Goal: Task Accomplishment & Management: Complete application form

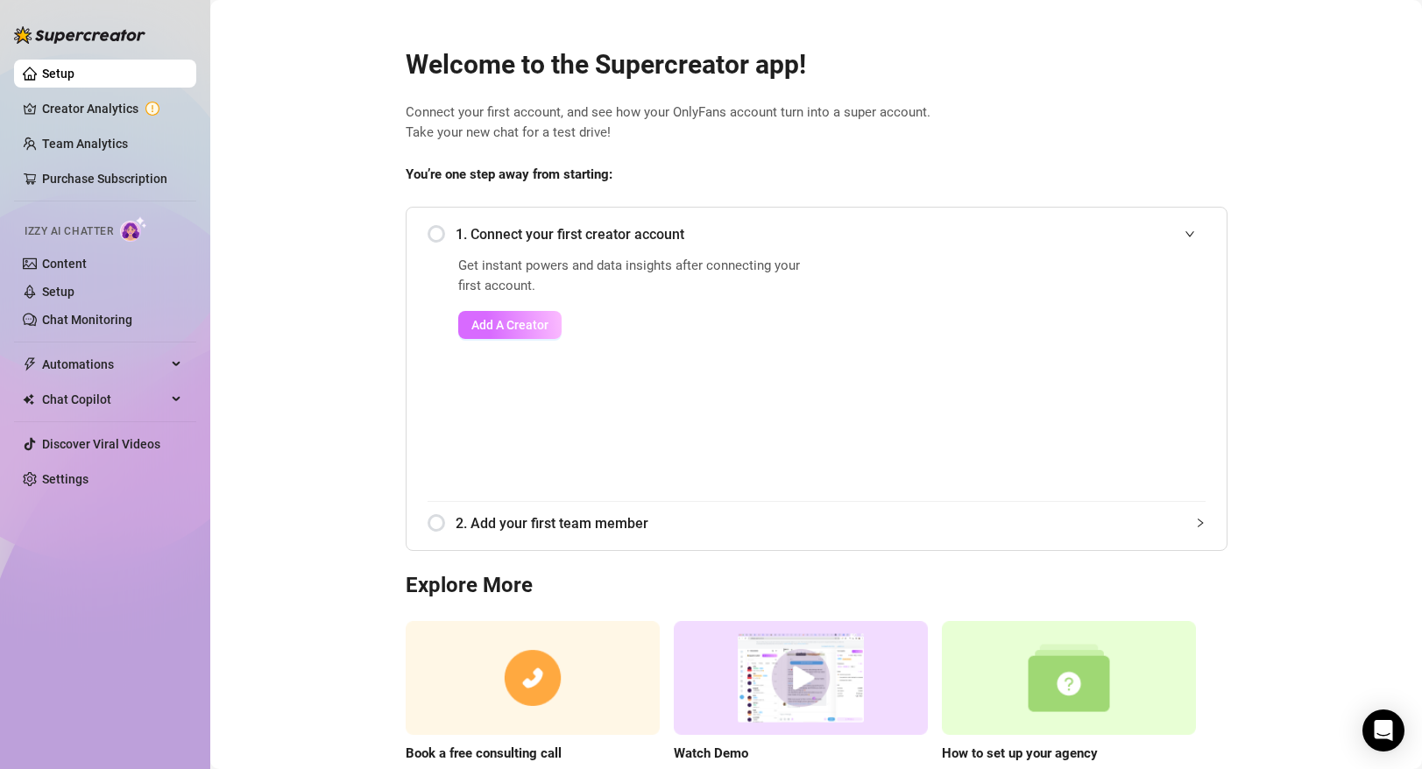
click at [510, 319] on span "Add A Creator" at bounding box center [509, 325] width 77 height 14
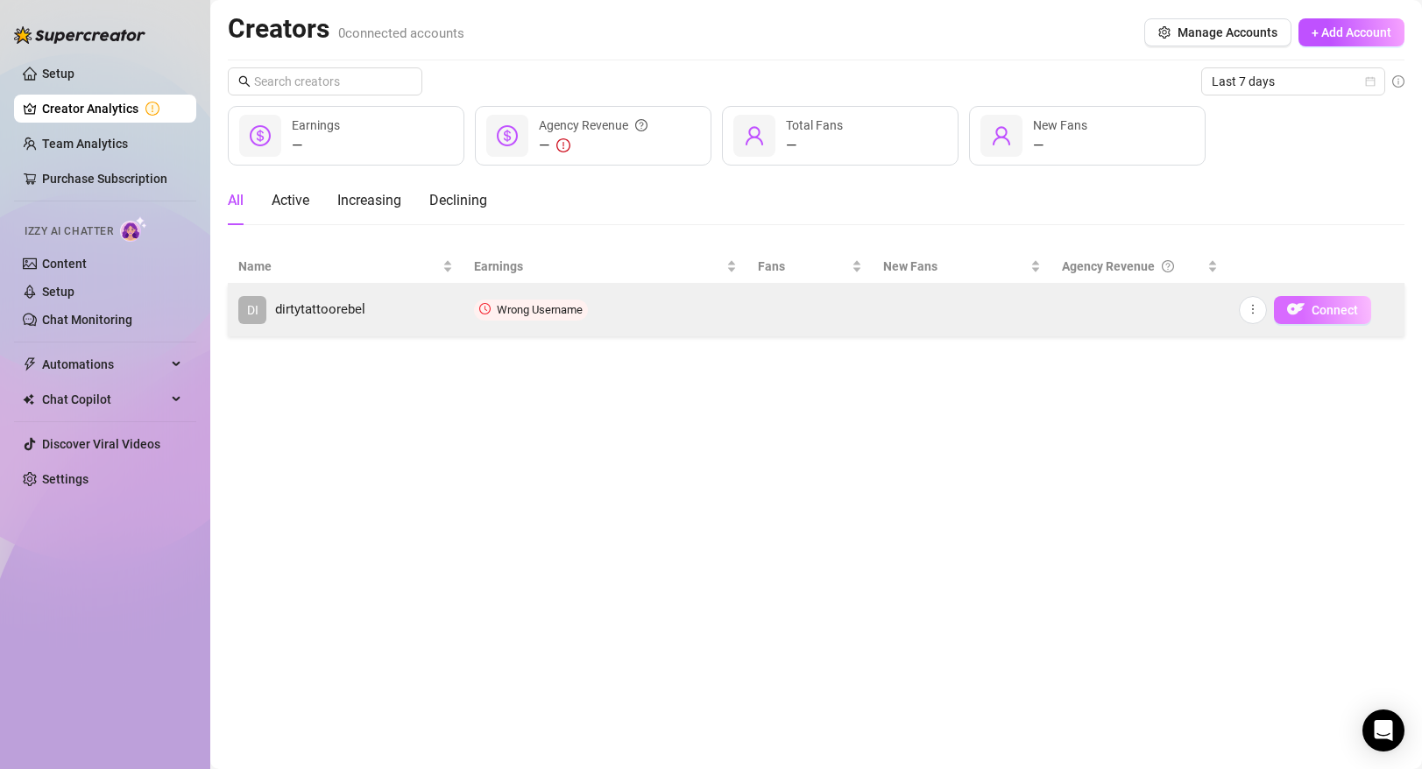
click at [1305, 308] on button "Connect" at bounding box center [1322, 310] width 97 height 28
click at [1301, 309] on img "button" at bounding box center [1296, 310] width 18 height 18
click at [571, 320] on td "Wrong Username" at bounding box center [606, 310] width 285 height 53
click at [1255, 306] on icon "more" at bounding box center [1253, 309] width 12 height 12
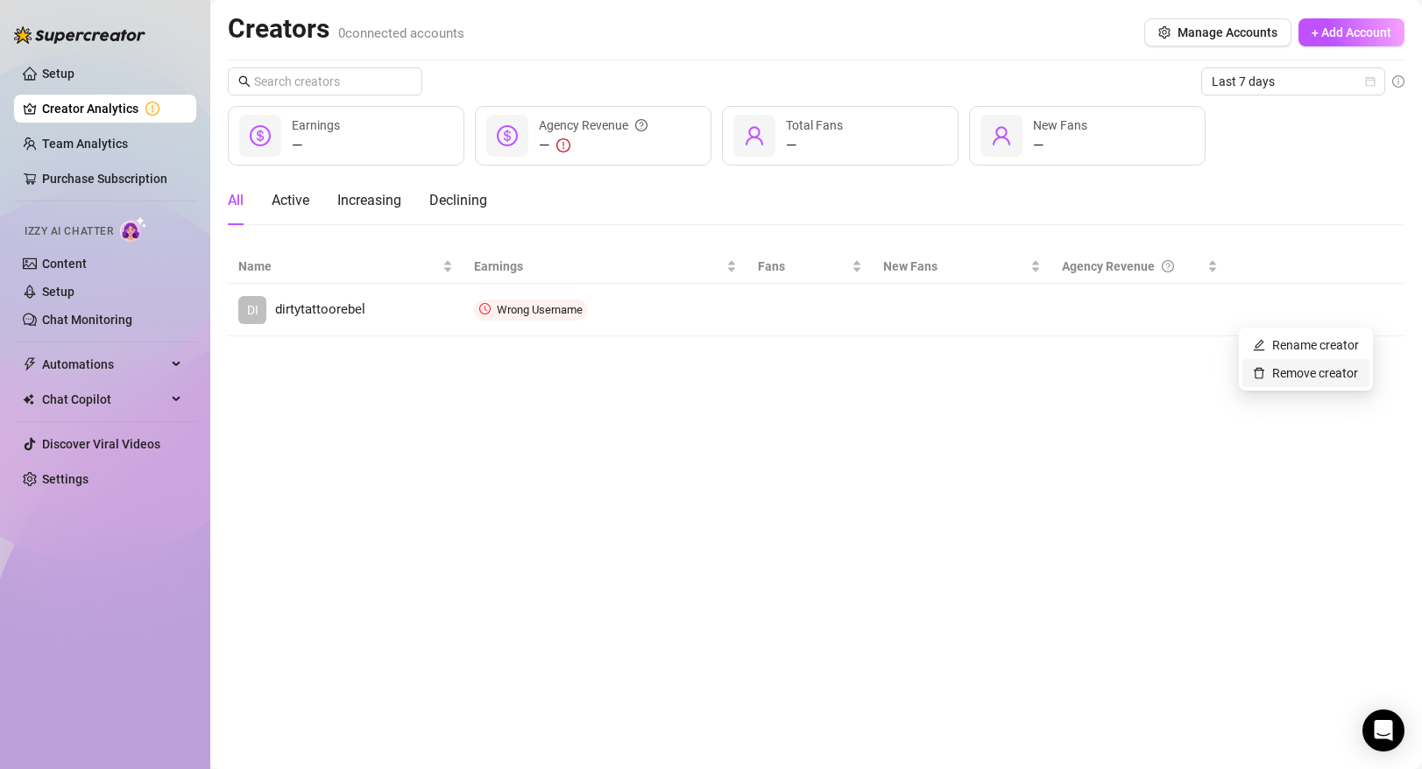
click at [1276, 376] on link "Remove creator" at bounding box center [1305, 373] width 105 height 14
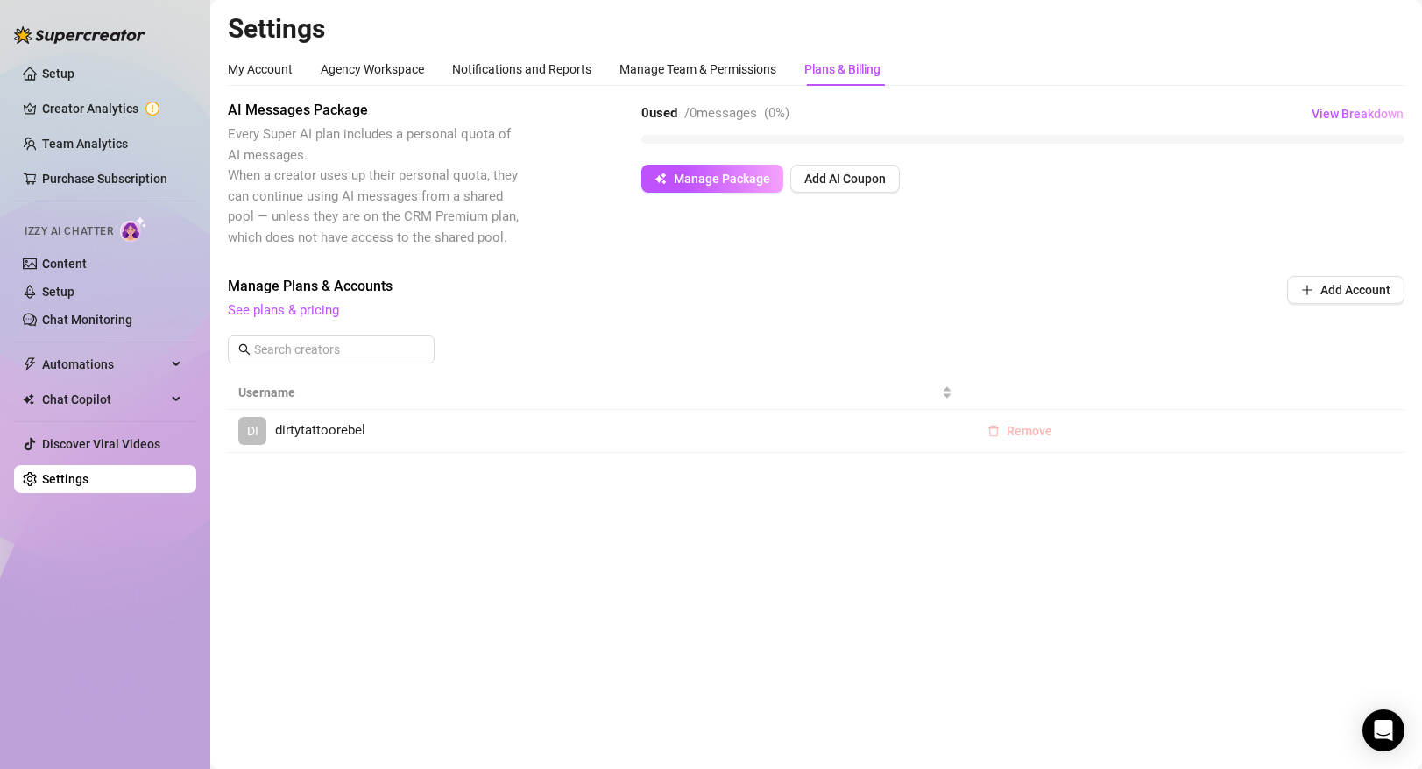
click at [1039, 430] on span "Remove" at bounding box center [1030, 431] width 46 height 14
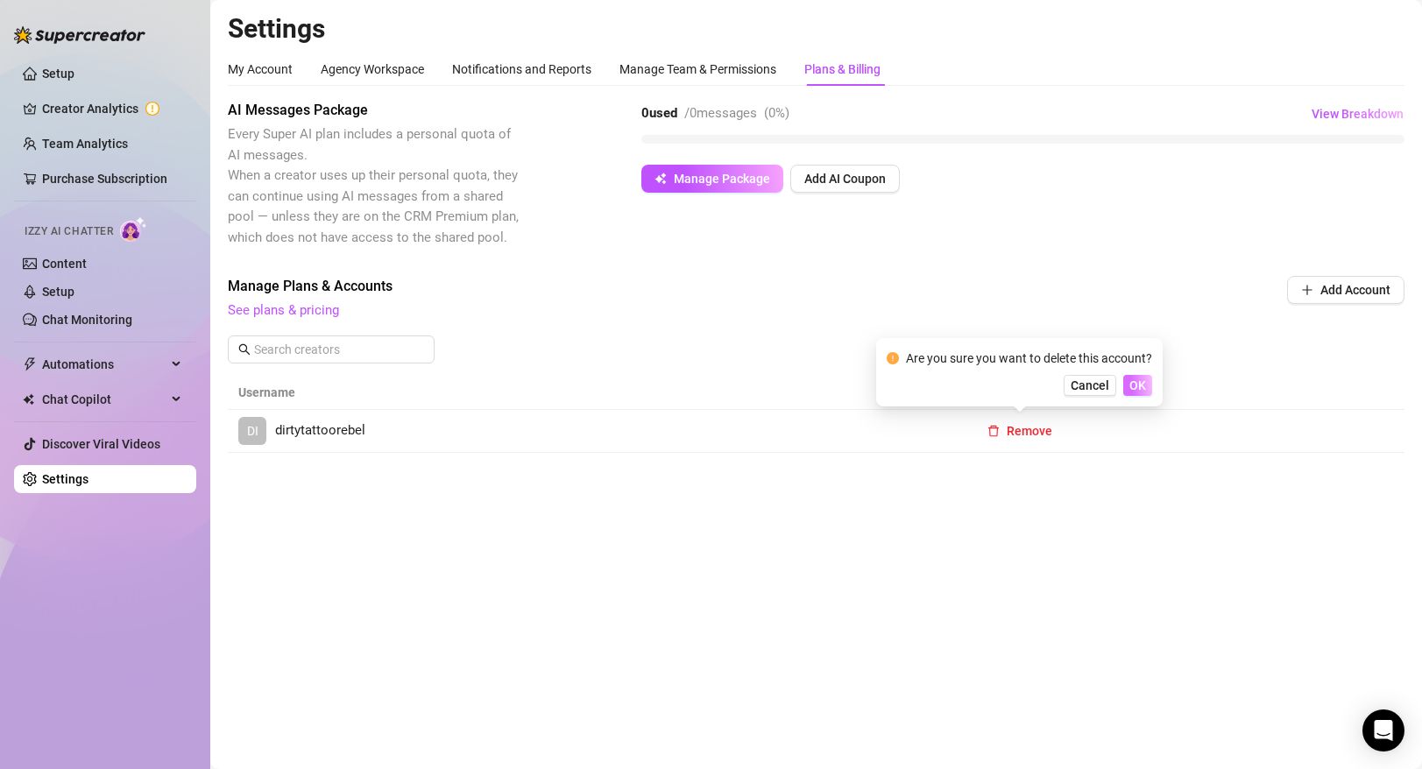
click at [1132, 386] on span "OK" at bounding box center [1138, 386] width 17 height 14
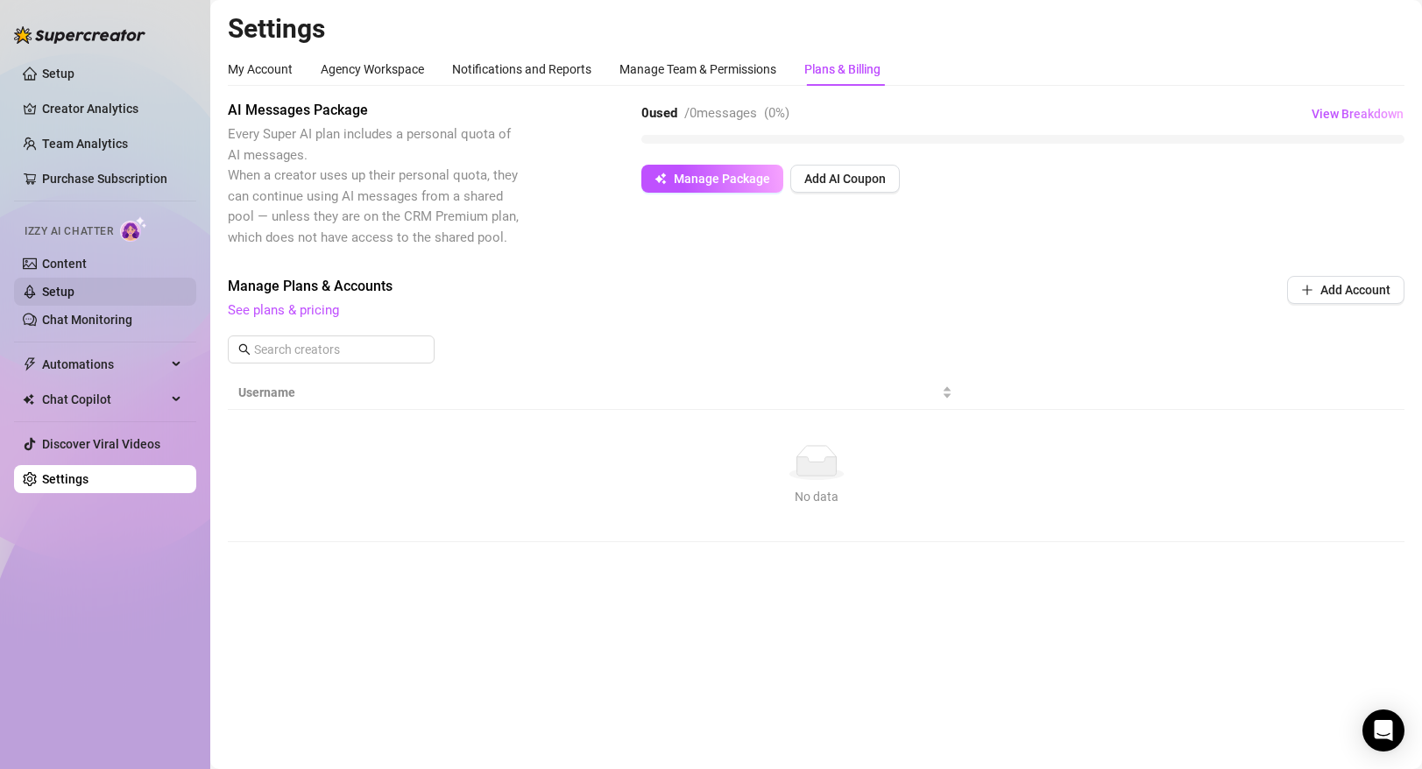
click at [74, 285] on link "Setup" at bounding box center [58, 292] width 32 height 14
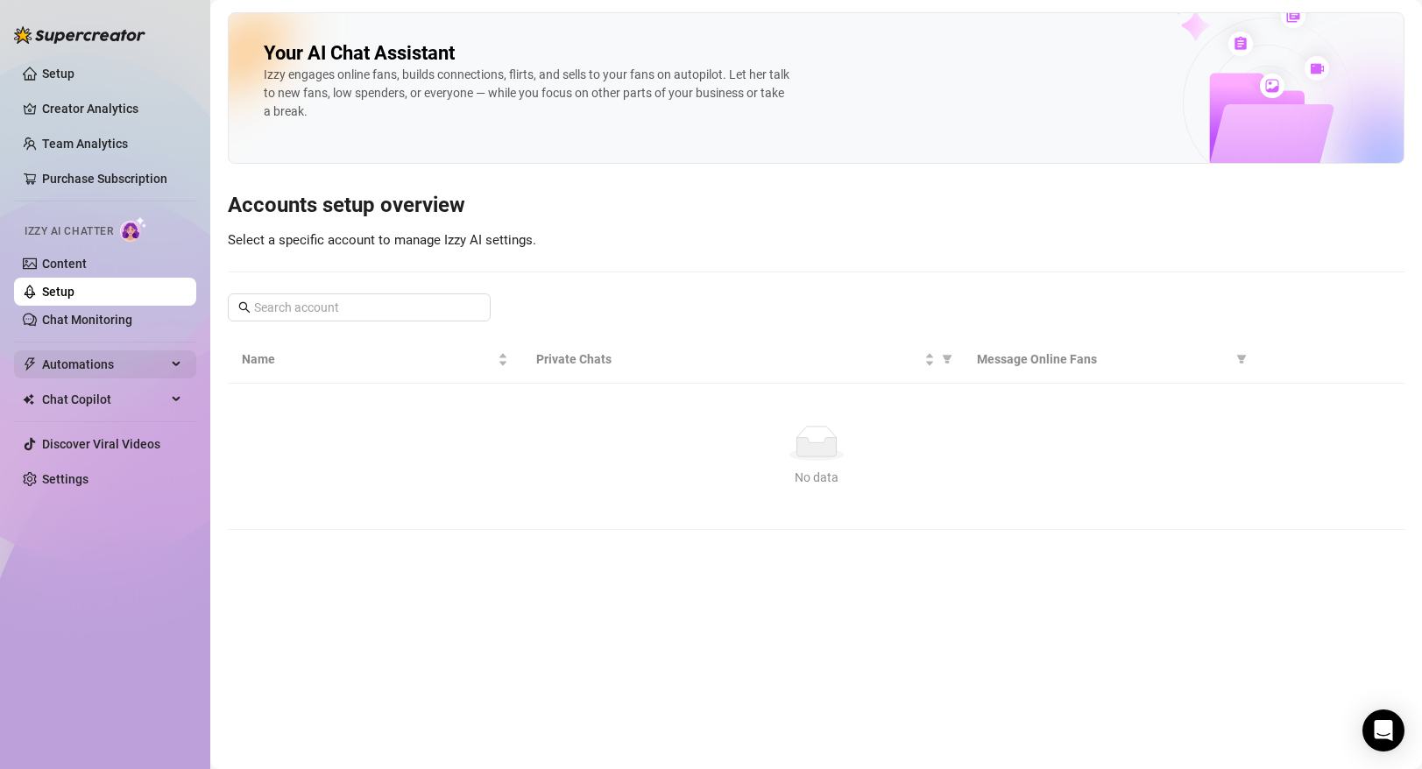
click at [115, 369] on span "Automations" at bounding box center [104, 365] width 124 height 28
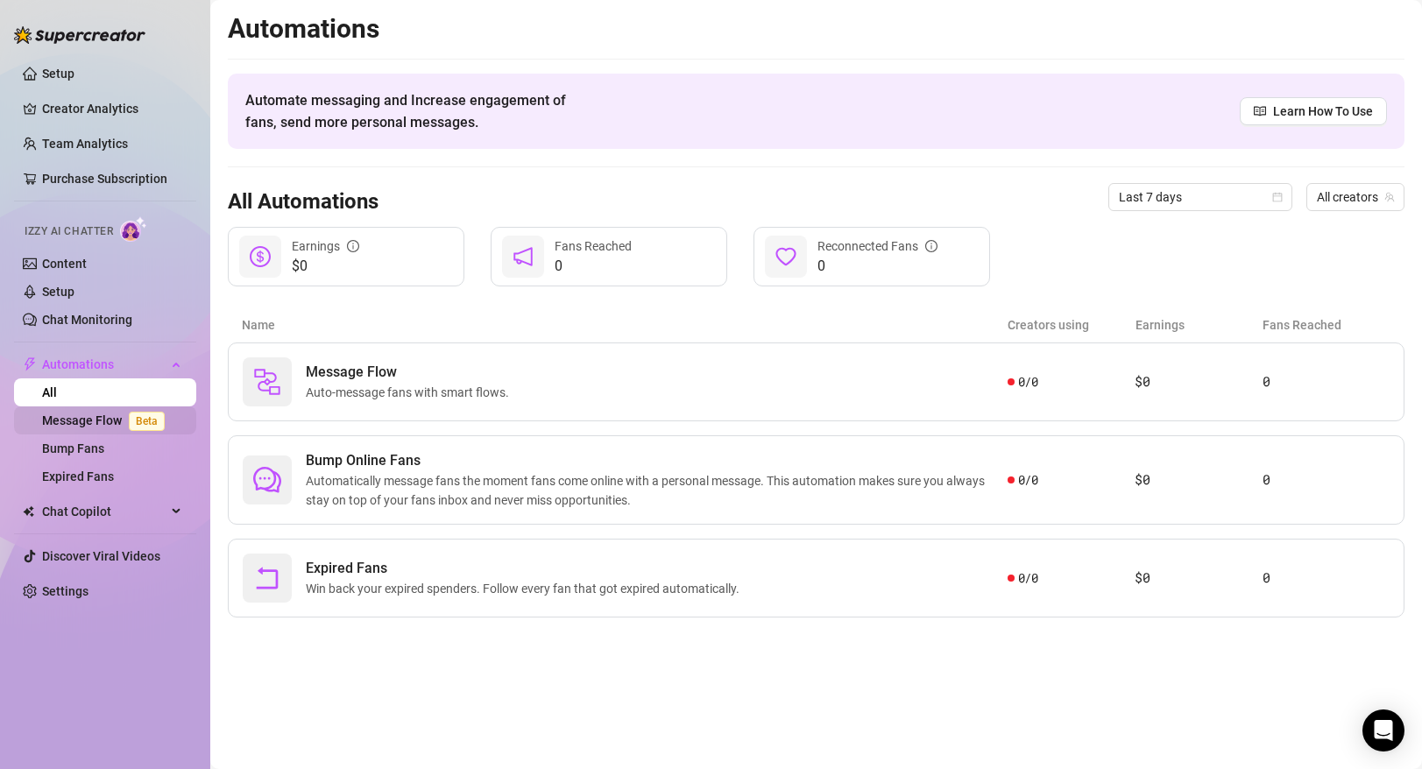
click at [115, 421] on link "Message Flow Beta" at bounding box center [107, 421] width 130 height 14
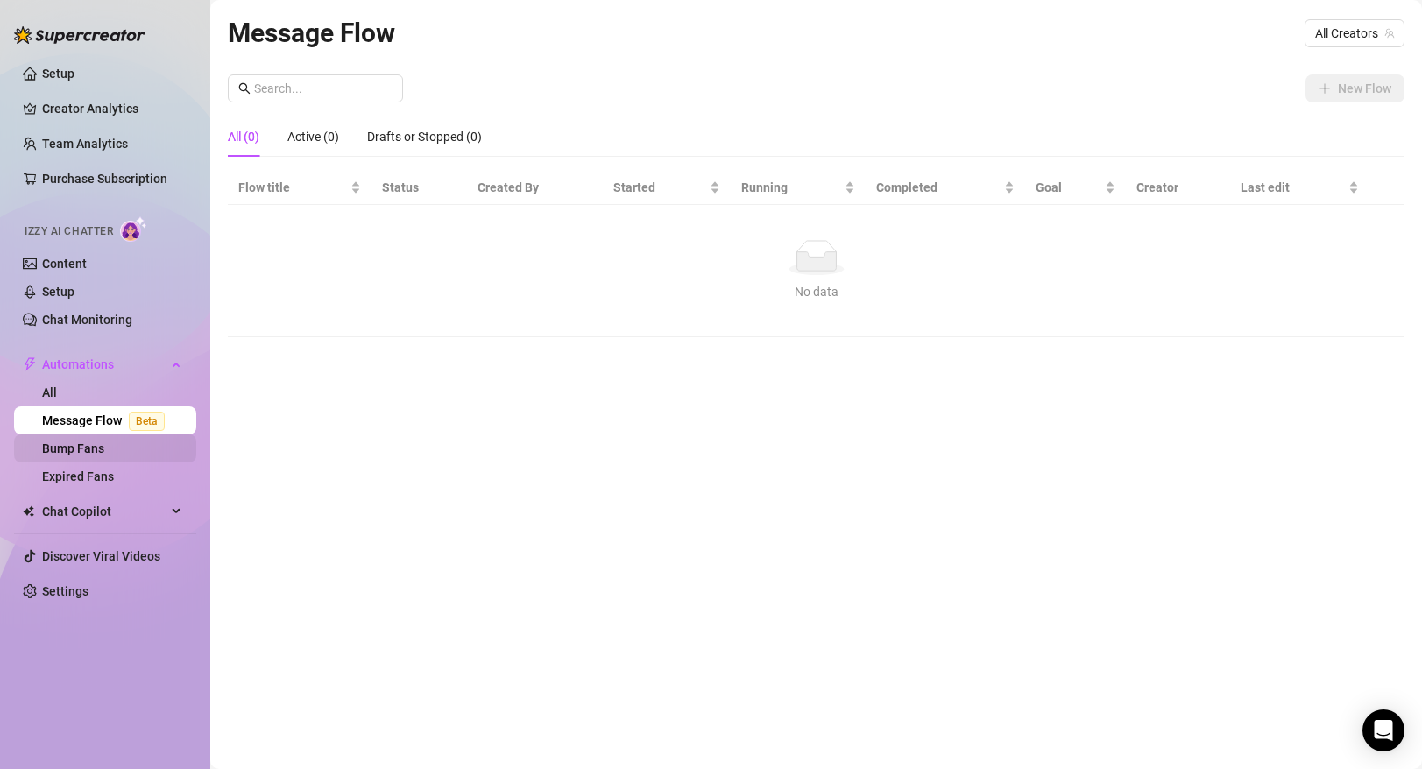
click at [104, 455] on link "Bump Fans" at bounding box center [73, 449] width 62 height 14
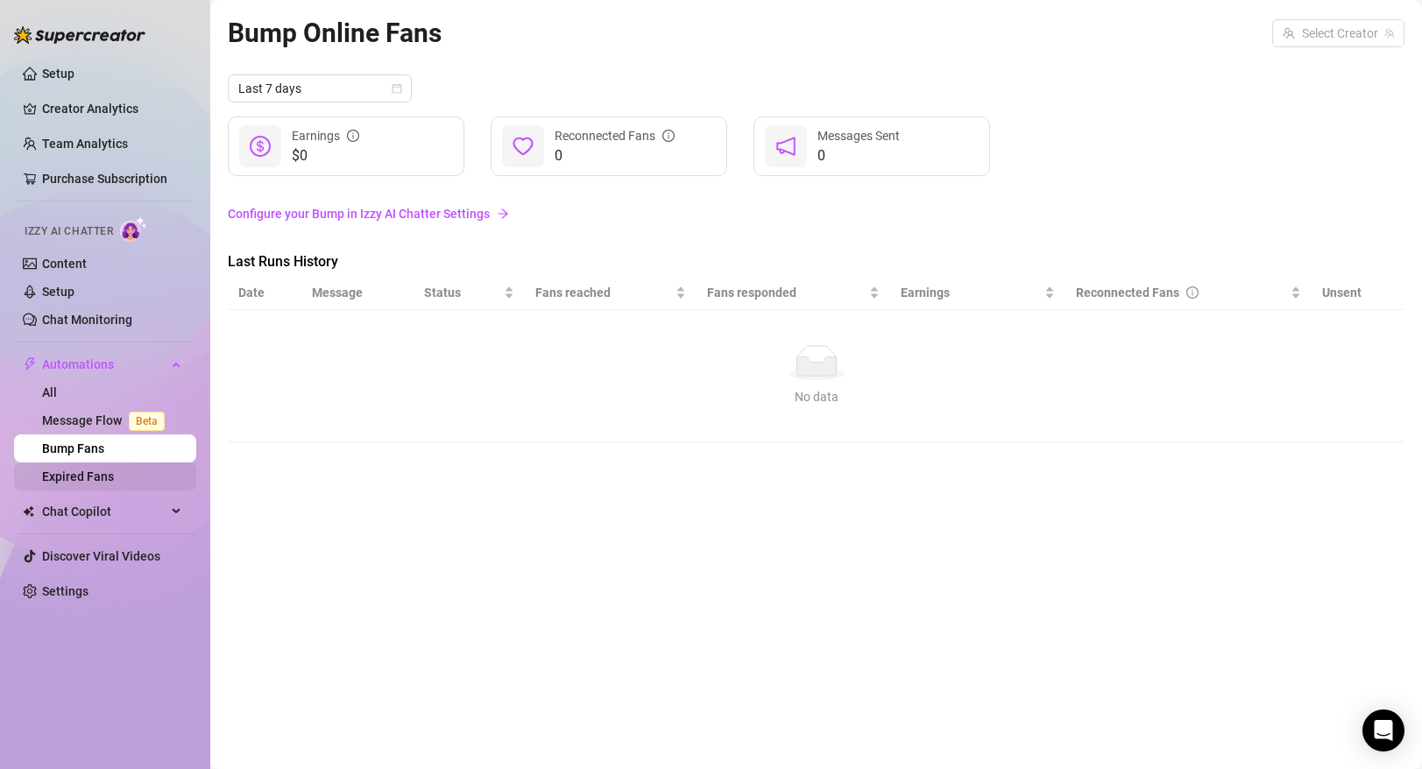
click at [108, 478] on link "Expired Fans" at bounding box center [78, 477] width 72 height 14
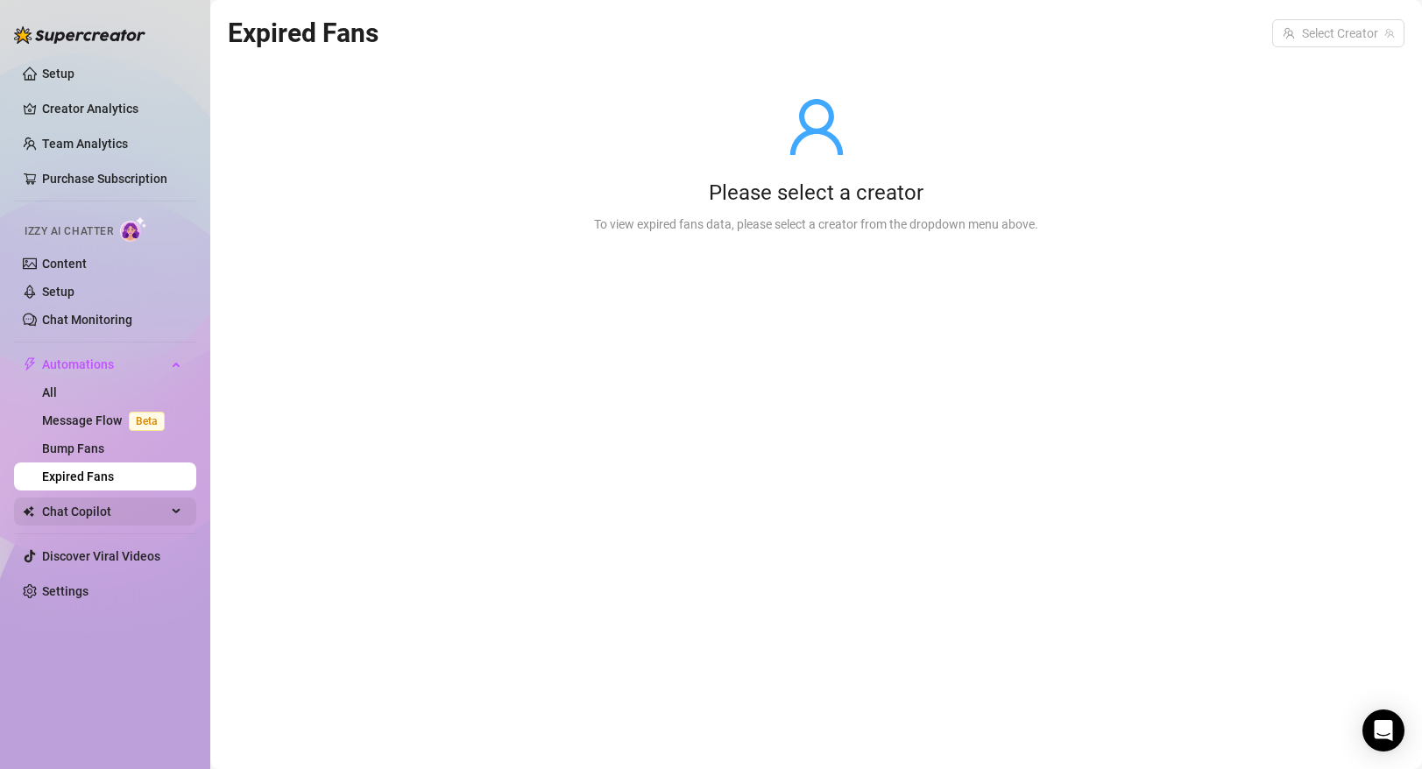
click at [106, 513] on span "Chat Copilot" at bounding box center [104, 512] width 124 height 28
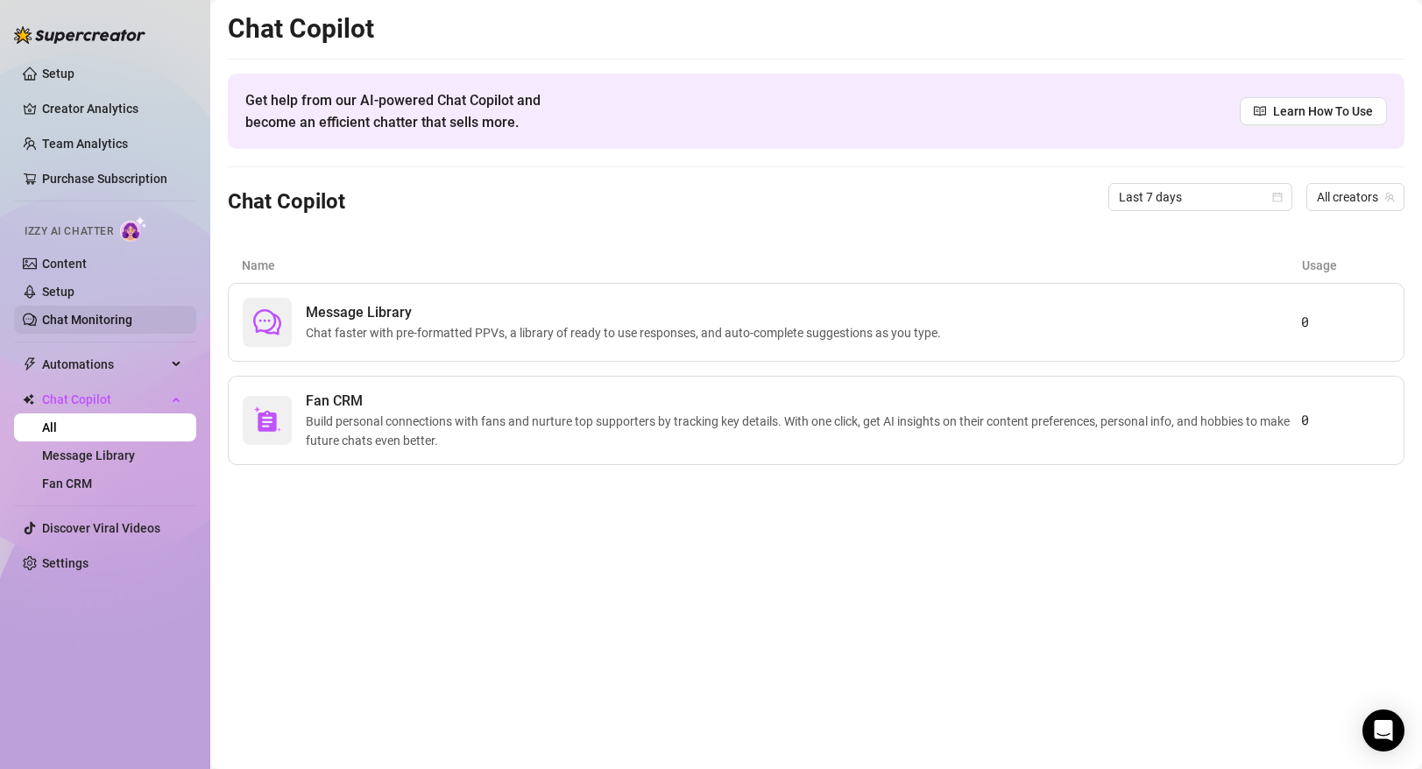
click at [120, 313] on link "Chat Monitoring" at bounding box center [87, 320] width 90 height 14
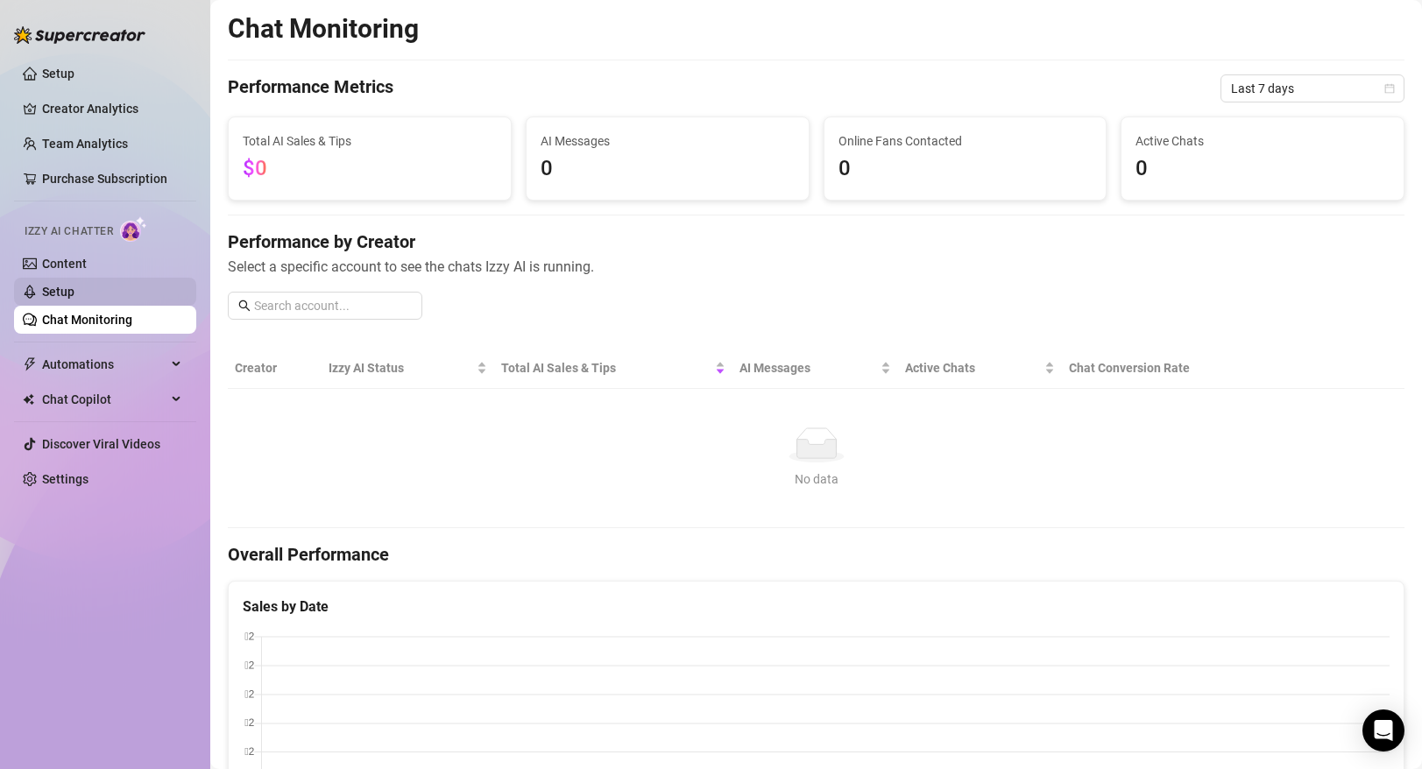
click at [74, 294] on link "Setup" at bounding box center [58, 292] width 32 height 14
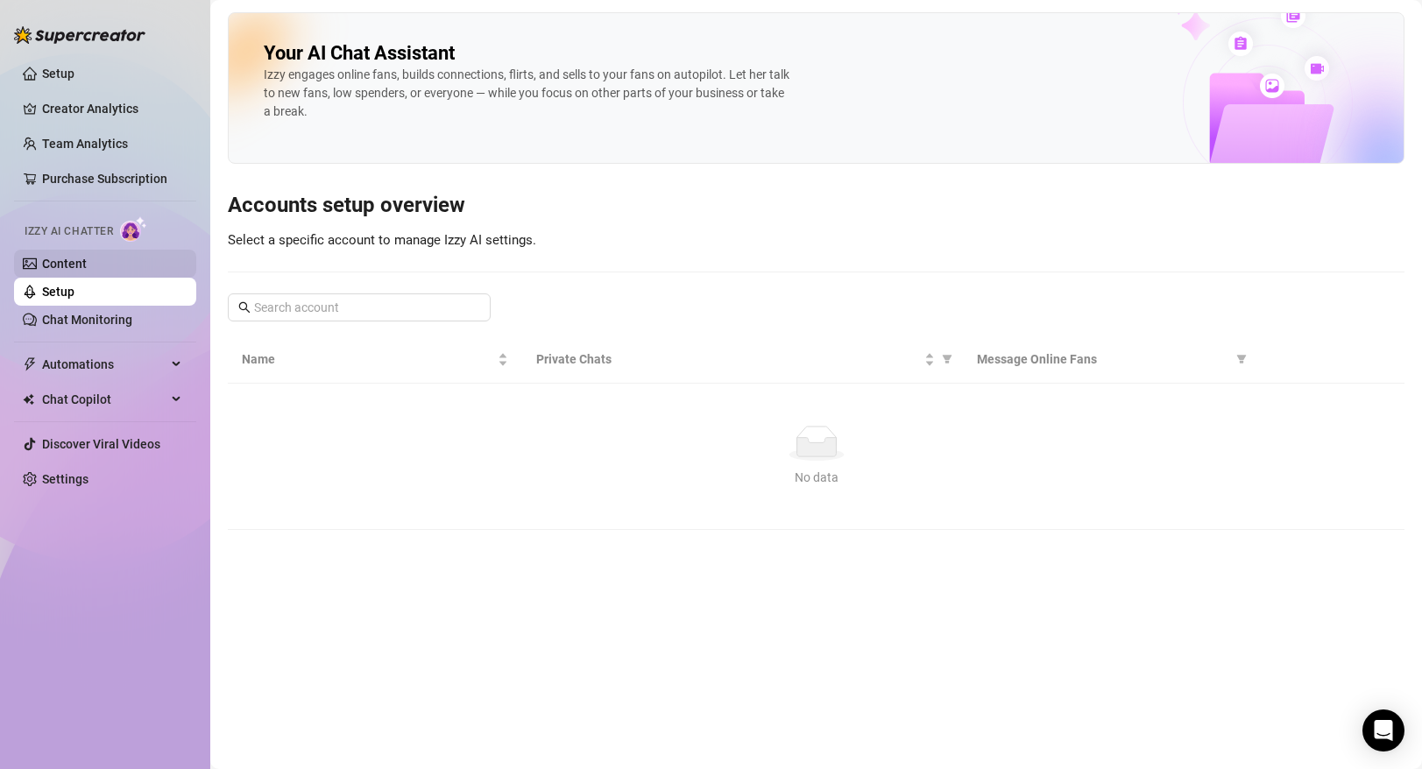
click at [87, 265] on link "Content" at bounding box center [64, 264] width 45 height 14
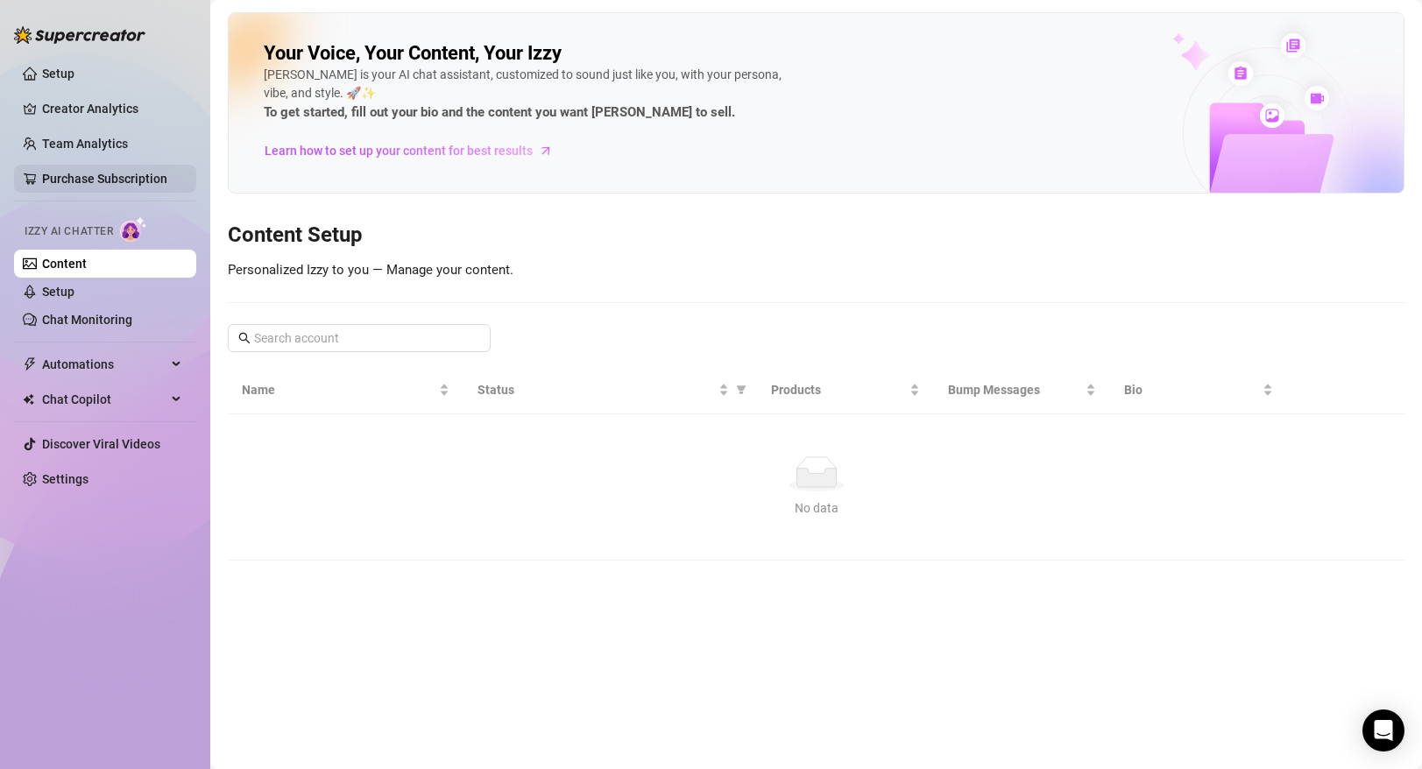
click at [123, 186] on link "Purchase Subscription" at bounding box center [104, 179] width 125 height 14
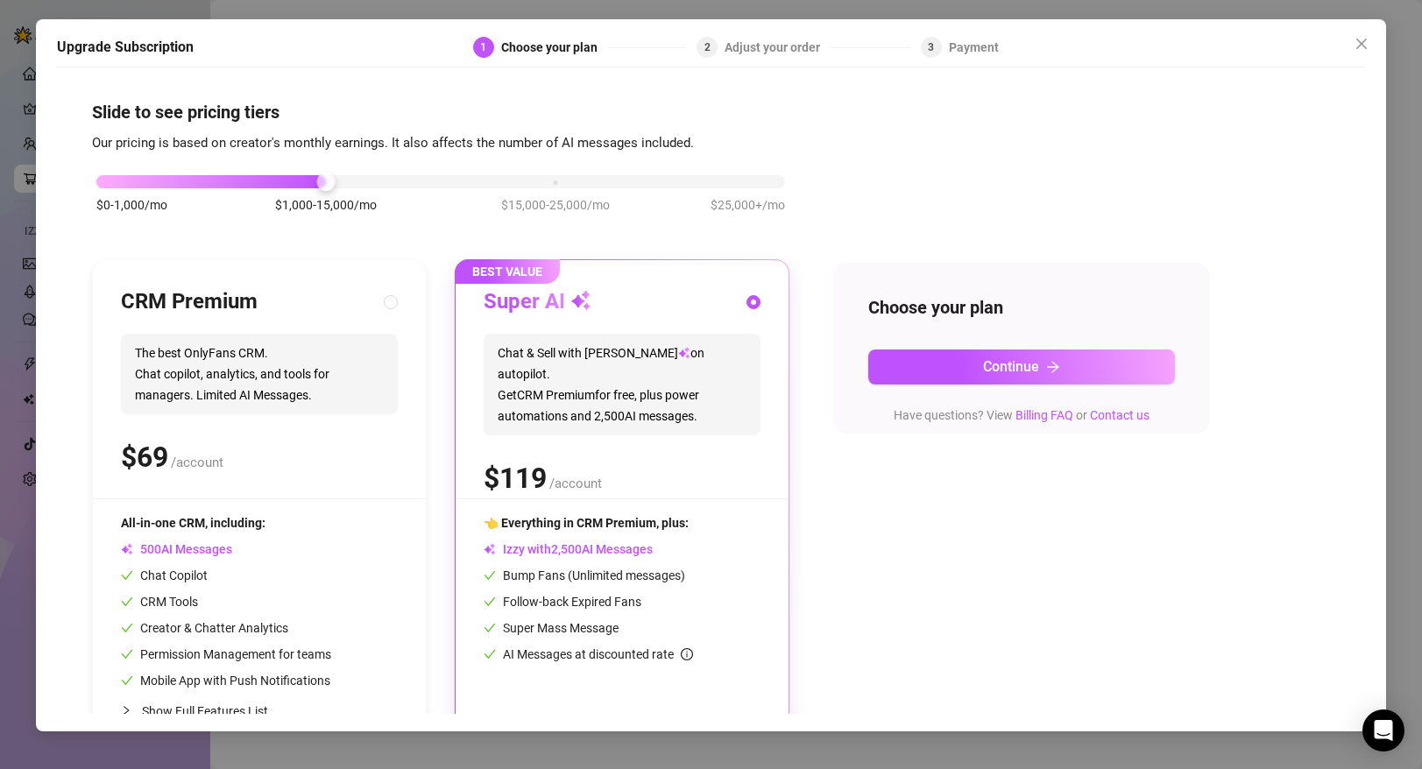
scroll to position [46, 0]
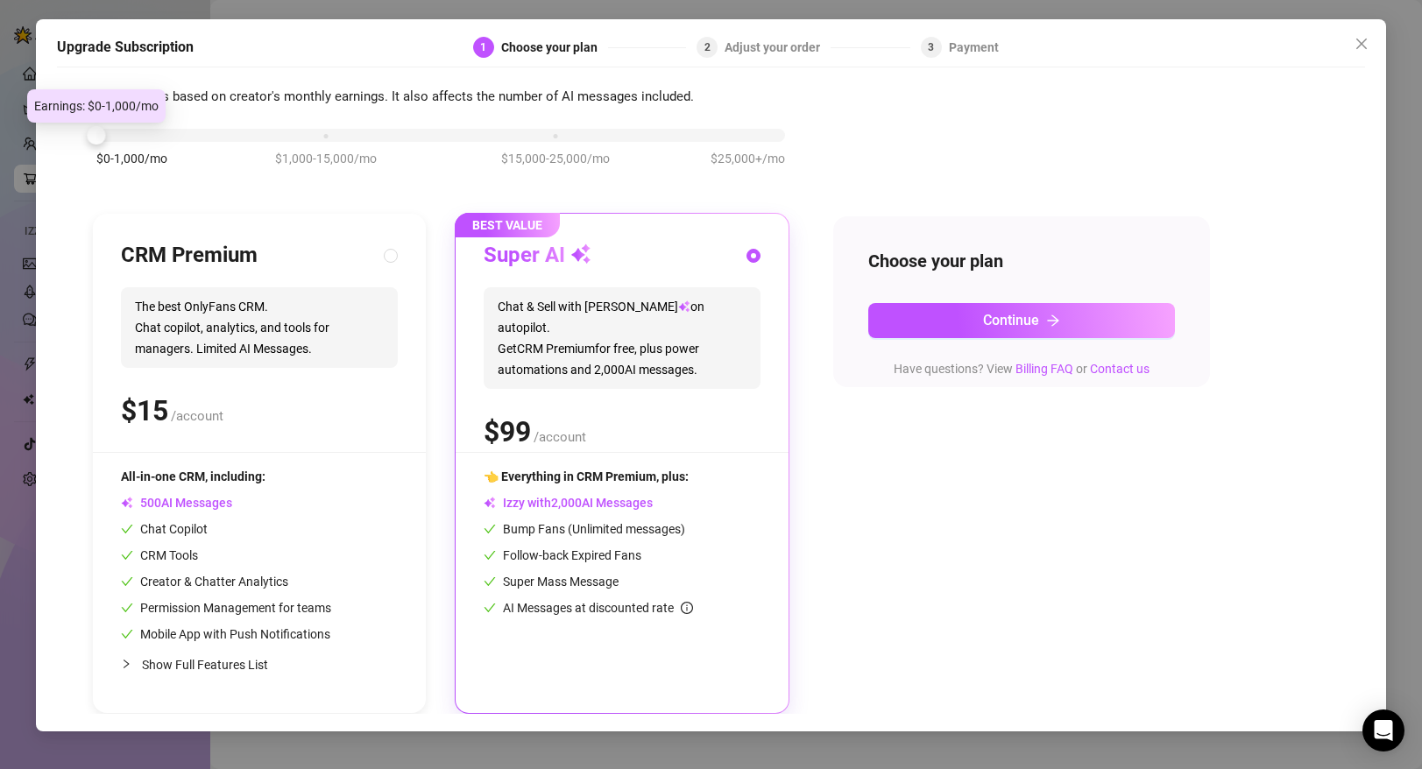
drag, startPoint x: 322, startPoint y: 138, endPoint x: 163, endPoint y: 142, distance: 159.5
click at [163, 142] on div "$0-1,000/mo $1,000-15,000/mo $15,000-25,000/mo $25,000+/mo" at bounding box center [441, 156] width 698 height 99
click at [203, 125] on div "$0-1,000/mo $1,000-15,000/mo $15,000-25,000/mo $25,000+/mo" at bounding box center [440, 130] width 689 height 11
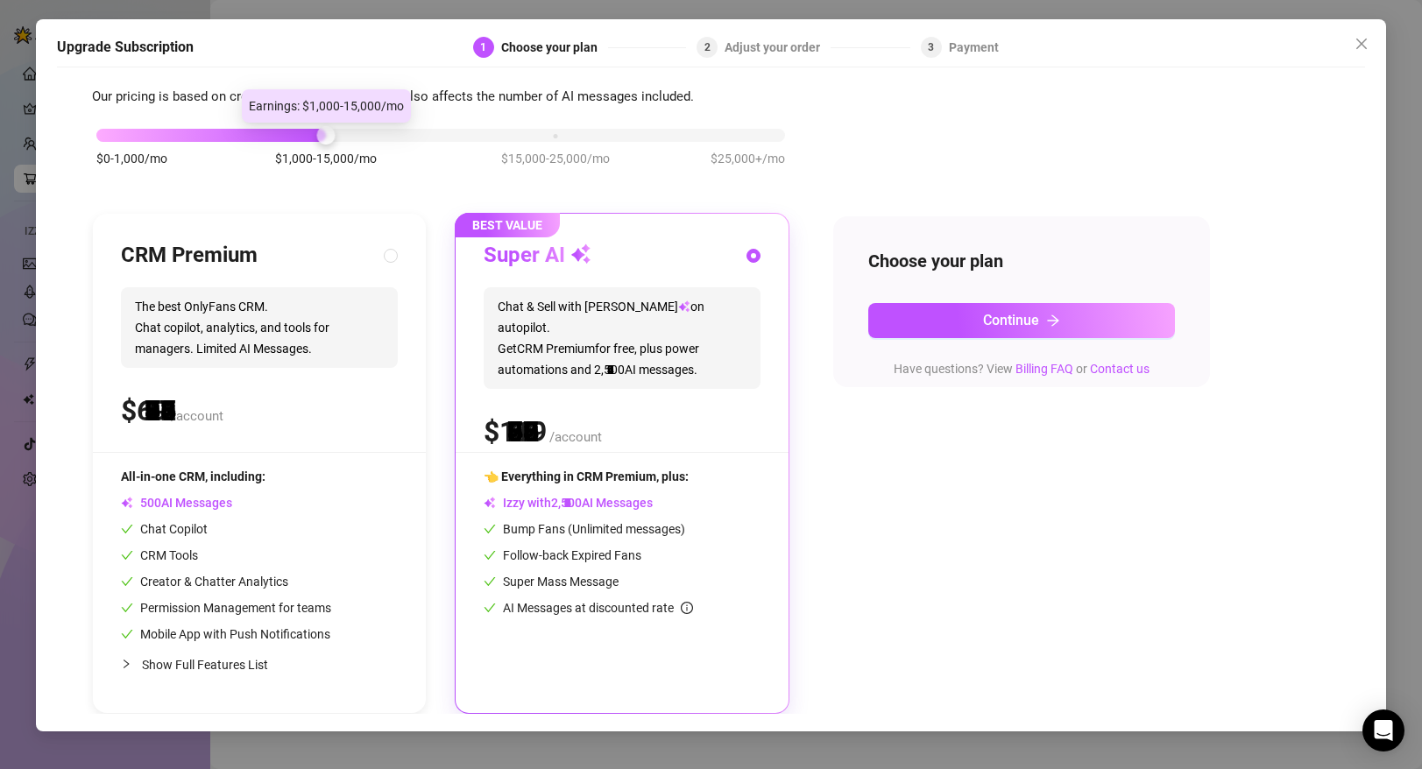
drag, startPoint x: 260, startPoint y: 133, endPoint x: 344, endPoint y: 142, distance: 84.6
click at [345, 144] on div "$0-1,000/mo $1,000-15,000/mo $15,000-25,000/mo $25,000+/mo" at bounding box center [441, 156] width 698 height 99
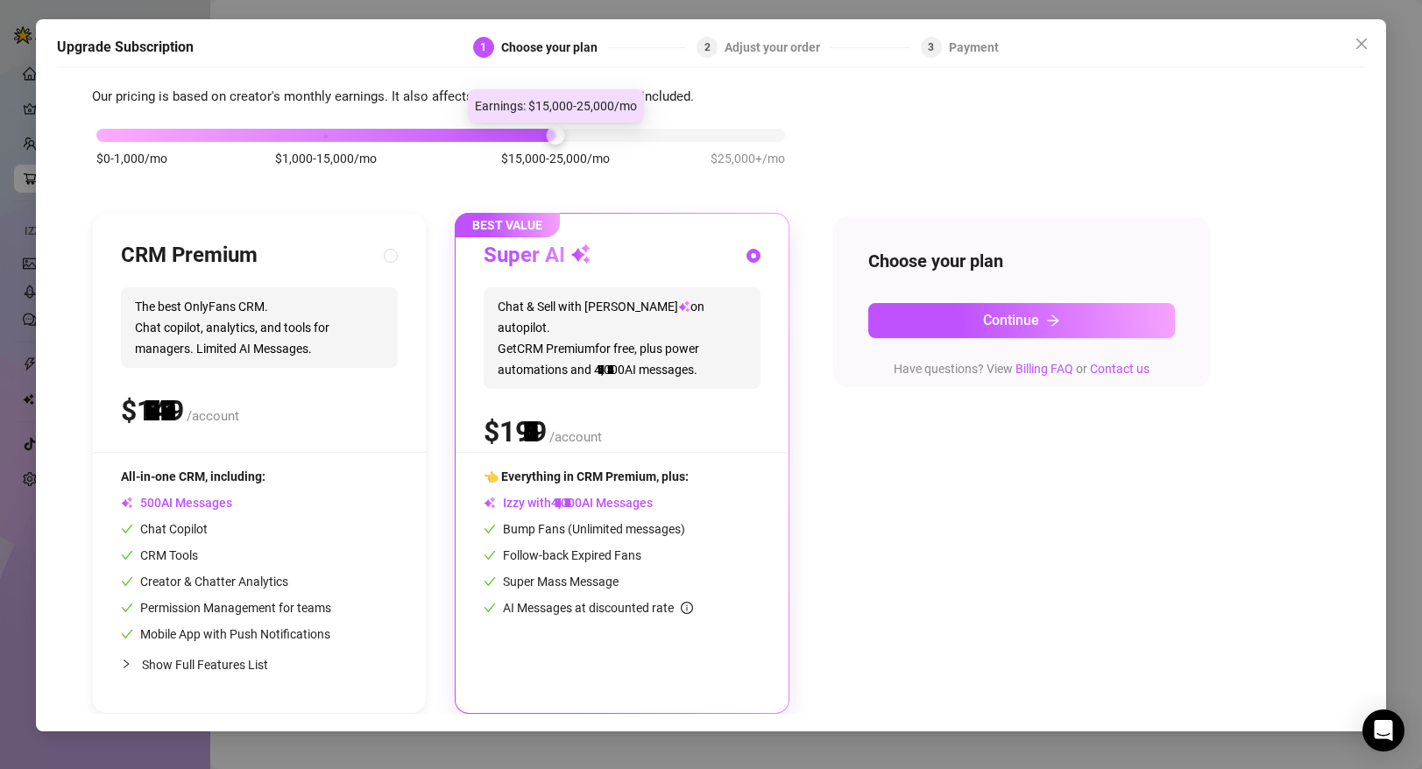
click at [541, 136] on div "$0-1,000/mo $1,000-15,000/mo $15,000-25,000/mo $25,000+/mo" at bounding box center [440, 130] width 689 height 11
click at [448, 130] on div at bounding box center [325, 135] width 459 height 13
click at [698, 134] on div "$0-1,000/mo $1,000-15,000/mo $15,000-25,000/mo $25,000+/mo" at bounding box center [440, 130] width 689 height 11
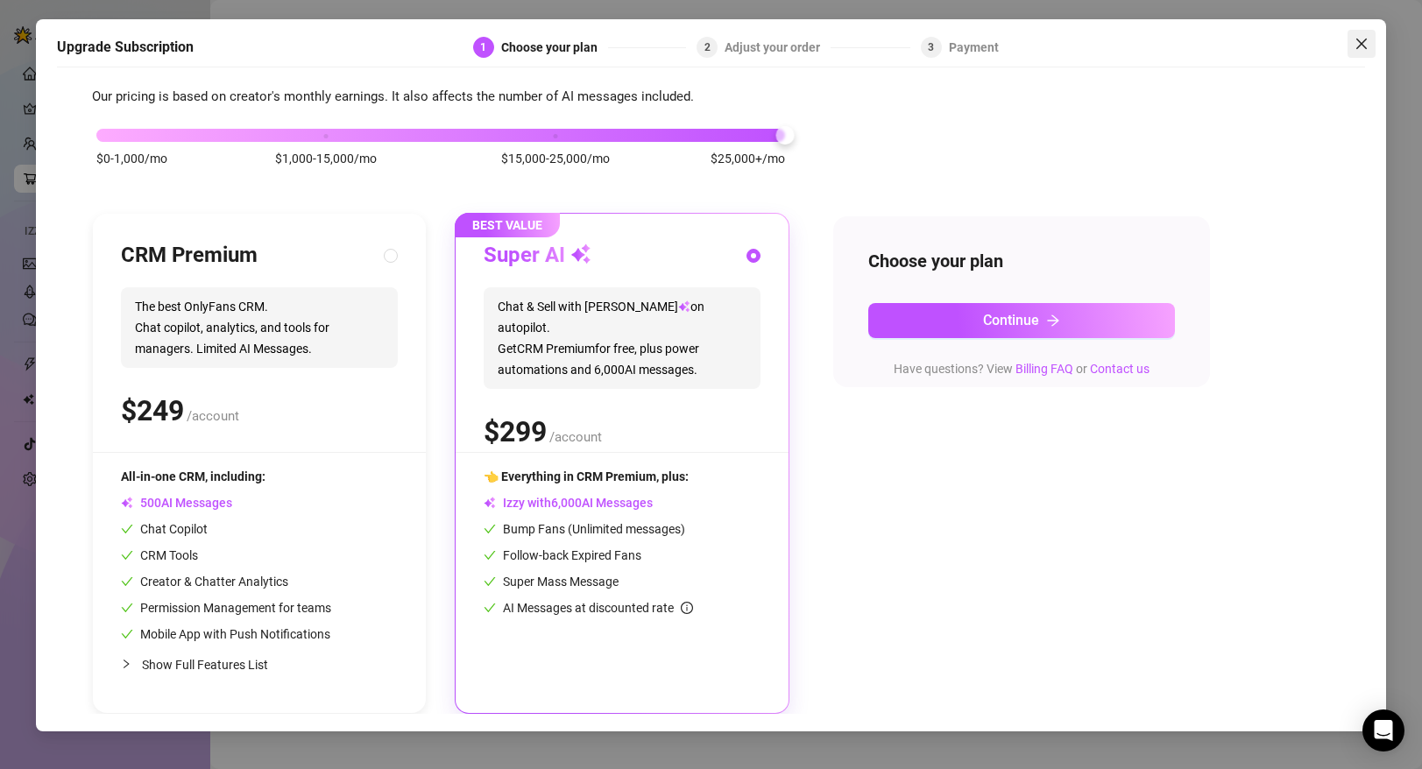
click at [1365, 46] on icon "close" at bounding box center [1362, 44] width 14 height 14
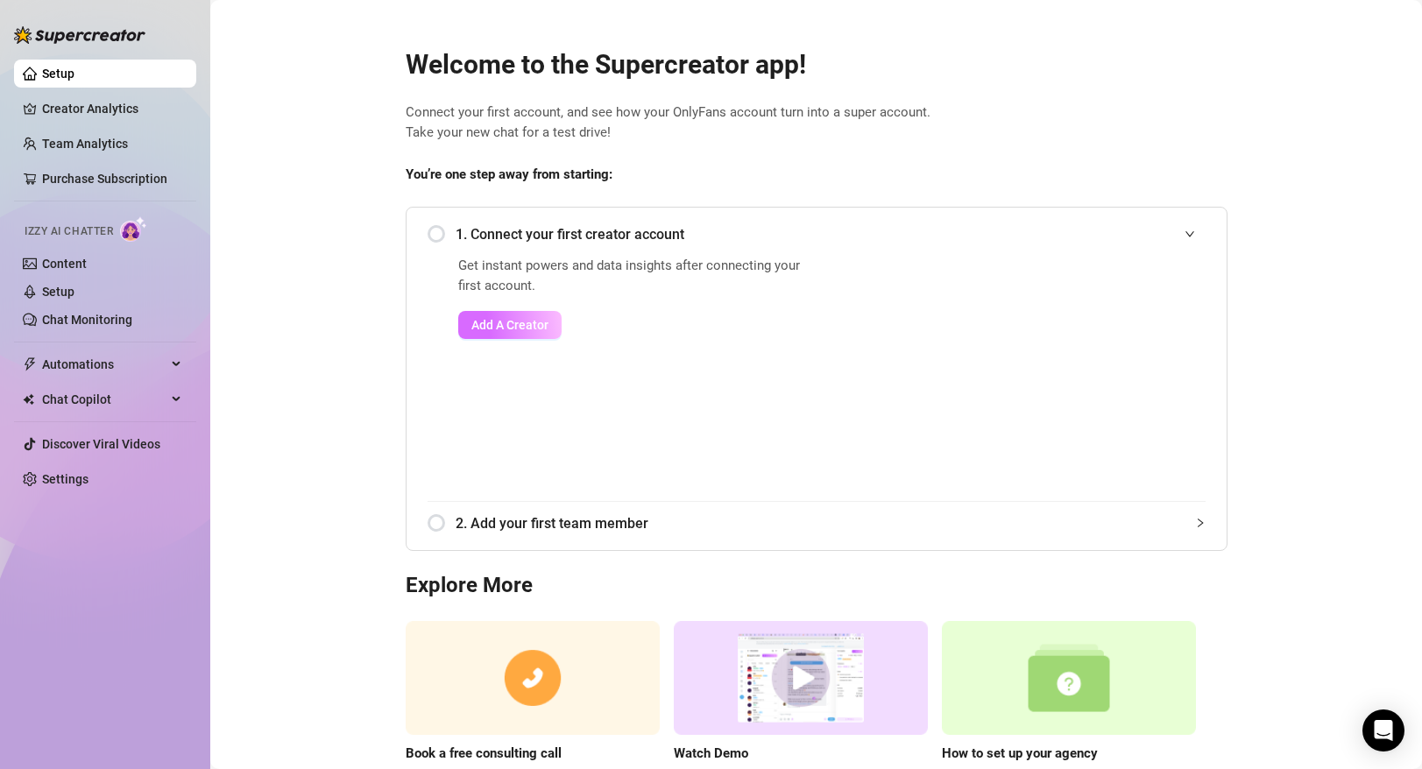
click at [513, 324] on span "Add A Creator" at bounding box center [509, 325] width 77 height 14
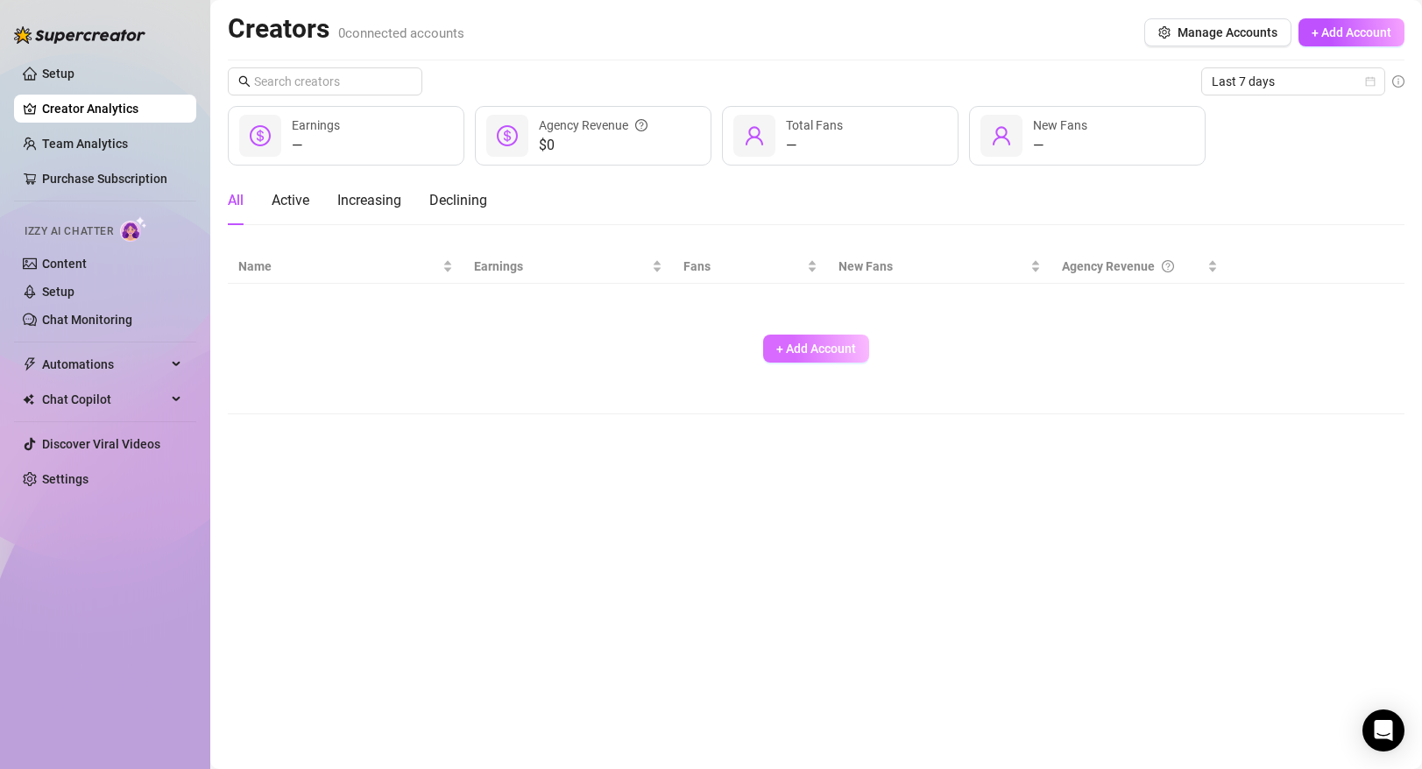
click at [804, 344] on span "+ Add Account" at bounding box center [816, 349] width 80 height 14
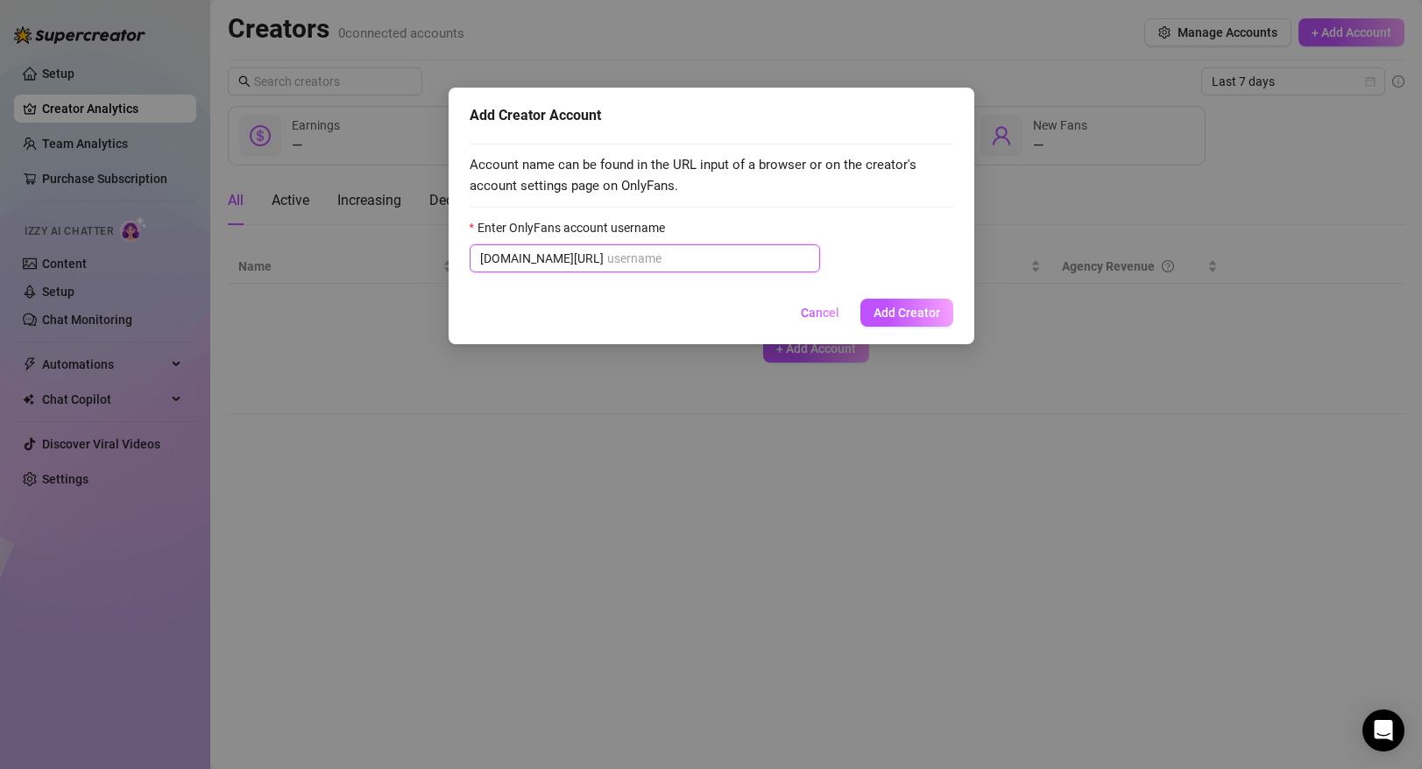
click at [680, 263] on input "Enter OnlyFans account username" at bounding box center [708, 258] width 202 height 19
click at [634, 259] on input "Enter OnlyFans account username" at bounding box center [708, 258] width 202 height 19
paste input "maxsavagellc"
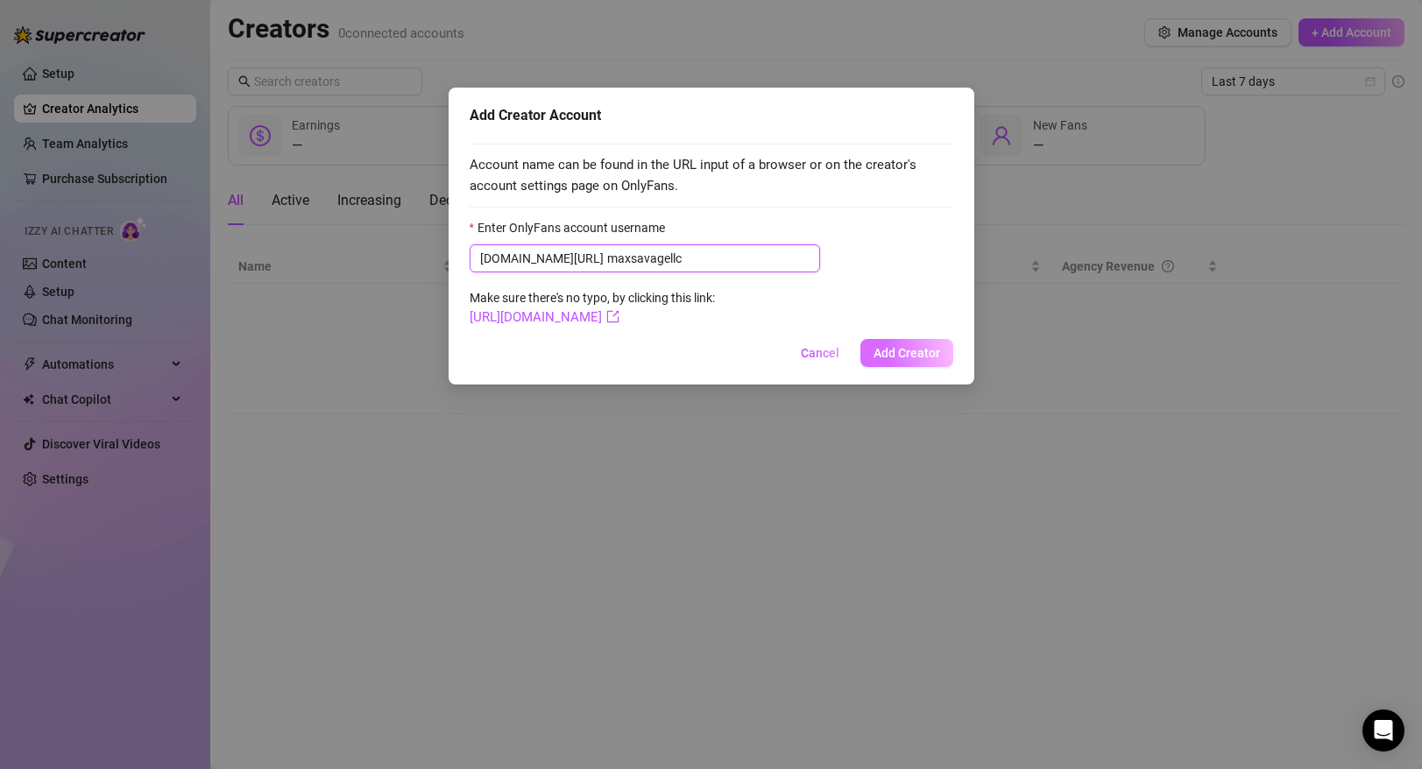
type input "maxsavagellc"
click at [910, 343] on button "Add Creator" at bounding box center [907, 353] width 93 height 28
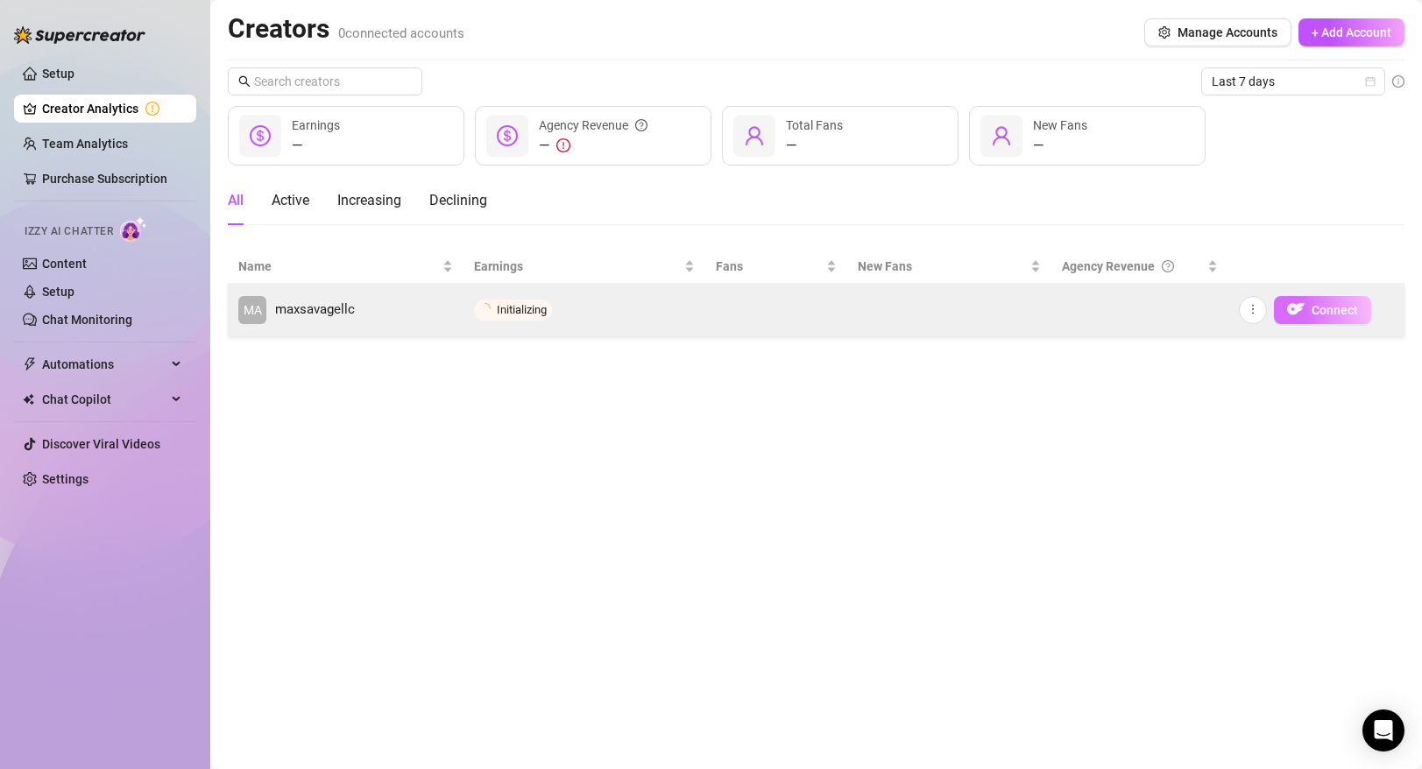
click at [1323, 309] on span "Connect" at bounding box center [1335, 310] width 46 height 14
click at [1325, 307] on span "Connect" at bounding box center [1335, 310] width 46 height 14
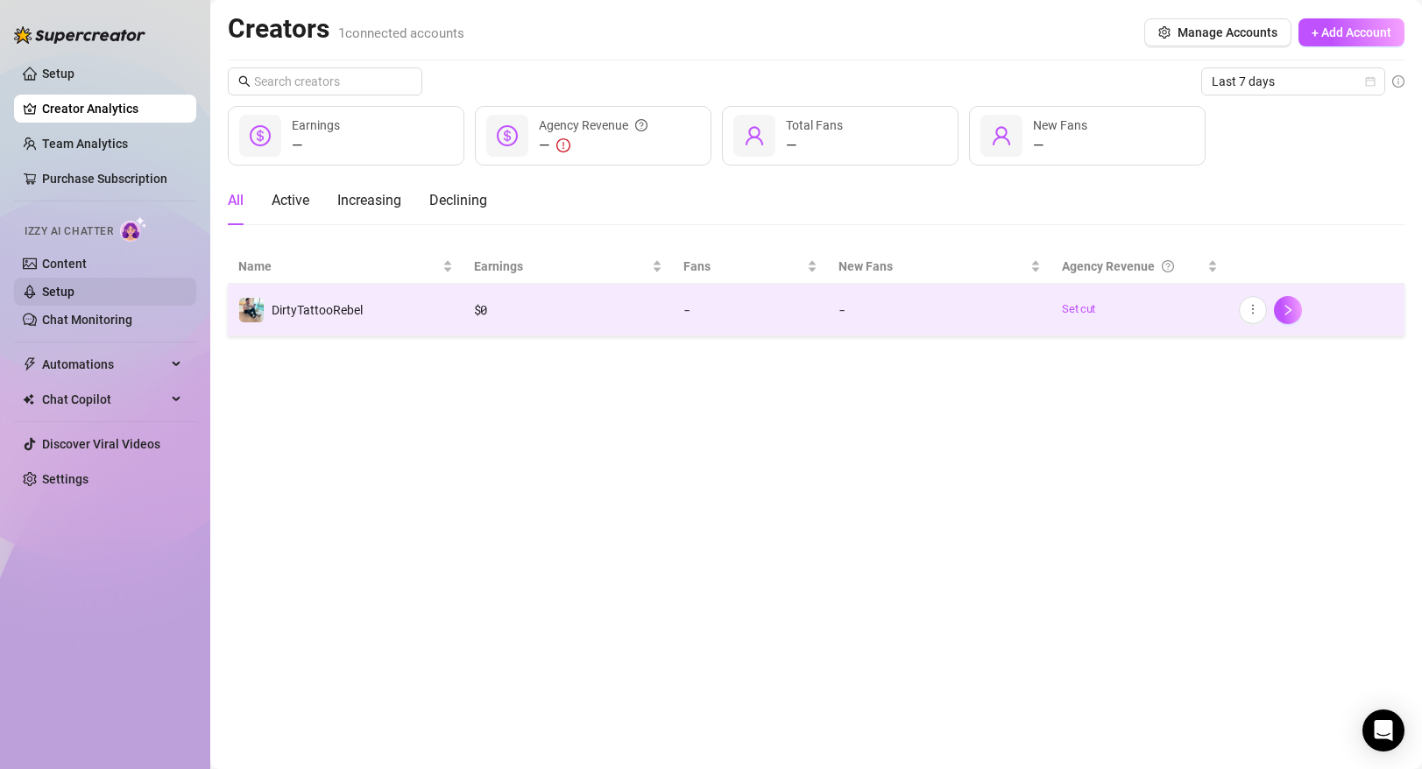
click at [74, 299] on link "Setup" at bounding box center [58, 292] width 32 height 14
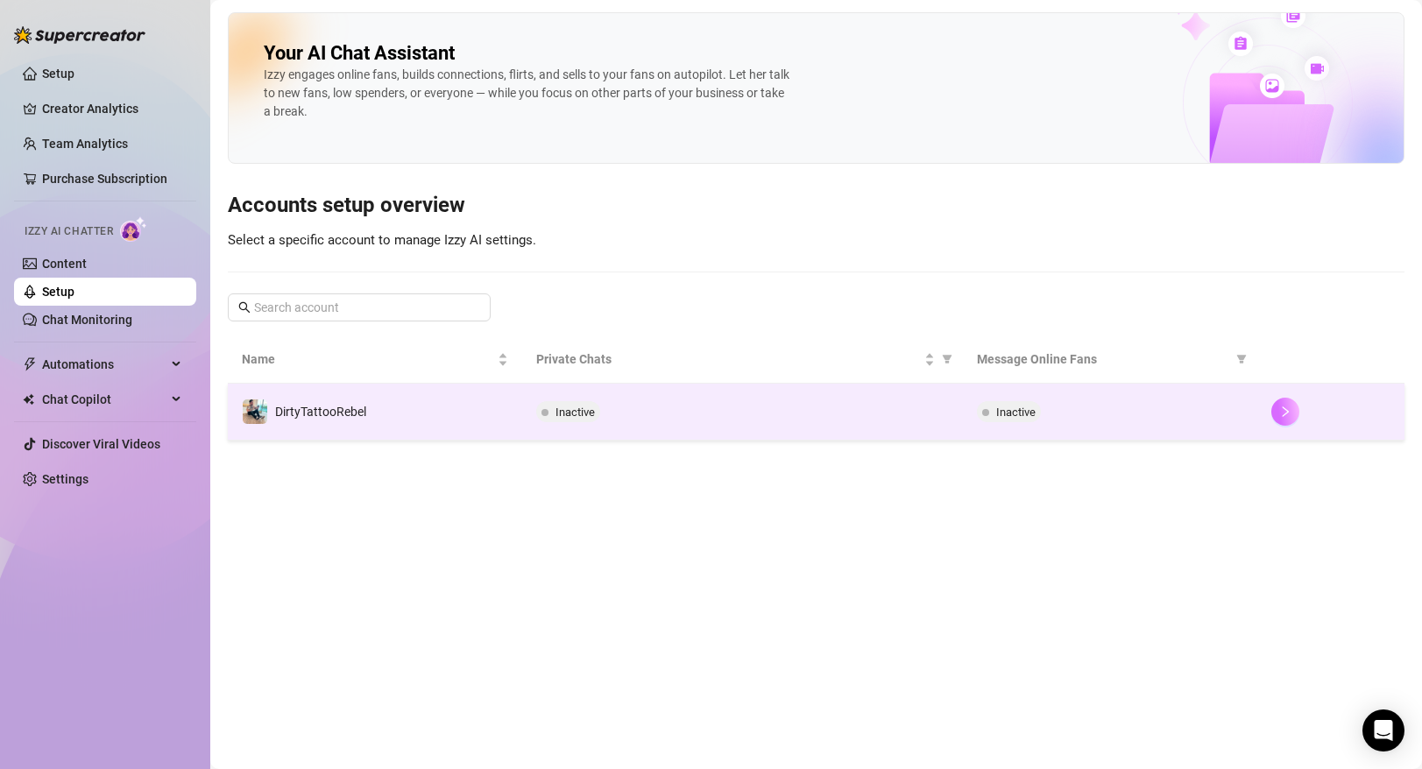
click at [1289, 415] on icon "right" at bounding box center [1285, 412] width 12 height 12
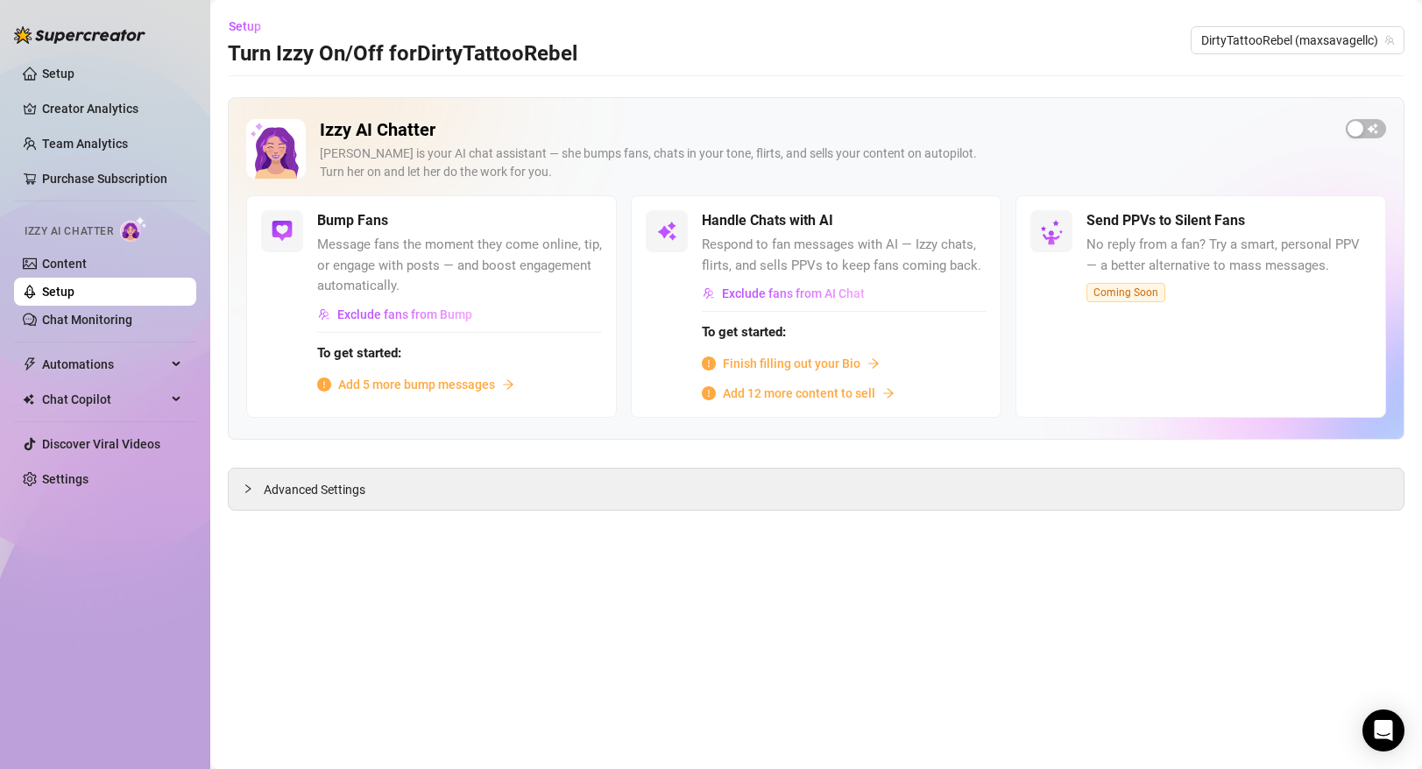
click at [800, 228] on h5 "Handle Chats with AI" at bounding box center [767, 220] width 131 height 21
click at [791, 289] on span "Exclude fans from AI Chat" at bounding box center [793, 294] width 143 height 14
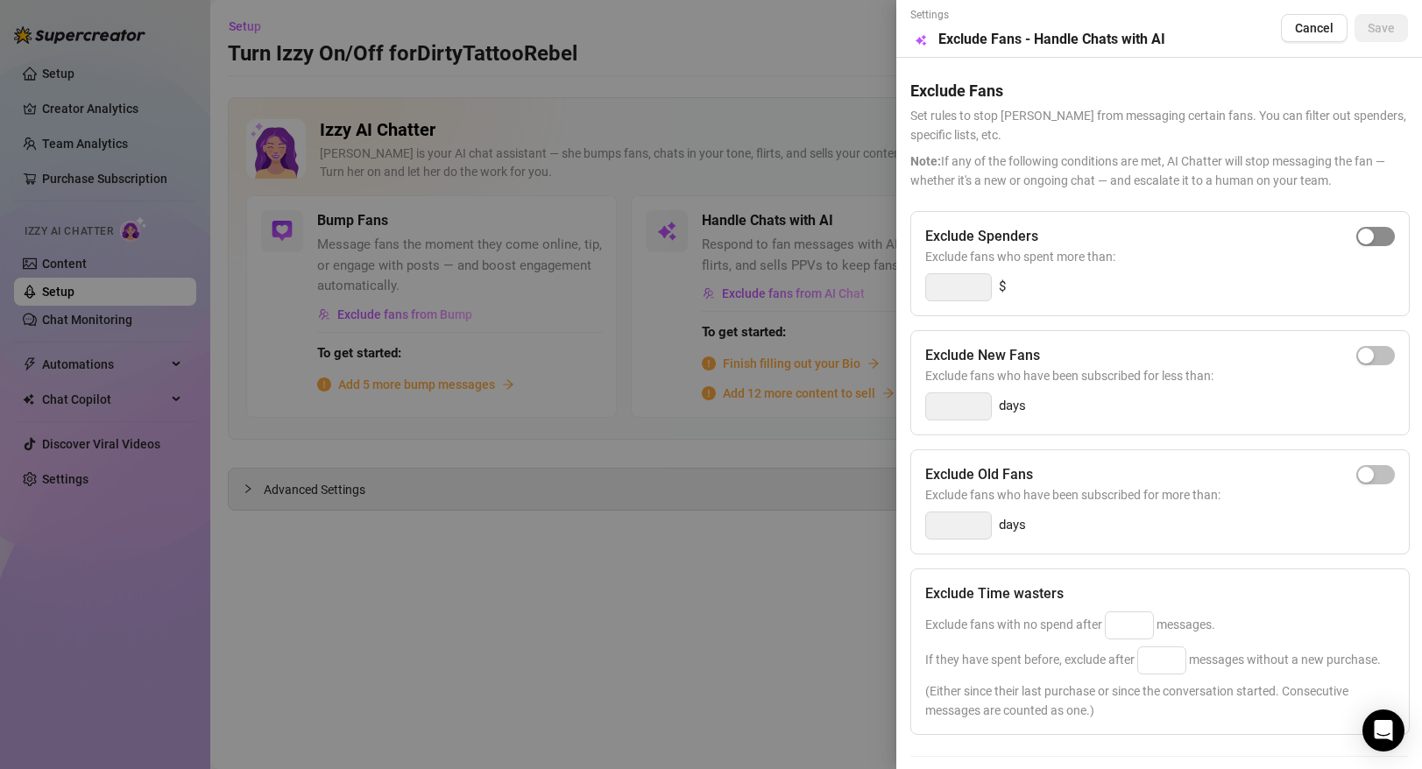
click at [1371, 236] on div "button" at bounding box center [1366, 237] width 16 height 16
drag, startPoint x: 966, startPoint y: 288, endPoint x: 898, endPoint y: 283, distance: 67.7
click at [897, 283] on div "Settings Preview Exclude Fans - Handle Chats with AI Cancel Save Exclude Fans S…" at bounding box center [1159, 384] width 526 height 769
click at [1078, 282] on div "100 $" at bounding box center [1160, 287] width 470 height 28
drag, startPoint x: 980, startPoint y: 291, endPoint x: 831, endPoint y: 279, distance: 149.5
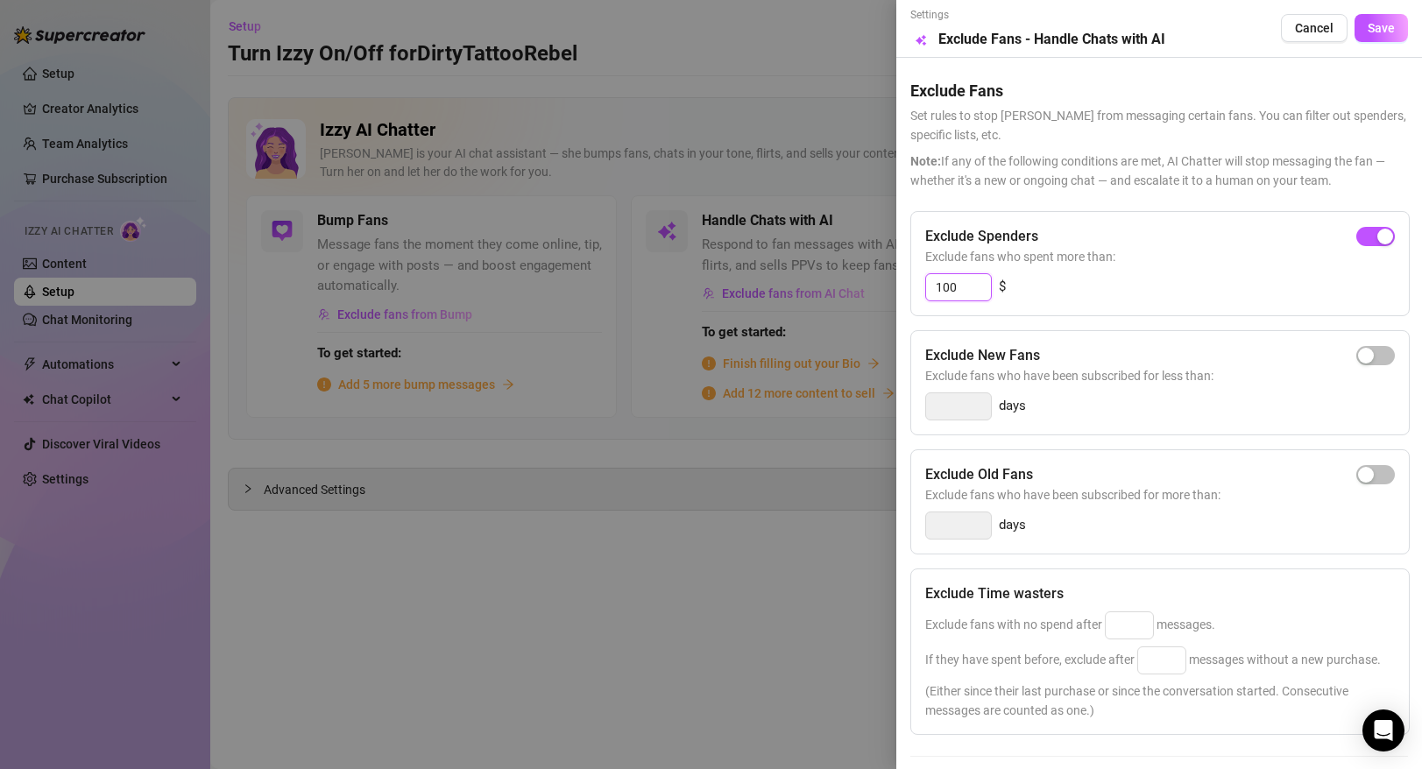
click at [831, 279] on div "Settings Preview Exclude Fans - Handle Chats with AI Cancel Save Exclude Fans S…" at bounding box center [711, 384] width 1422 height 769
type input "500"
click at [1392, 27] on span "Save" at bounding box center [1381, 28] width 27 height 14
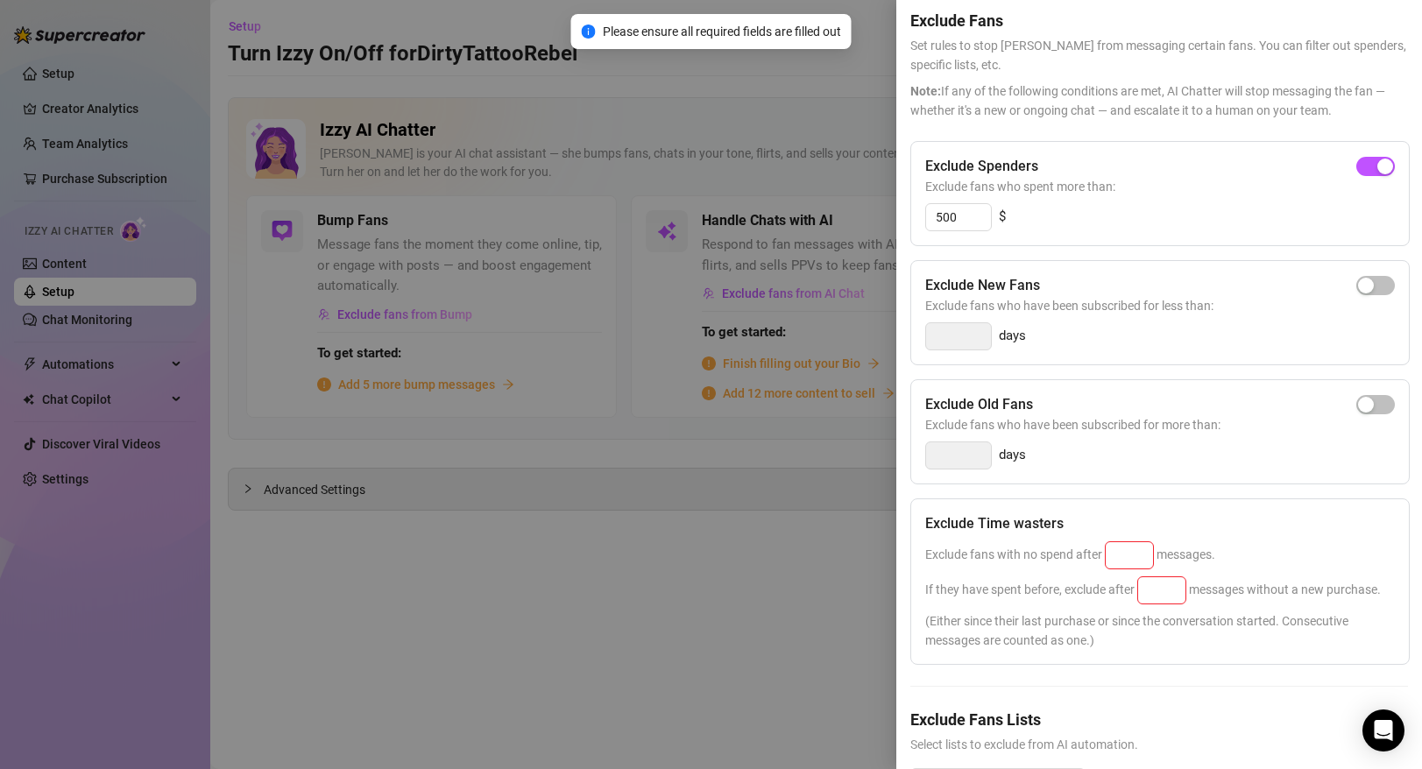
scroll to position [115, 0]
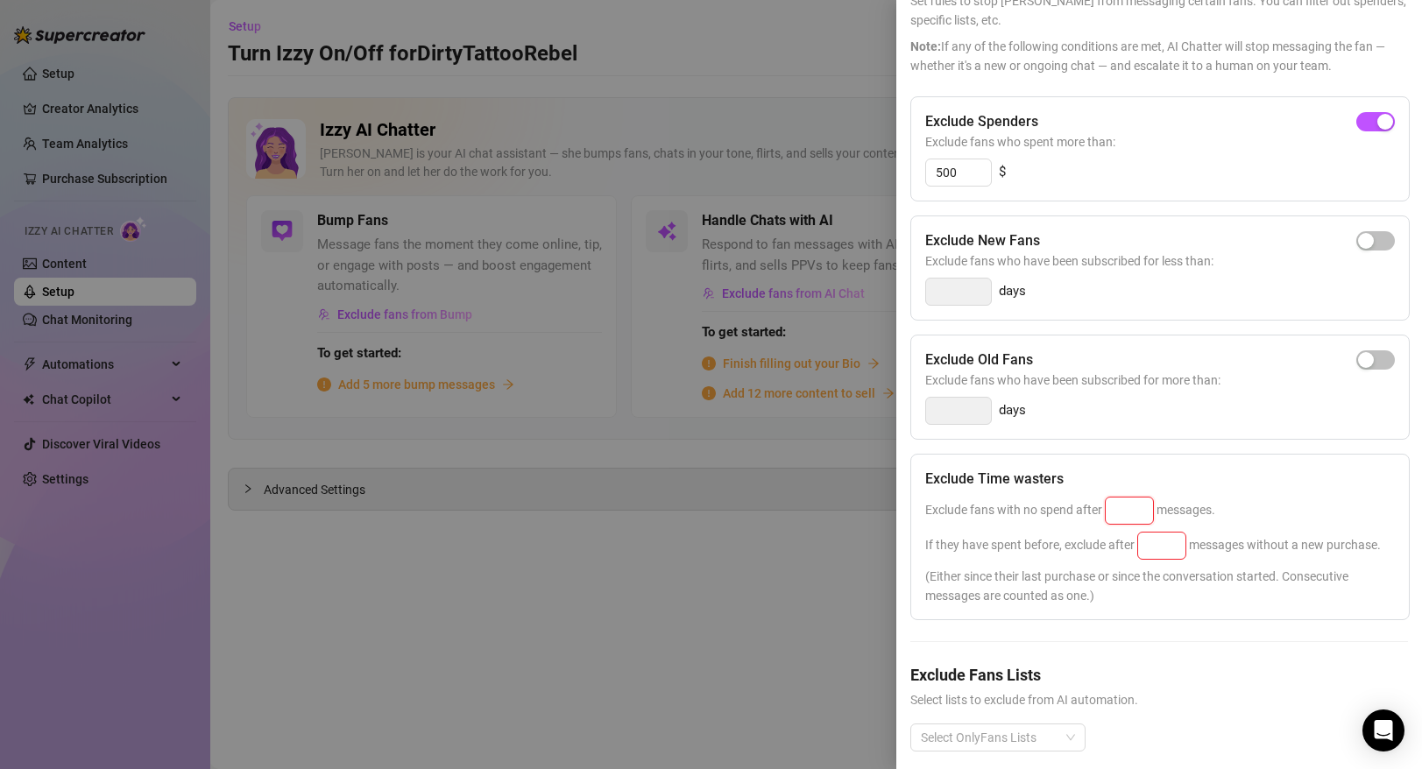
click at [1130, 512] on input at bounding box center [1129, 511] width 47 height 26
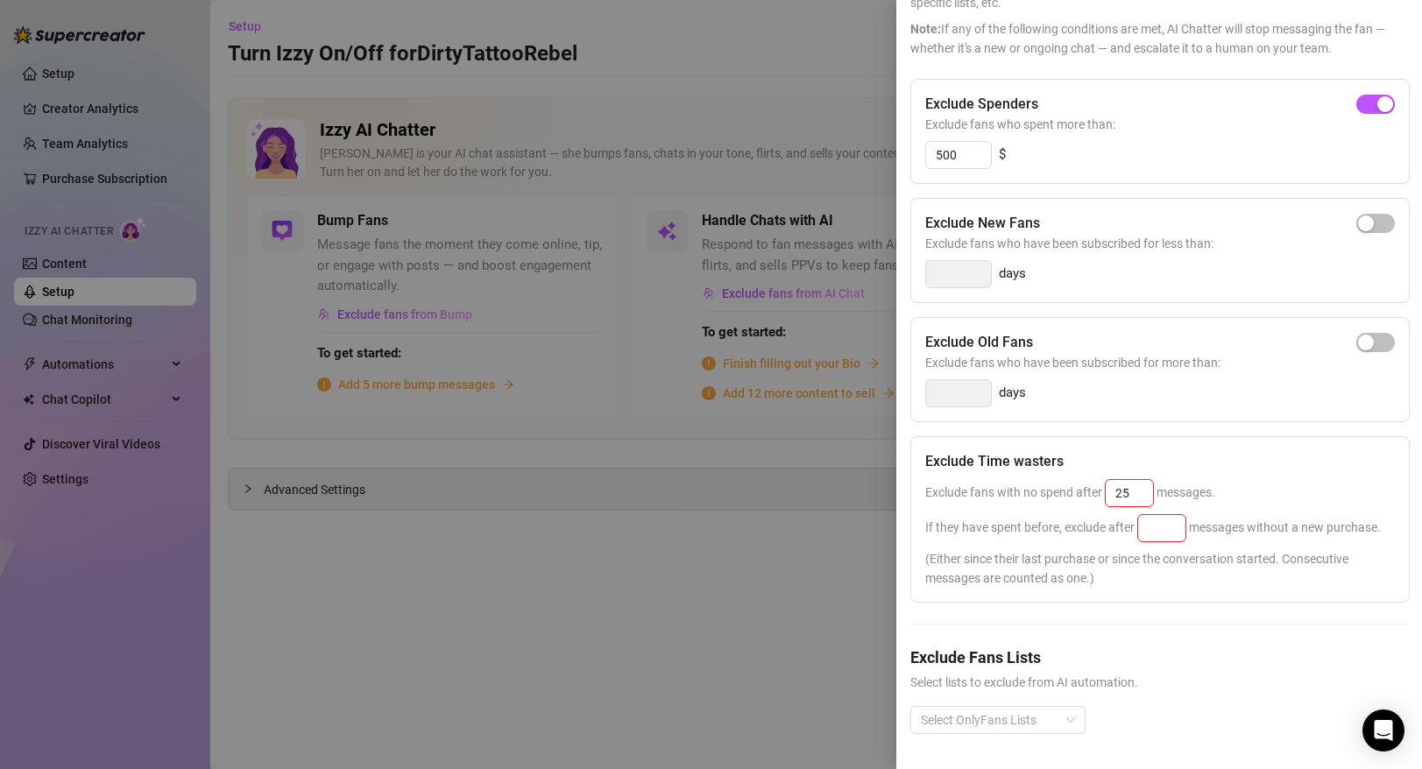
click at [1257, 493] on div "Exclude fans with no spend after 25 messages." at bounding box center [1160, 493] width 470 height 28
drag, startPoint x: 1140, startPoint y: 492, endPoint x: 1093, endPoint y: 492, distance: 47.3
click at [1093, 492] on span "Exclude fans with no spend after 25 messages." at bounding box center [1070, 492] width 290 height 14
click at [1235, 429] on div "Exclude Spenders Exclude fans who spent more than: 500 $ Exclude New Fans Exclu…" at bounding box center [1159, 420] width 498 height 683
drag, startPoint x: 1144, startPoint y: 496, endPoint x: 1093, endPoint y: 490, distance: 52.1
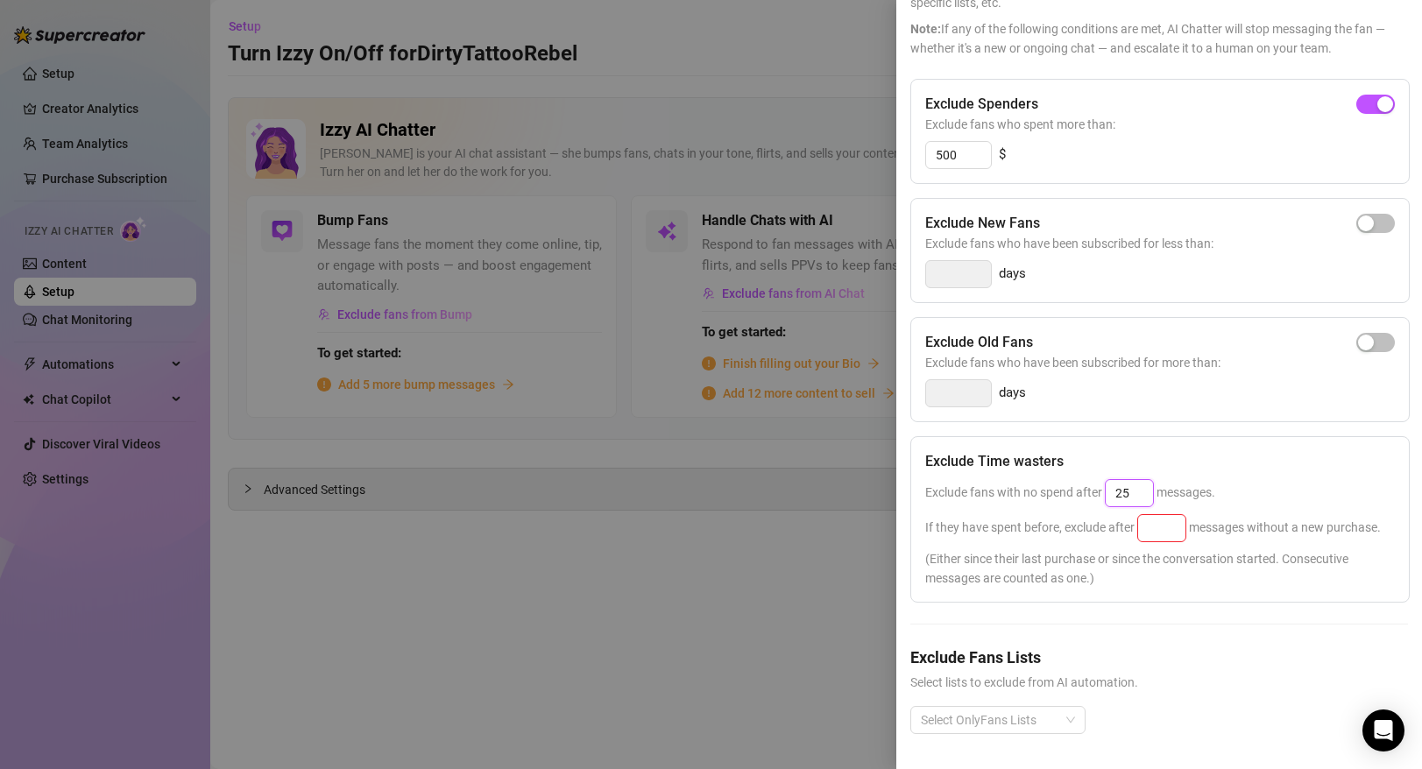
click at [1093, 492] on span "Exclude fans with no spend after 25 messages." at bounding box center [1070, 492] width 290 height 14
click at [1247, 481] on div "Exclude fans with no spend after 25 messages." at bounding box center [1160, 493] width 470 height 28
drag, startPoint x: 1134, startPoint y: 499, endPoint x: 1092, endPoint y: 490, distance: 43.0
click at [1094, 491] on span "Exclude fans with no spend after 25 messages." at bounding box center [1070, 492] width 290 height 14
type input "25"
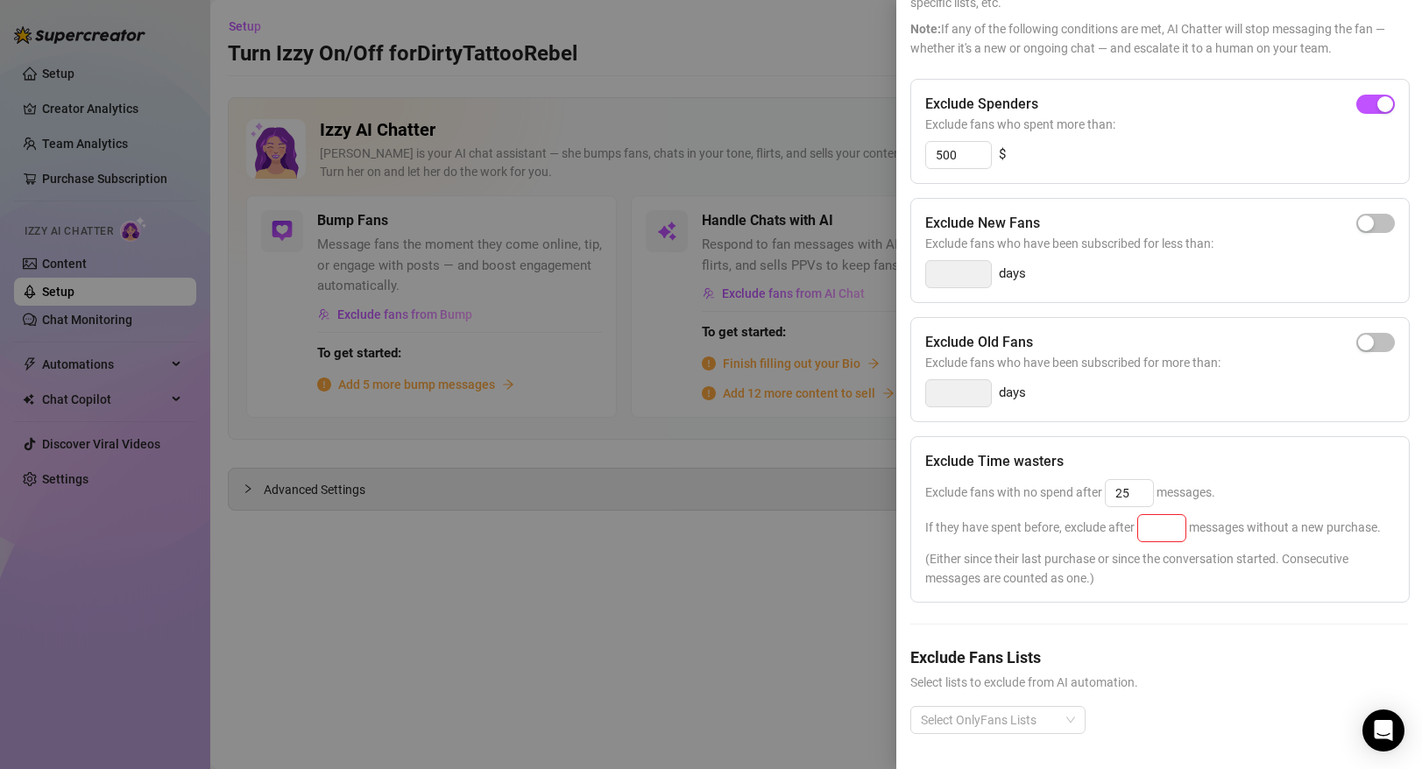
click at [1101, 486] on span "Exclude fans with no spend after 25 messages." at bounding box center [1070, 492] width 290 height 14
click at [1181, 526] on input at bounding box center [1161, 528] width 47 height 26
type input "25"
click at [1159, 591] on div "Exclude Time wasters Exclude fans with no spend after 25 messages. If they have…" at bounding box center [1159, 519] width 499 height 166
click at [1035, 733] on div "Select OnlyFans Lists" at bounding box center [1159, 734] width 498 height 56
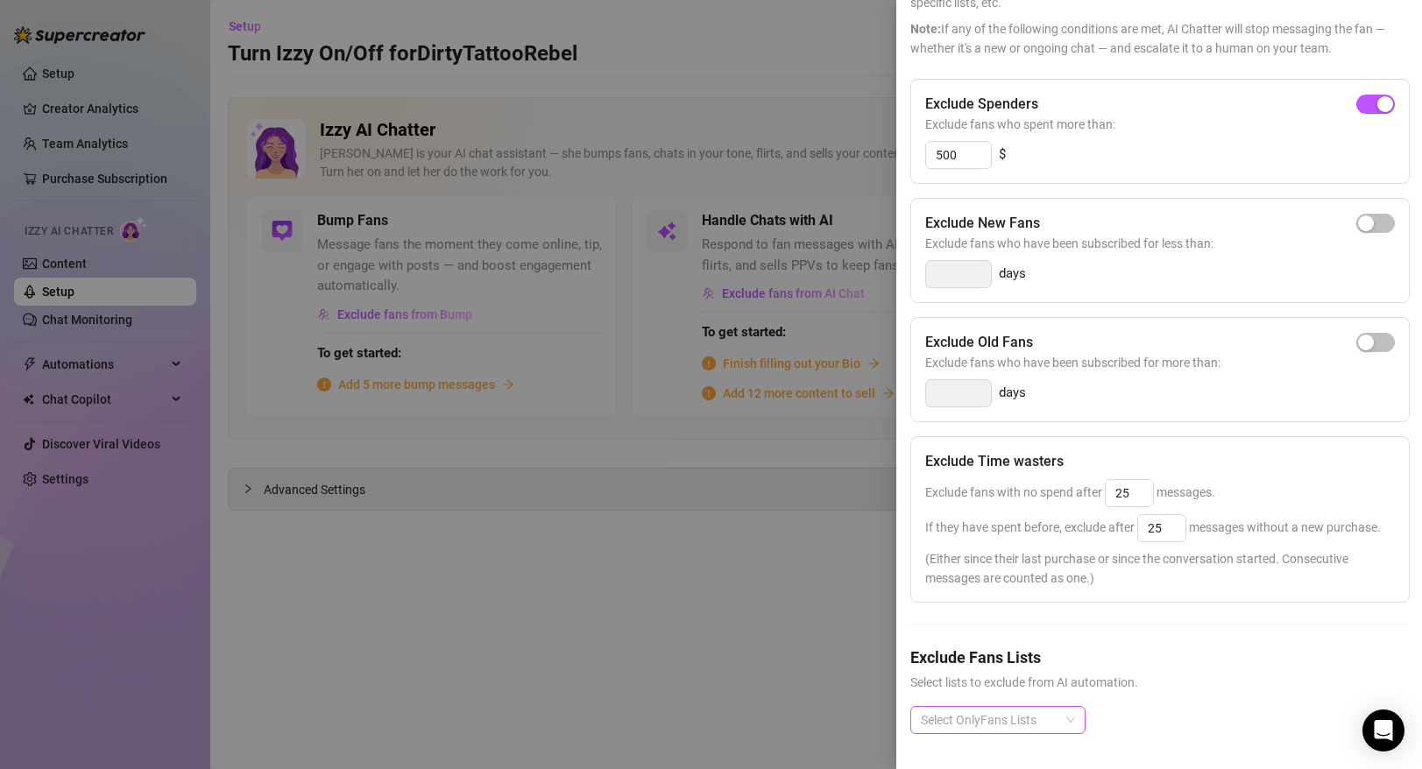
click at [1044, 719] on div at bounding box center [989, 720] width 150 height 25
click at [1008, 655] on div "Non-Spenders" at bounding box center [997, 657] width 147 height 19
click at [1017, 683] on div "Super Fans" at bounding box center [997, 685] width 147 height 19
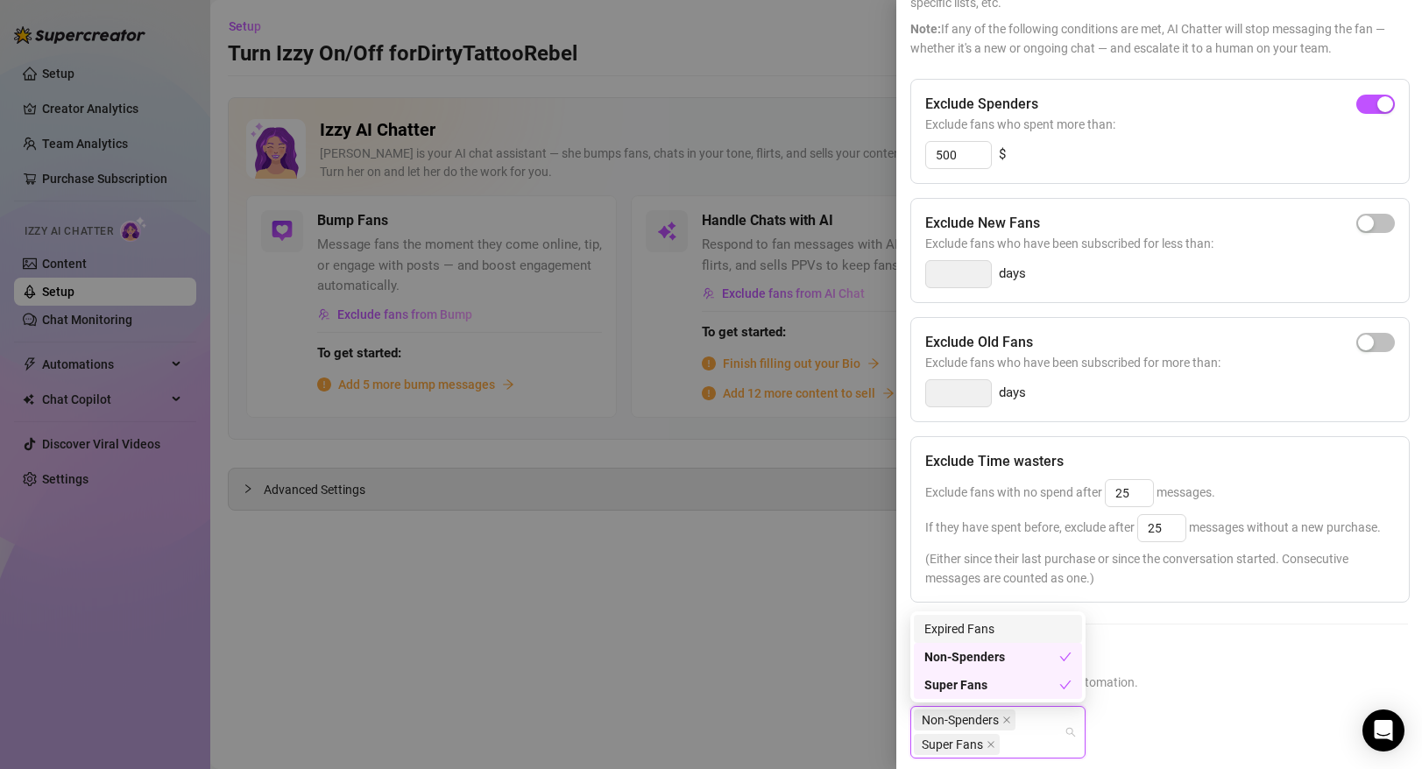
click at [1029, 629] on div "Expired Fans" at bounding box center [997, 629] width 147 height 19
click at [1212, 630] on div "Exclude Spenders Exclude fans who spent more than: 500 $ Exclude New Fans Exclu…" at bounding box center [1159, 445] width 498 height 733
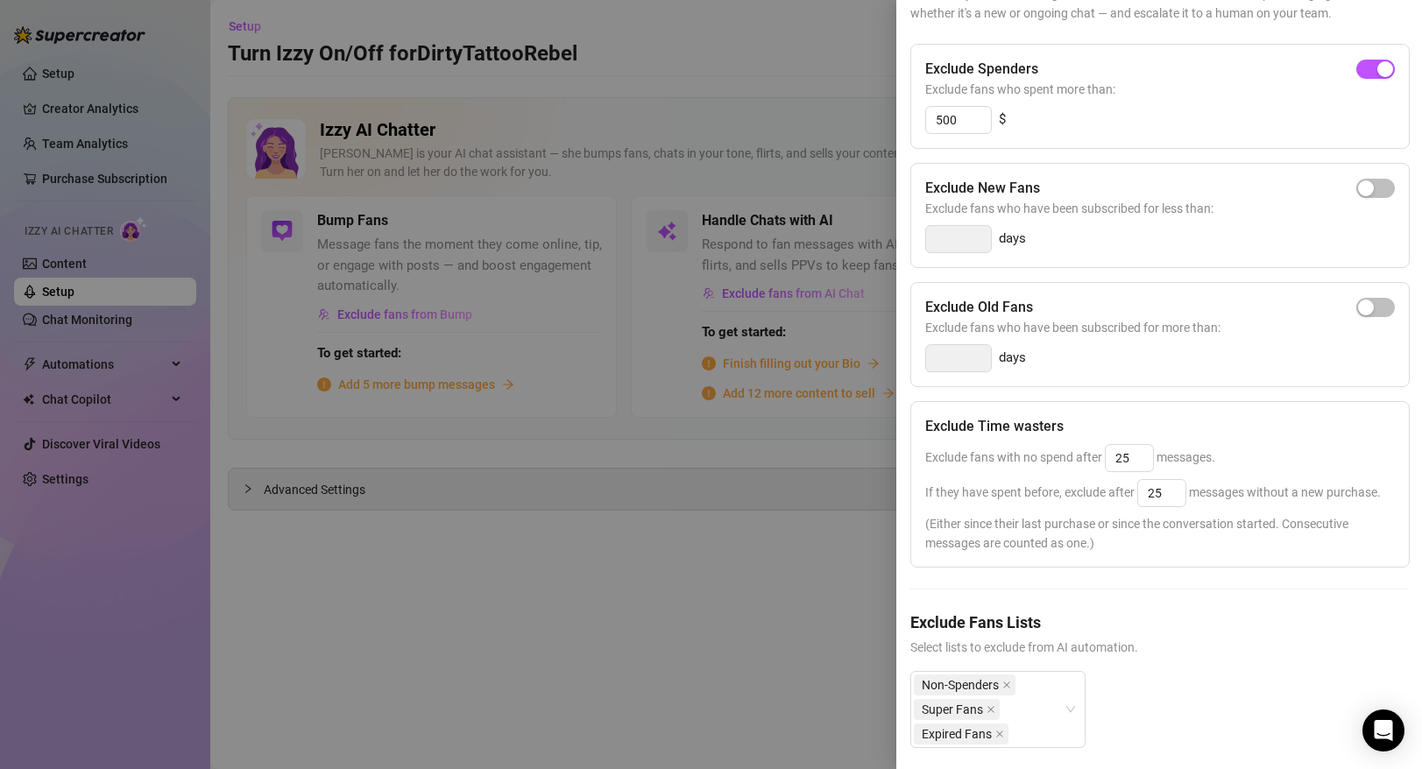
scroll to position [181, 0]
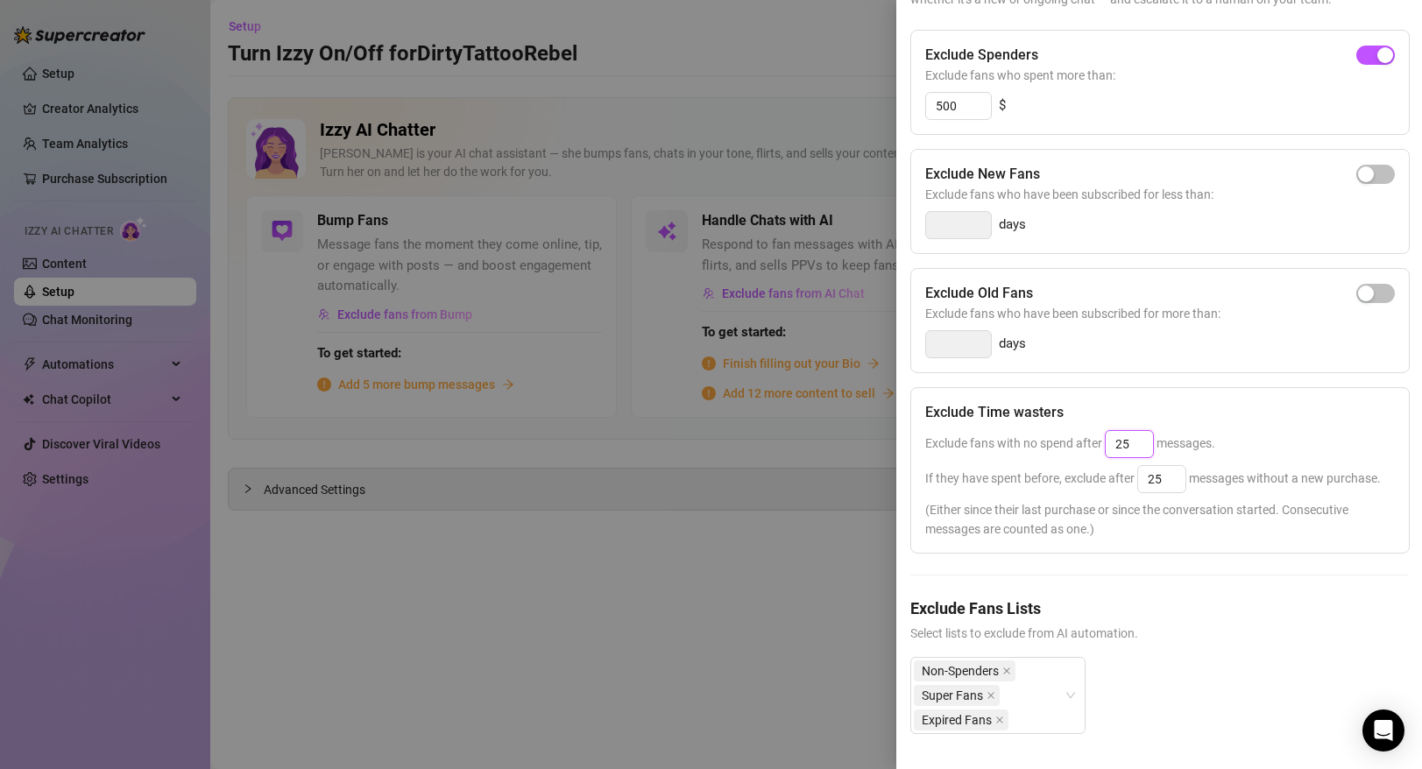
drag, startPoint x: 1144, startPoint y: 443, endPoint x: 1075, endPoint y: 441, distance: 68.4
click at [1075, 441] on span "Exclude fans with no spend after 25 messages." at bounding box center [1070, 443] width 290 height 14
type input "25"
drag, startPoint x: 1172, startPoint y: 478, endPoint x: 1053, endPoint y: 476, distance: 118.3
click at [1053, 476] on span "If they have spent before, exclude after 25 messages without a new purchase." at bounding box center [1153, 478] width 456 height 14
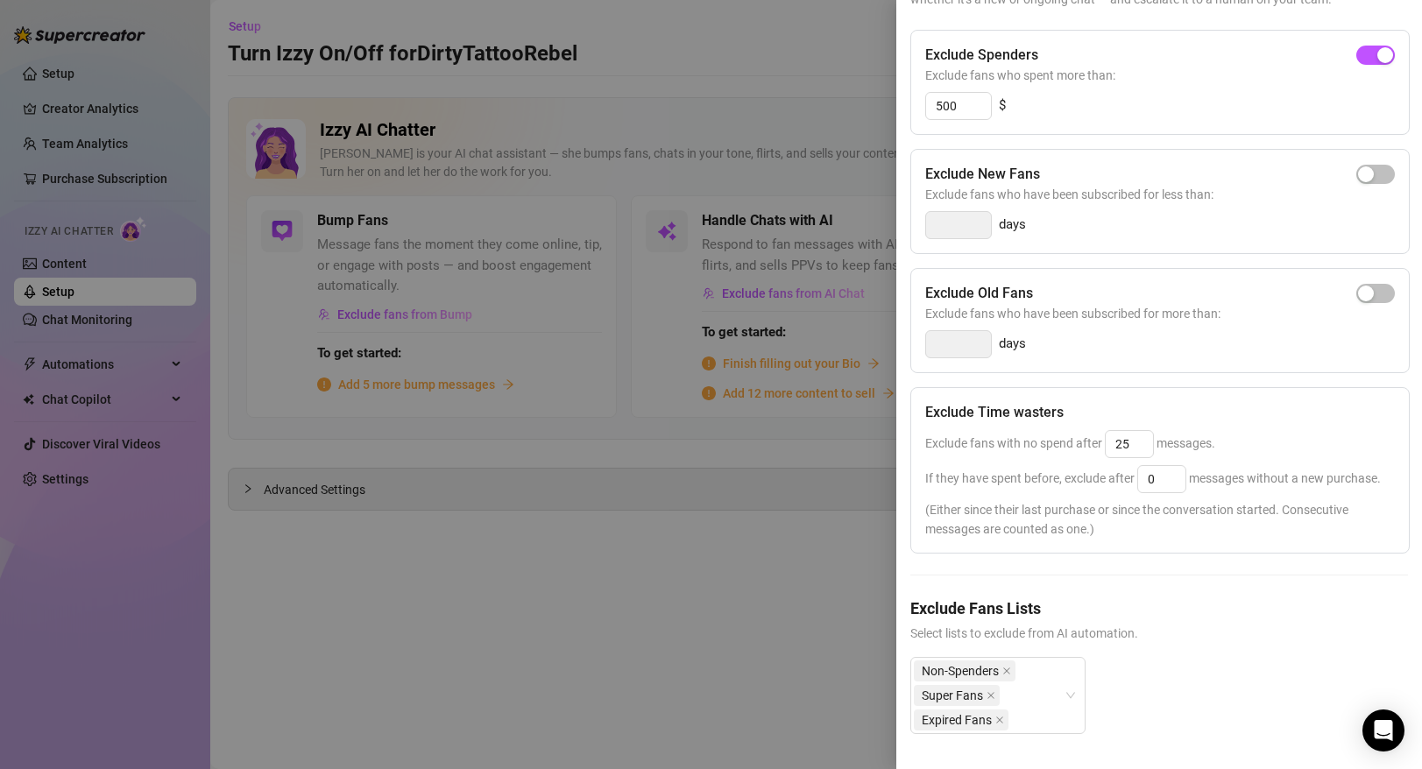
type input "25"
click at [1192, 438] on span "Exclude fans with no spend after 25 messages." at bounding box center [1070, 443] width 290 height 14
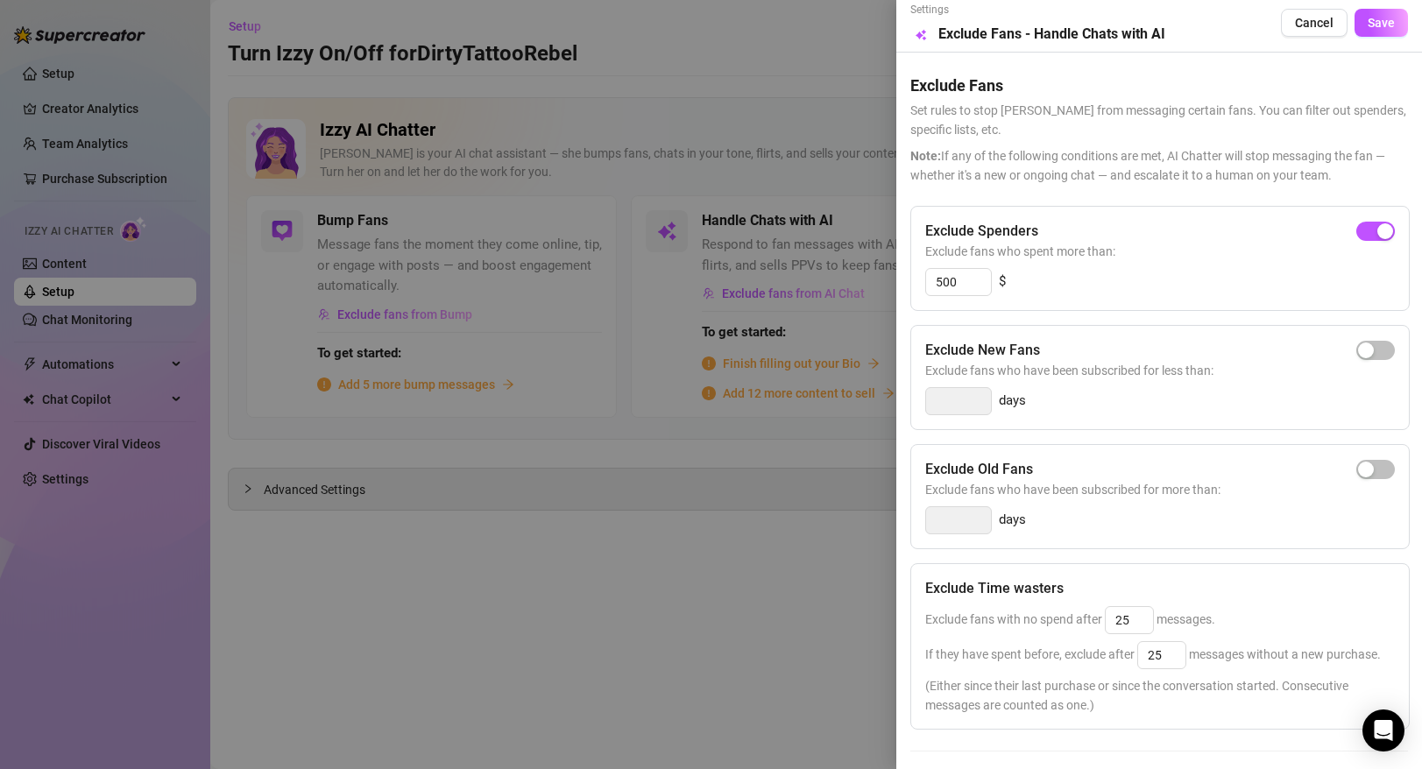
scroll to position [0, 0]
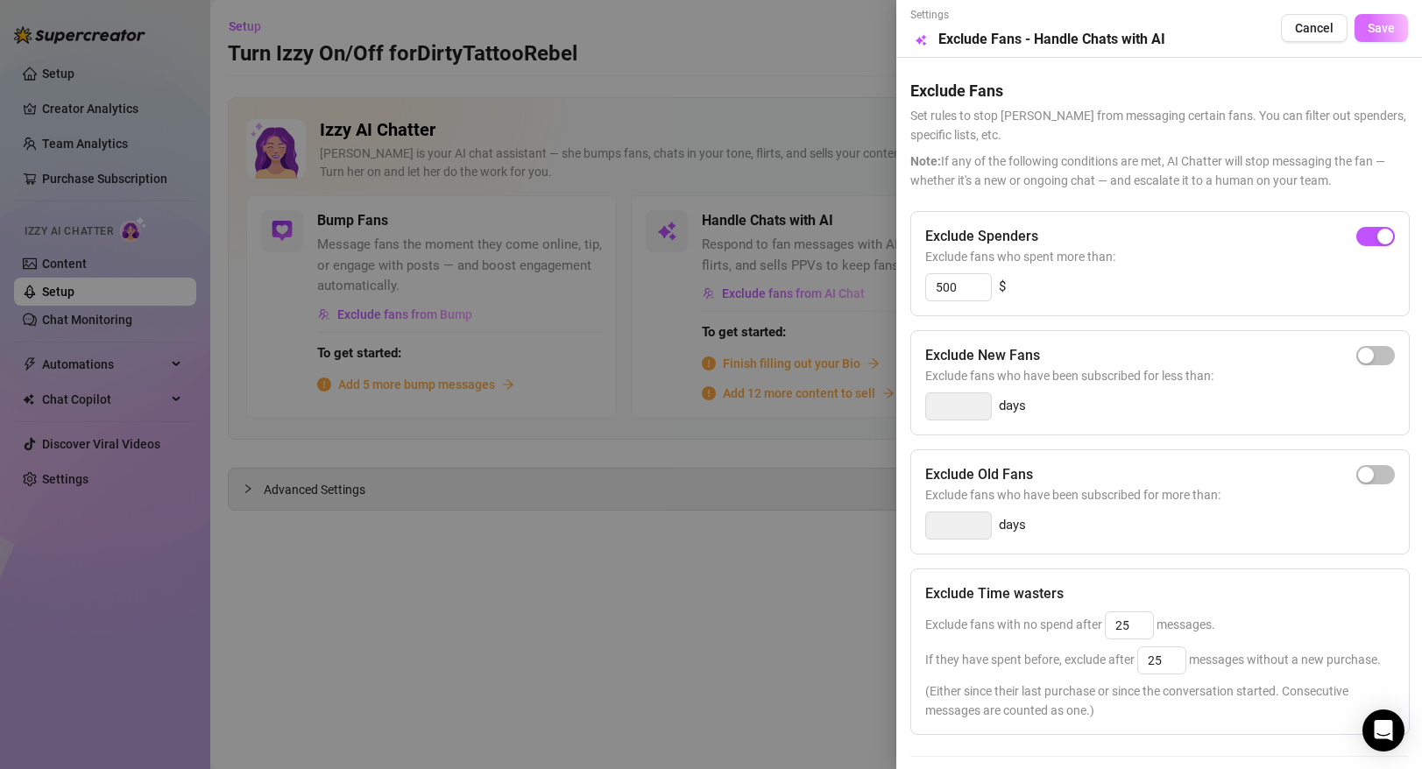
click at [1390, 23] on span "Save" at bounding box center [1381, 28] width 27 height 14
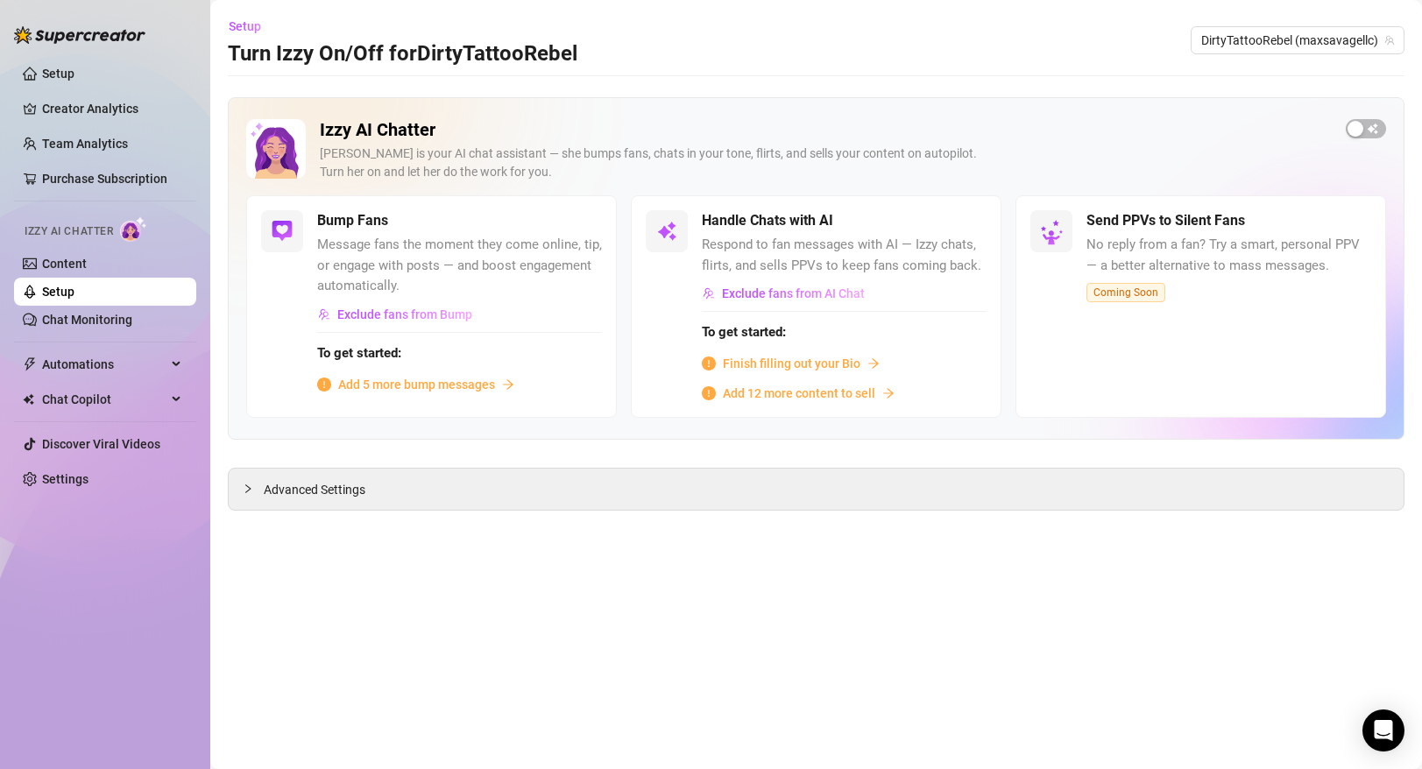
click at [783, 365] on span "Finish filling out your Bio" at bounding box center [792, 363] width 138 height 19
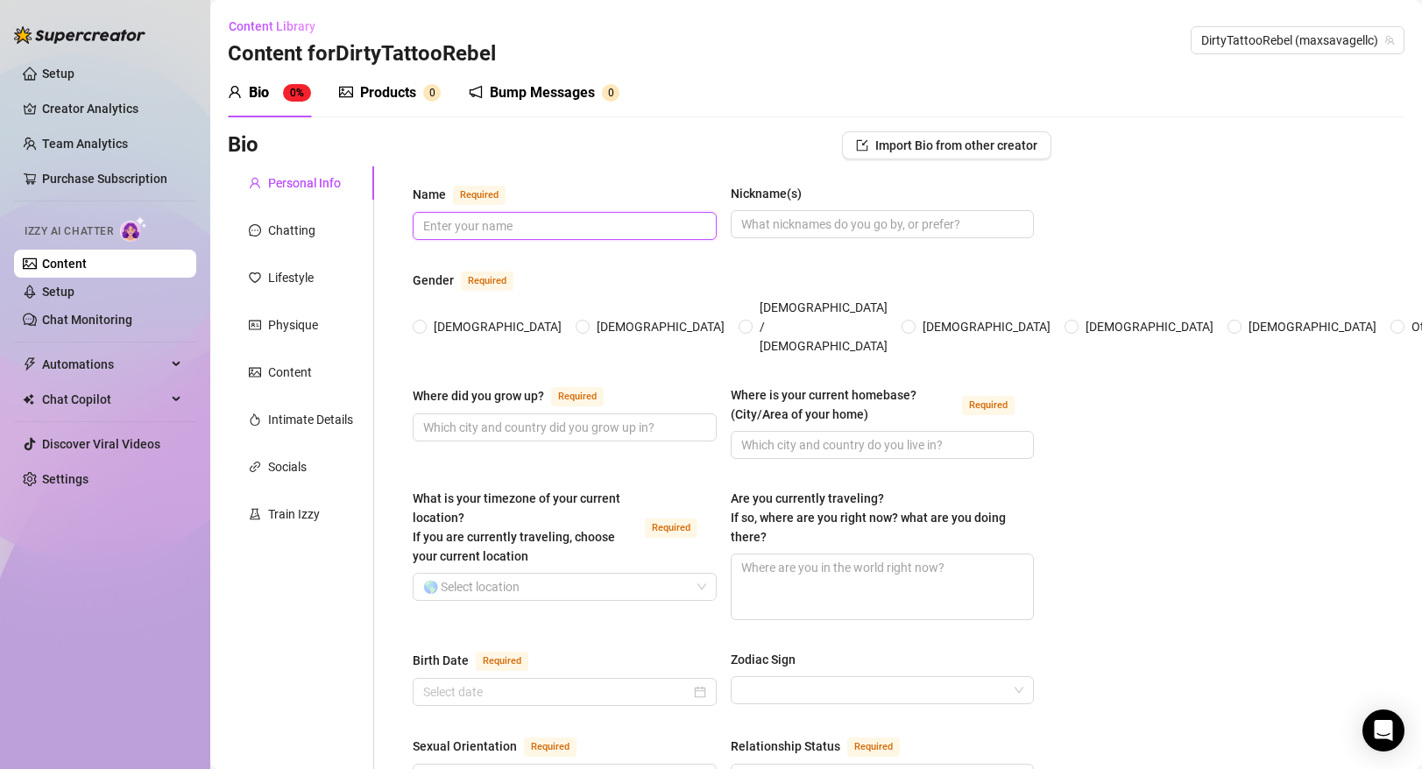
click at [583, 230] on input "Name Required" at bounding box center [563, 225] width 280 height 19
type input "Max"
click at [789, 228] on input "Nickname(s)" at bounding box center [881, 224] width 280 height 19
type input "S"
type input "G"
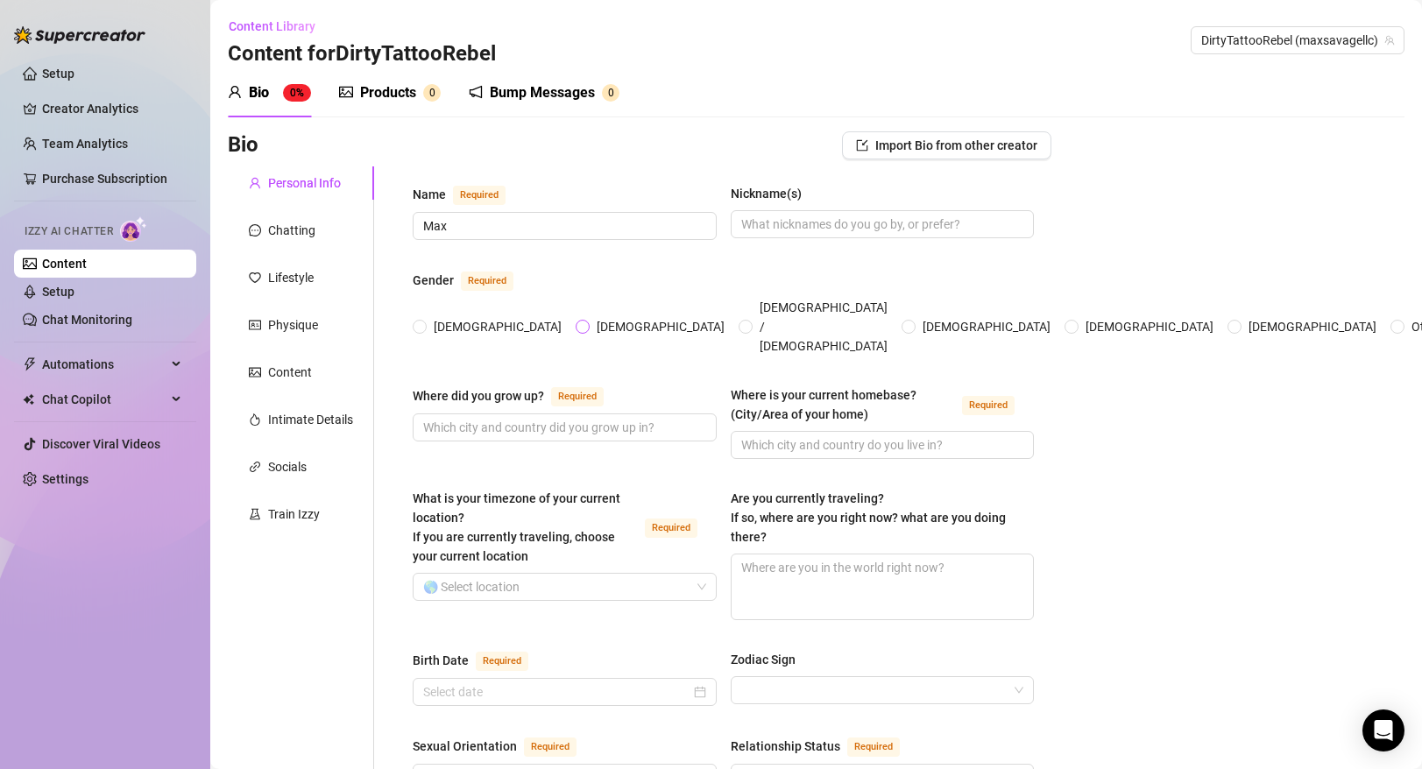
click at [576, 317] on label "[DEMOGRAPHIC_DATA]" at bounding box center [654, 326] width 156 height 19
click at [580, 322] on input "[DEMOGRAPHIC_DATA]" at bounding box center [583, 327] width 7 height 11
radio input "true"
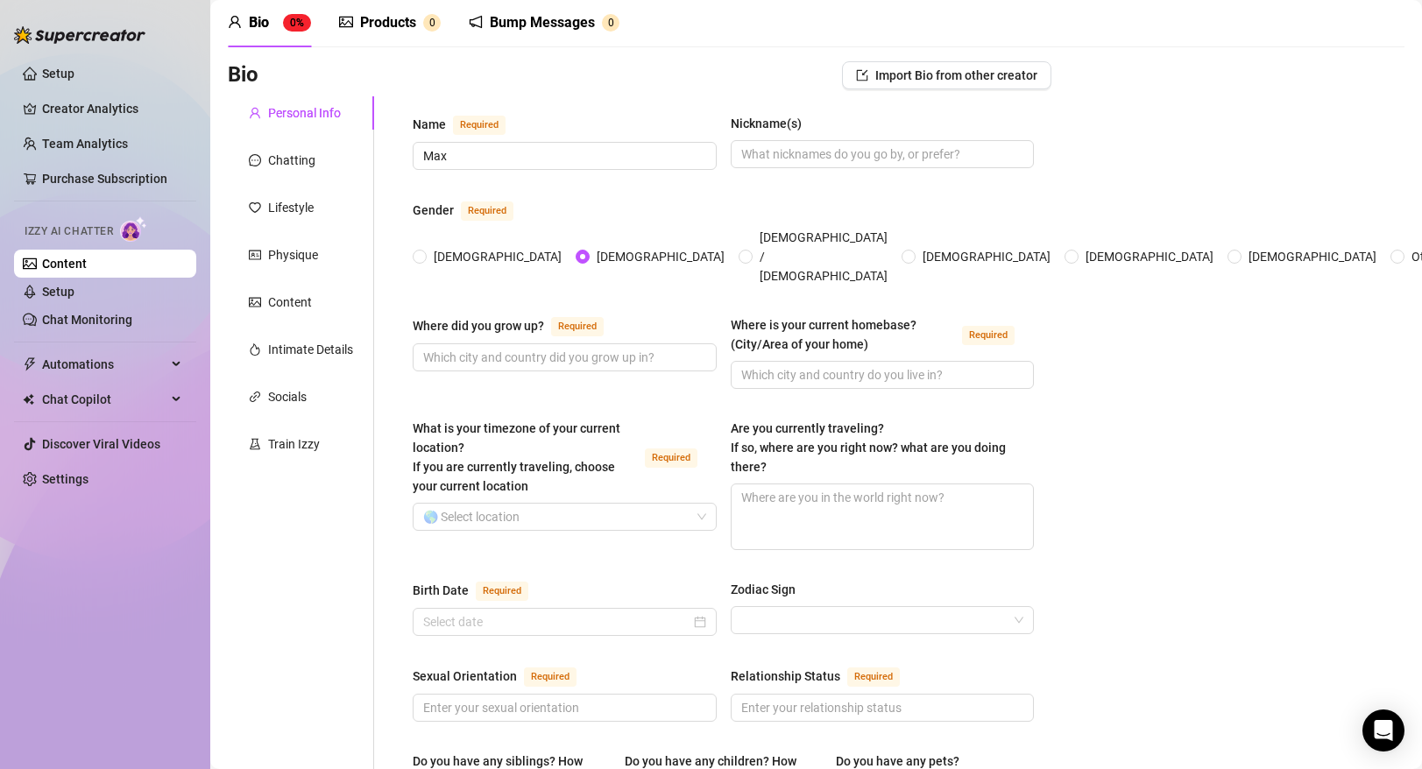
scroll to position [71, 0]
click at [536, 347] on input "Where did you grow up? Required" at bounding box center [563, 356] width 280 height 19
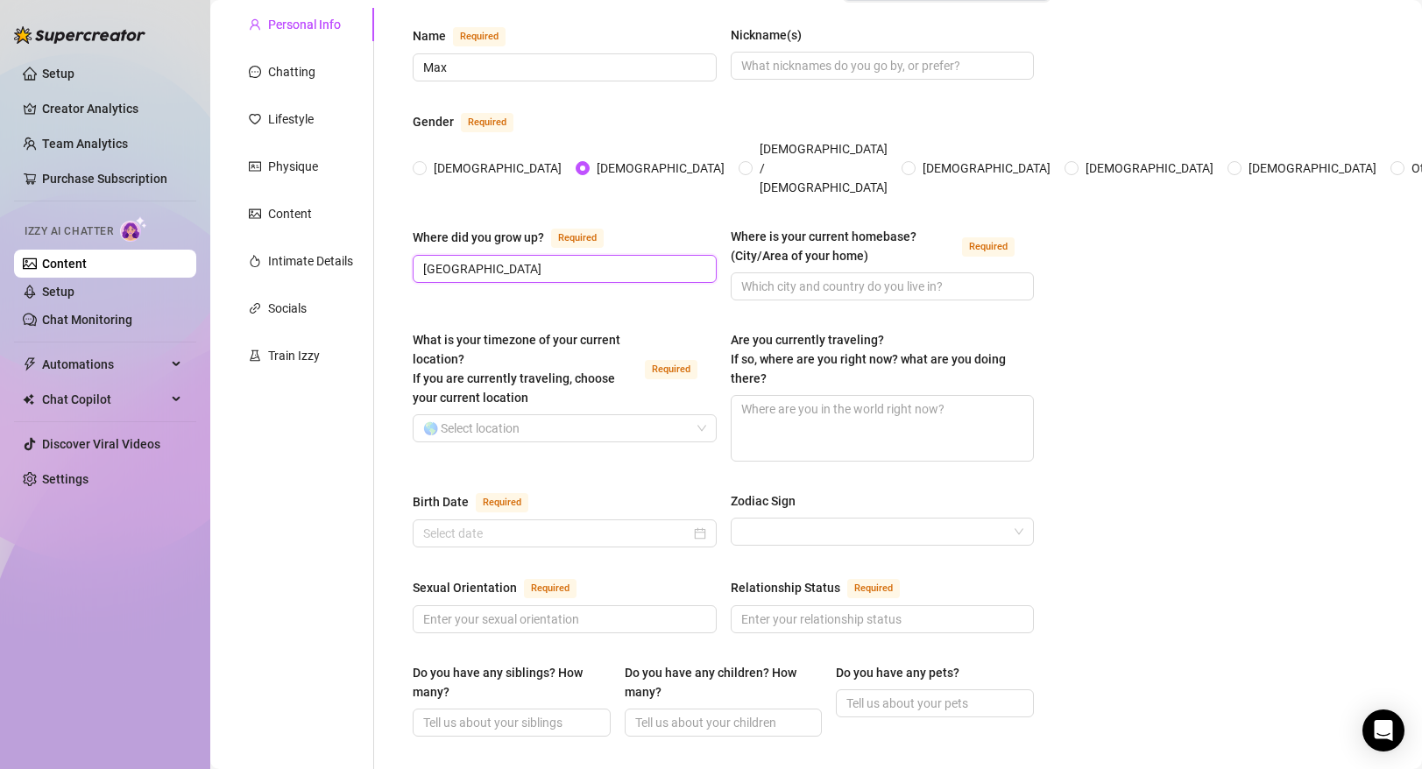
scroll to position [162, 0]
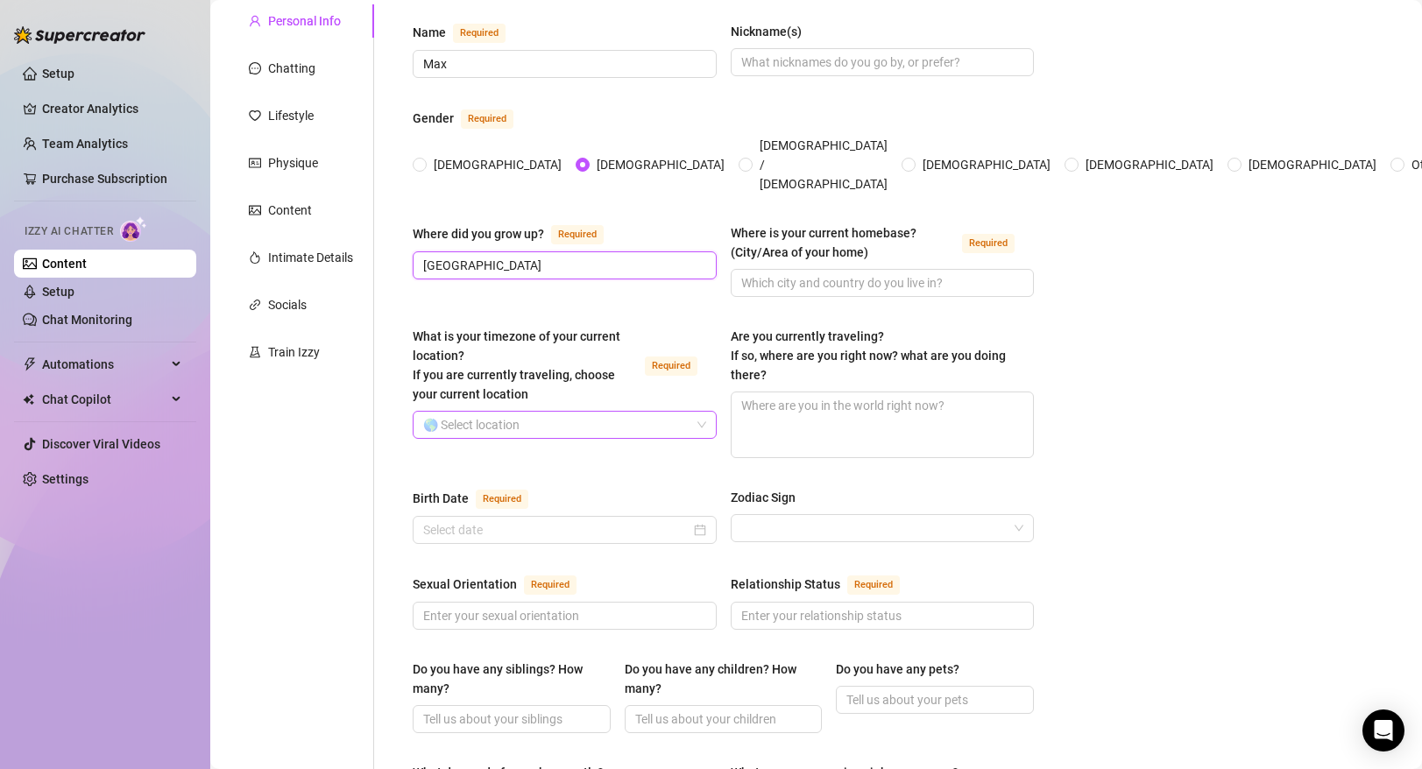
type input "[GEOGRAPHIC_DATA]"
click at [577, 412] on input "What is your timezone of your current location? If you are currently traveling,…" at bounding box center [556, 425] width 267 height 26
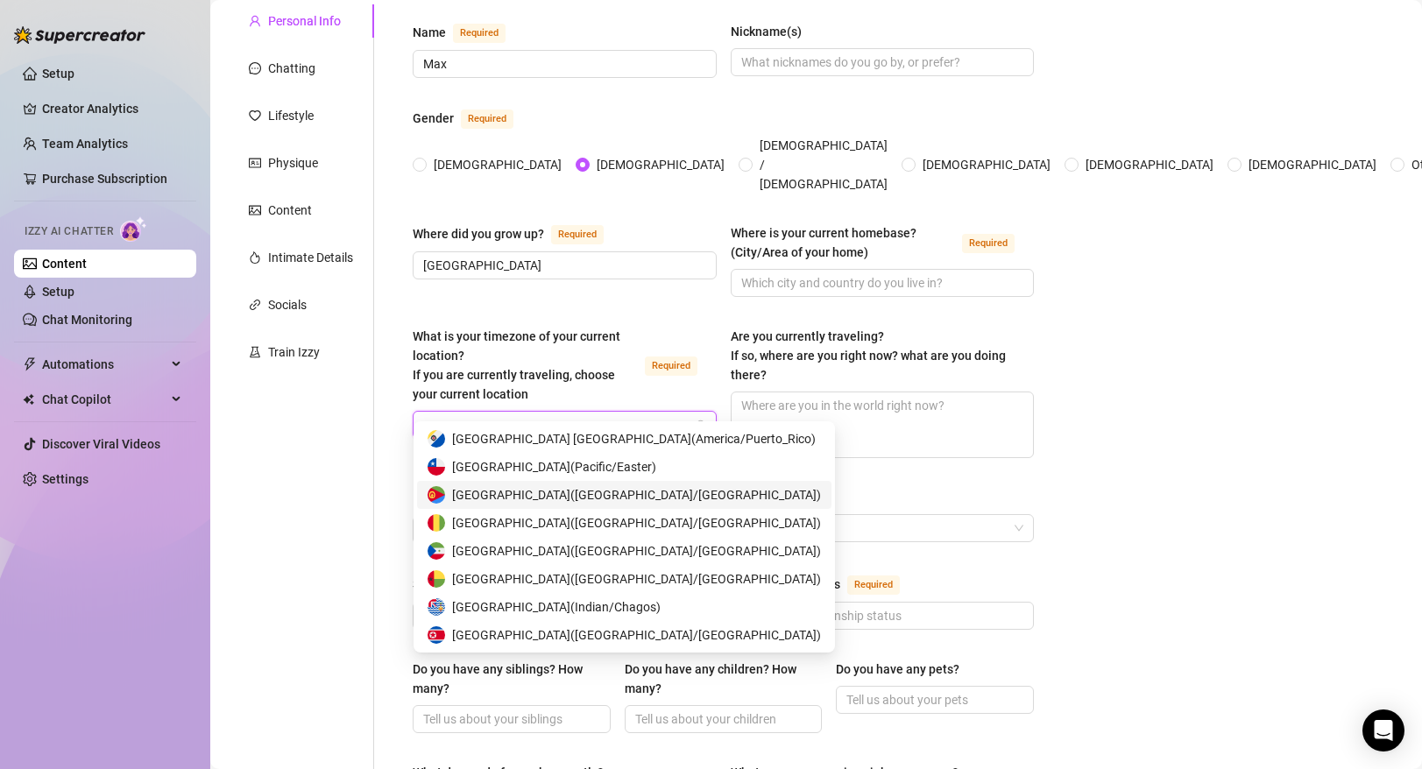
scroll to position [168, 0]
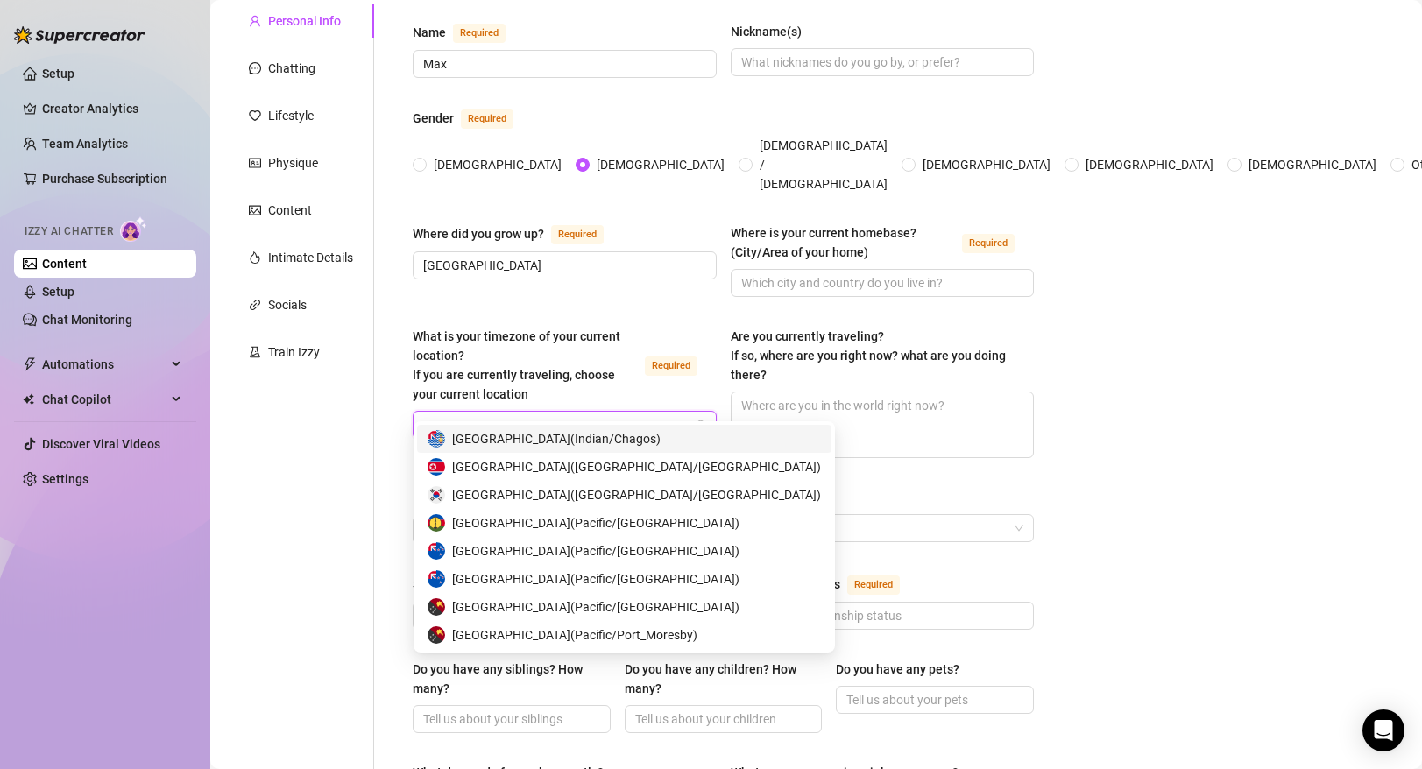
type input "e"
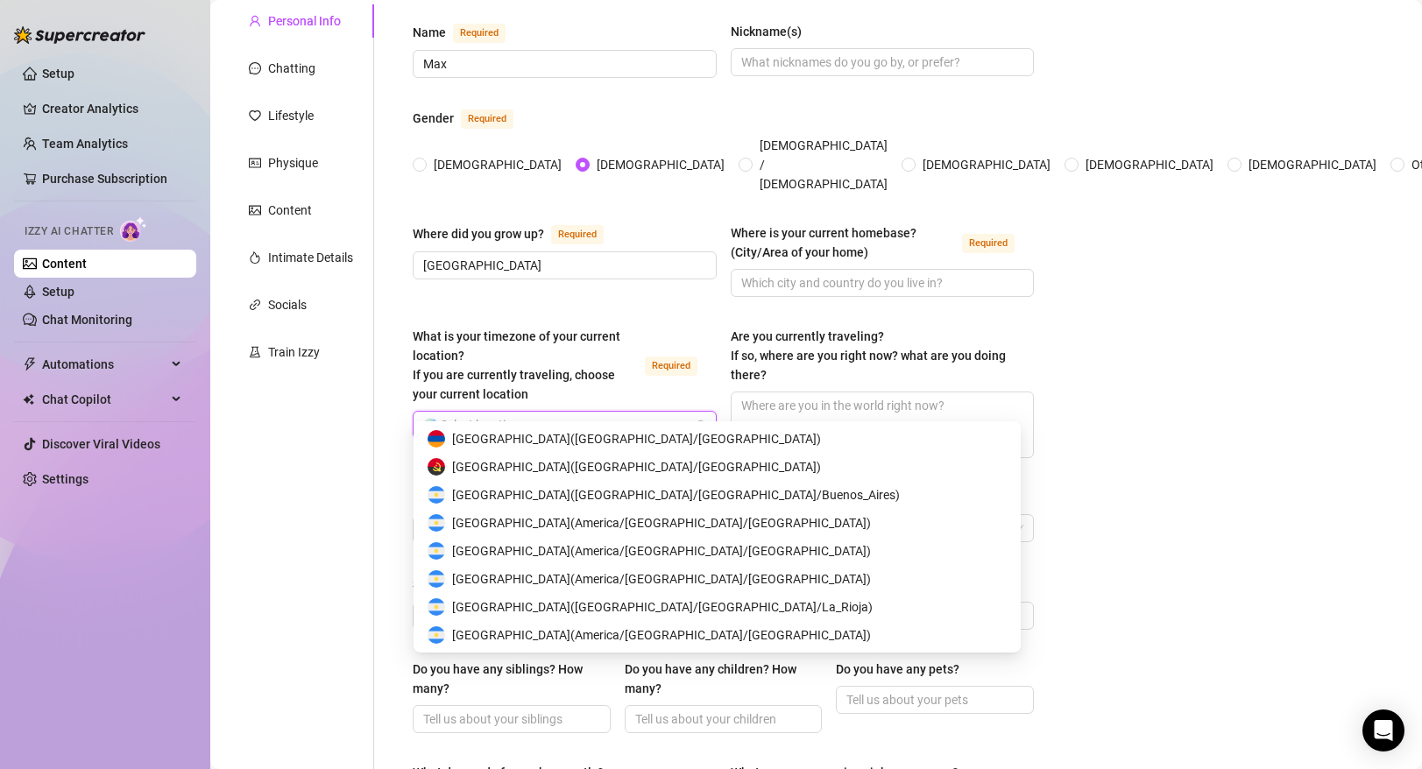
click at [512, 413] on input "What is your timezone of your current location? If you are currently traveling,…" at bounding box center [556, 425] width 267 height 26
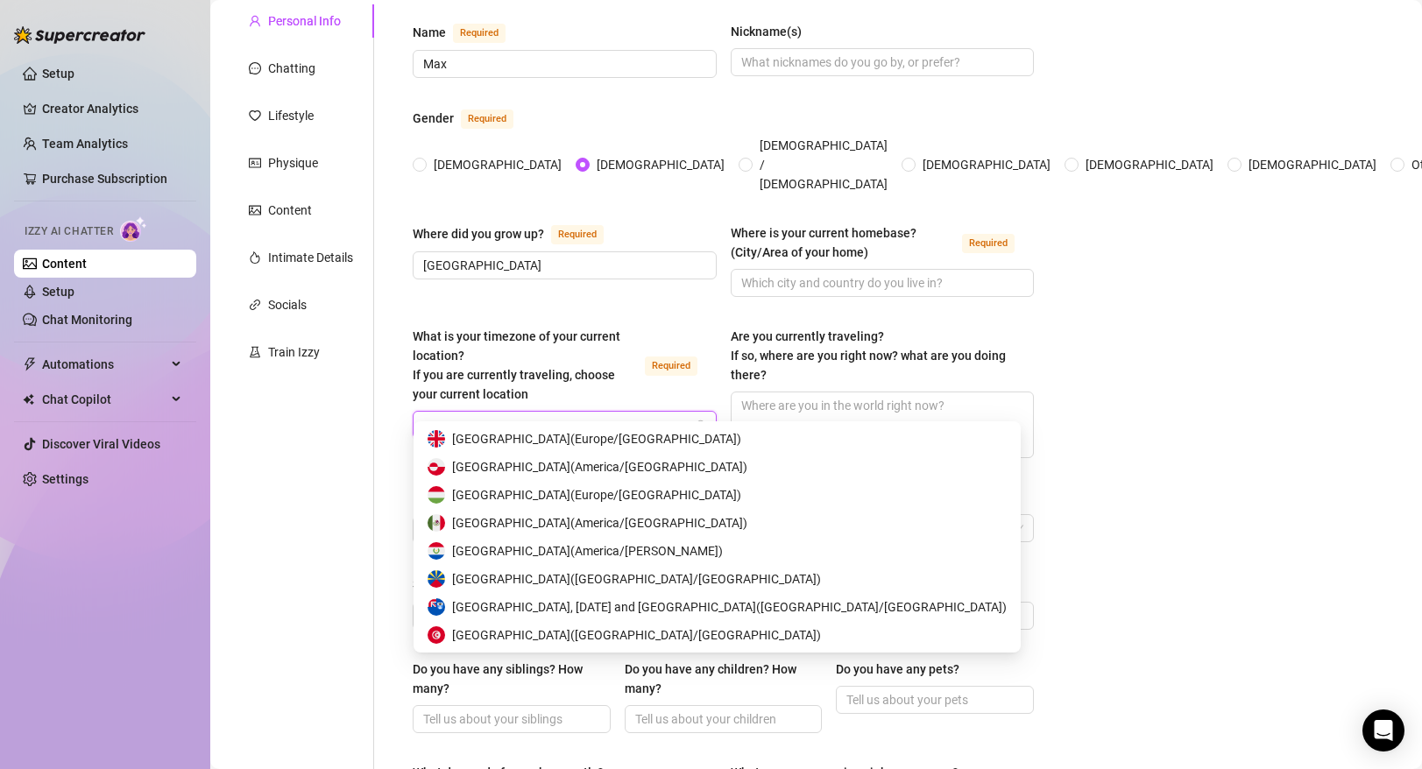
type input "uni"
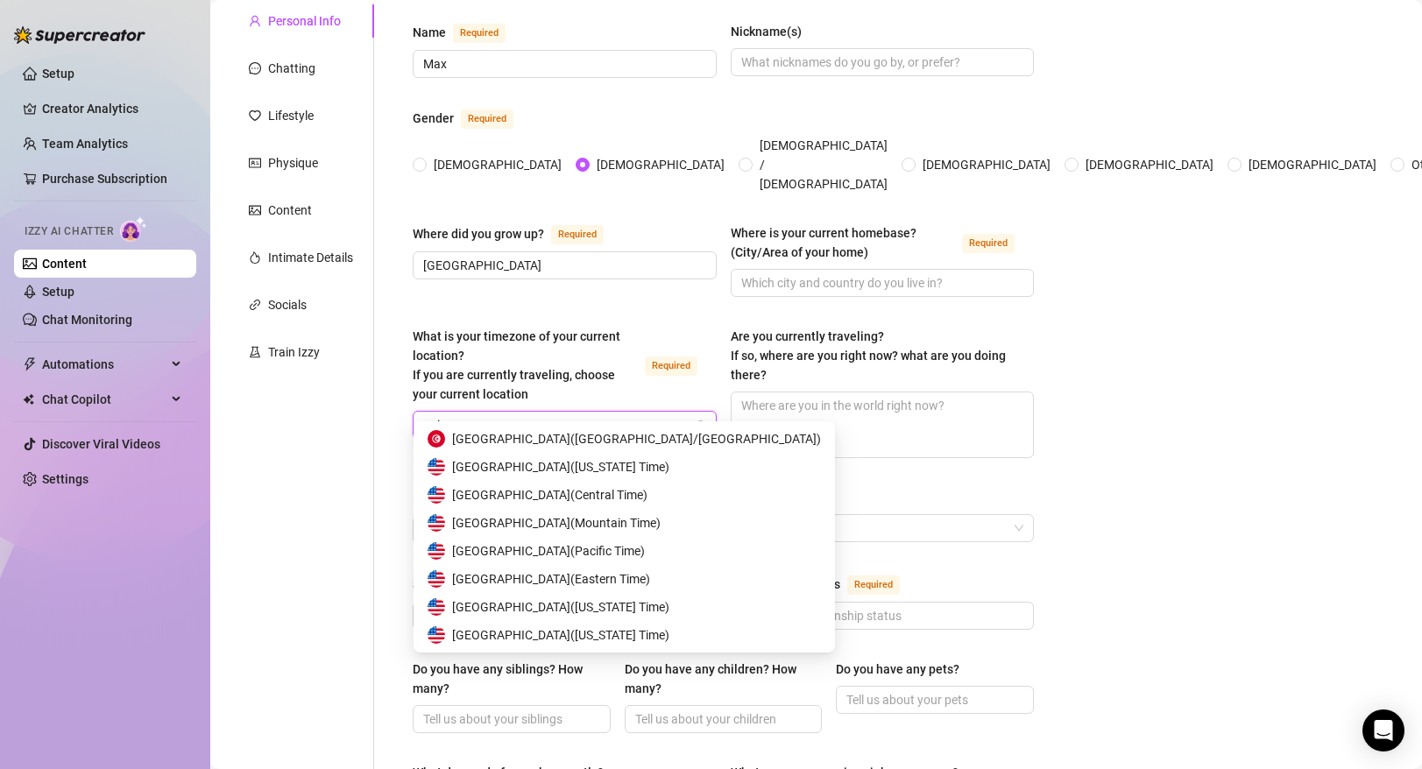
scroll to position [84, 0]
click at [543, 581] on span "United States of America ( Eastern Time )" at bounding box center [551, 579] width 198 height 19
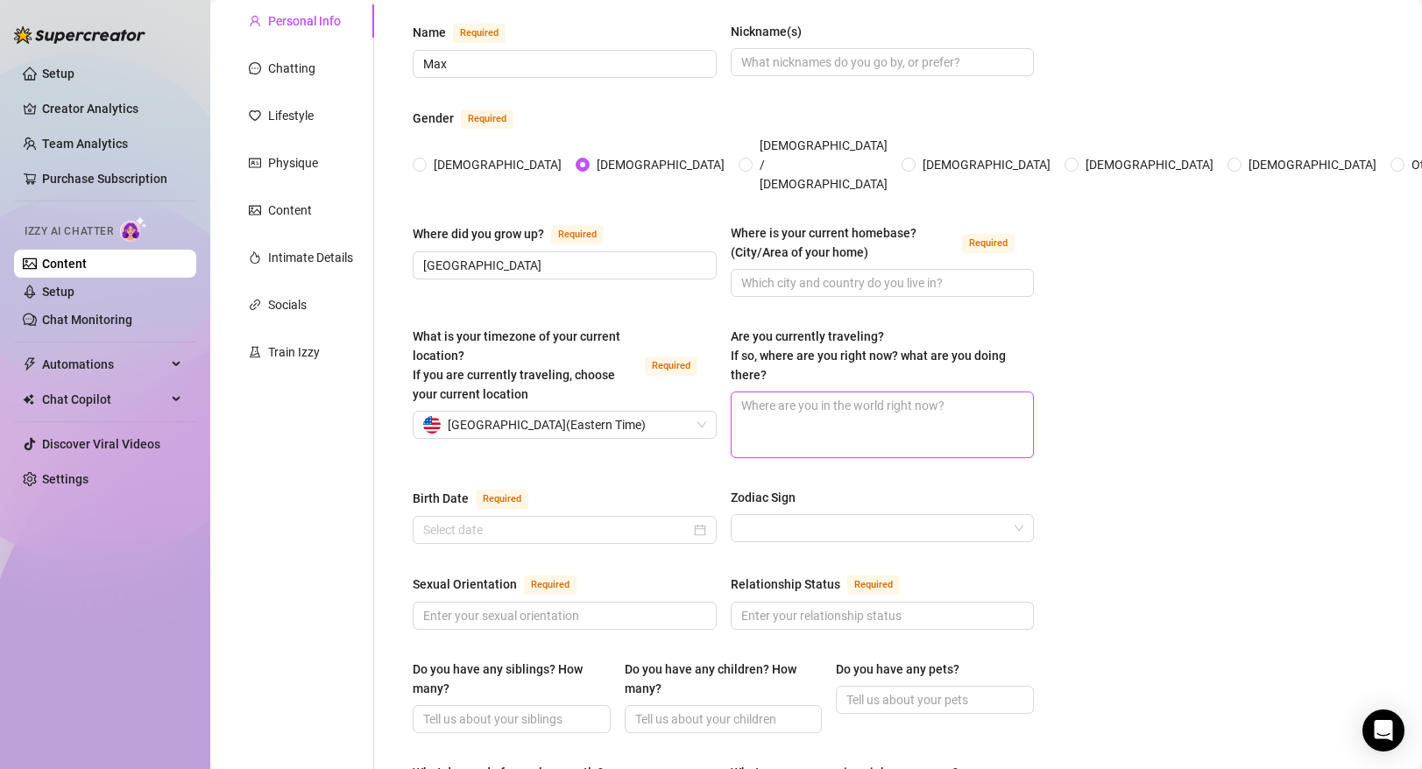
click at [849, 407] on textarea "Are you currently traveling? If so, where are you right now? what are you doing…" at bounding box center [883, 425] width 302 height 65
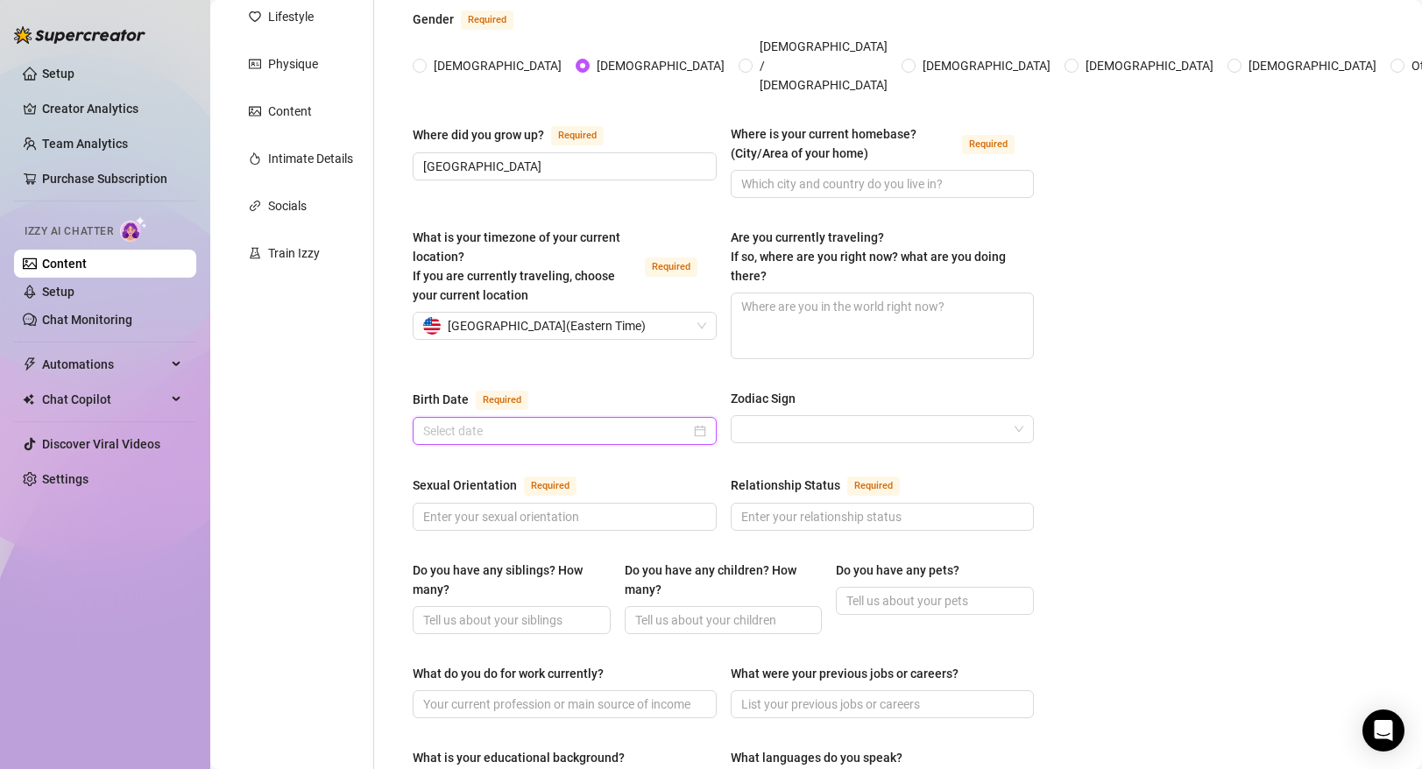
click at [596, 421] on input "Birth Date Required" at bounding box center [556, 430] width 267 height 19
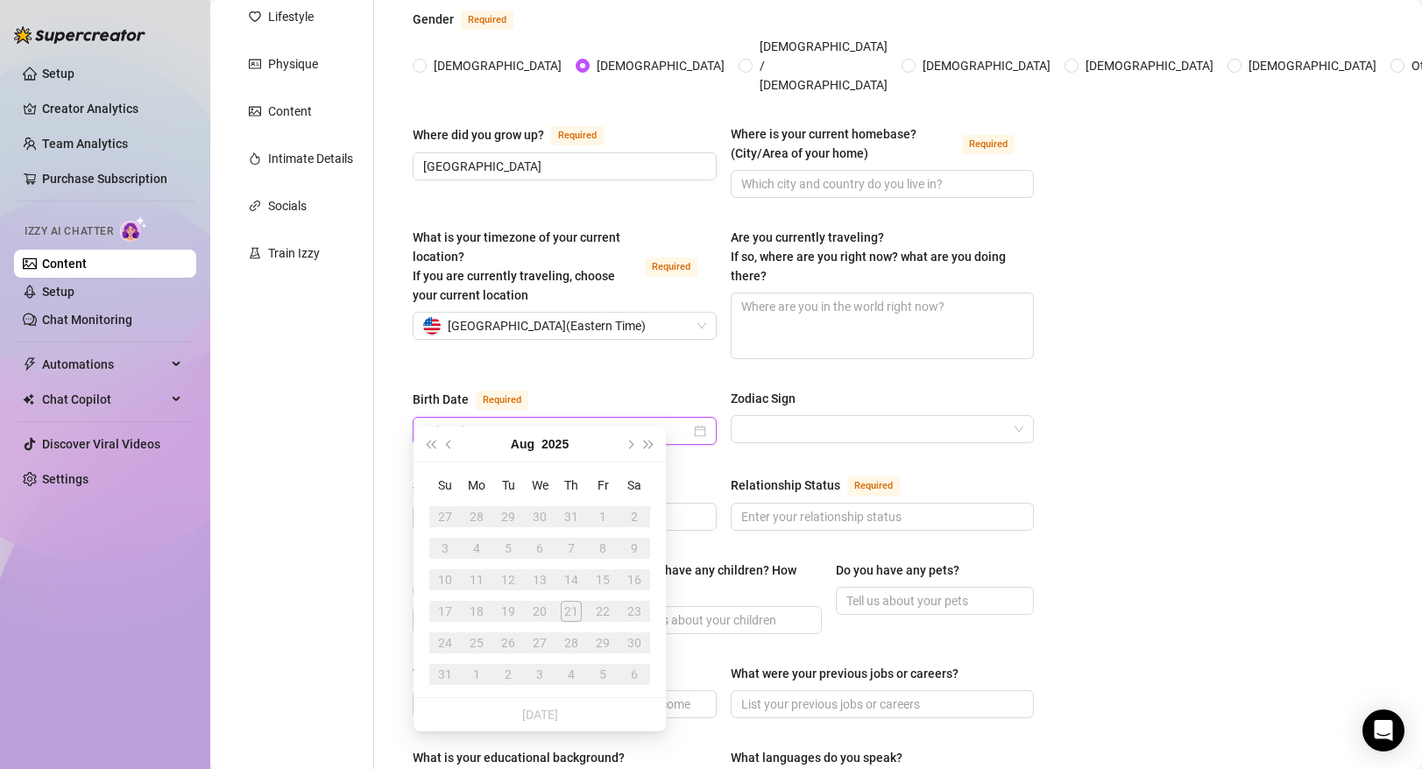
click at [589, 421] on input "Birth Date Required" at bounding box center [556, 430] width 267 height 19
type input "[DATE]"
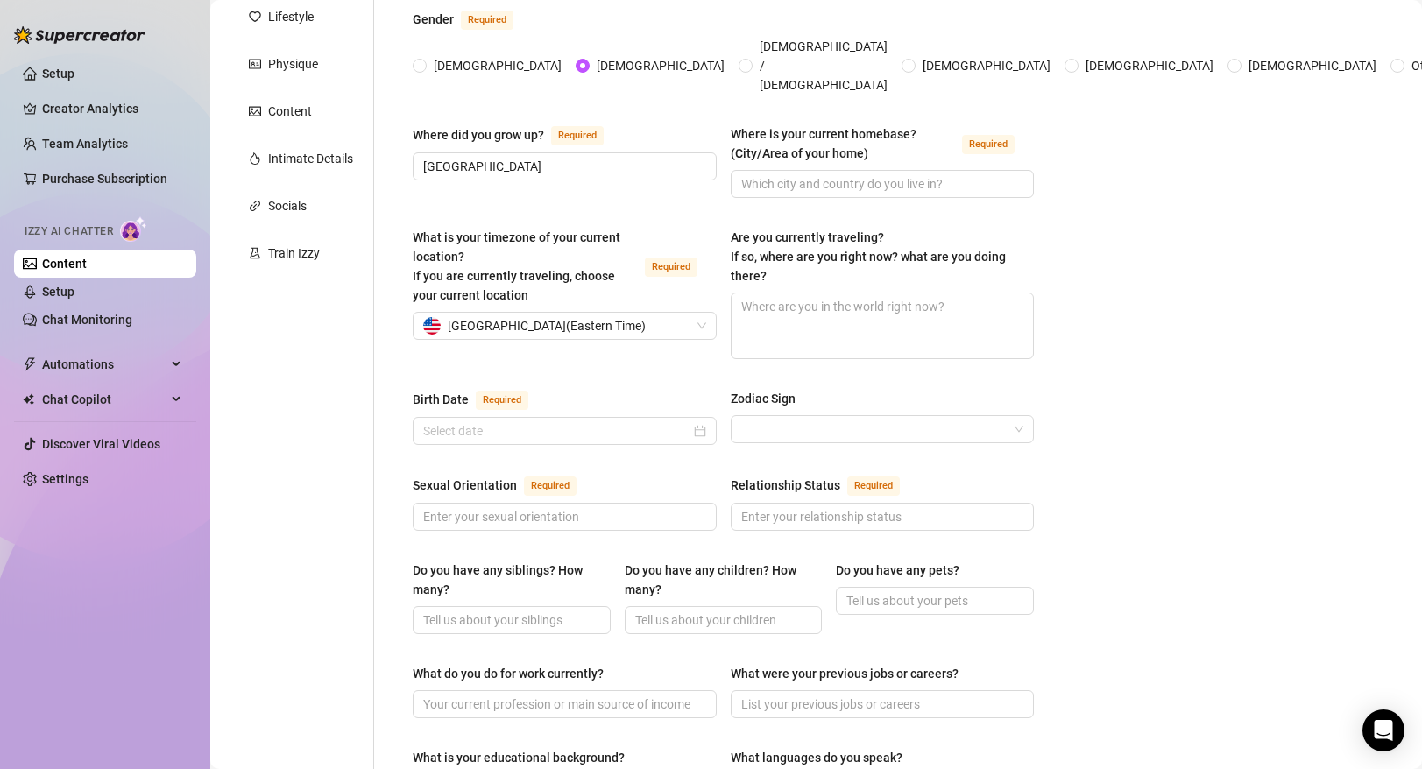
click at [1151, 408] on div "Bio Import Bio from other creator Personal Info Chatting Lifestyle Physique Con…" at bounding box center [816, 677] width 1177 height 1614
click at [590, 427] on div "Birth Date Required Zodiac Sign" at bounding box center [723, 425] width 621 height 72
click at [593, 421] on input "Birth Date Required" at bounding box center [556, 430] width 267 height 19
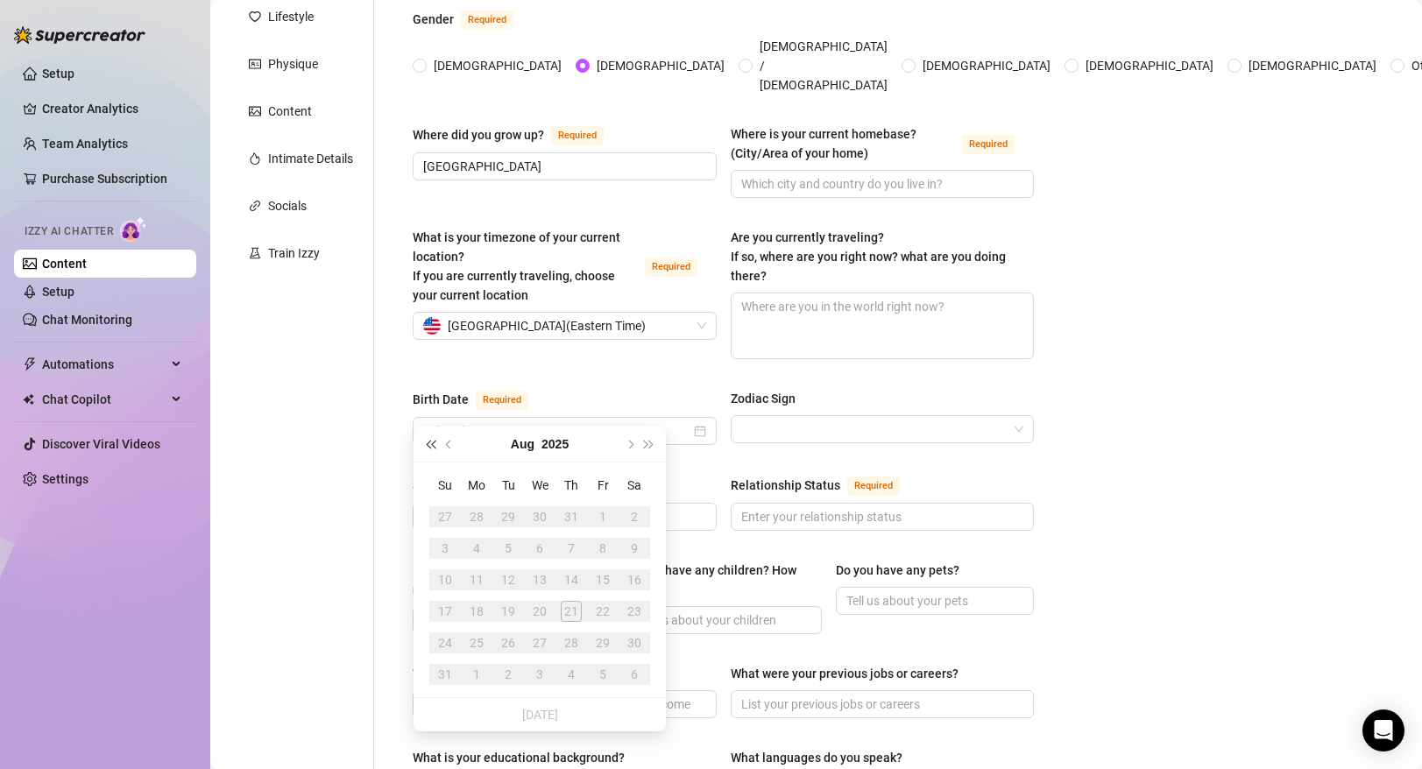
click at [428, 443] on span "Last year (Control + left)" at bounding box center [430, 444] width 9 height 9
click at [435, 443] on span "Last year (Control + left)" at bounding box center [430, 444] width 9 height 9
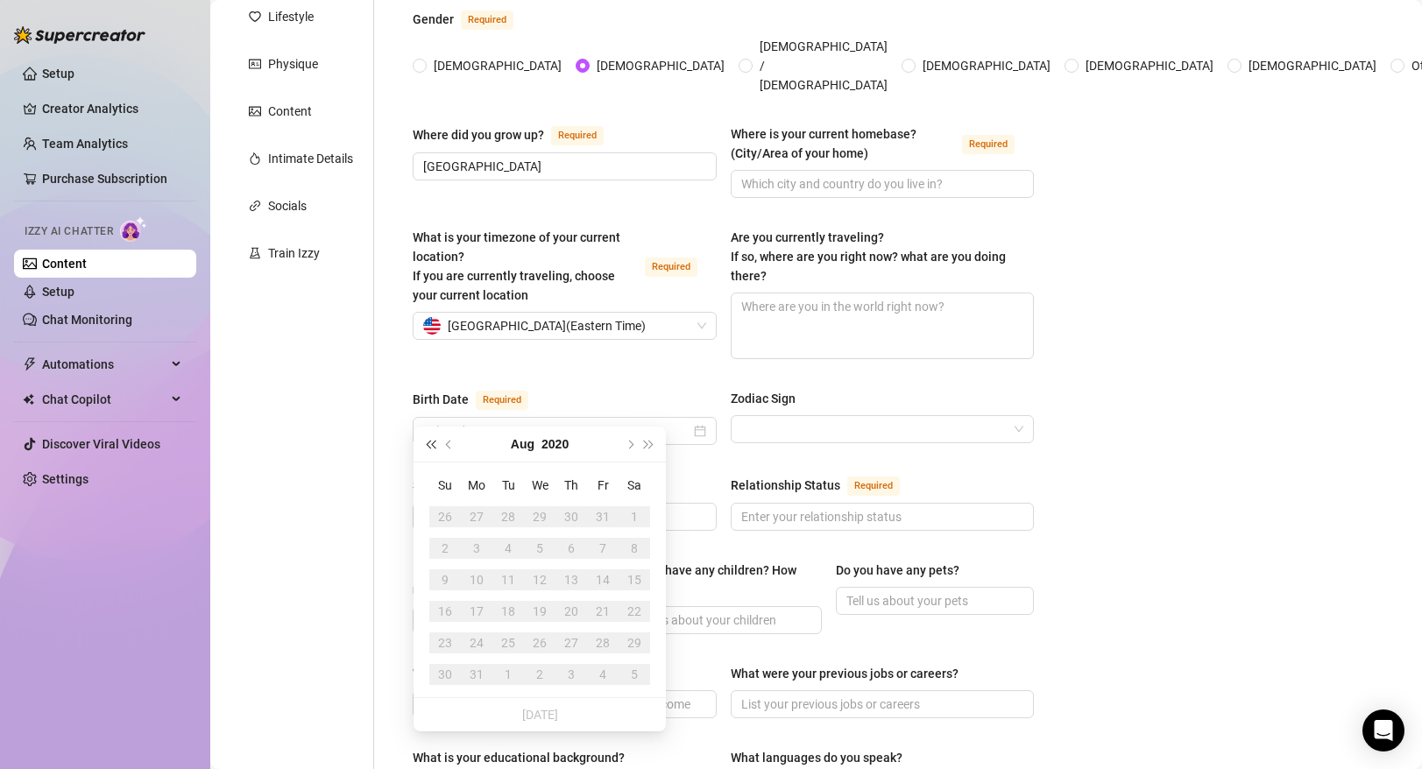
click at [435, 443] on span "Last year (Control + left)" at bounding box center [430, 444] width 9 height 9
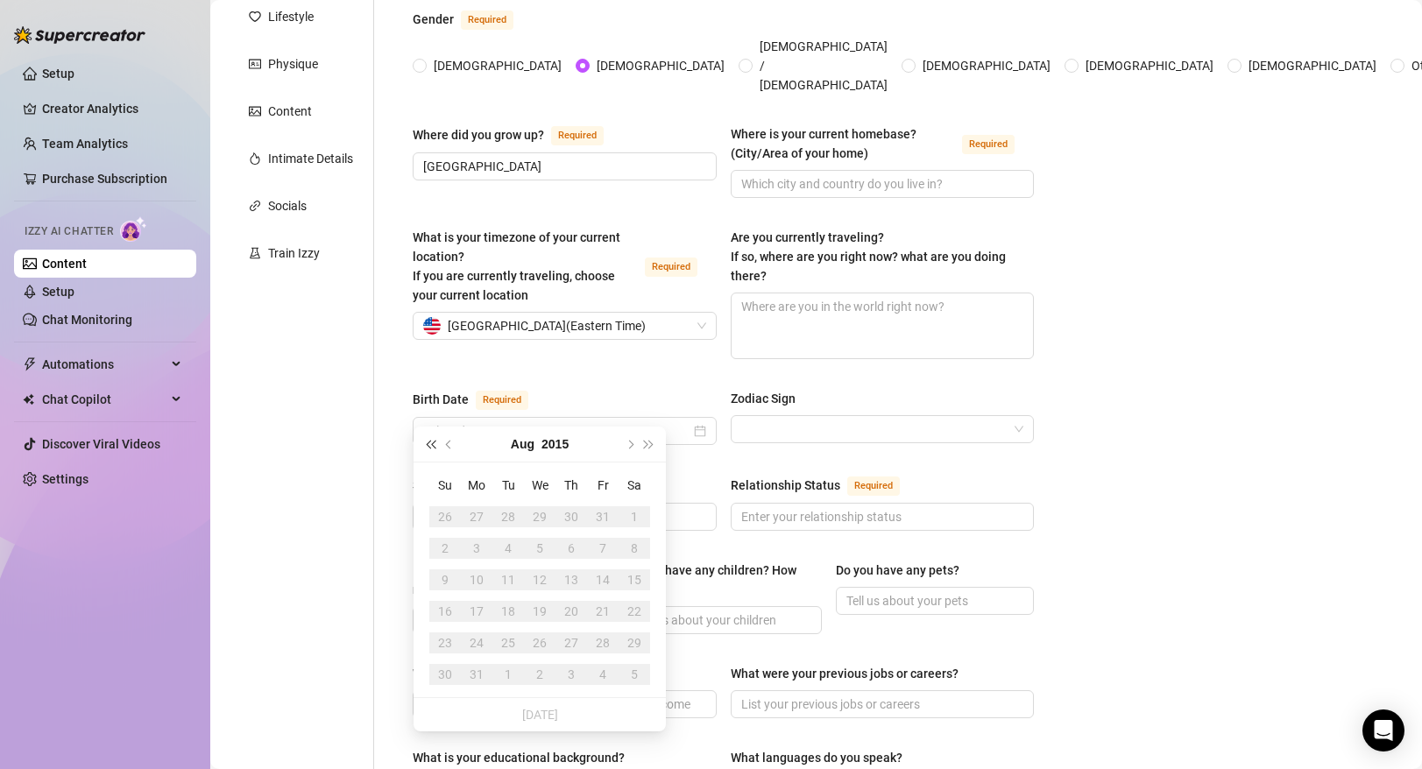
click at [435, 443] on span "Last year (Control + left)" at bounding box center [430, 444] width 9 height 9
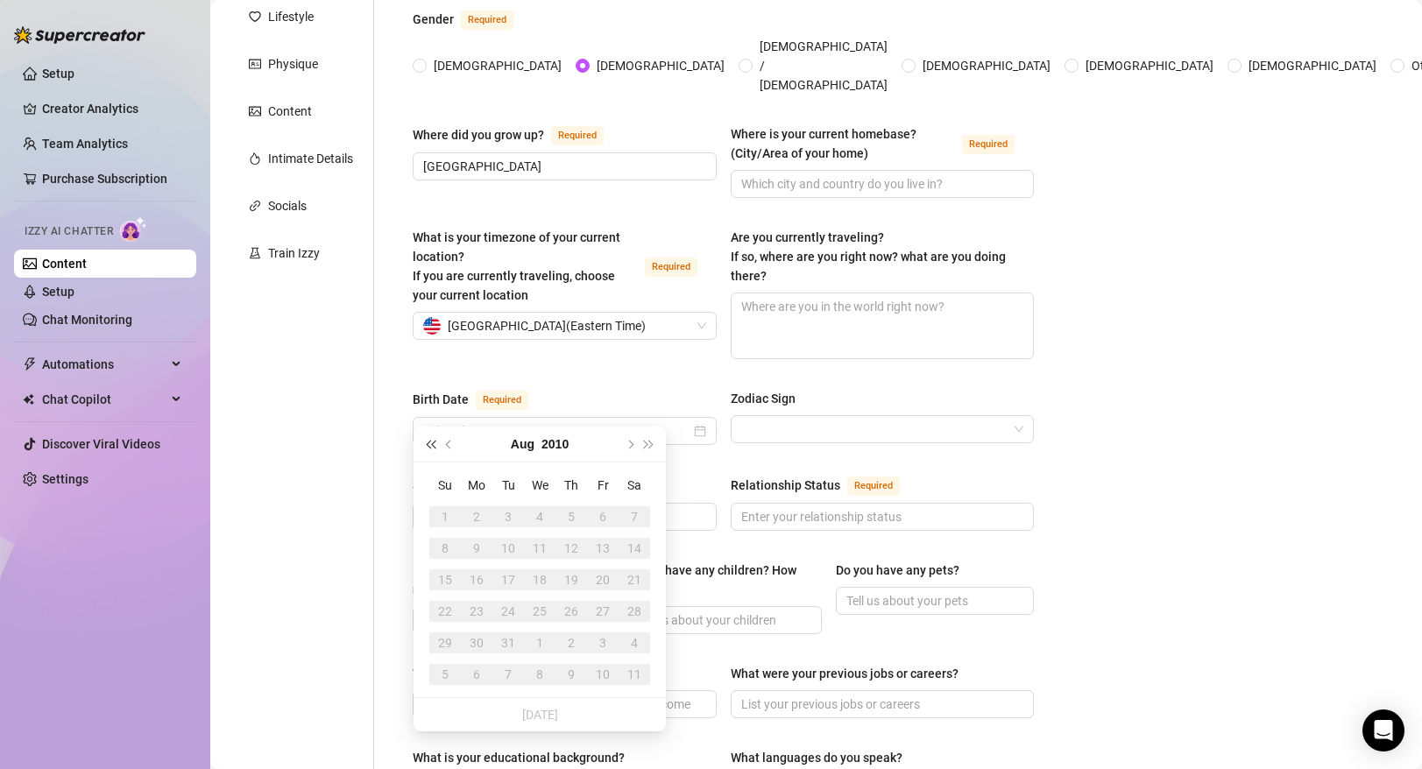
click at [435, 443] on span "Last year (Control + left)" at bounding box center [430, 444] width 9 height 9
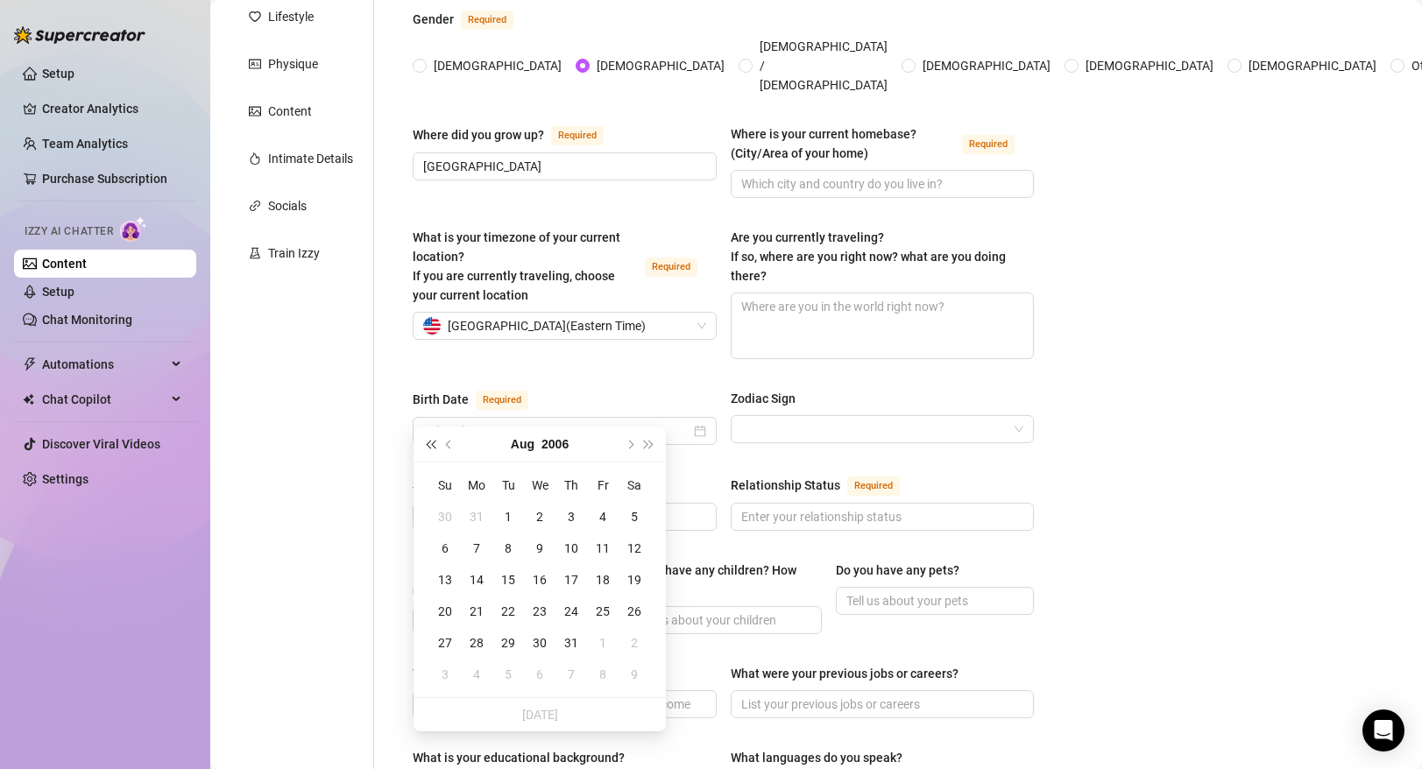
click at [435, 443] on span "Last year (Control + left)" at bounding box center [430, 444] width 9 height 9
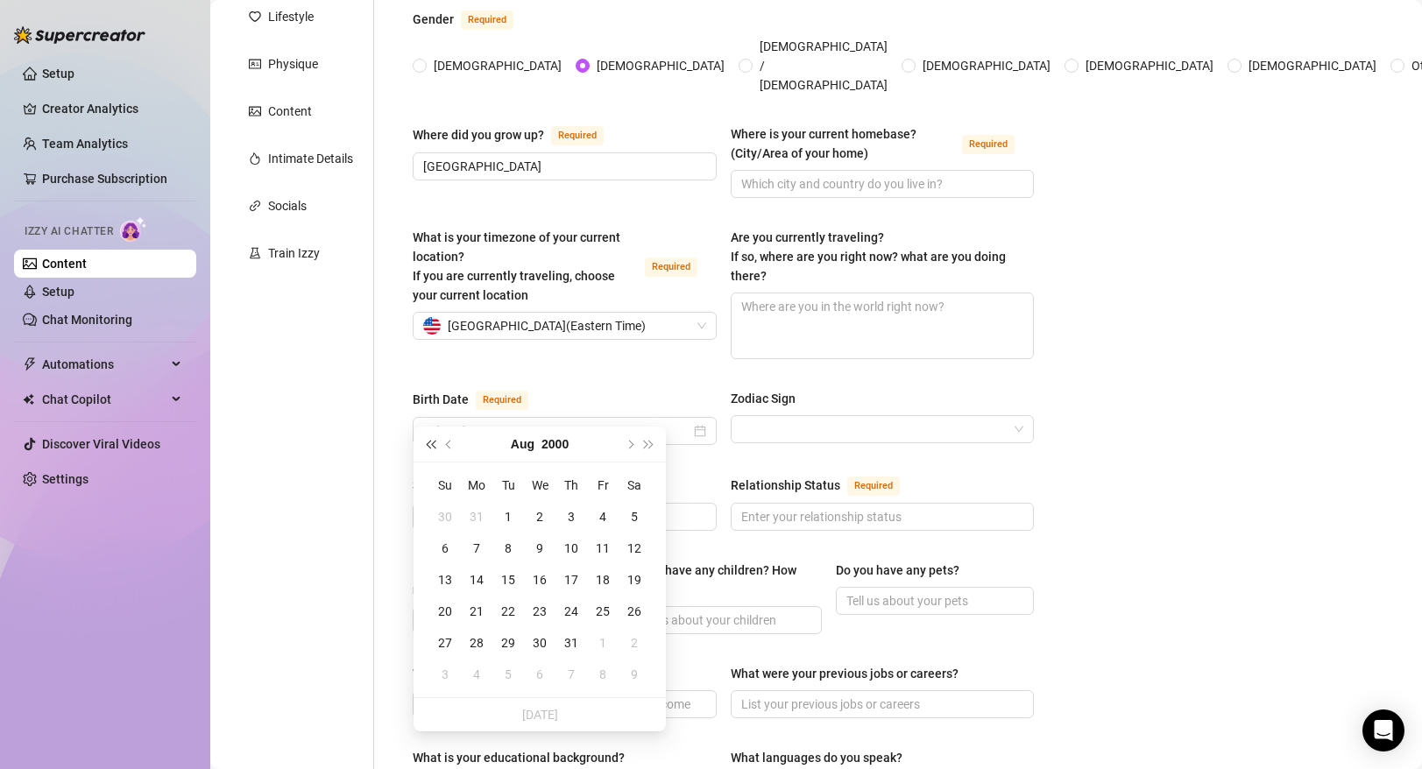
click at [435, 443] on span "Last year (Control + left)" at bounding box center [430, 444] width 9 height 9
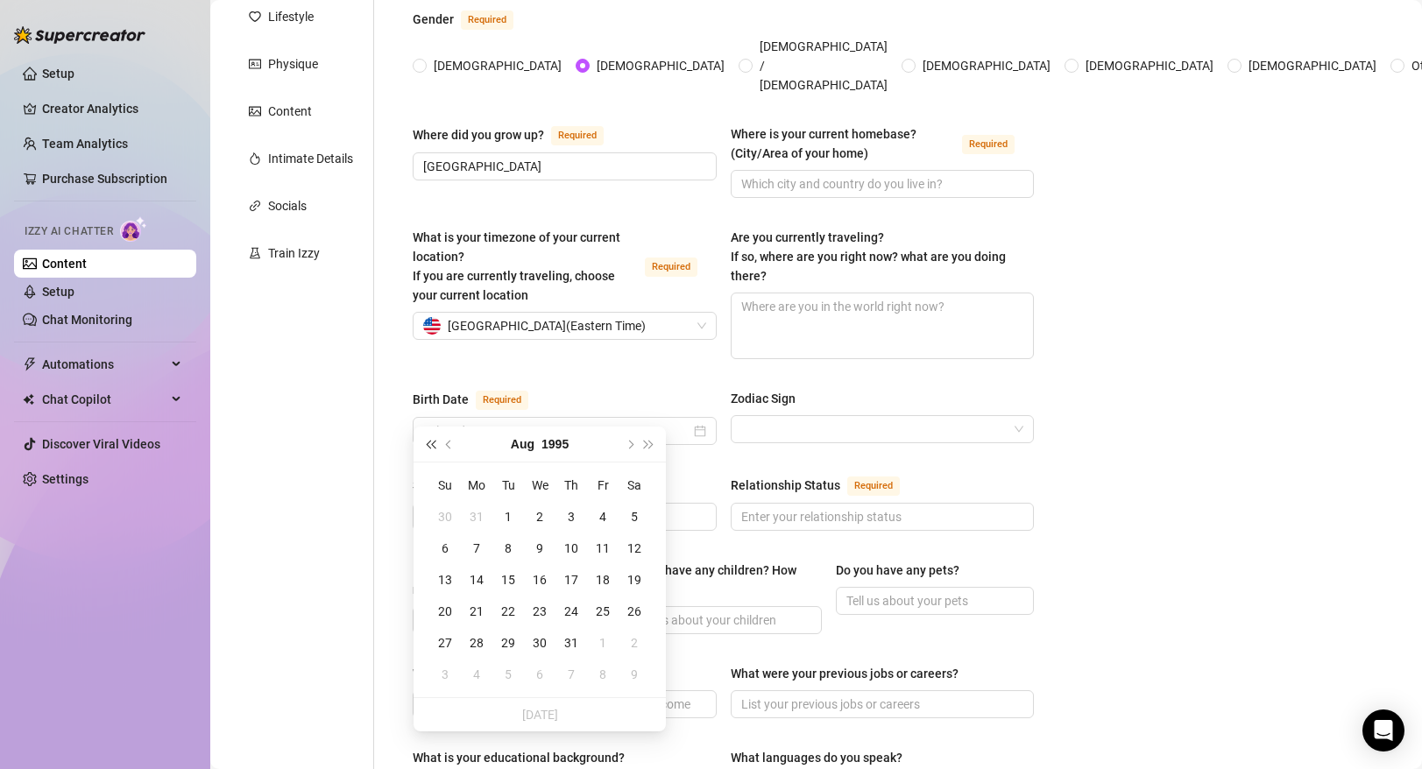
click at [435, 443] on span "Last year (Control + left)" at bounding box center [430, 444] width 9 height 9
click at [450, 443] on span "Previous month (PageUp)" at bounding box center [450, 444] width 9 height 9
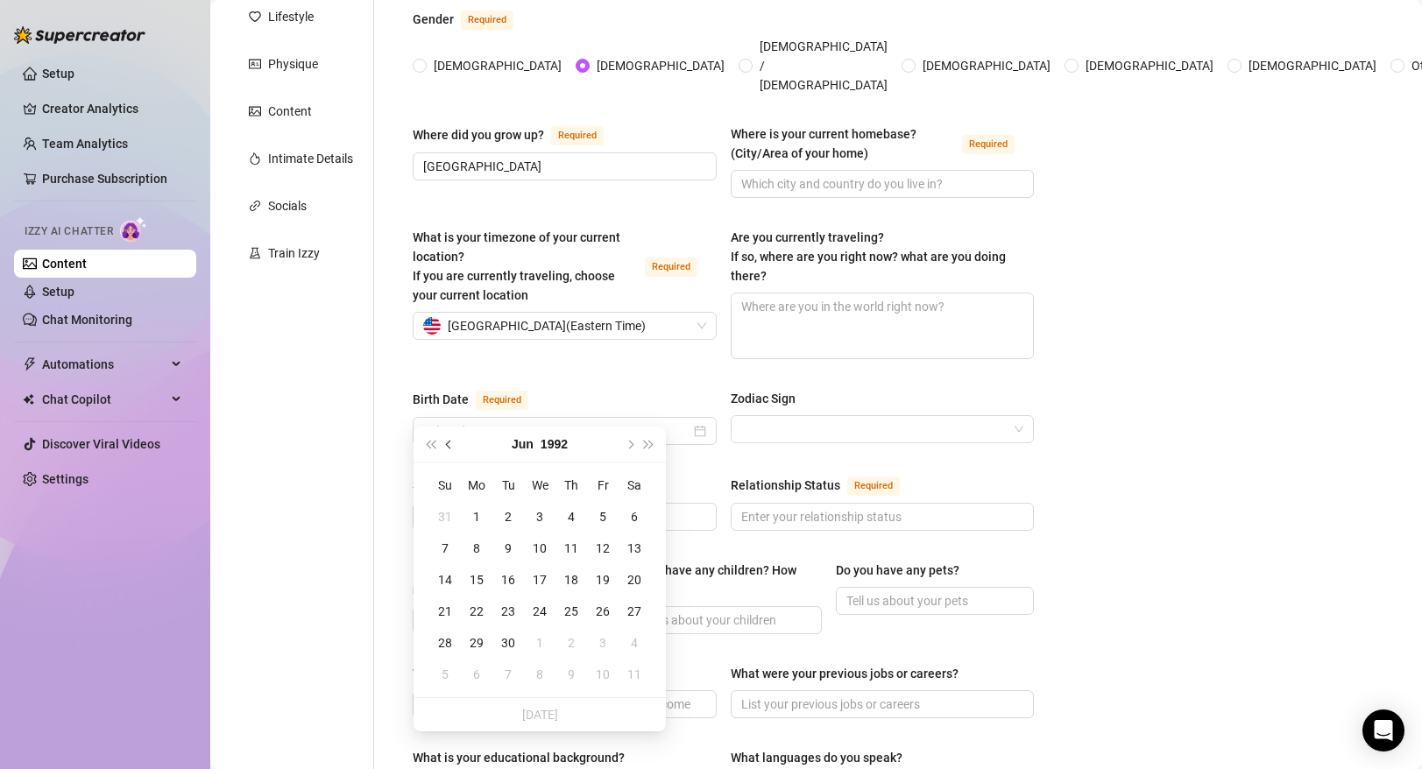
click at [450, 443] on span "Previous month (PageUp)" at bounding box center [450, 444] width 9 height 9
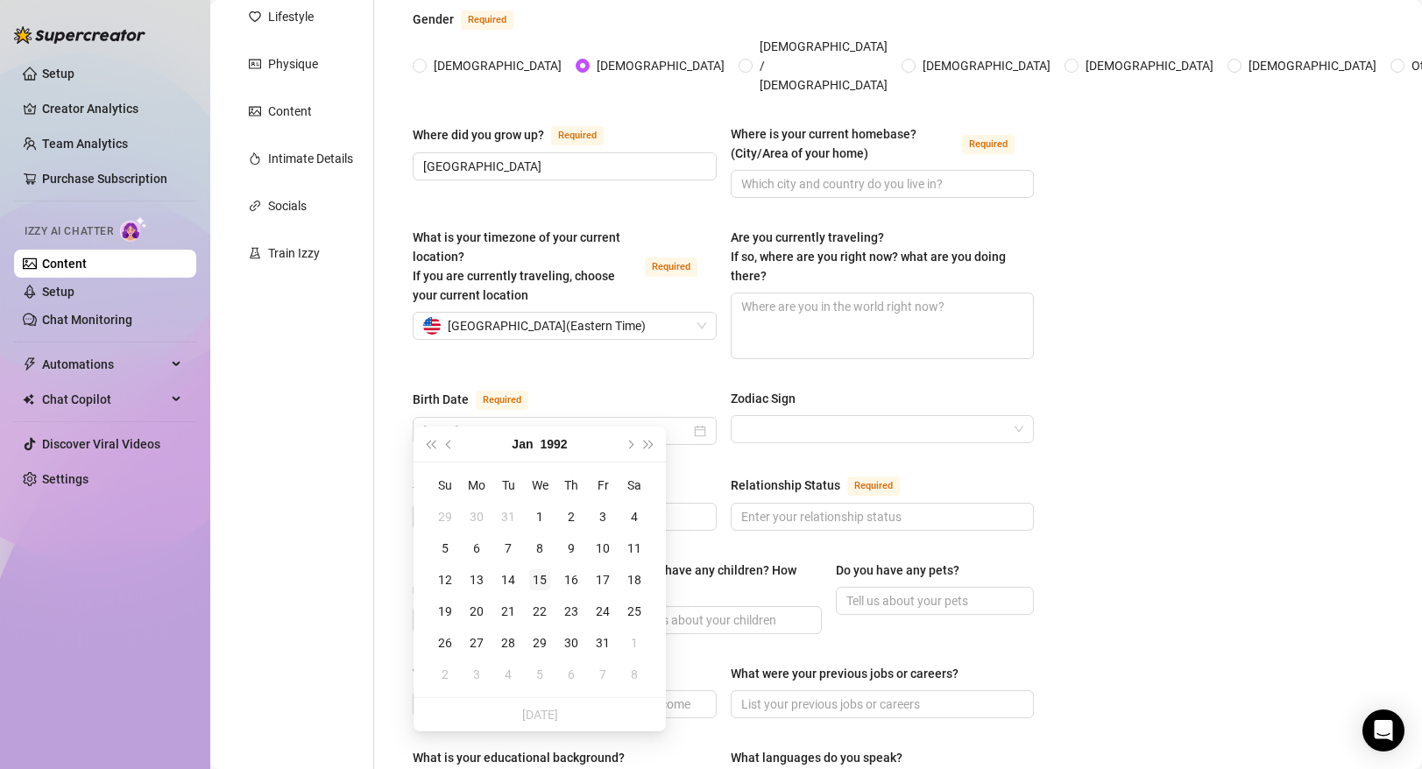
type input "[DATE]"
click at [542, 575] on div "15" at bounding box center [539, 580] width 21 height 21
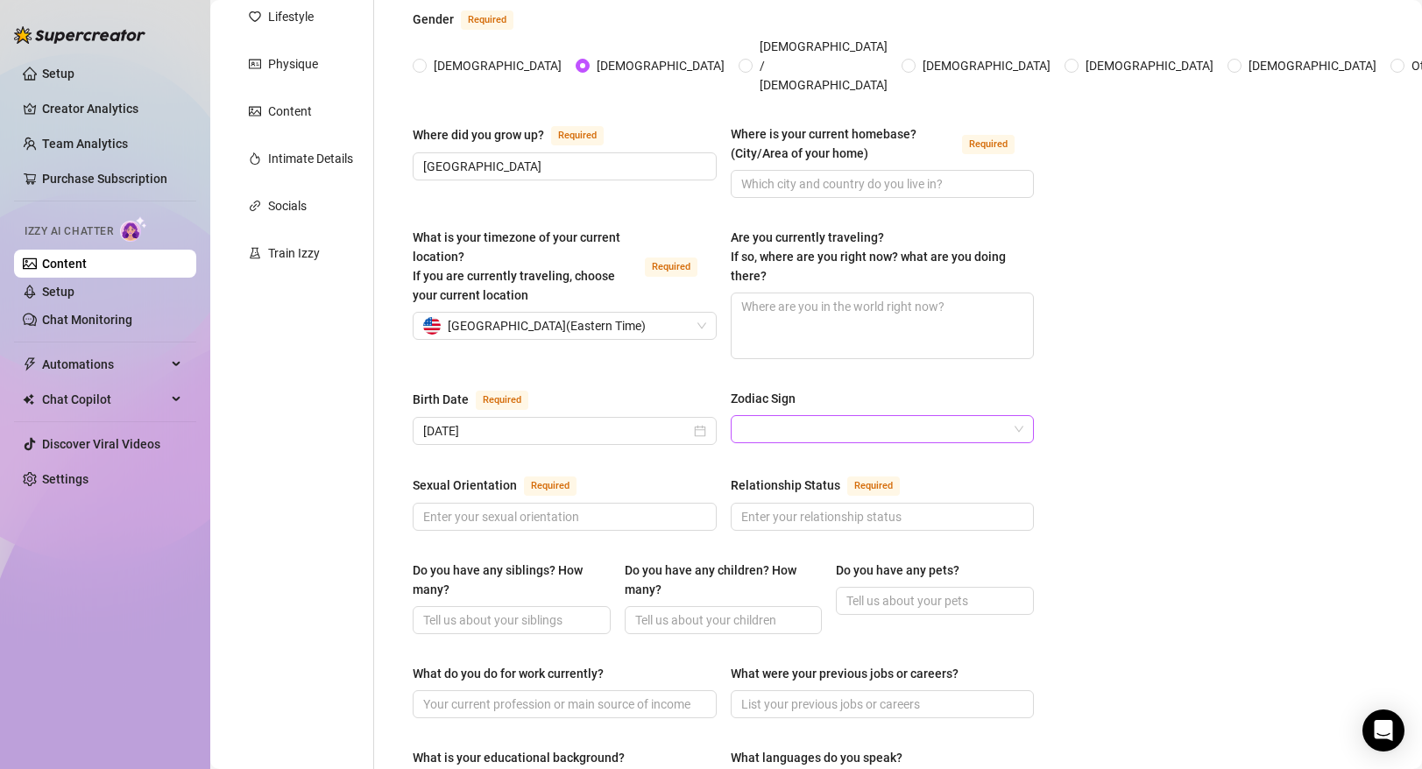
click at [876, 416] on input "Zodiac Sign" at bounding box center [874, 429] width 267 height 26
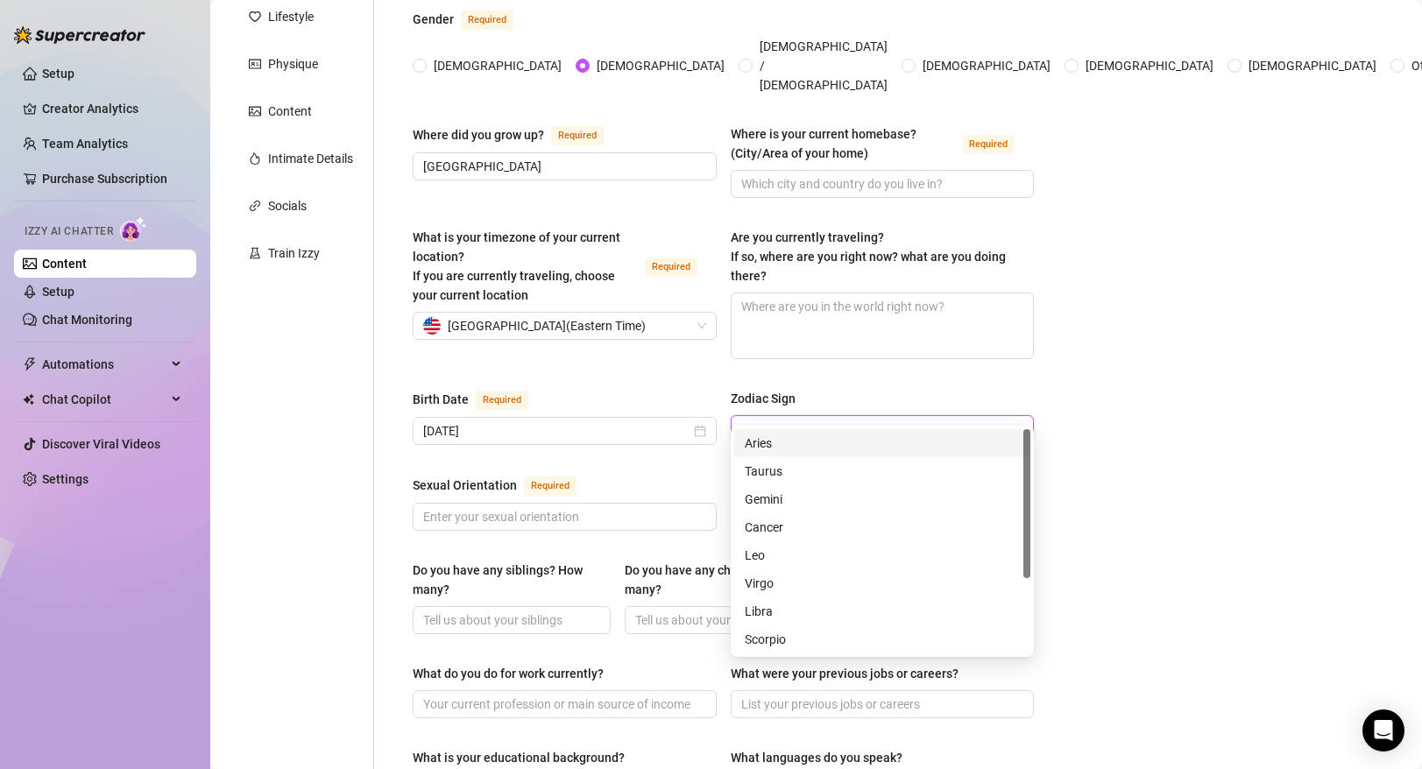
click at [873, 416] on input "Zodiac Sign" at bounding box center [874, 429] width 267 height 26
click at [861, 416] on input "Zodiac Sign" at bounding box center [874, 429] width 267 height 26
click at [802, 581] on div "Capricorn" at bounding box center [882, 583] width 275 height 19
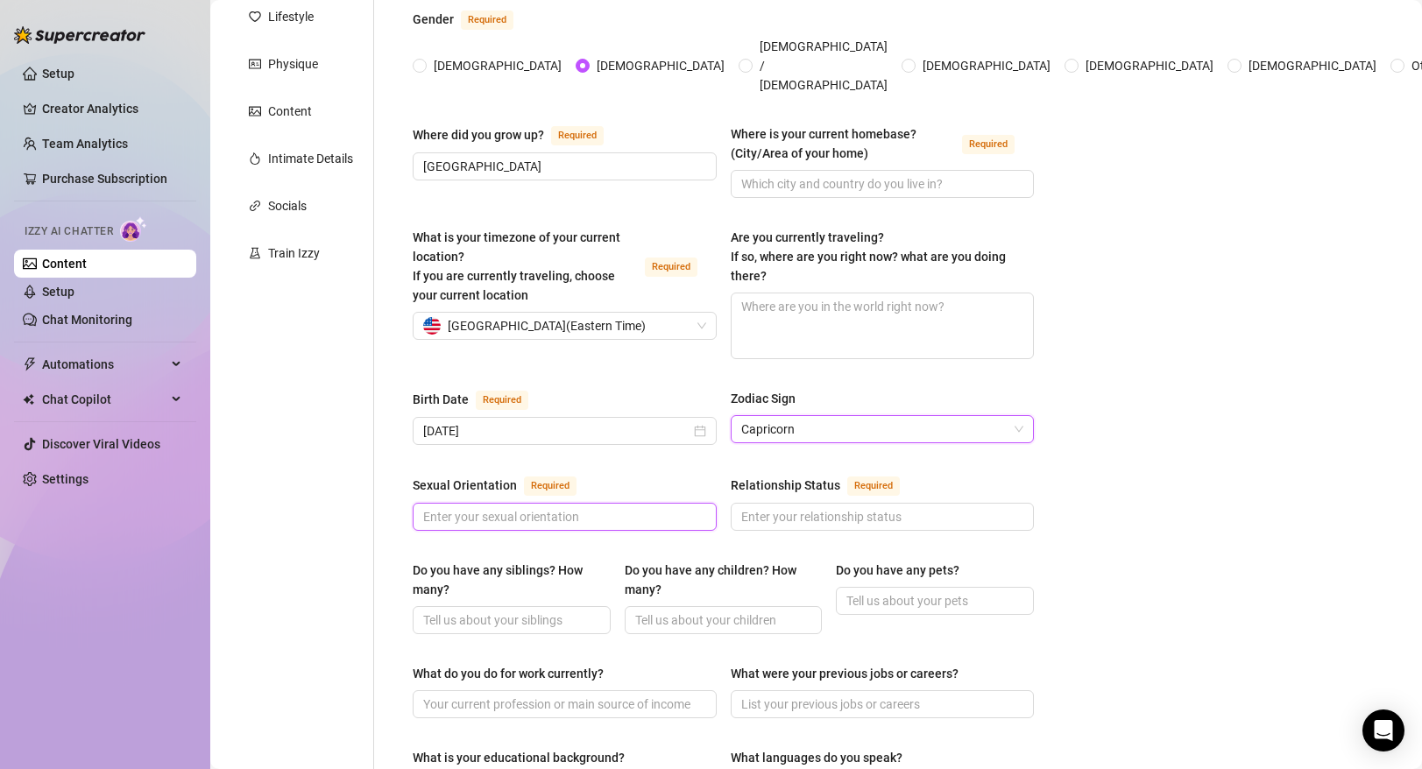
click at [638, 507] on input "Sexual Orientation Required" at bounding box center [563, 516] width 280 height 19
click at [577, 507] on input "Sexual Orientation Required" at bounding box center [563, 516] width 280 height 19
type input "Straight"
click at [783, 507] on input "Relationship Status Required" at bounding box center [881, 516] width 280 height 19
type input "Single"
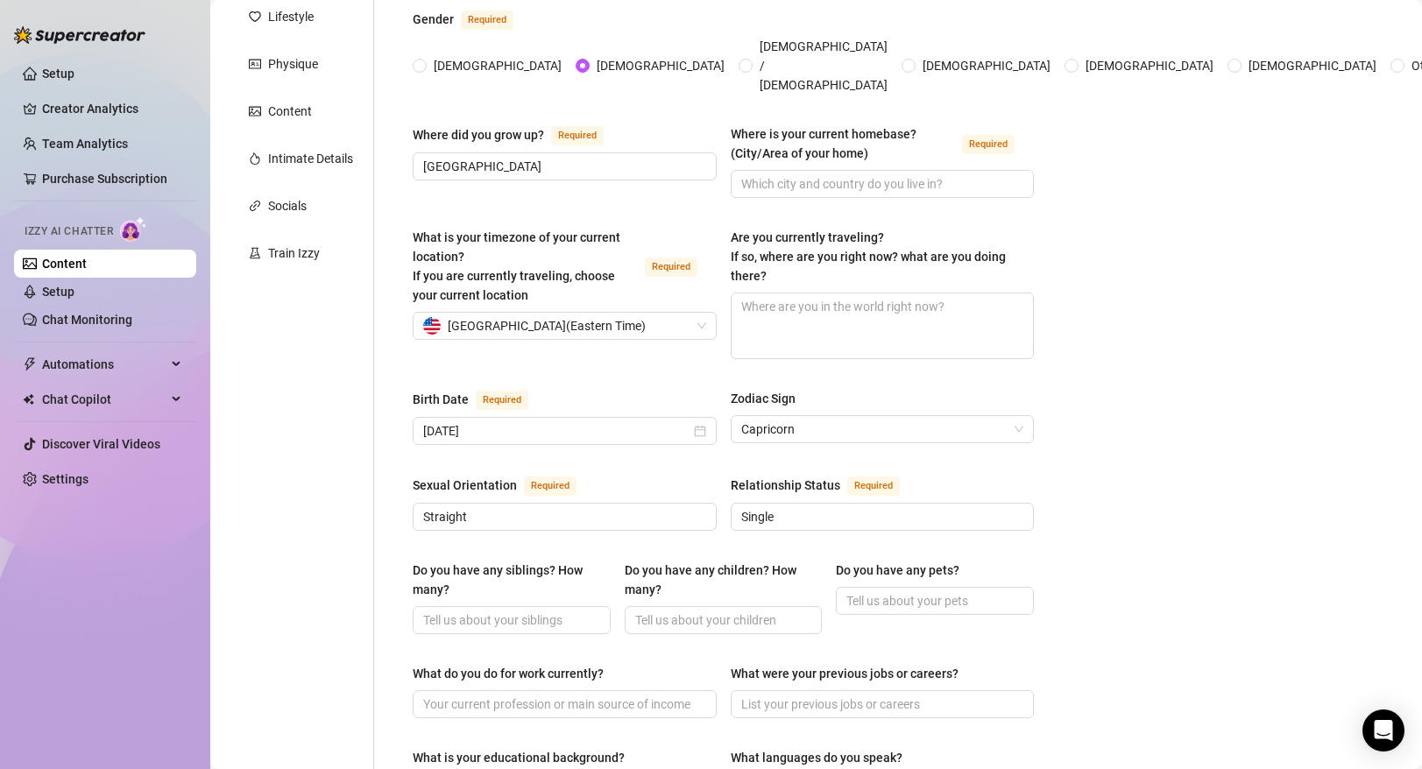
click at [776, 529] on div "Name Required [PERSON_NAME](s) Gender Required [DEMOGRAPHIC_DATA] [DEMOGRAPHIC_…" at bounding box center [723, 659] width 621 height 1472
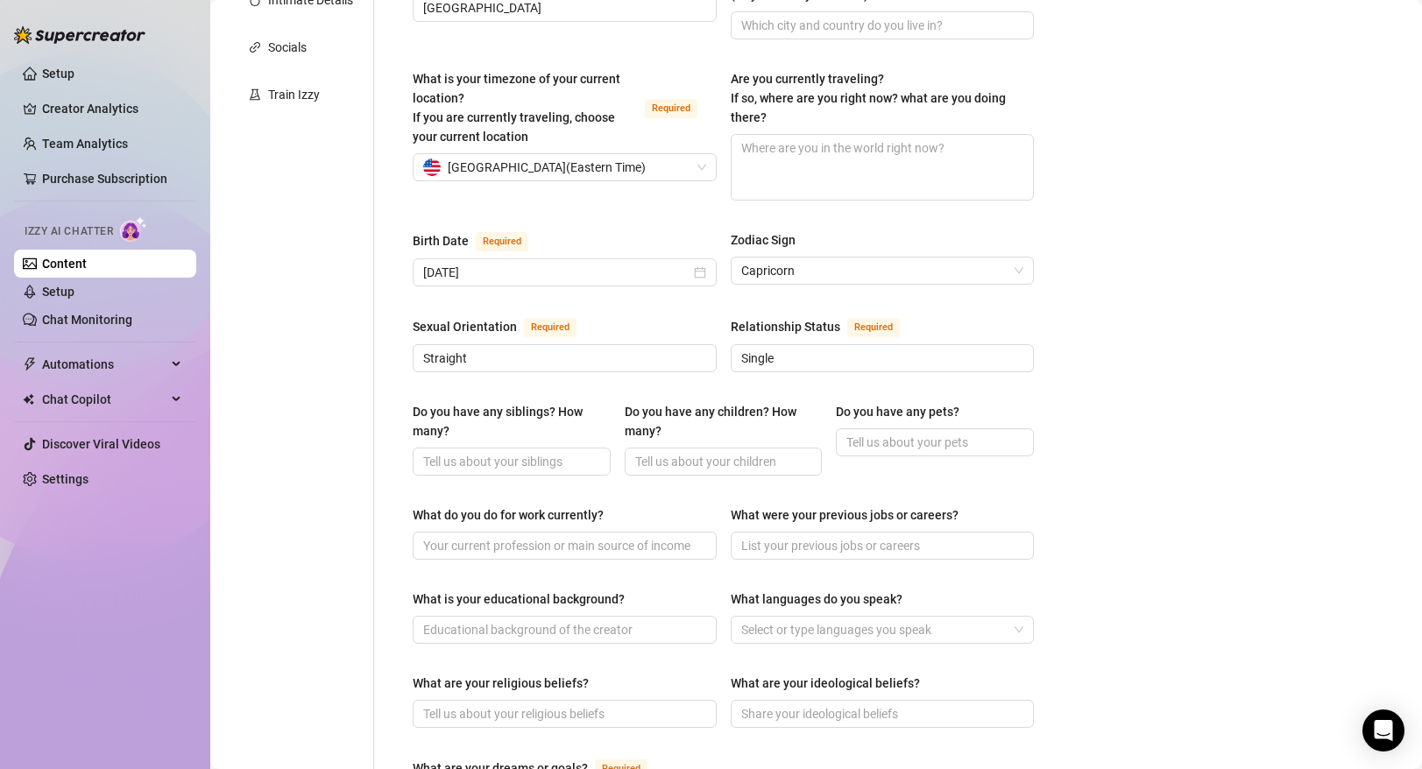
scroll to position [421, 0]
click at [535, 451] on input "Do you have any siblings? How many?" at bounding box center [510, 460] width 174 height 19
type input "0"
type input "n"
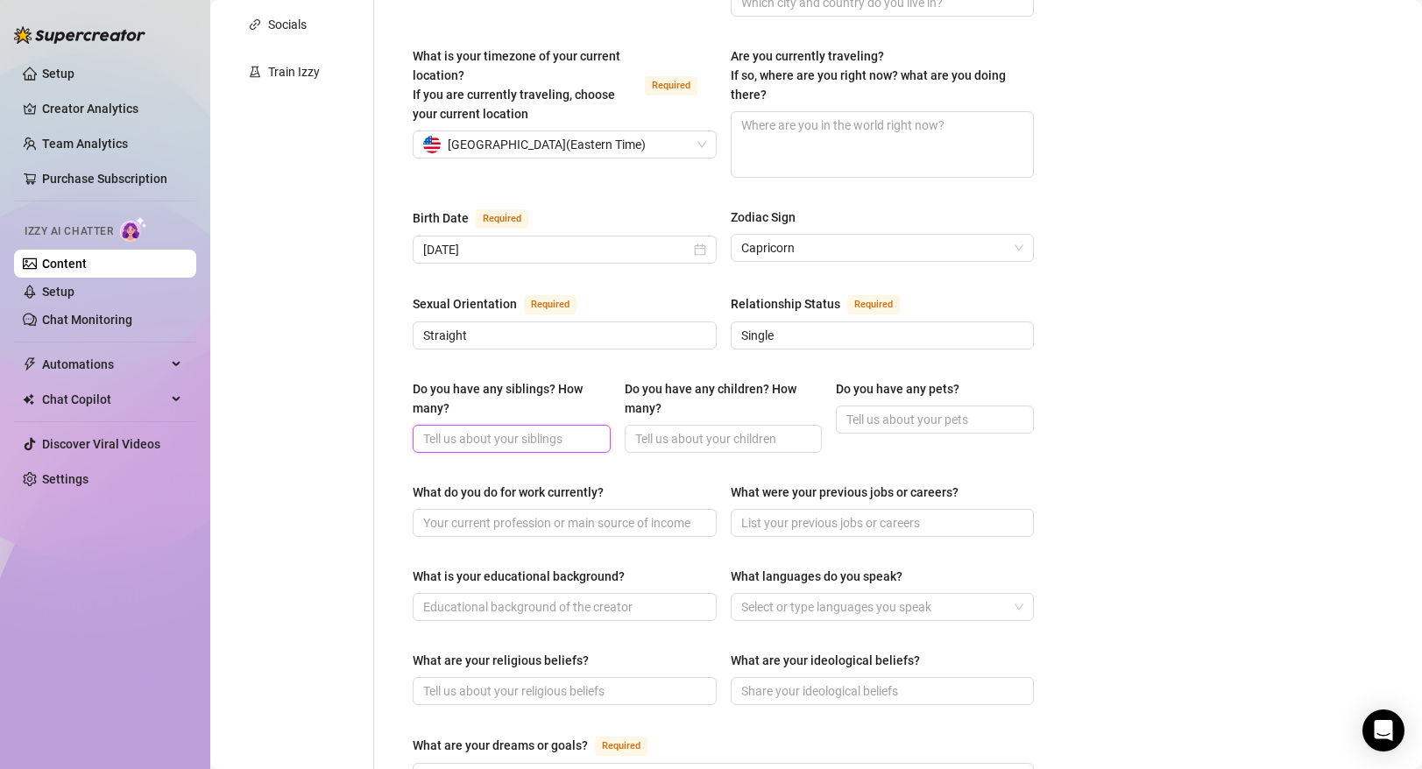
scroll to position [449, 0]
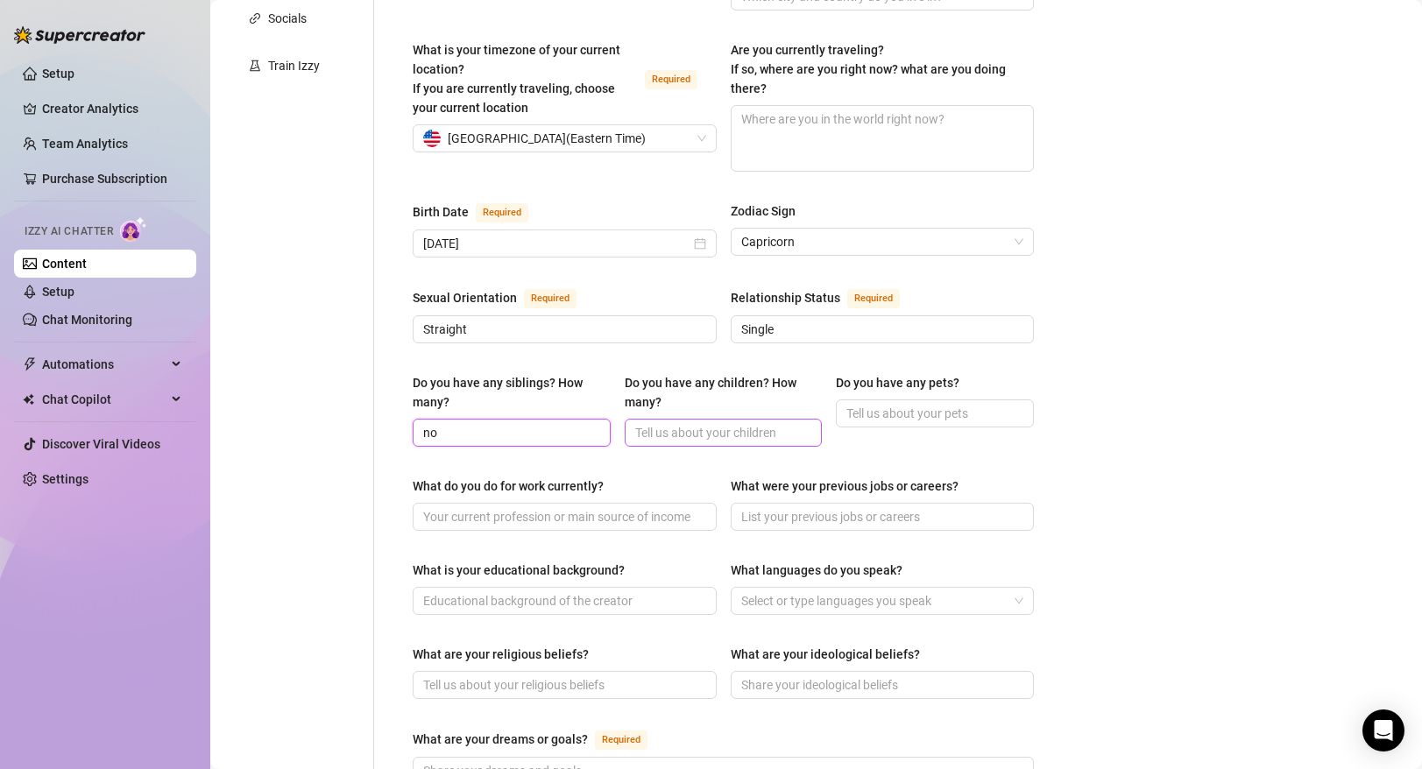
type input "no"
click at [681, 423] on input "Do you have any children? How many?" at bounding box center [722, 432] width 174 height 19
type input "no"
click at [866, 404] on input "Do you have any pets?" at bounding box center [933, 413] width 174 height 19
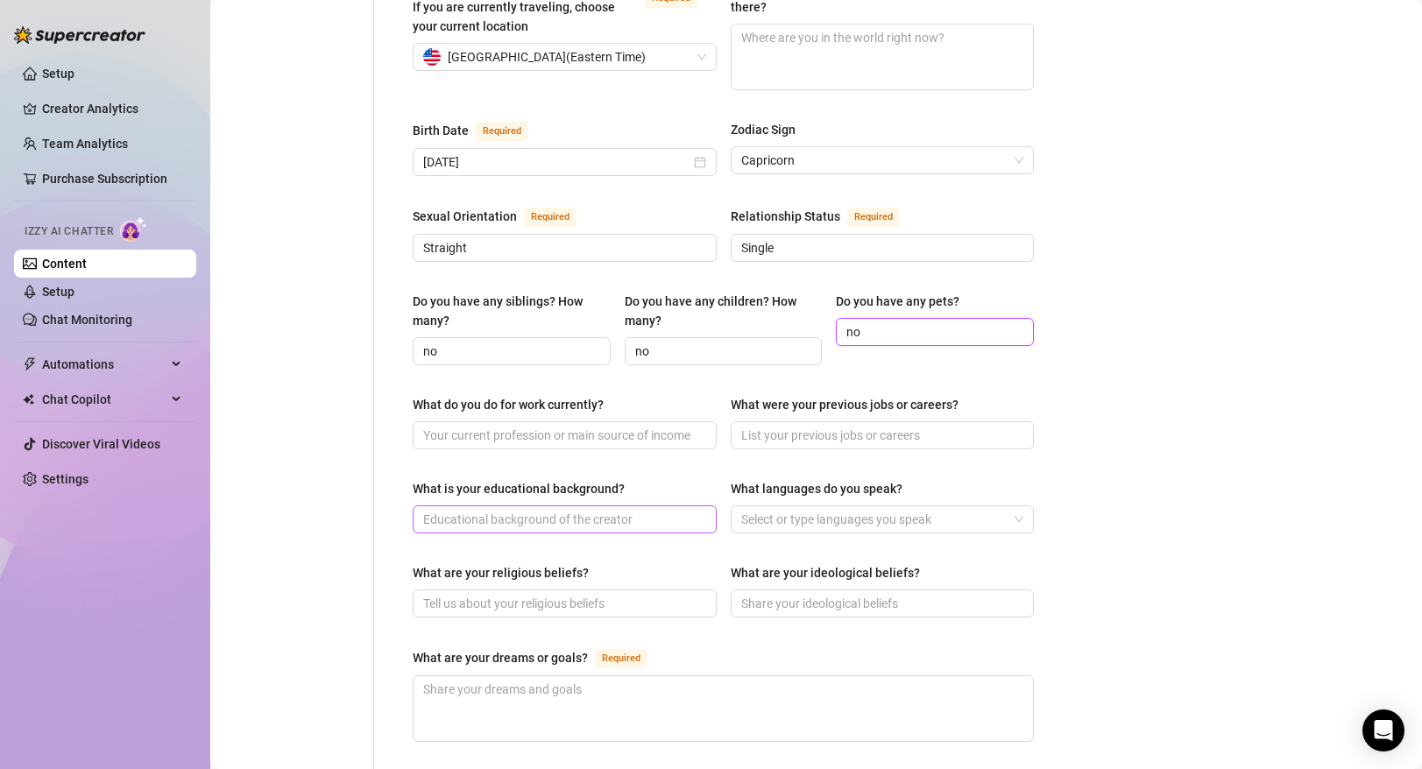
scroll to position [531, 0]
type input "no"
click at [598, 425] on input "What do you do for work currently?" at bounding box center [563, 434] width 280 height 19
type input "no"
click at [800, 425] on input "What were your previous jobs or careers?" at bounding box center [881, 434] width 280 height 19
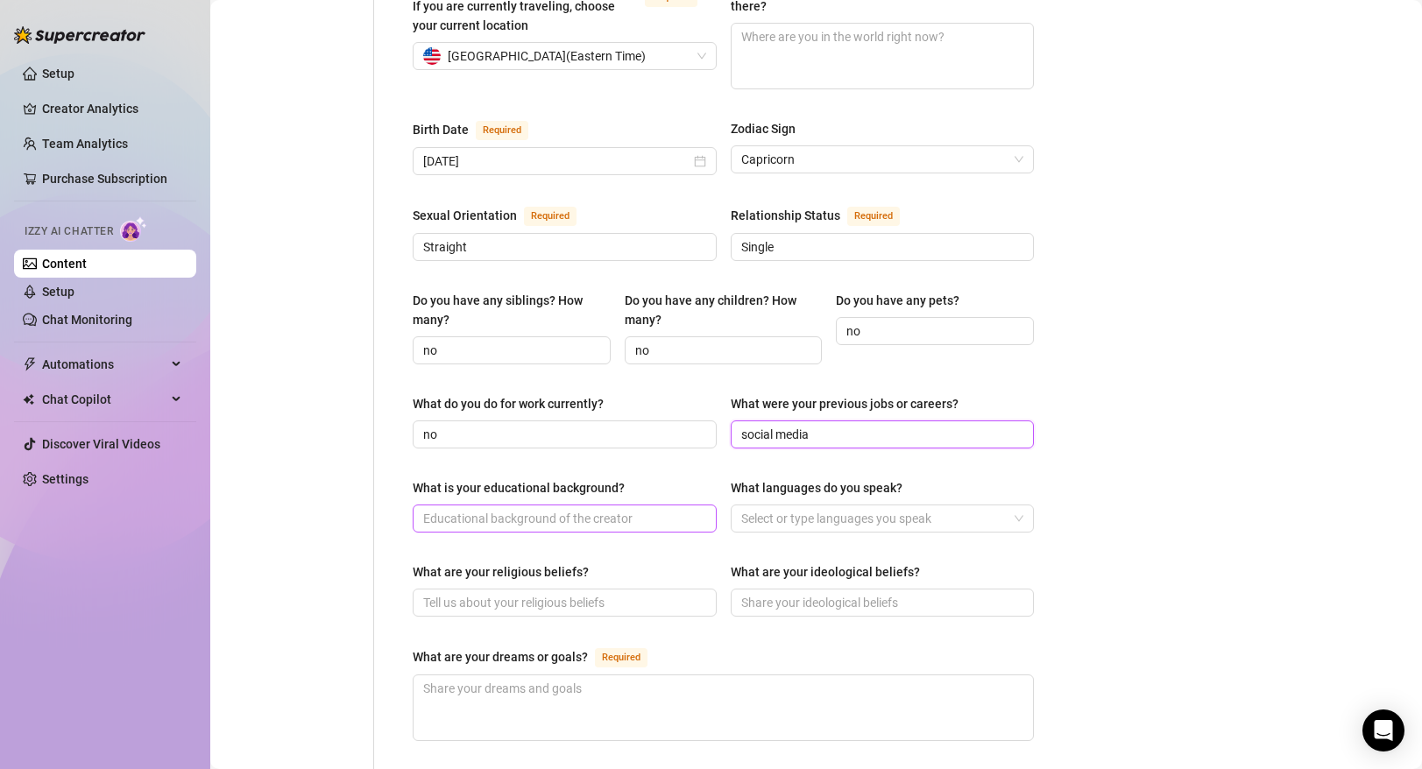
type input "social media"
click at [657, 509] on input "What is your educational background?" at bounding box center [563, 518] width 280 height 19
click at [811, 506] on div at bounding box center [873, 518] width 279 height 25
type input "none"
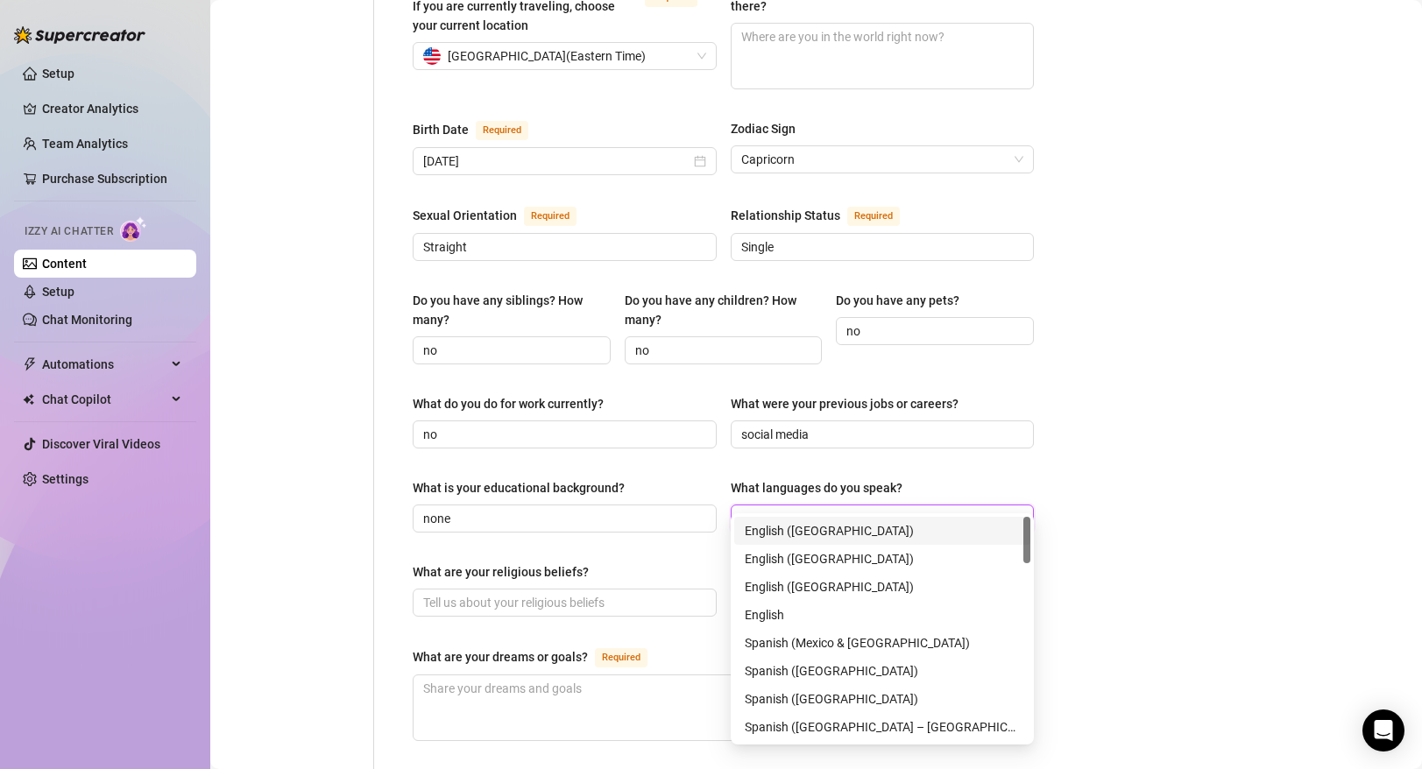
click at [801, 528] on div "English ([GEOGRAPHIC_DATA])" at bounding box center [882, 530] width 275 height 19
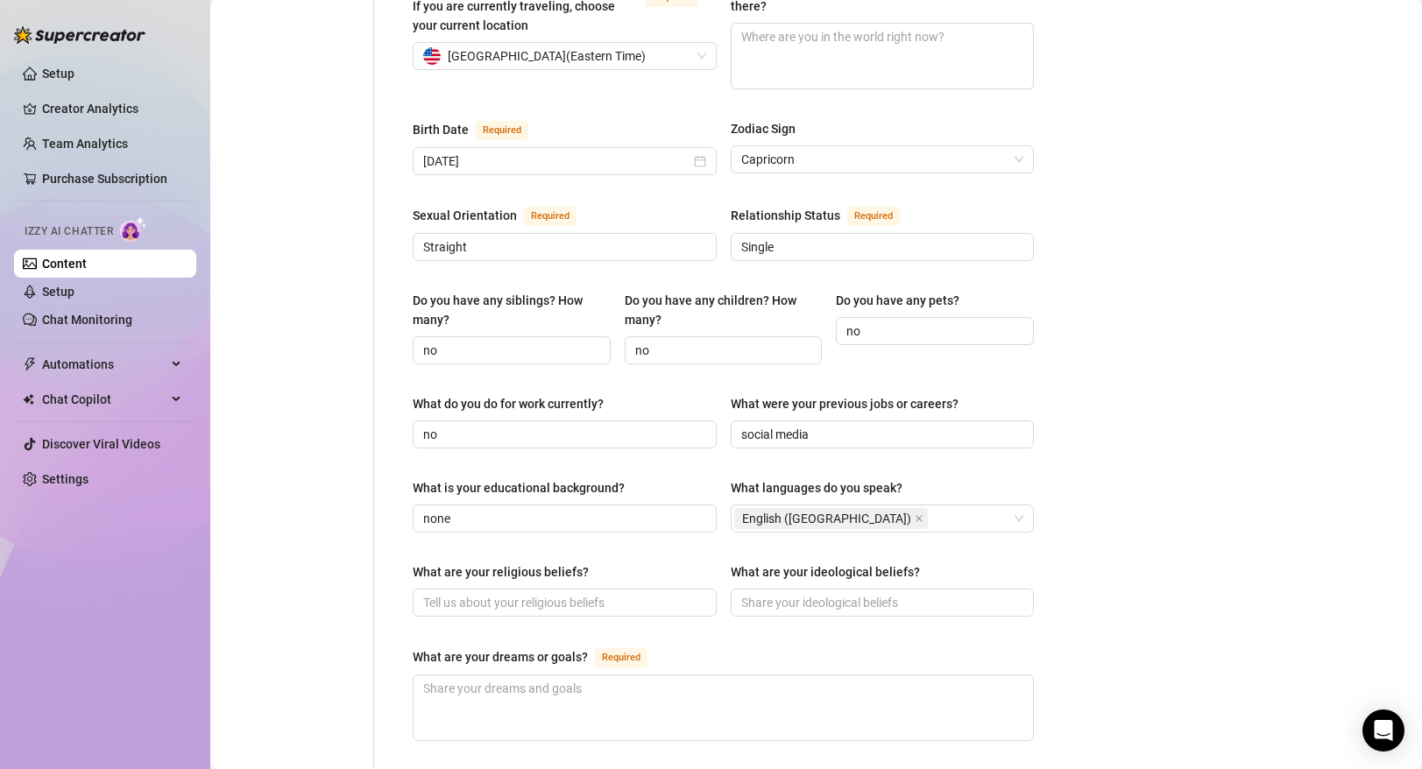
click at [684, 563] on div "What are your religious beliefs?" at bounding box center [565, 576] width 304 height 26
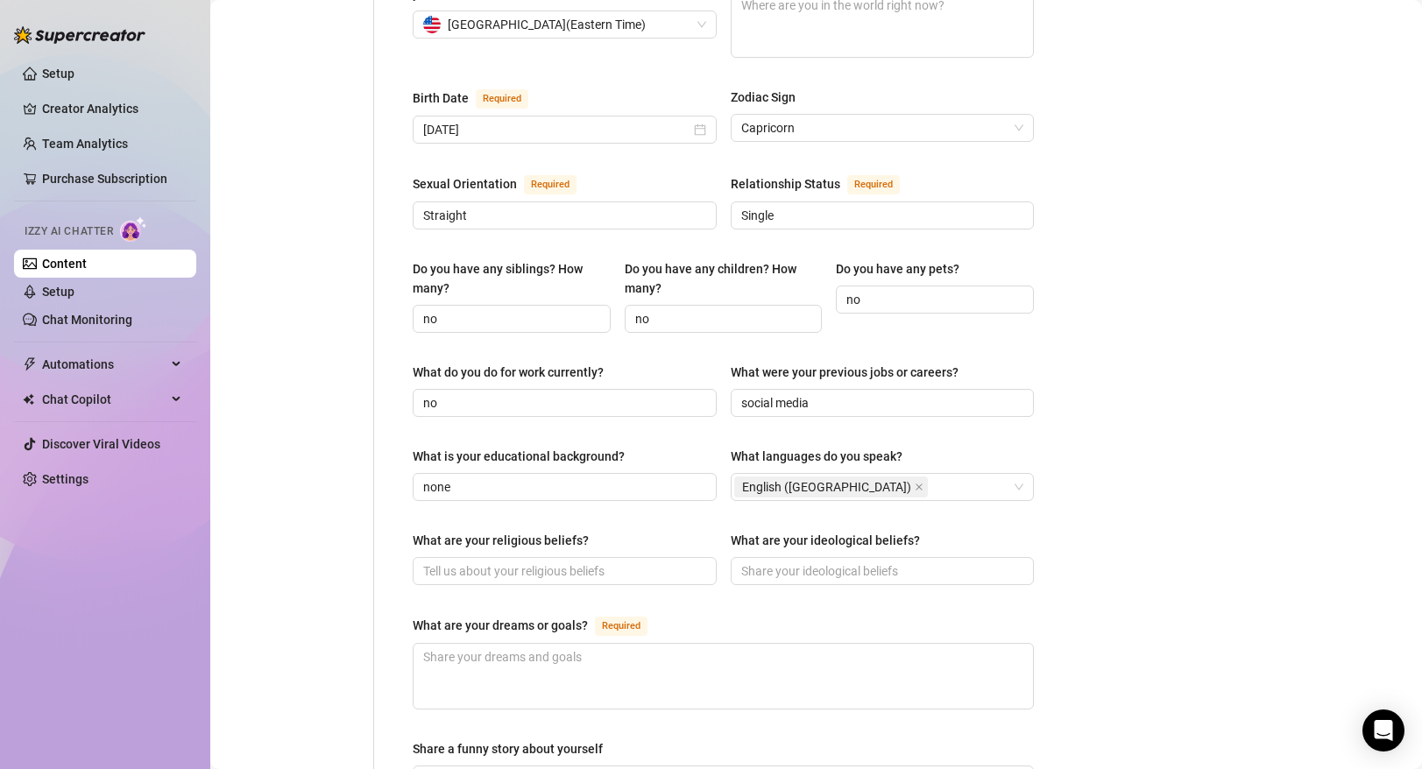
scroll to position [572, 0]
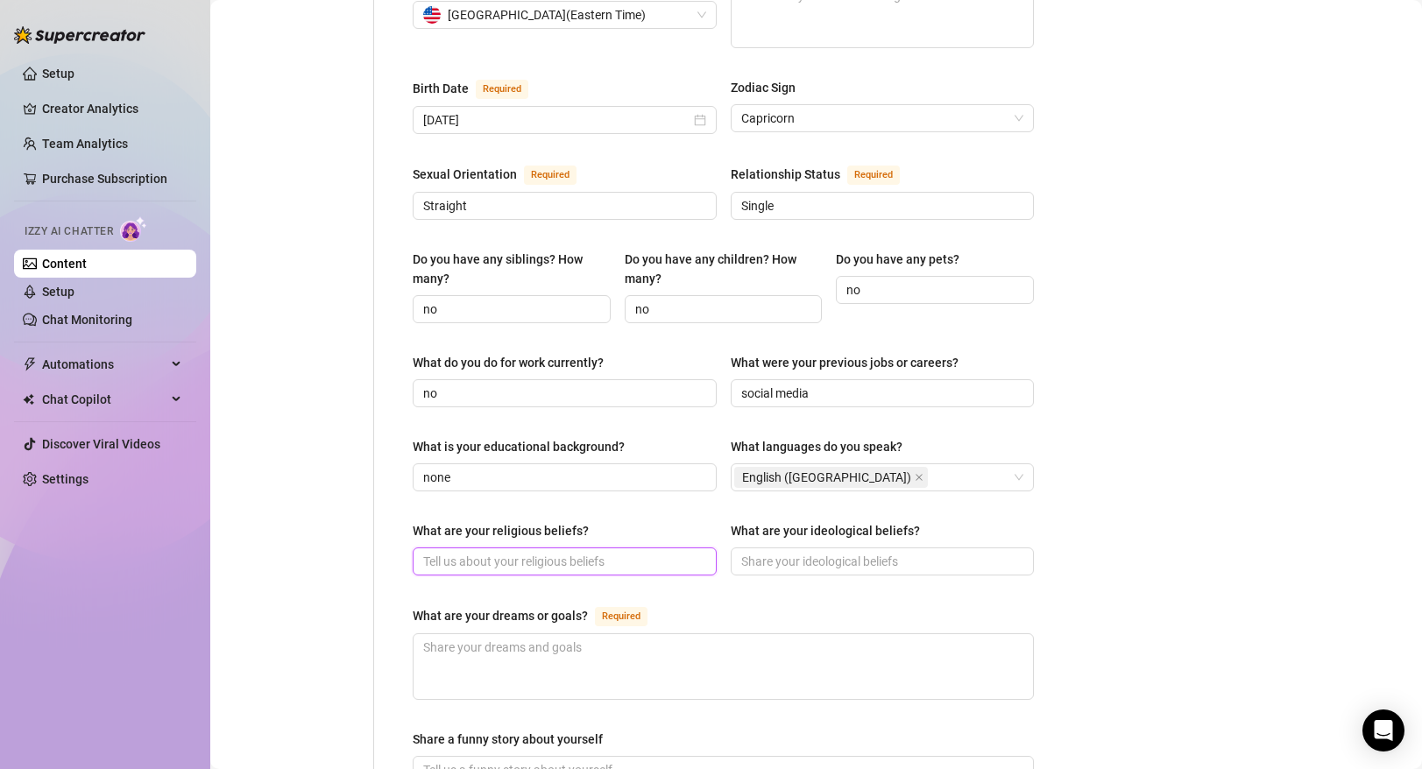
click at [684, 552] on input "What are your religious beliefs?" at bounding box center [563, 561] width 280 height 19
type input "none"
click at [807, 552] on input "What are your ideological beliefs?" at bounding box center [881, 561] width 280 height 19
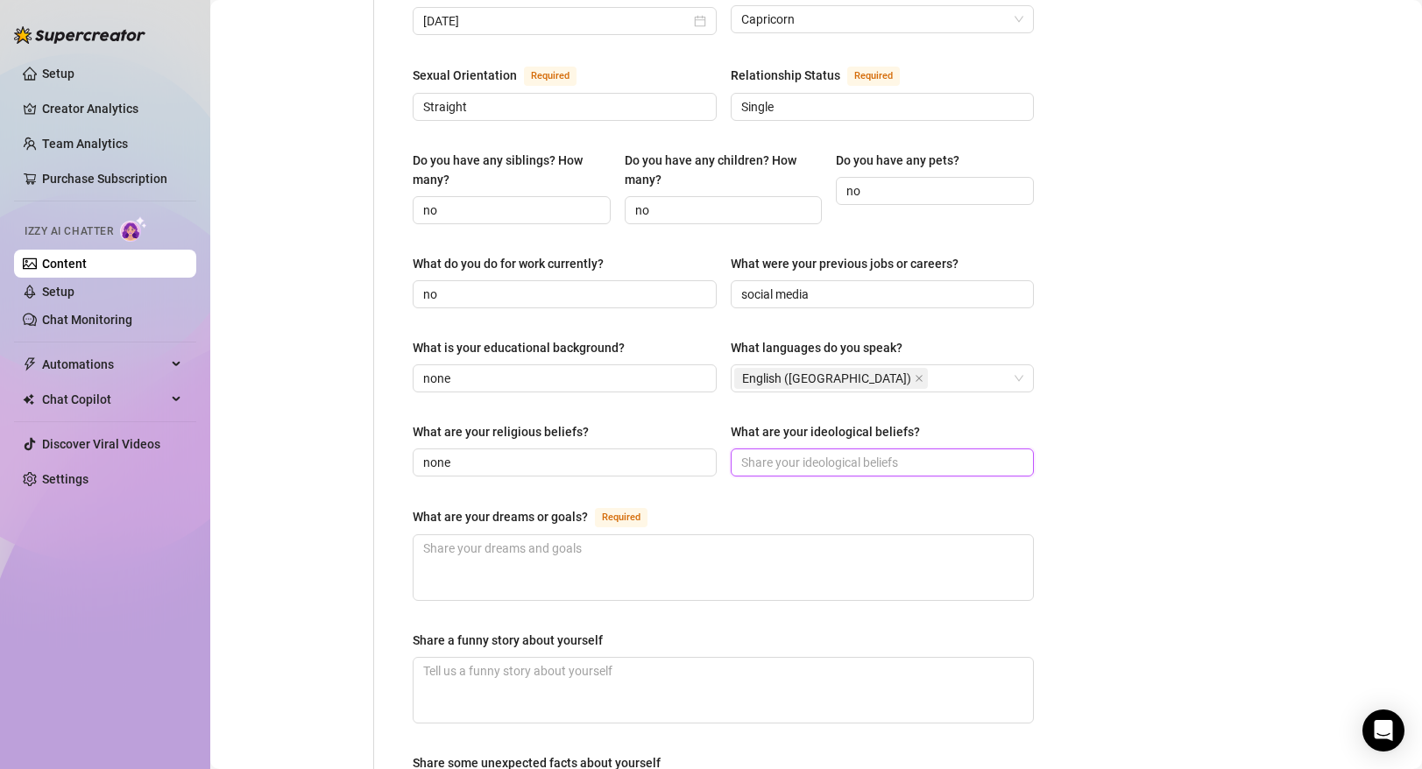
scroll to position [681, 0]
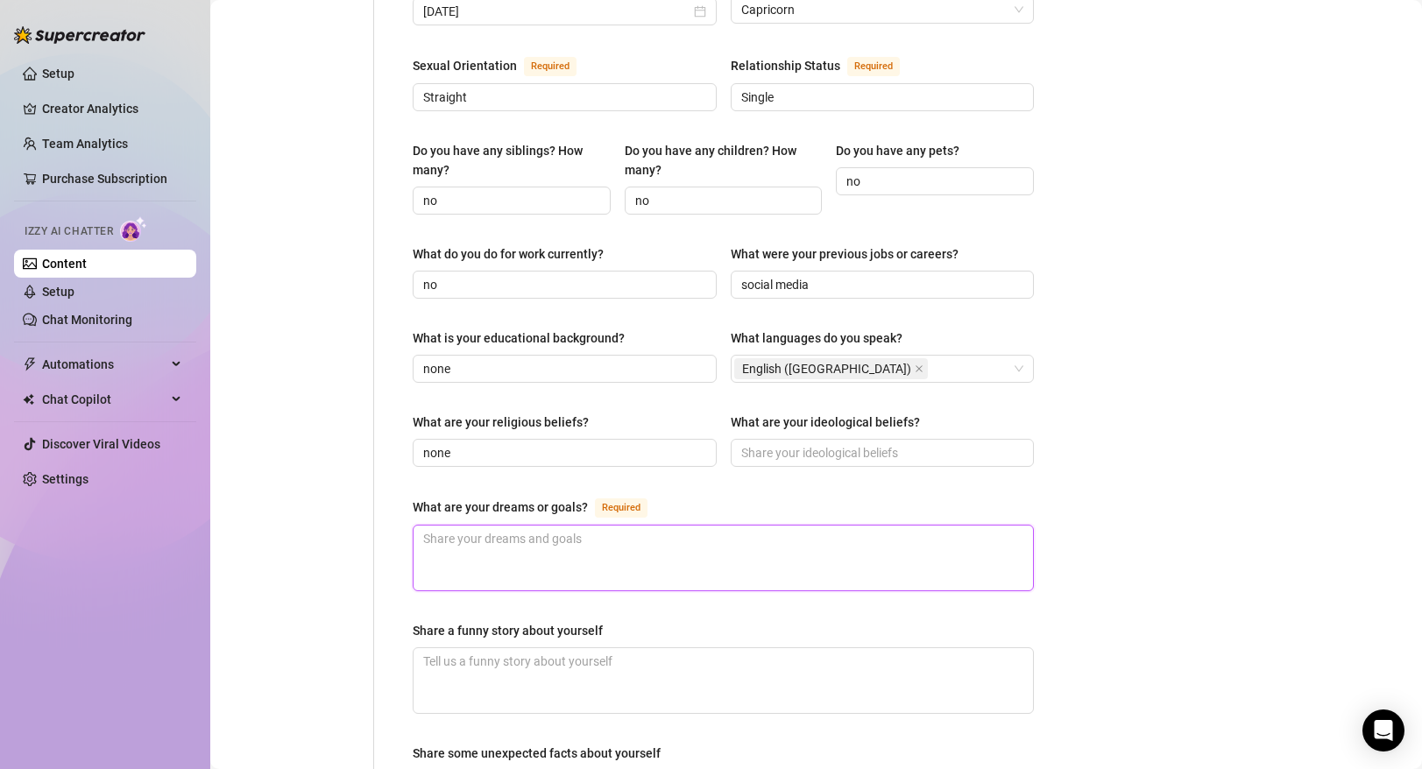
click at [677, 526] on textarea "What are your dreams or goals? Required" at bounding box center [724, 558] width 620 height 65
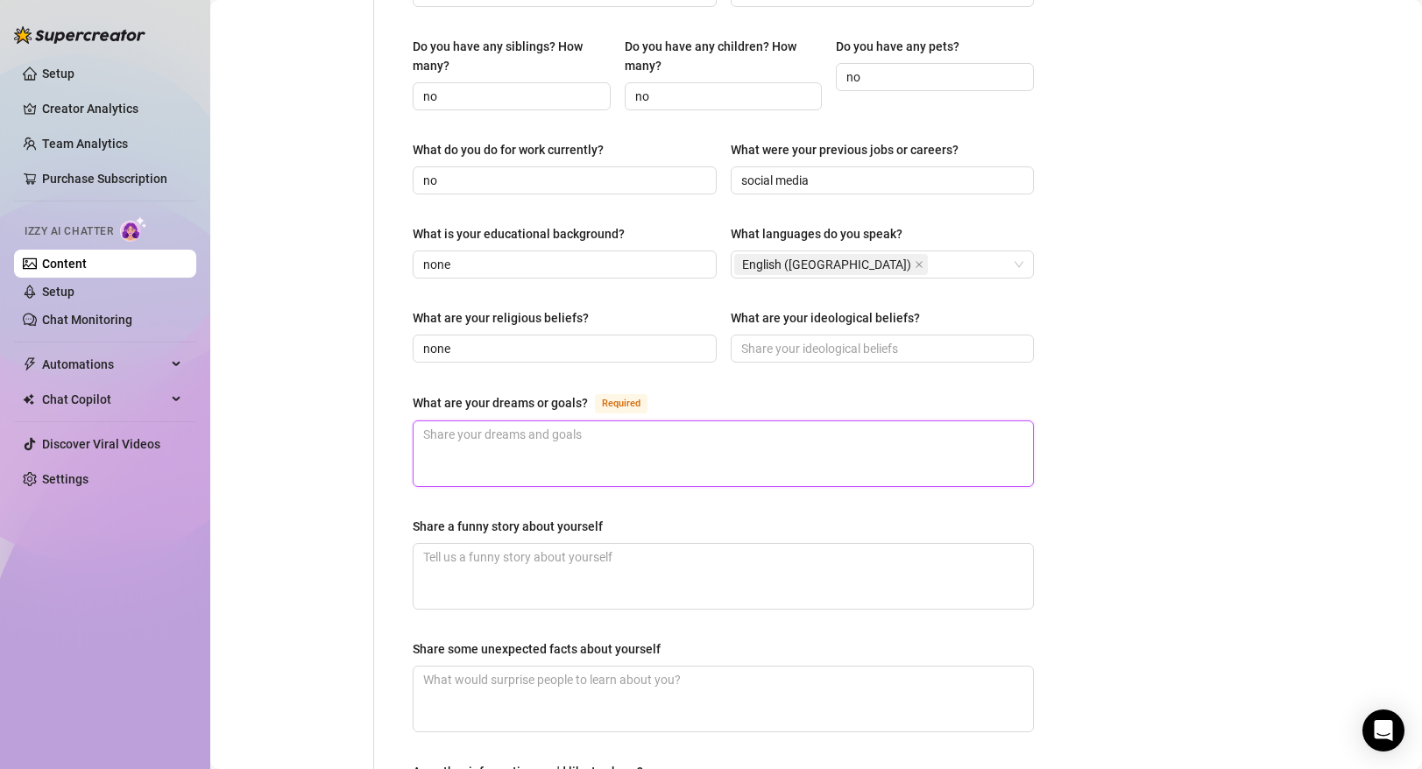
scroll to position [788, 0]
click at [649, 426] on textarea "What are your dreams or goals? Required" at bounding box center [724, 451] width 620 height 65
click at [530, 443] on textarea "What are your dreams or goals? Required" at bounding box center [724, 451] width 620 height 65
paste textarea "Business & Growth Goals: You’ve been building out an agency (WorldStar Models),…"
type textarea "Business & Growth Goals: You’ve been building out an agency (WorldStar Models),…"
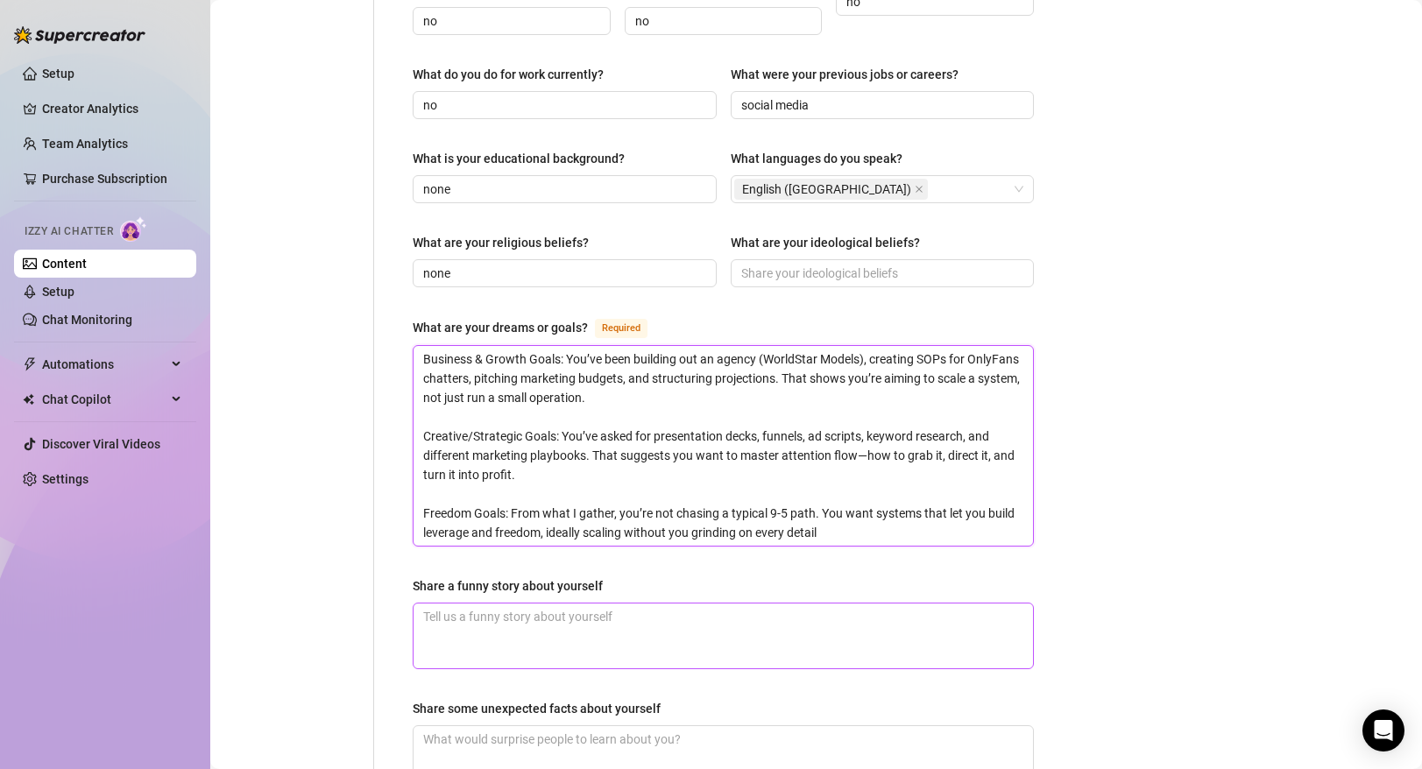
scroll to position [939, 0]
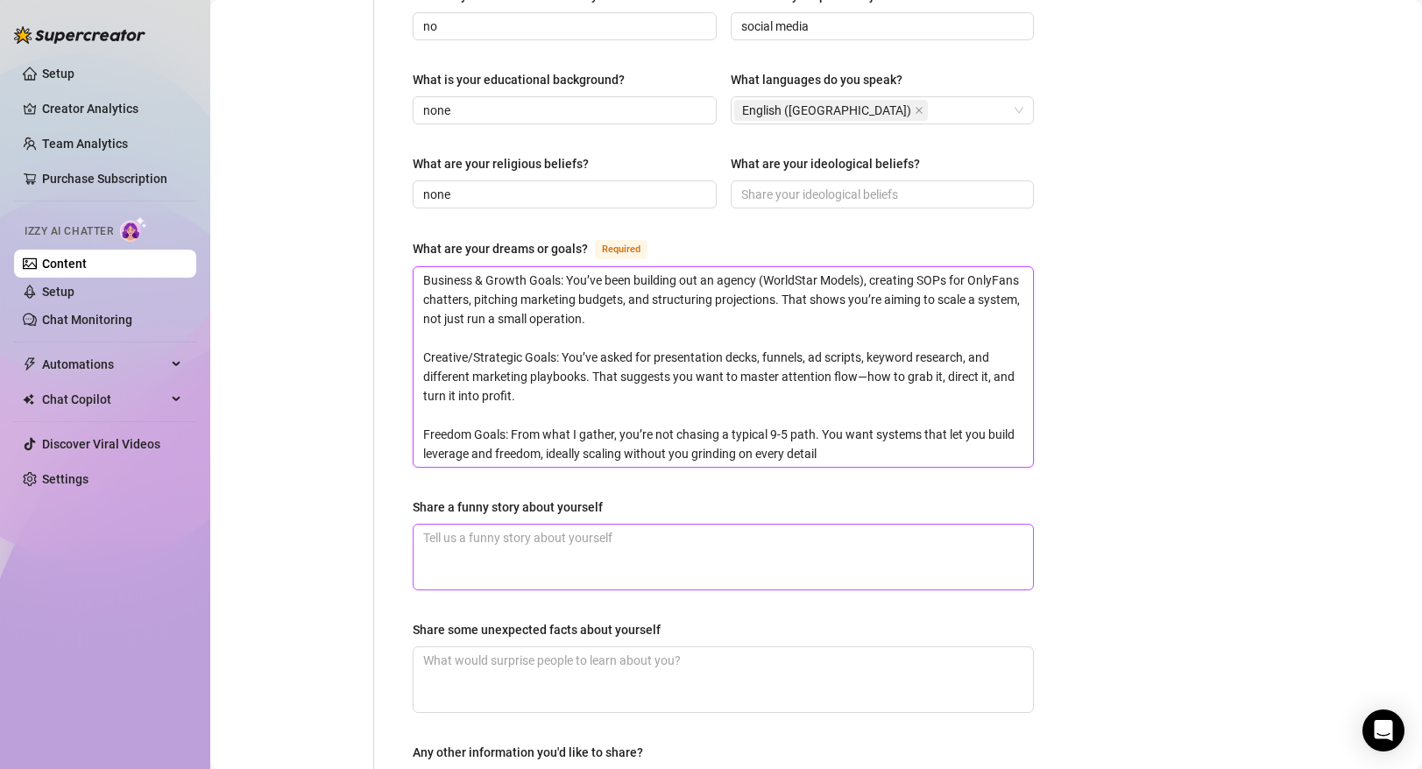
type textarea "Business & Growth Goals: You’ve been building out an agency (WorldStar Models),…"
click at [586, 548] on textarea "Share a funny story about yourself" at bounding box center [724, 557] width 620 height 65
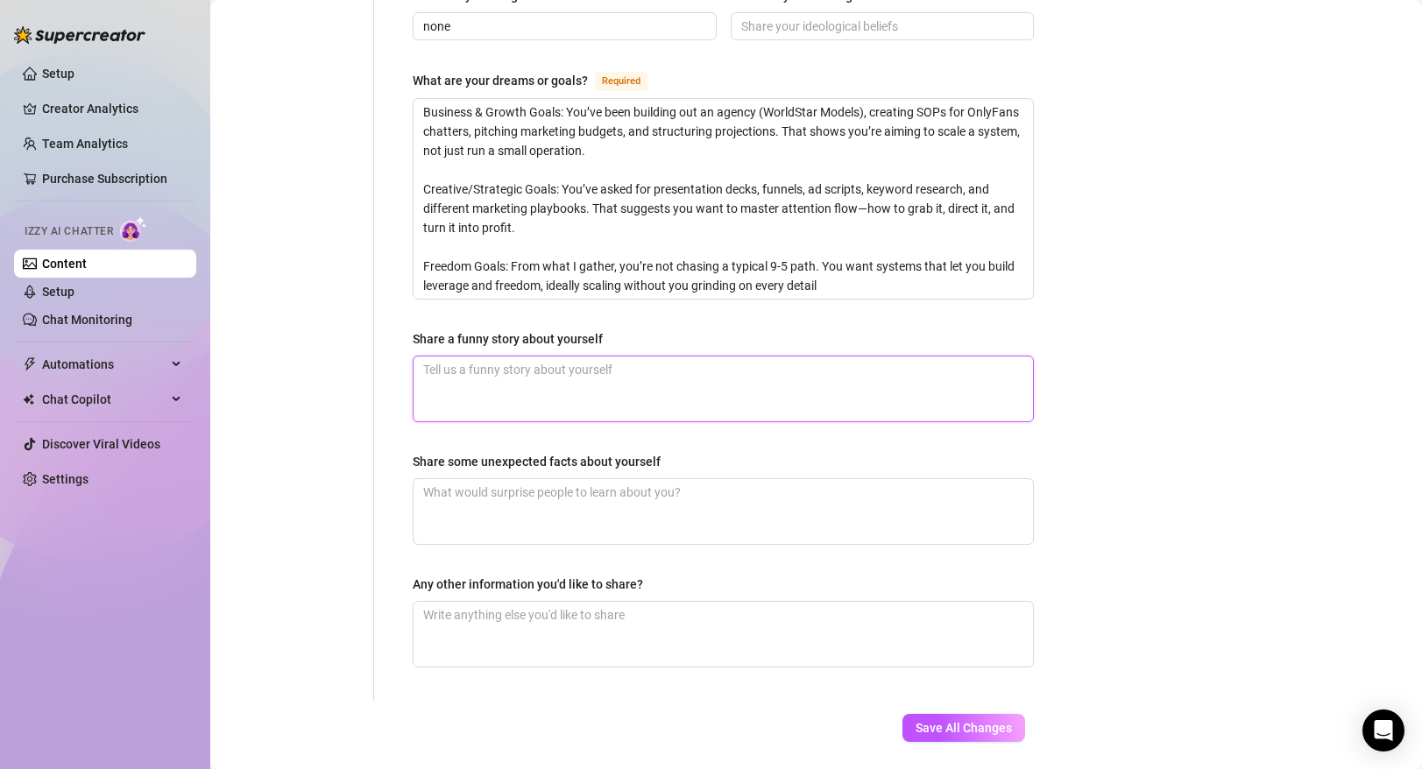
scroll to position [1110, 0]
click at [781, 477] on textarea "Share some unexpected facts about yourself" at bounding box center [724, 509] width 620 height 65
drag, startPoint x: 608, startPoint y: 306, endPoint x: 411, endPoint y: 304, distance: 197.2
copy div "Share a funny story about yourself"
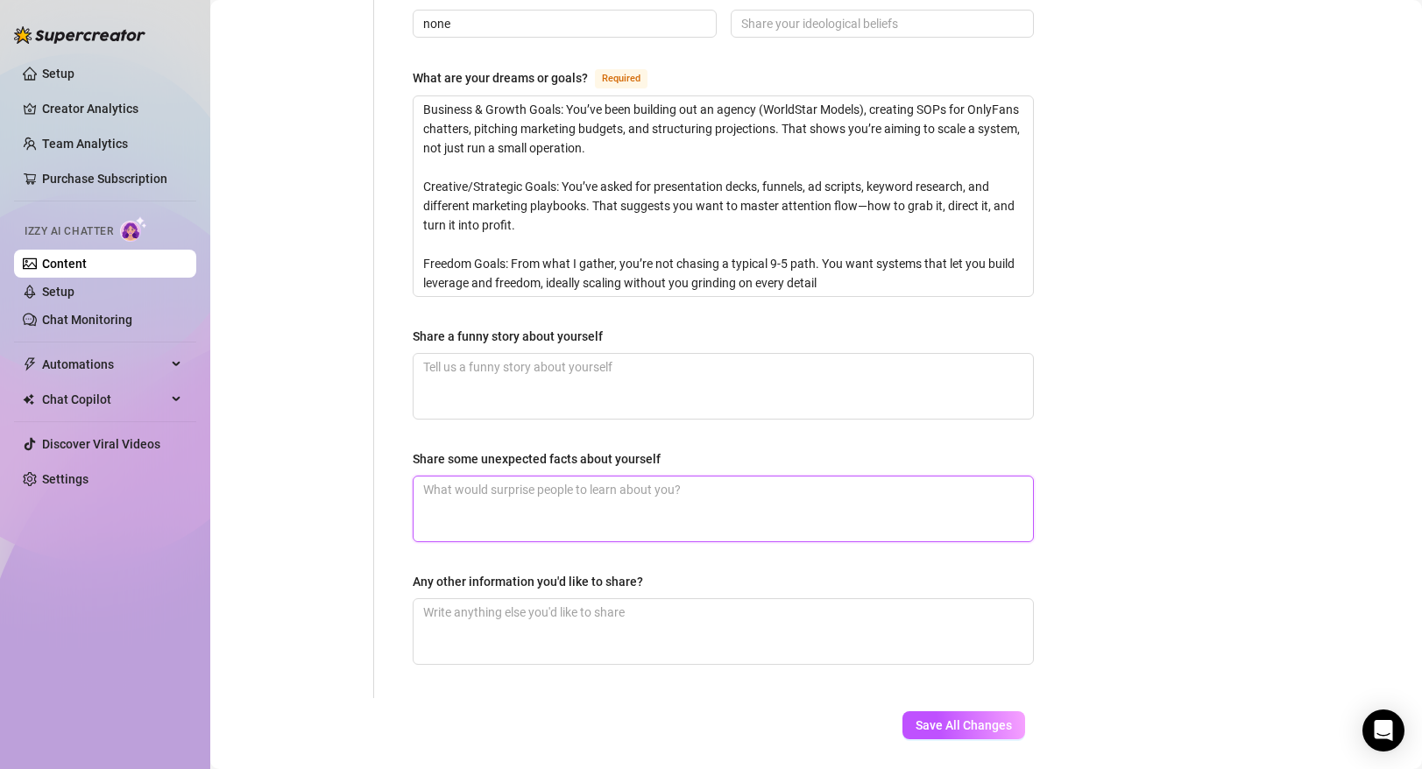
click at [577, 479] on textarea "Share some unexpected facts about yourself" at bounding box center [724, 509] width 620 height 65
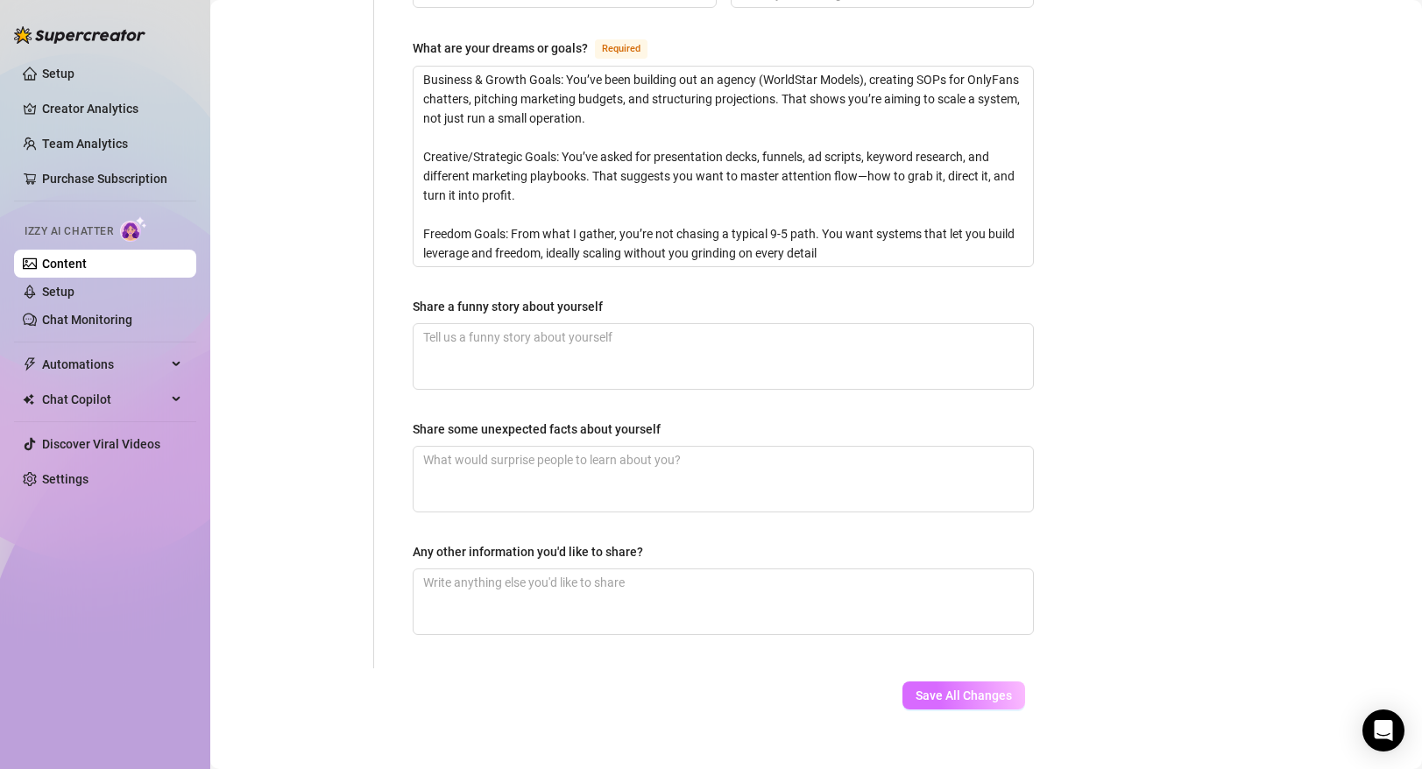
click at [986, 689] on span "Save All Changes" at bounding box center [964, 696] width 96 height 14
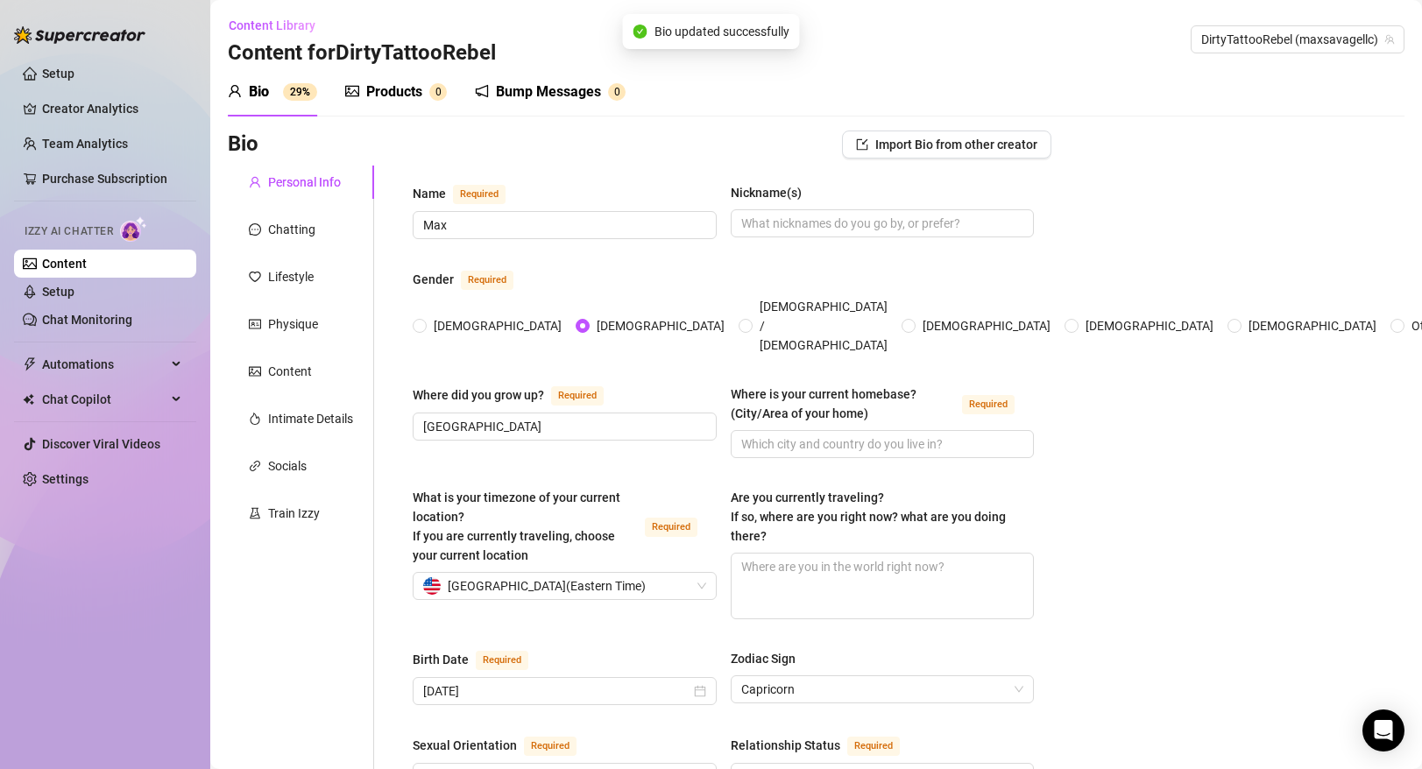
scroll to position [29, 0]
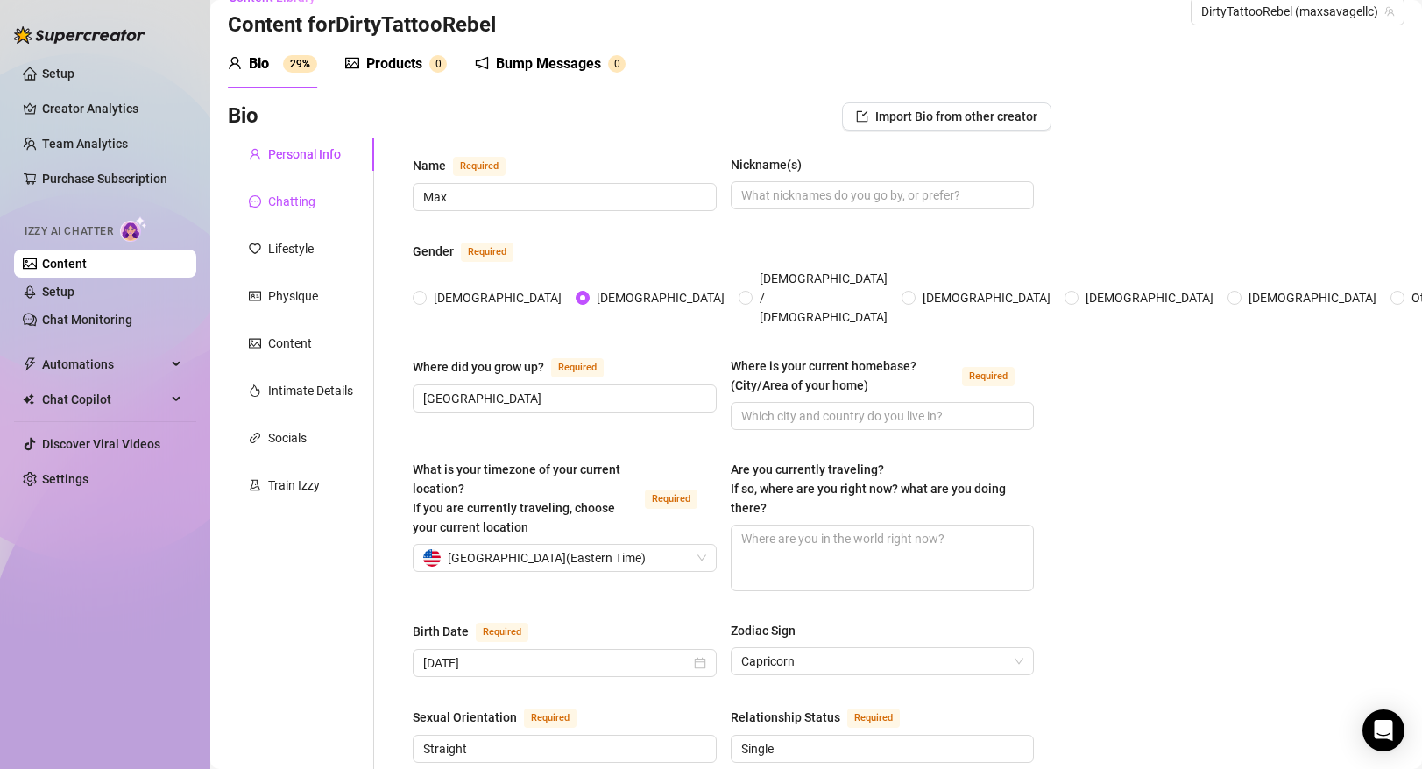
click at [291, 202] on div "Chatting" at bounding box center [291, 201] width 47 height 19
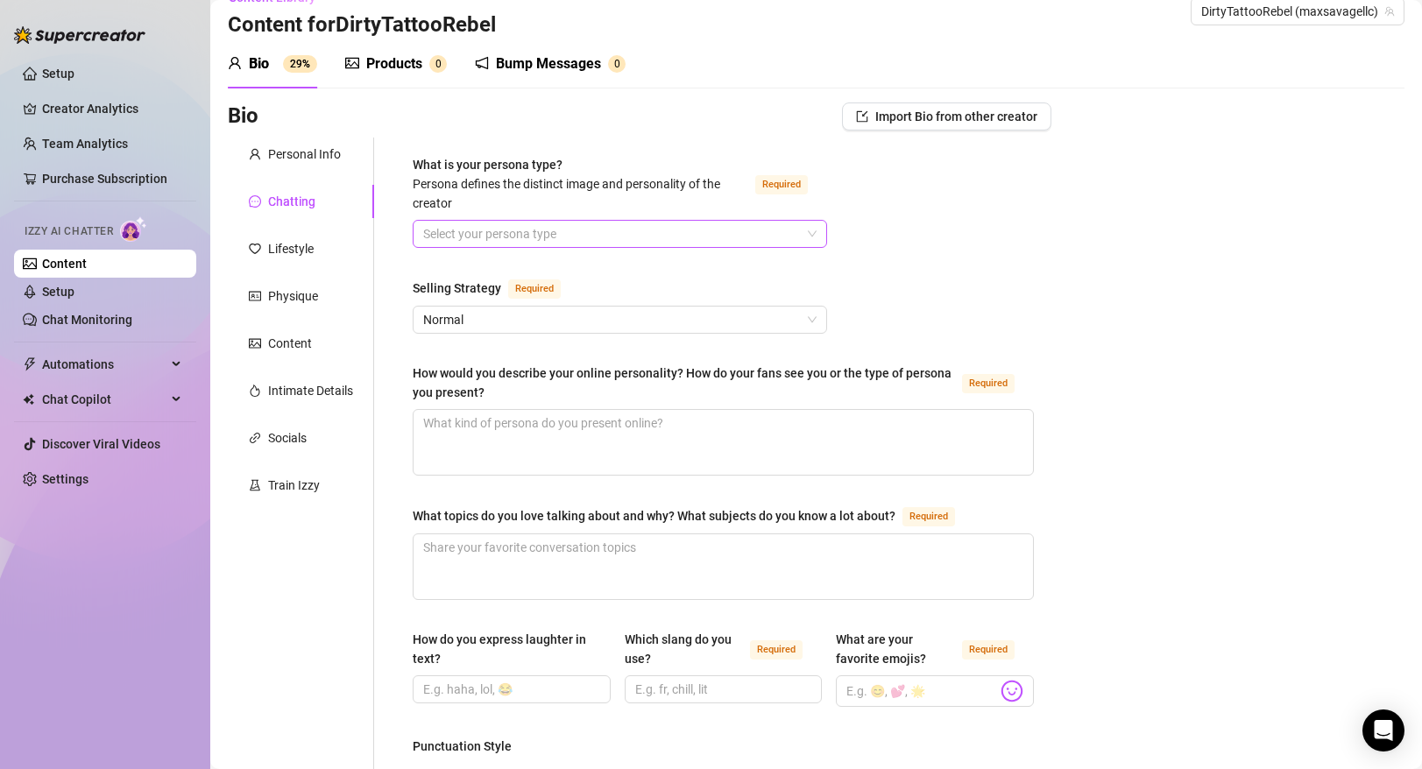
click at [520, 232] on input "What is your persona type? [PERSON_NAME] defines the distinct image and persona…" at bounding box center [612, 234] width 378 height 26
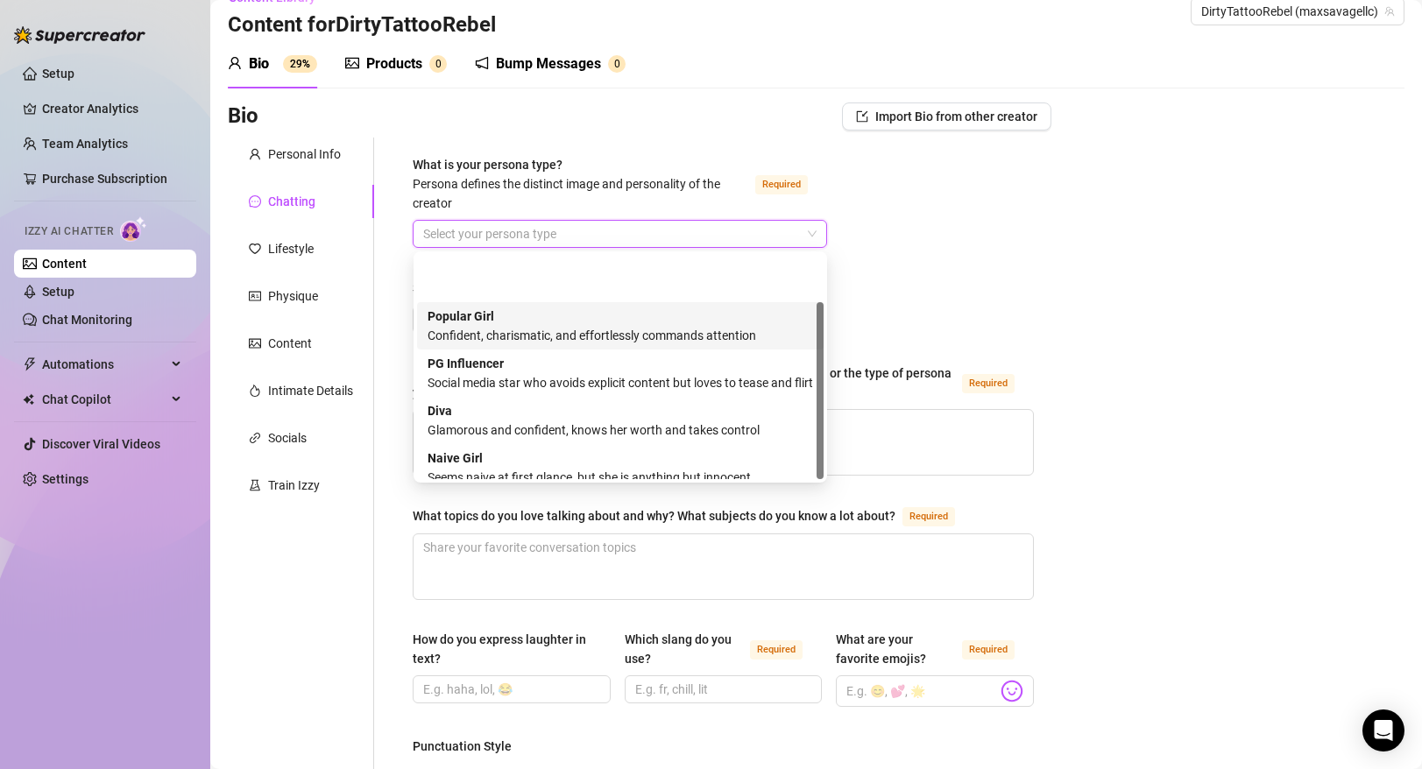
scroll to position [60, 0]
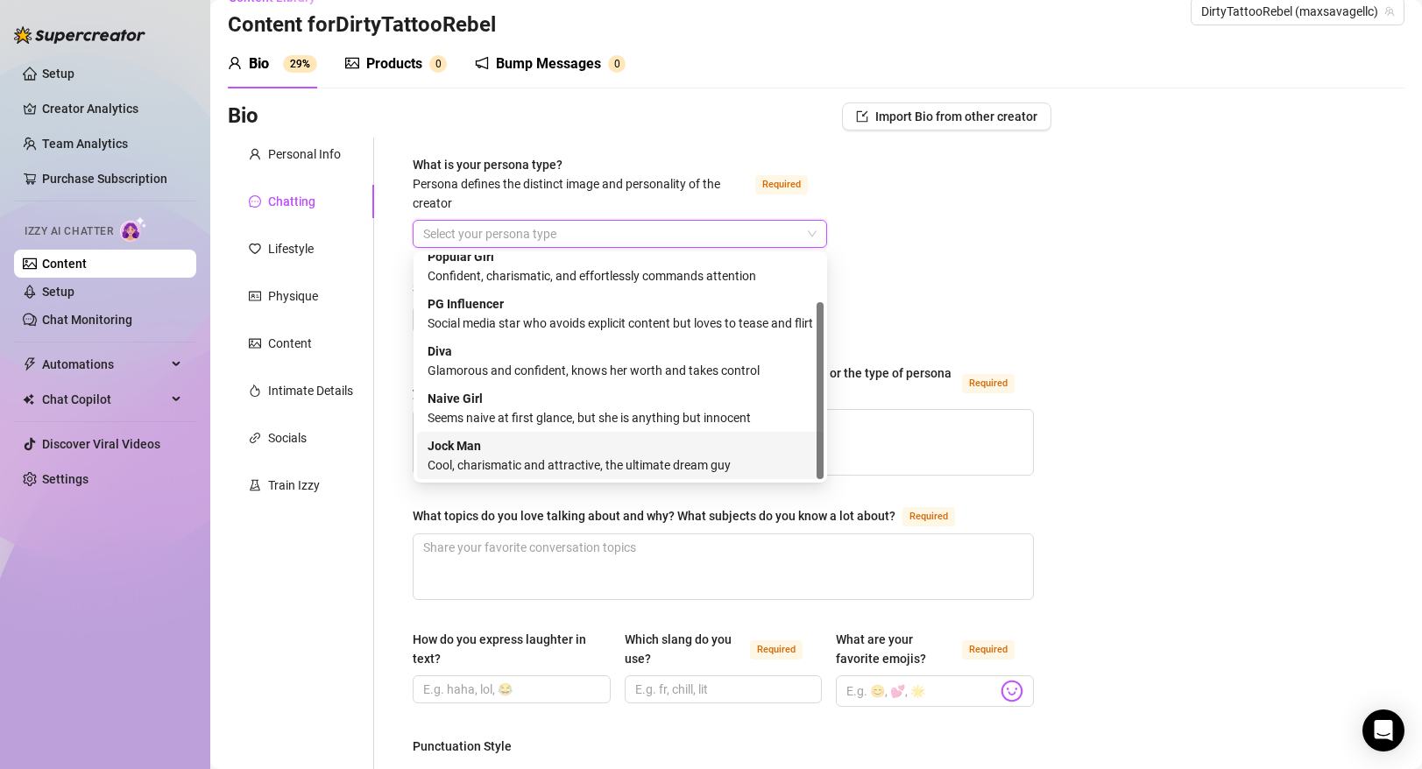
click at [522, 451] on div "Jock Man Cool, charismatic and attractive, the ultimate dream guy" at bounding box center [621, 455] width 386 height 39
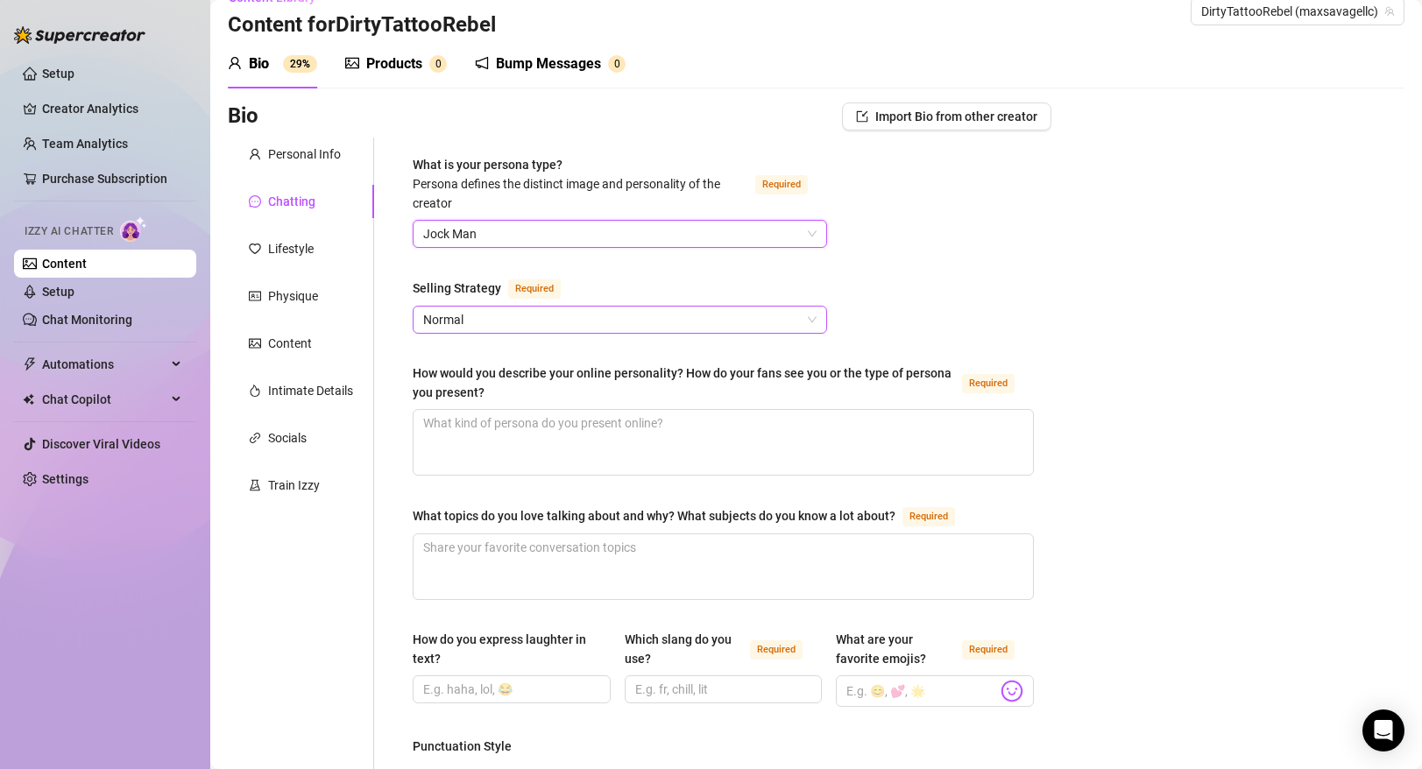
click at [719, 307] on span "Normal" at bounding box center [619, 320] width 393 height 26
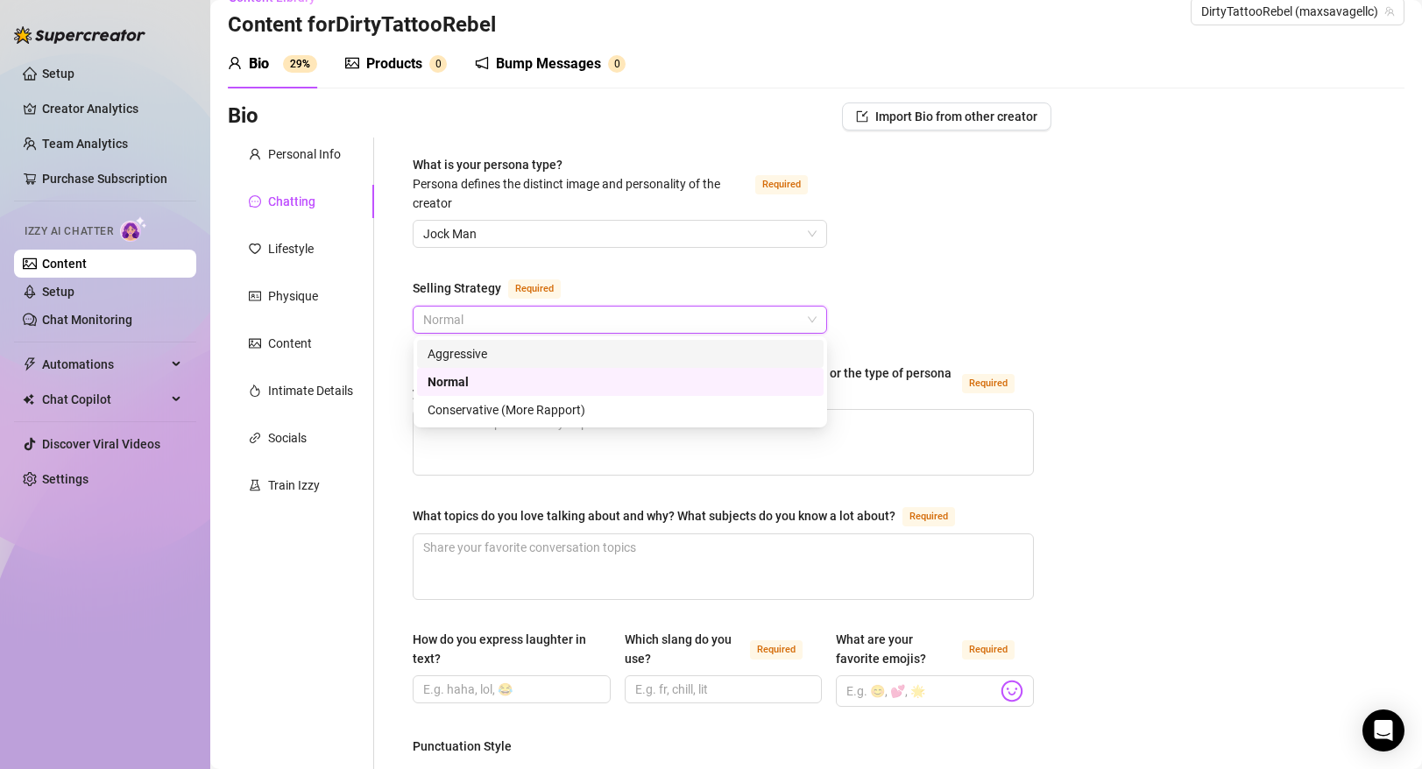
click at [580, 355] on div "Aggressive" at bounding box center [621, 353] width 386 height 19
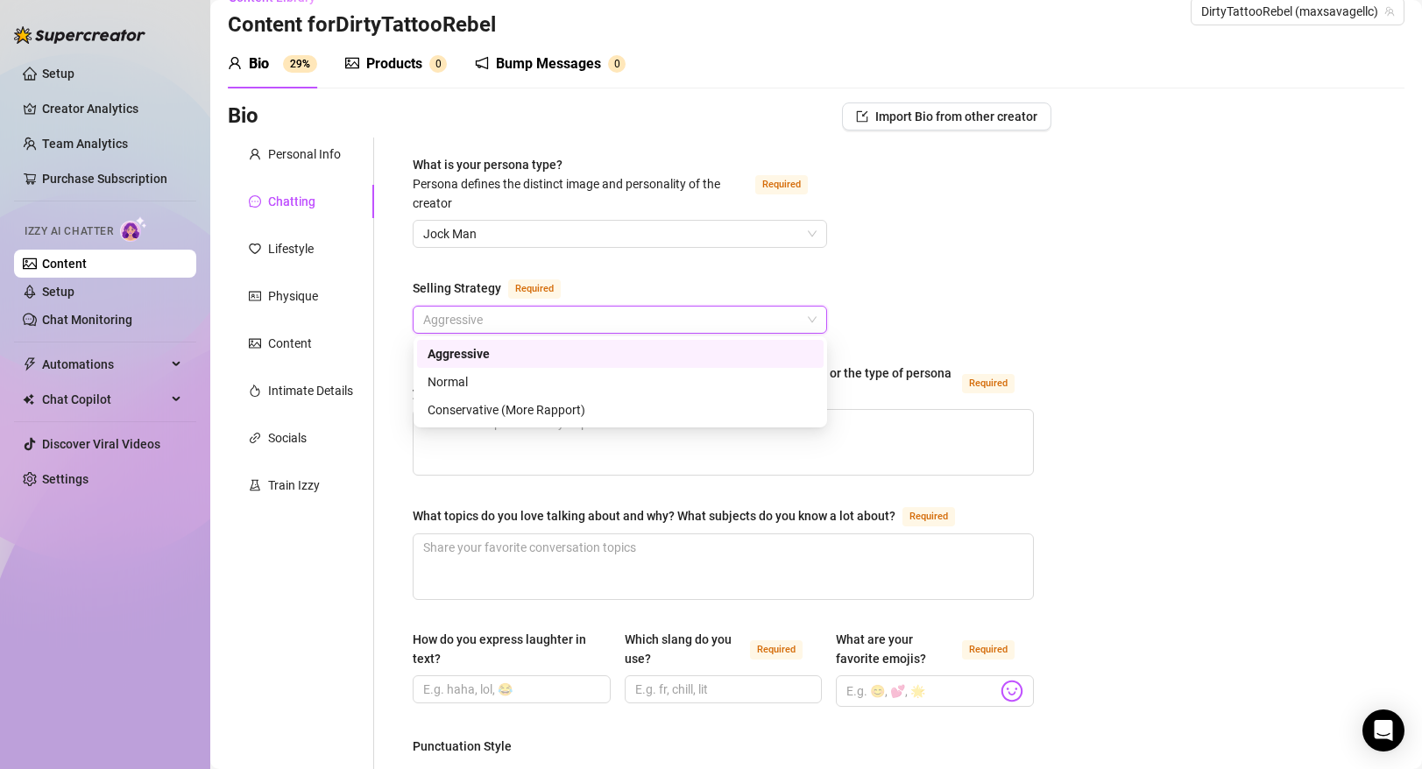
click at [631, 321] on span "Aggressive" at bounding box center [619, 320] width 393 height 26
click at [511, 386] on div "Normal" at bounding box center [621, 381] width 386 height 19
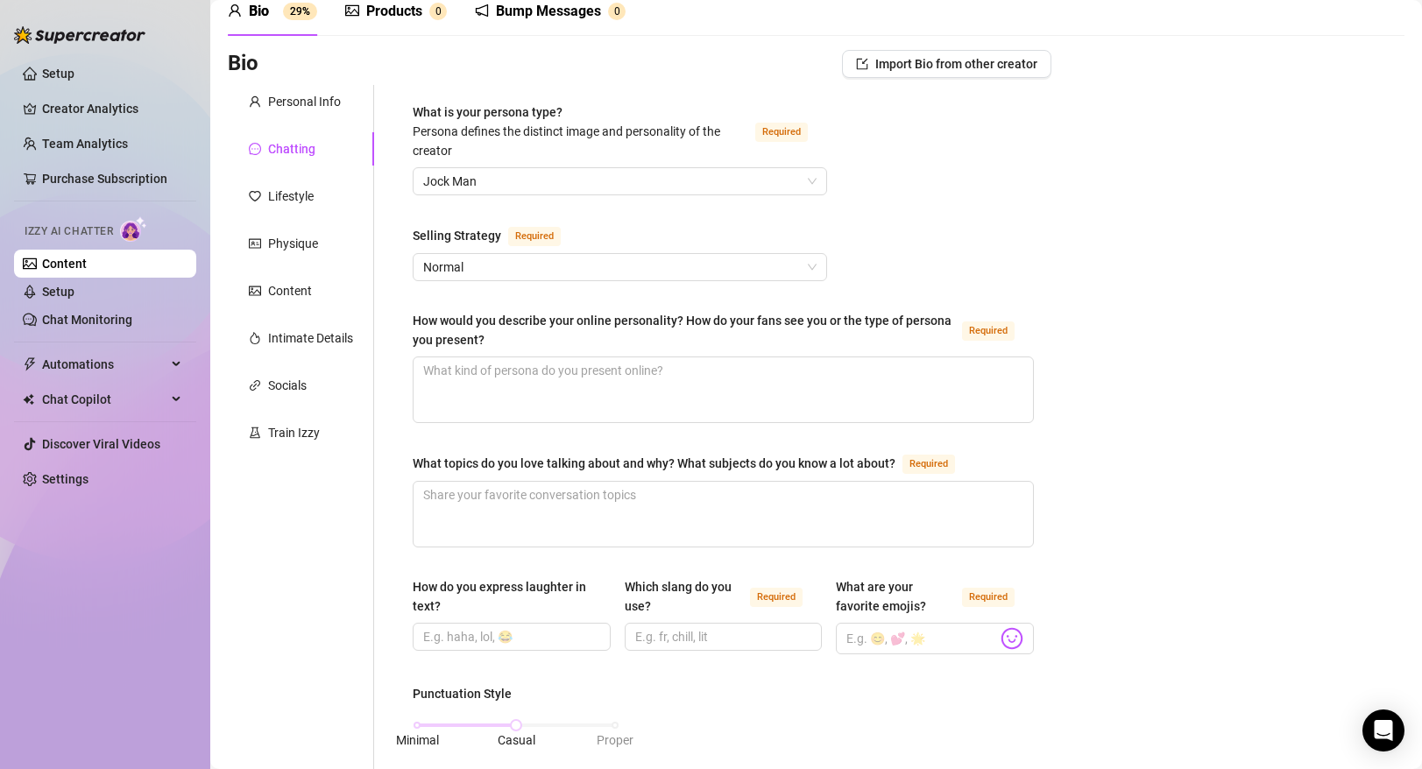
click at [708, 445] on div "What is your persona type? [PERSON_NAME] defines the distinct image and persona…" at bounding box center [723, 776] width 621 height 1347
click at [712, 400] on textarea "How would you describe your online personality? How do your fans see you or the…" at bounding box center [724, 390] width 620 height 65
click at [598, 395] on textarea "How would you describe your online personality? How do your fans see you or the…" at bounding box center [724, 390] width 620 height 65
click at [488, 384] on textarea "How would you describe your online personality? How do your fans see you or the…" at bounding box center [724, 390] width 620 height 65
paste textarea "Persona Overview: The Confident [PERSON_NAME] Core Vibe: In control, teasing, p…"
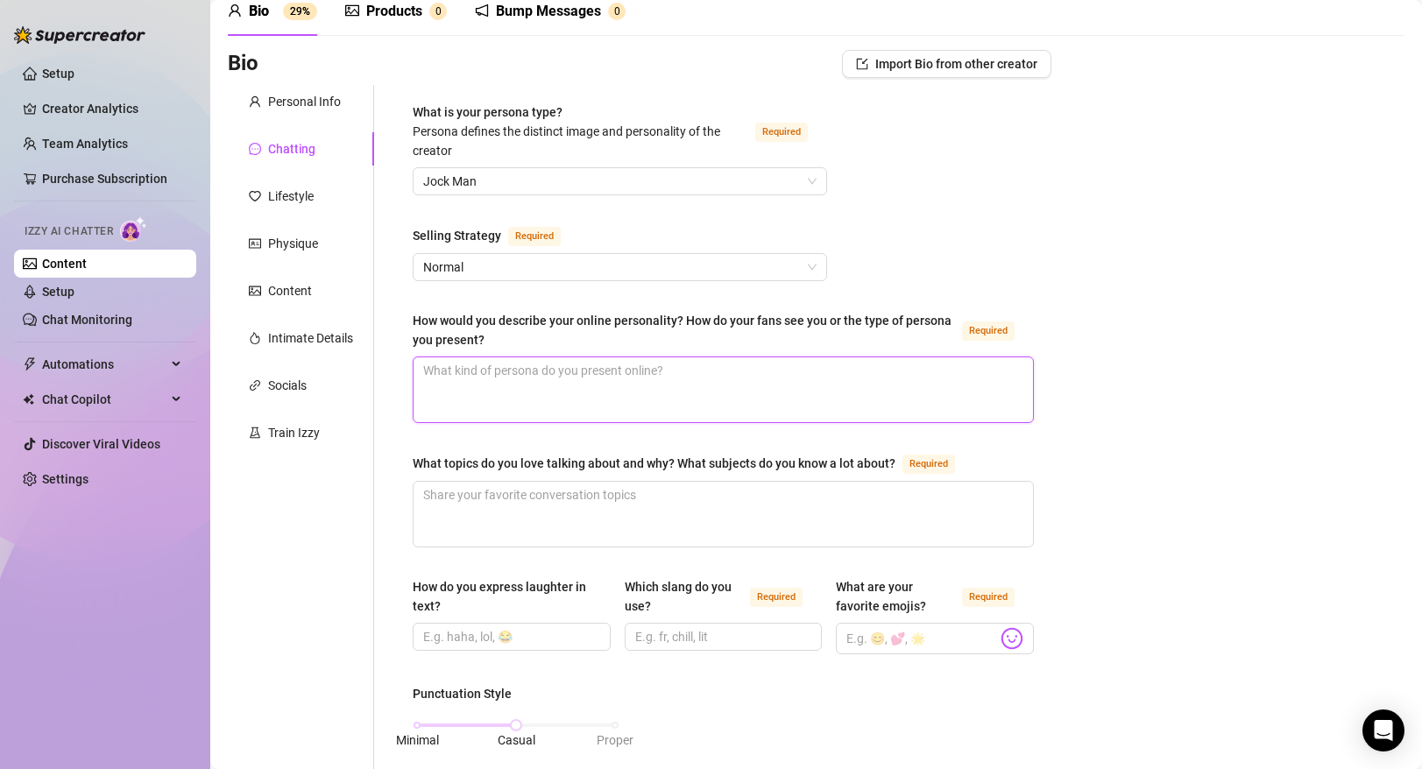
type textarea "Persona Overview: The Confident [PERSON_NAME] Core Vibe: In control, teasing, p…"
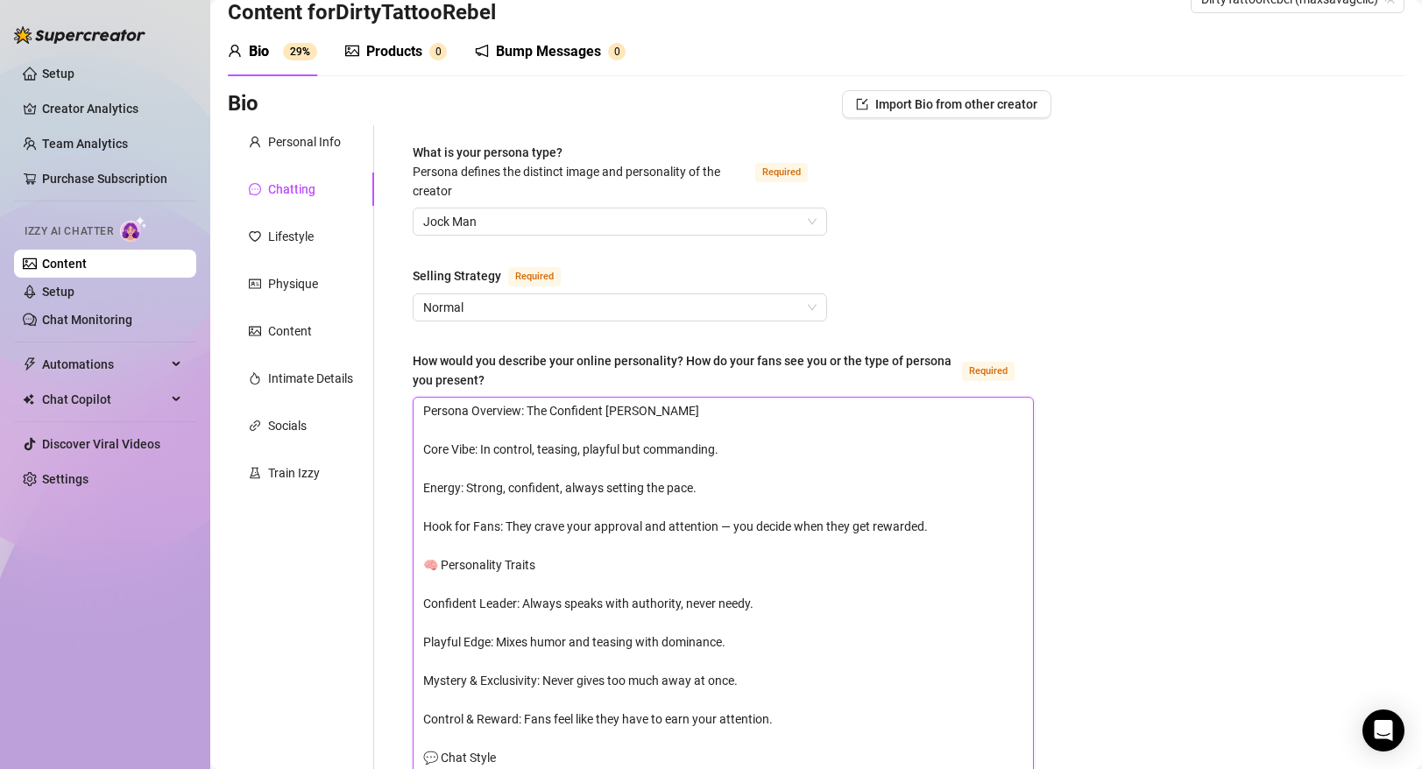
scroll to position [41, 0]
click at [636, 410] on textarea "Persona Overview: The Confident [PERSON_NAME] Core Vibe: In control, teasing, p…" at bounding box center [724, 662] width 620 height 528
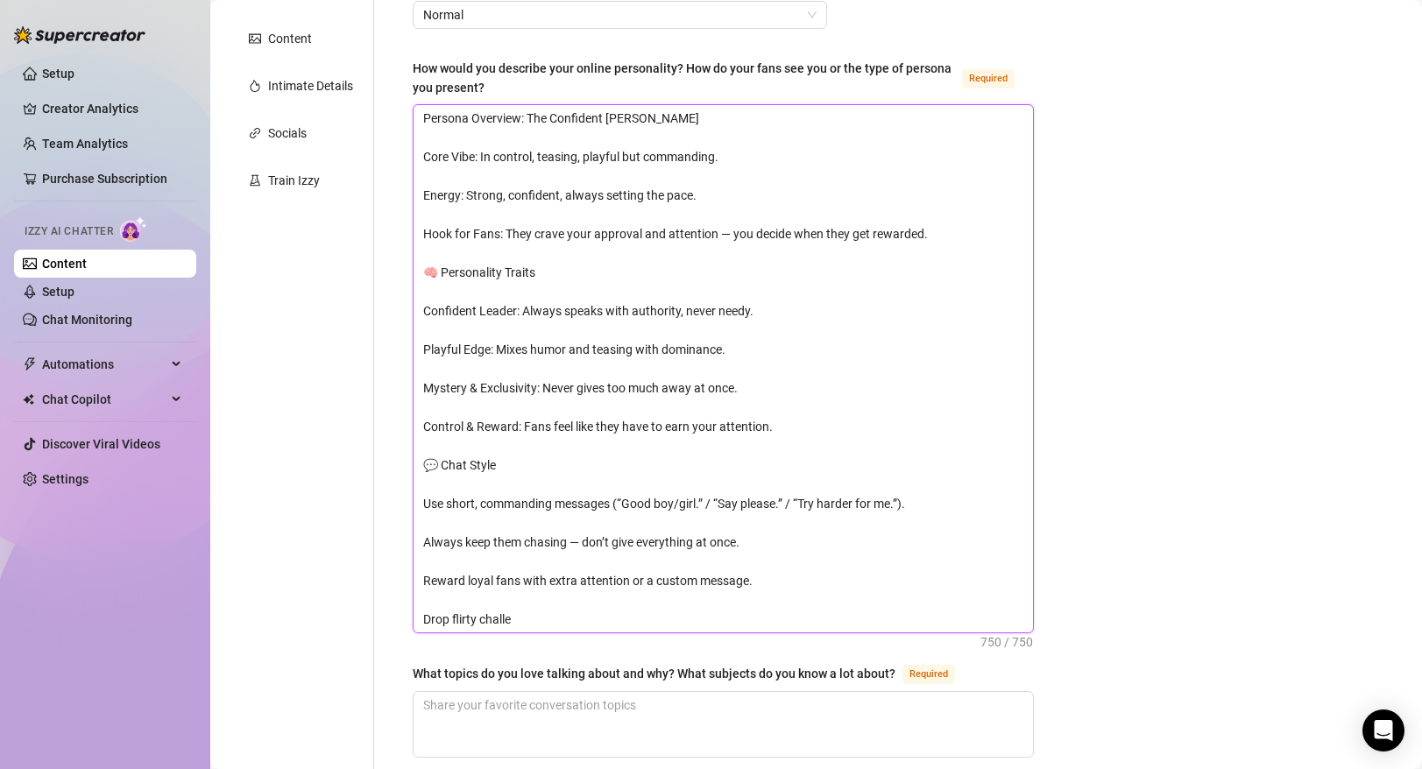
scroll to position [335, 0]
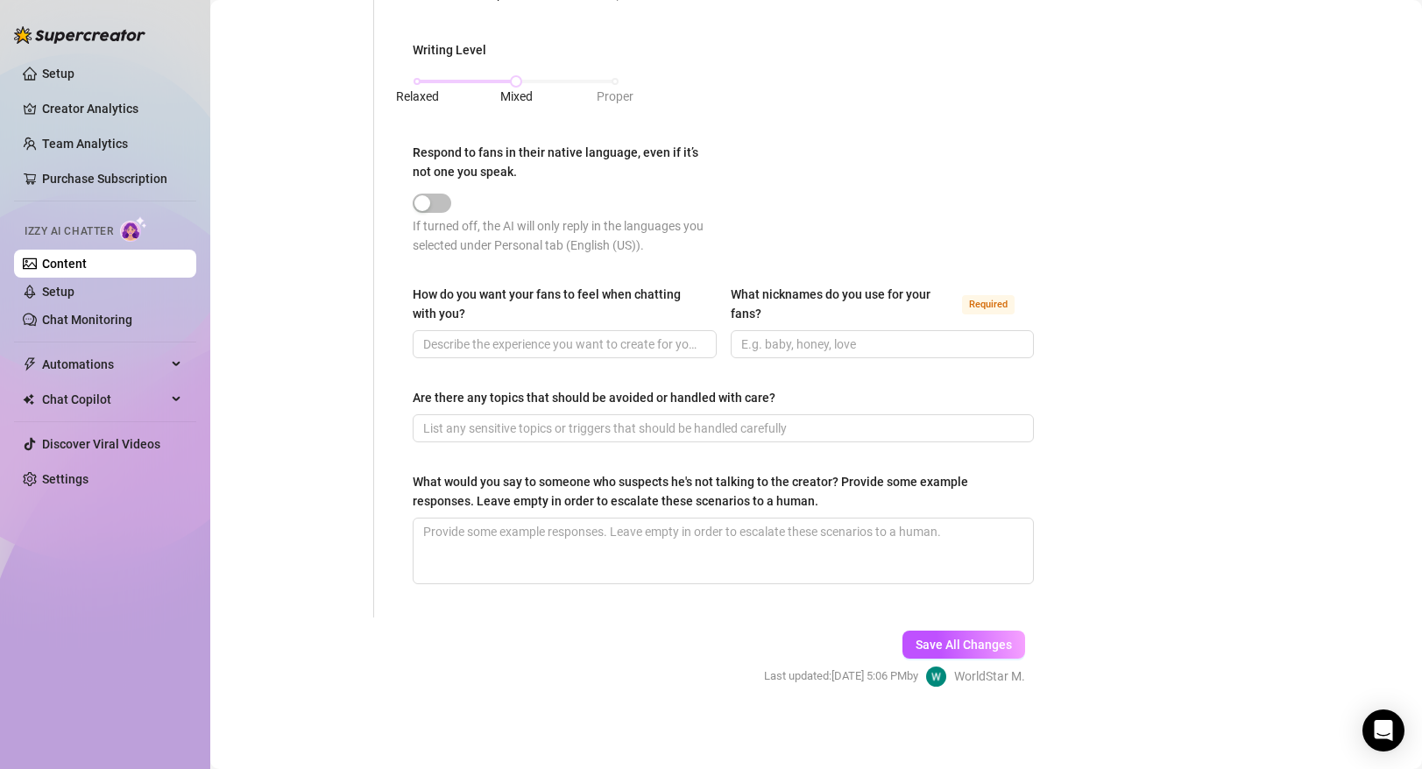
drag, startPoint x: 613, startPoint y: 478, endPoint x: 617, endPoint y: 361, distance: 116.6
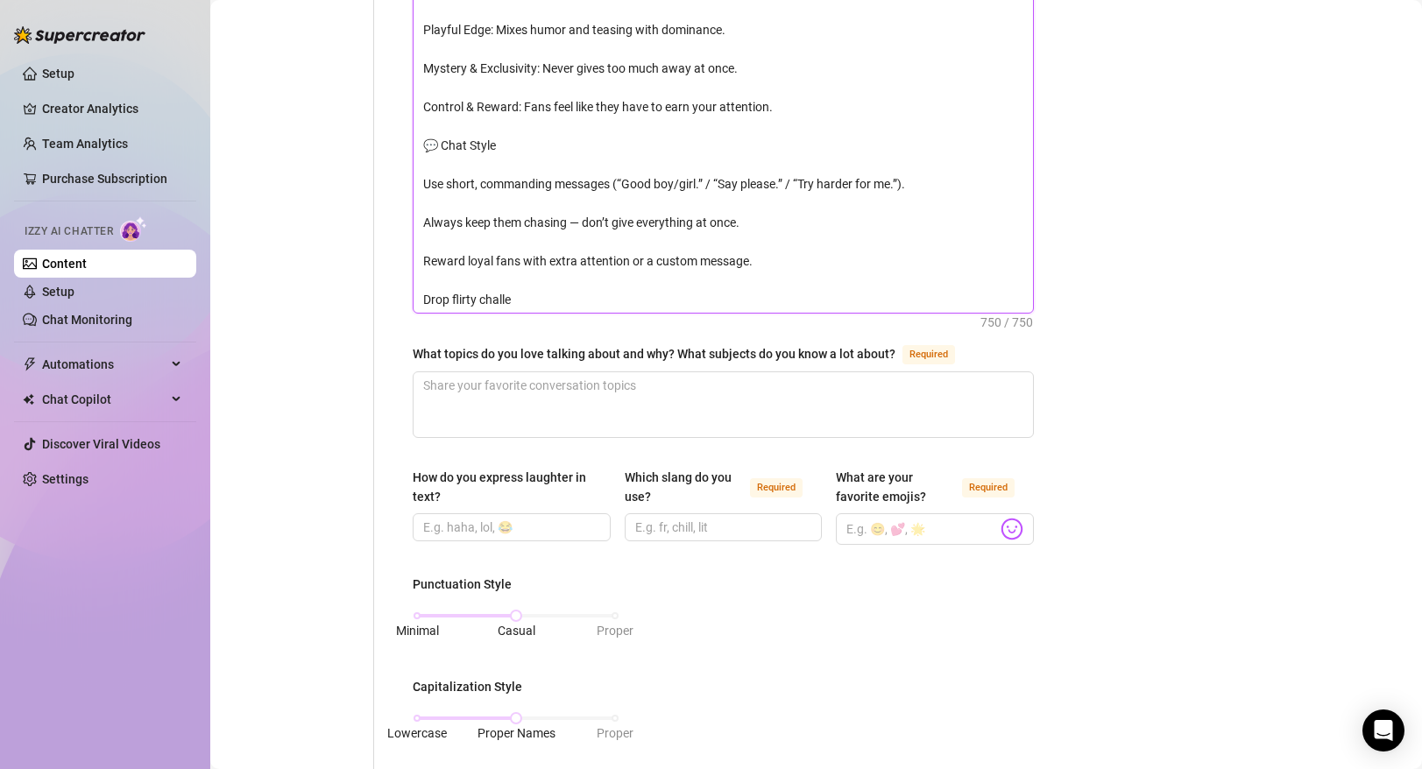
scroll to position [641, 0]
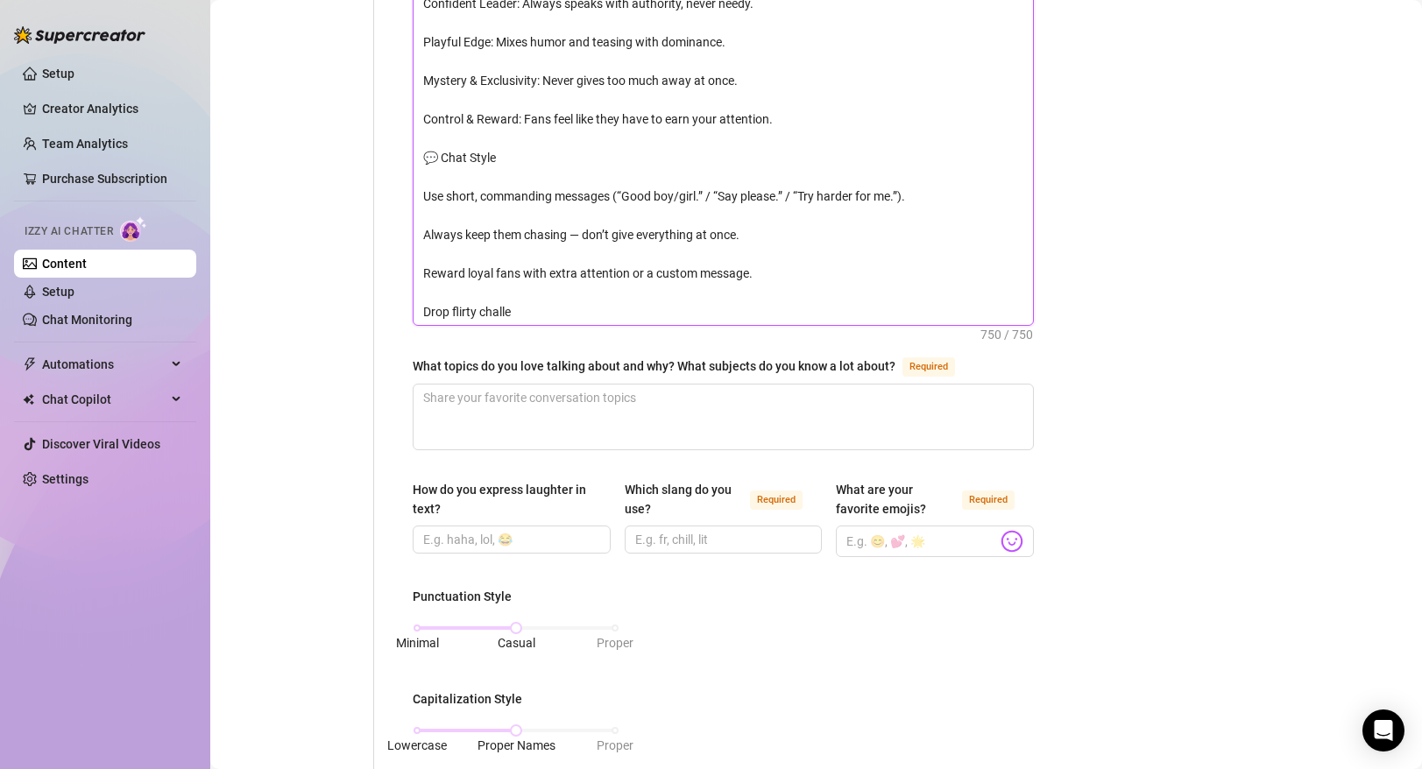
click at [707, 174] on textarea "Persona Overview: The Confident [PERSON_NAME] Core Vibe: In control, teasing, p…" at bounding box center [724, 62] width 620 height 528
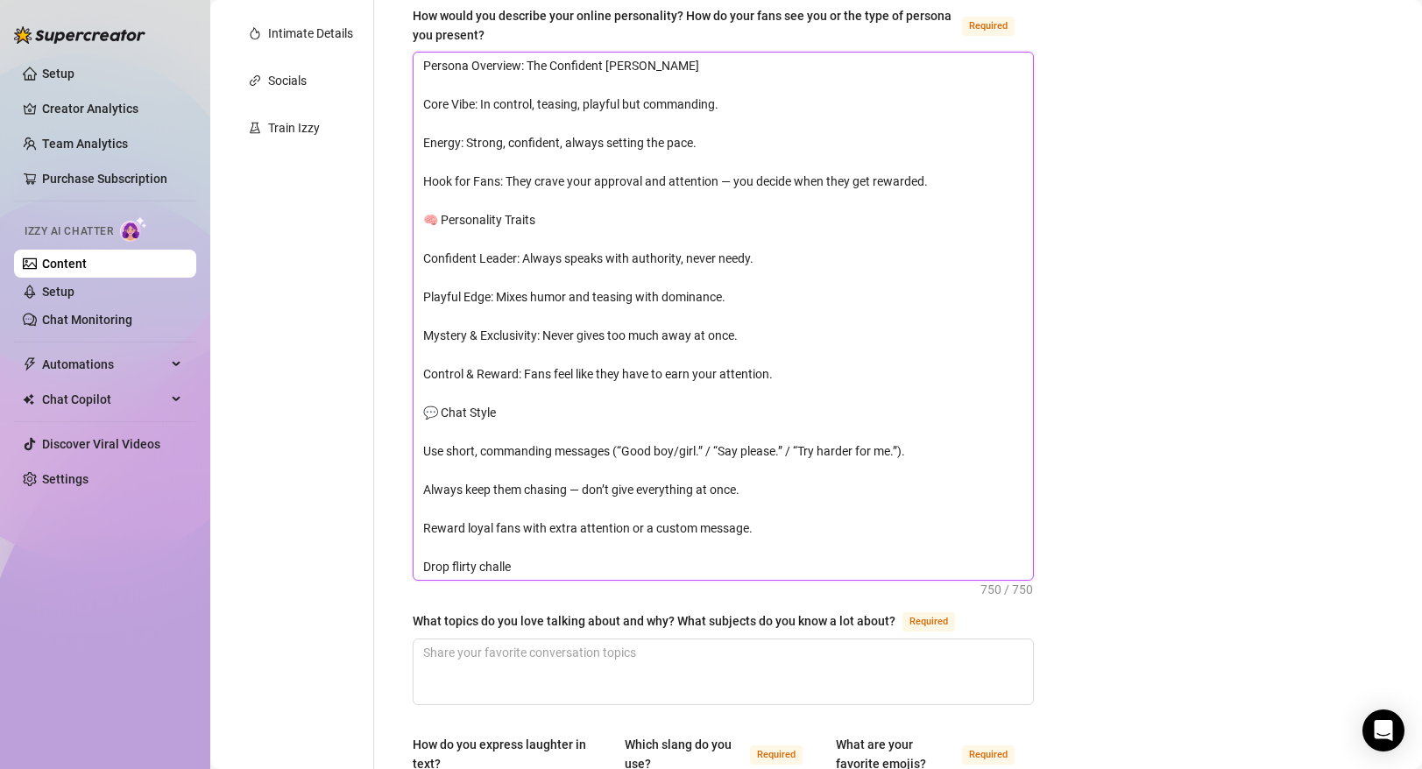
scroll to position [343, 0]
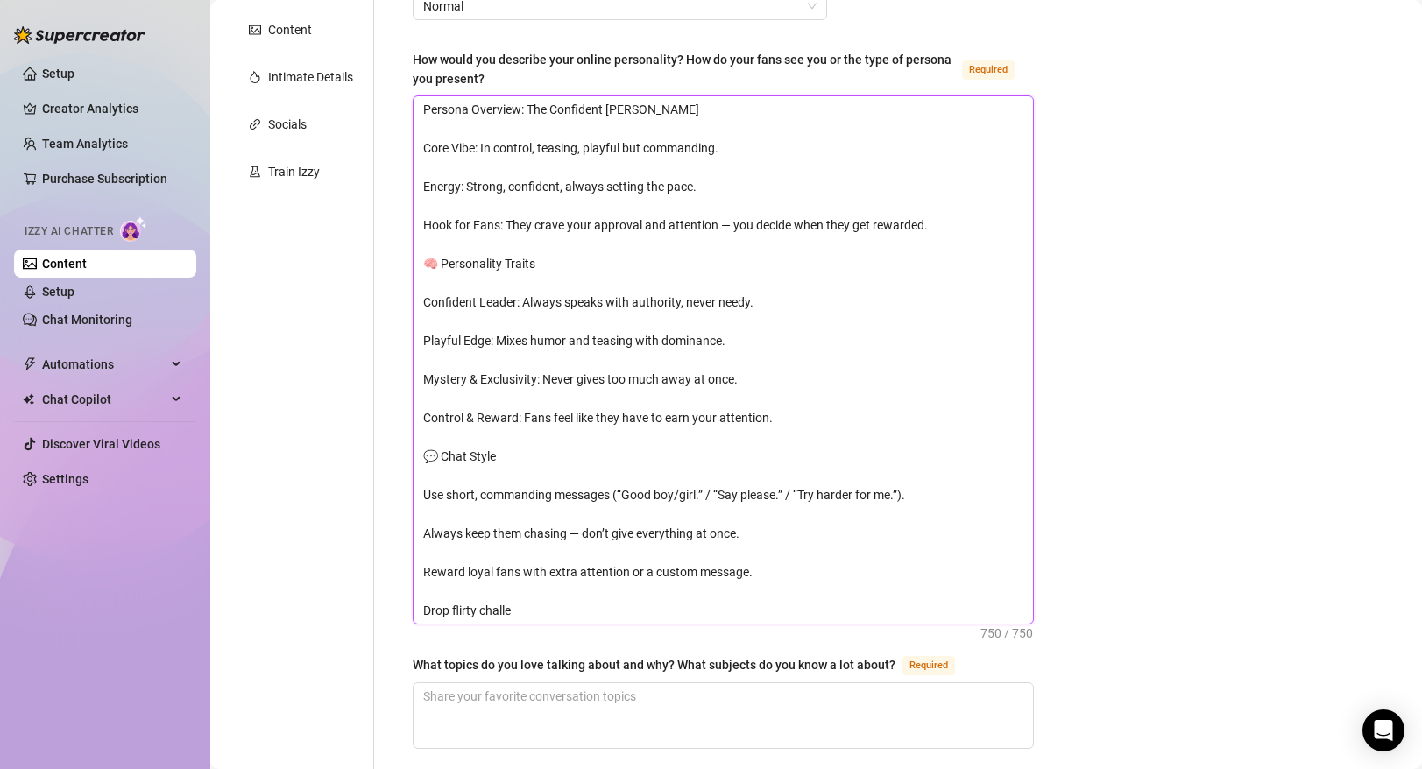
click at [542, 606] on textarea "Persona Overview: The Confident [PERSON_NAME] Core Vibe: In control, teasing, p…" at bounding box center [724, 360] width 620 height 528
type textarea "Persona Overview: The Confident [PERSON_NAME] Core Vibe: In control, teasing, p…"
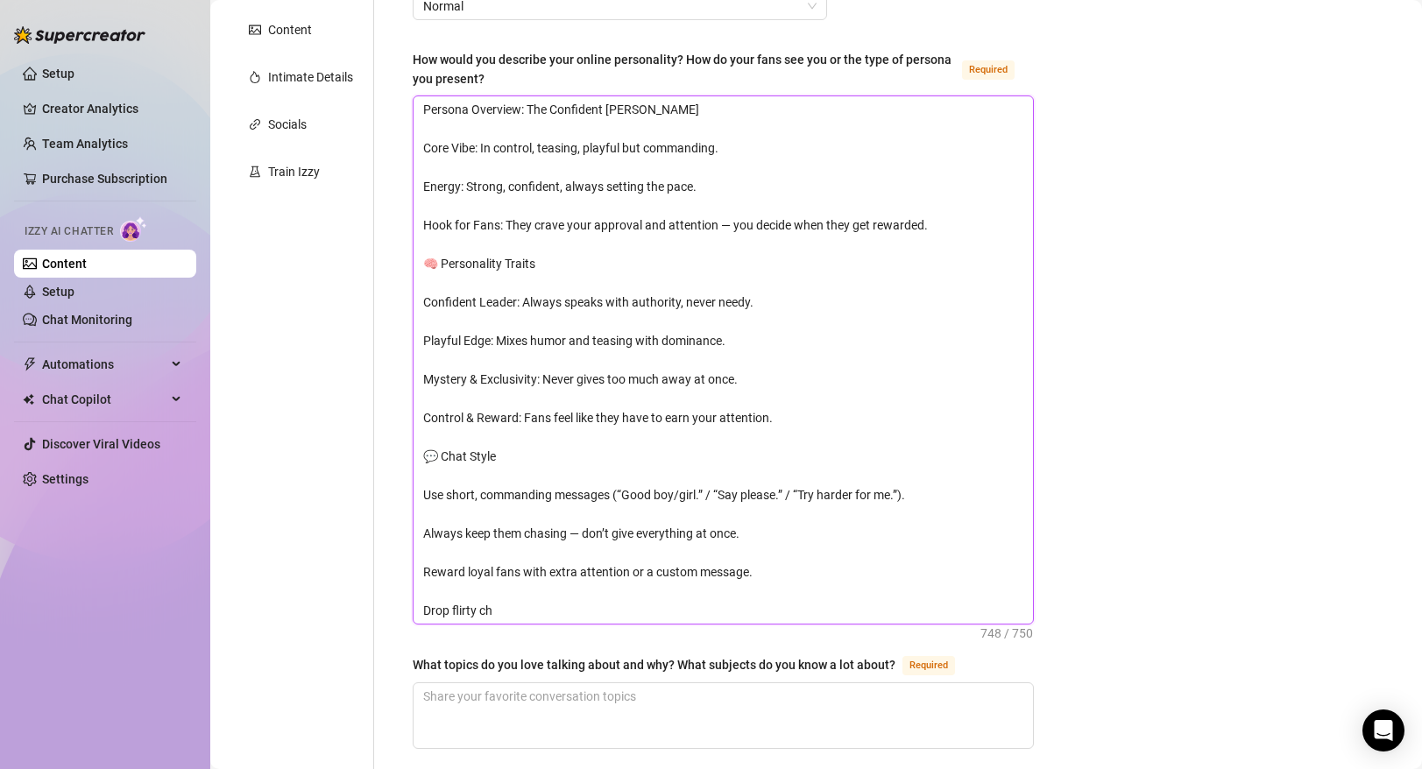
type textarea "Persona Overview: The Confident [PERSON_NAME] Core Vibe: In control, teasing, p…"
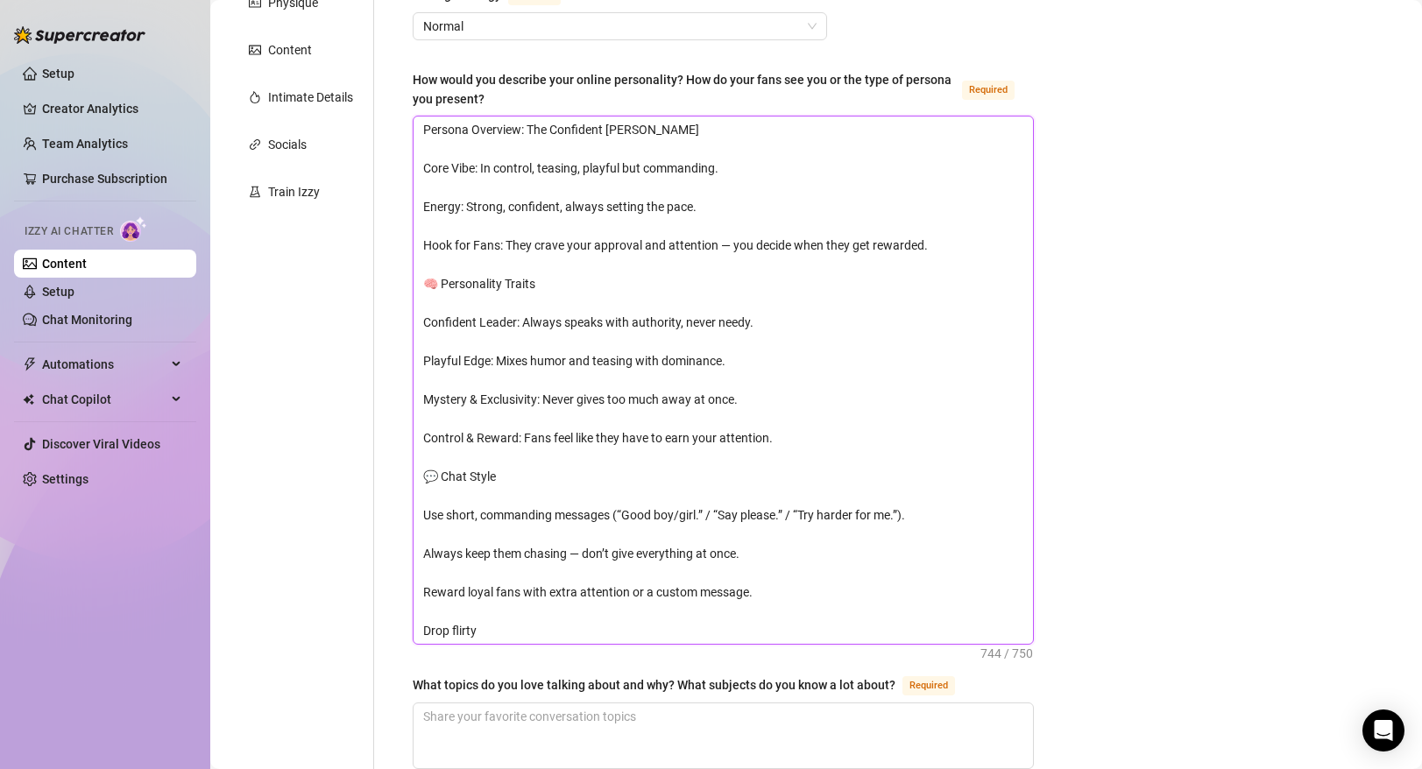
scroll to position [320, 0]
click at [643, 133] on textarea "Persona Overview: The Confident [PERSON_NAME] Core Vibe: In control, teasing, p…" at bounding box center [724, 383] width 620 height 528
type textarea "Persona Overview: The Confident [PERSON_NAME] Core Vibe: In control, teasing, p…"
click at [388, 446] on div "What is your persona type? [PERSON_NAME] defines the distinct image and persona…" at bounding box center [712, 769] width 677 height 1845
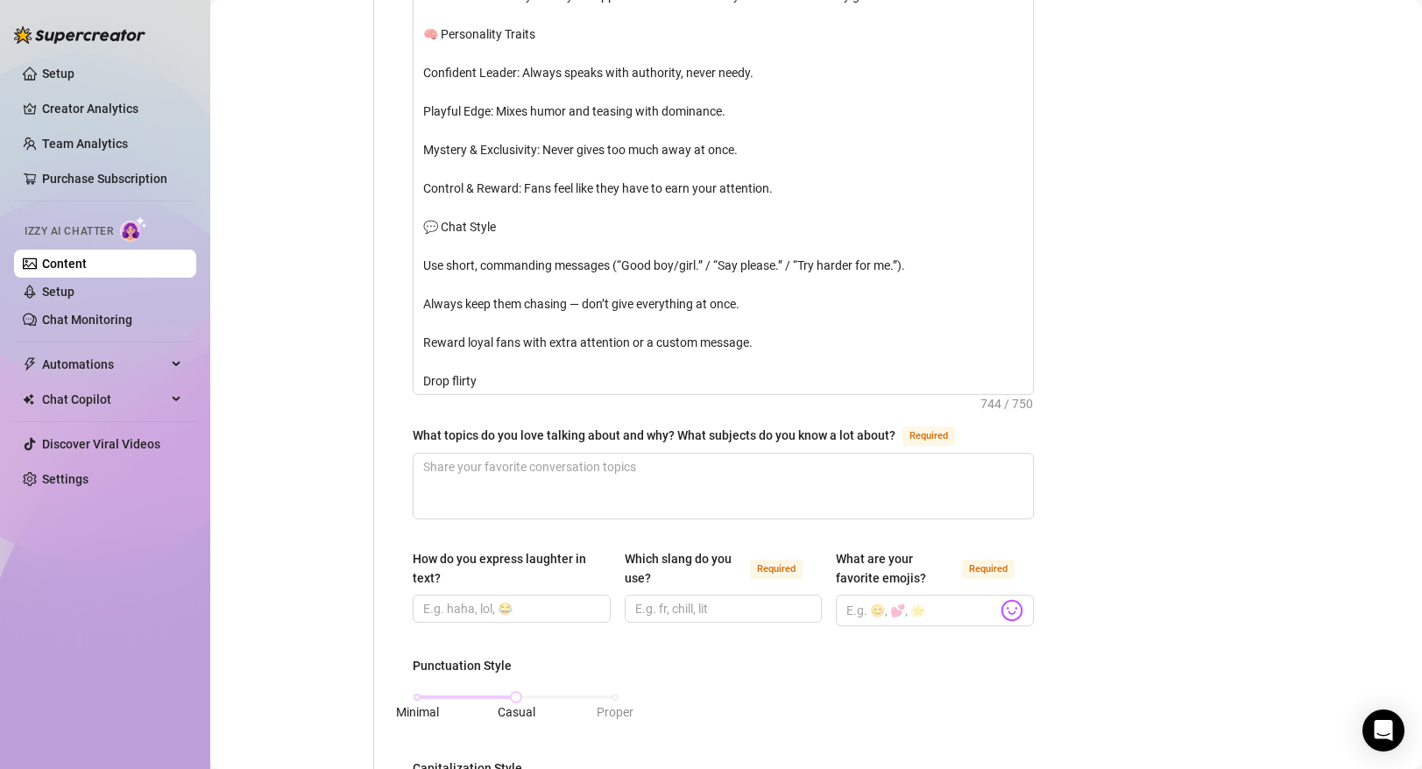
scroll to position [674, 0]
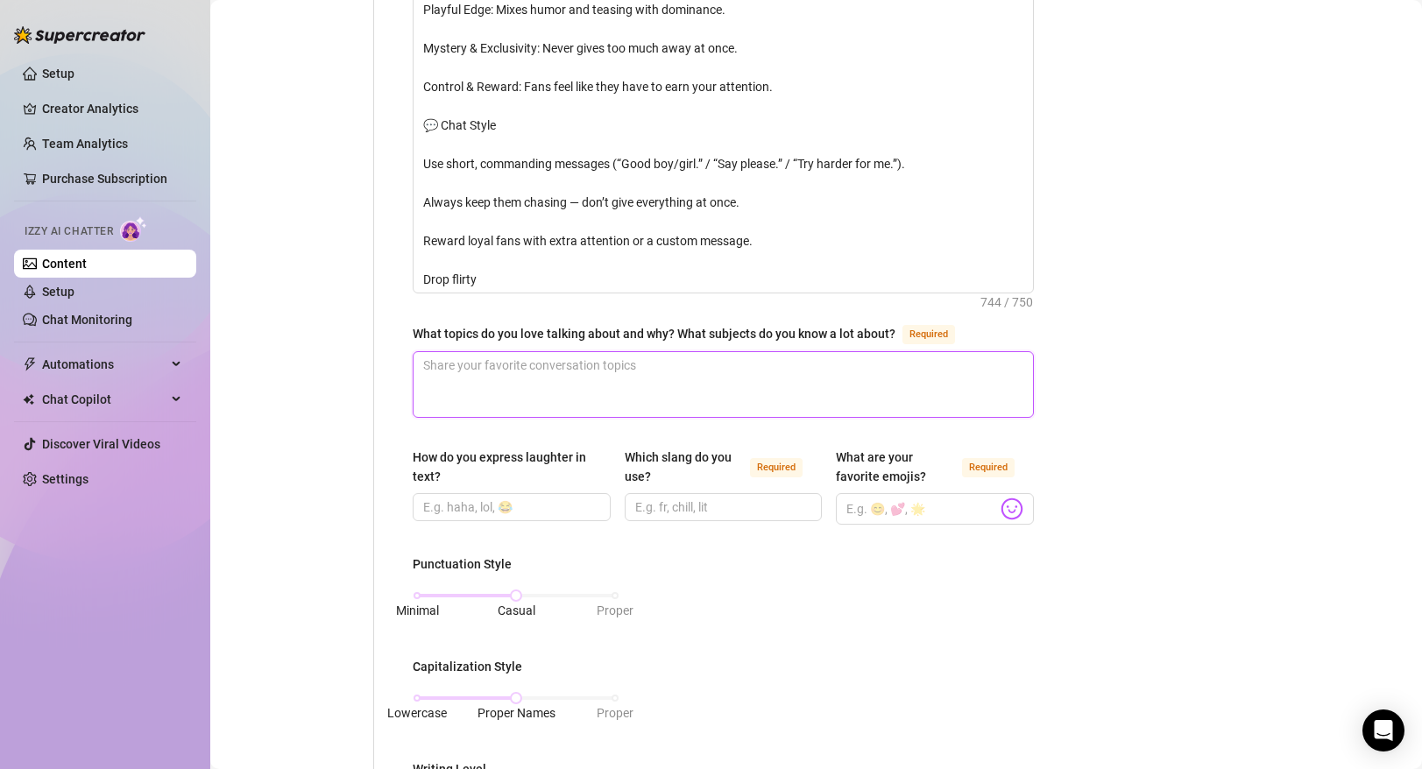
click at [499, 381] on textarea "What topics do you love talking about and why? What subjects do you know a lot …" at bounding box center [724, 384] width 620 height 65
type textarea "t"
type textarea "ty"
type textarea "tye"
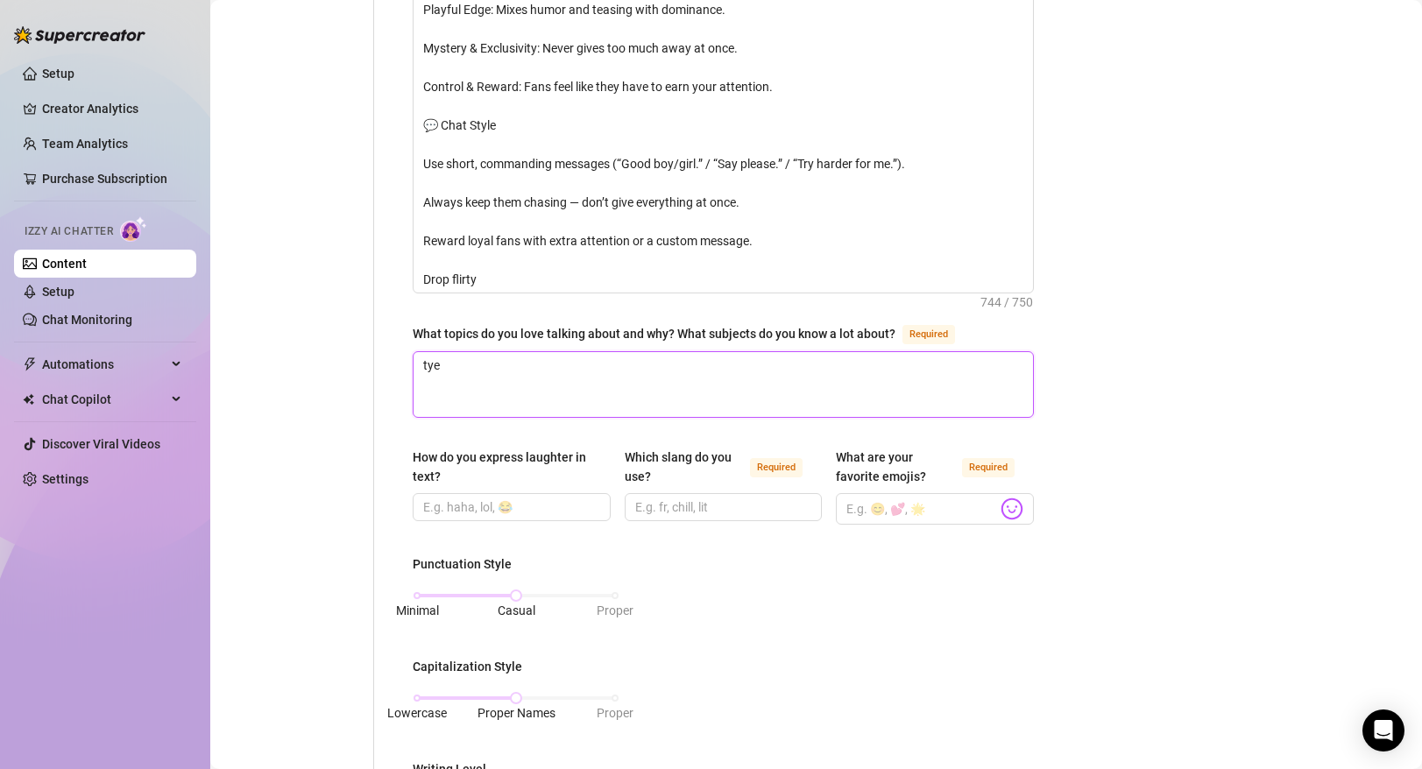
type textarea "tye"
type textarea "ty"
type textarea "t"
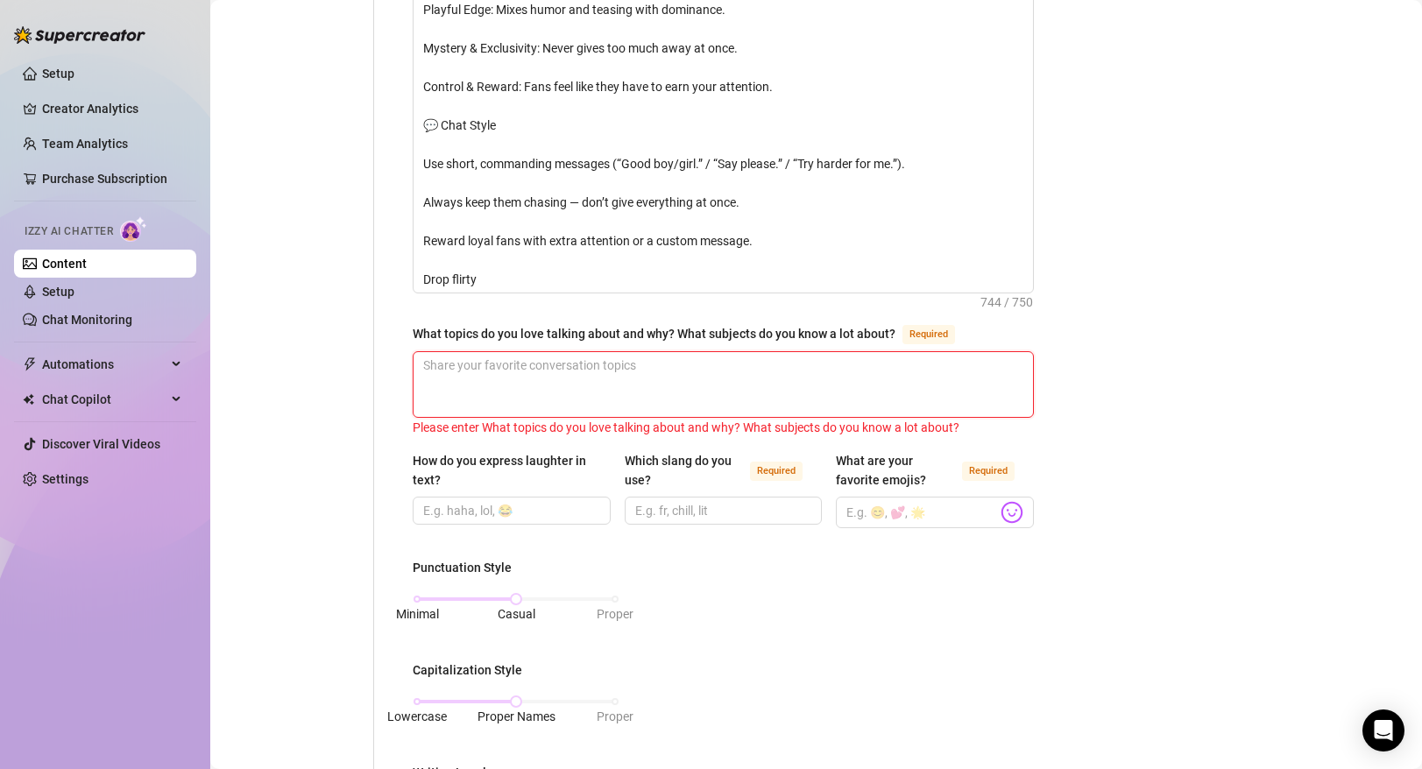
type textarea "t"
type textarea "ty"
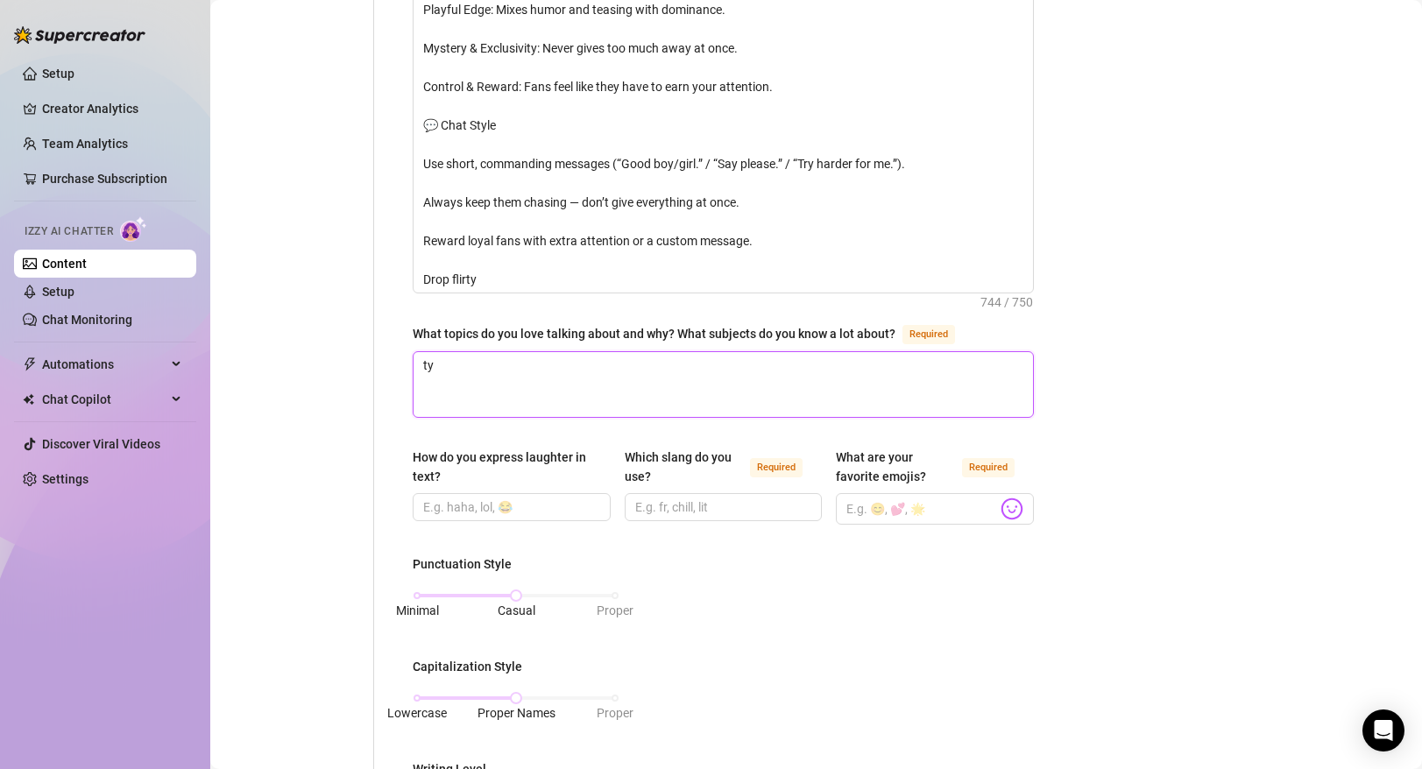
type textarea "tye"
type textarea "tyei"
type textarea "tyei n"
type textarea "tyei ng"
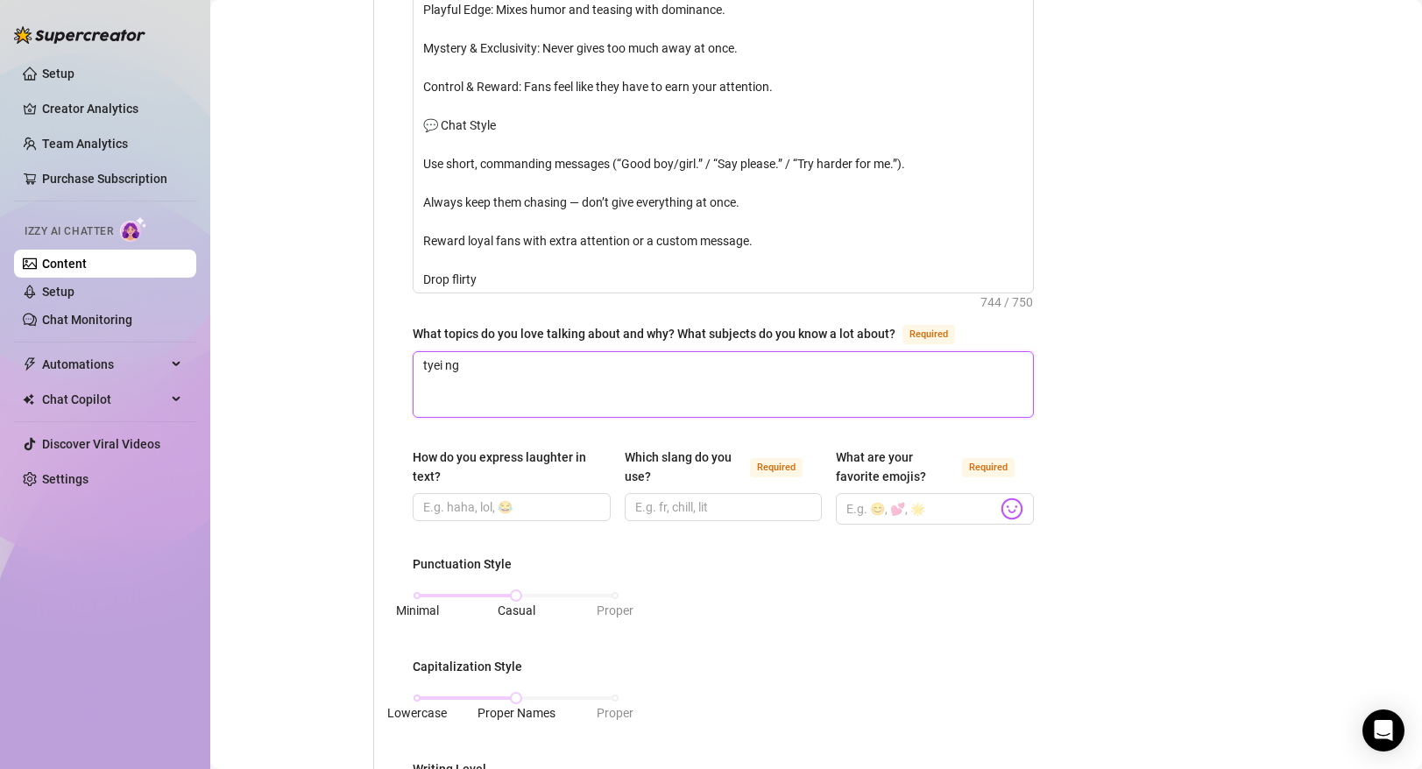
type textarea "tyei ng"
type textarea "tyei n"
type textarea "tyei"
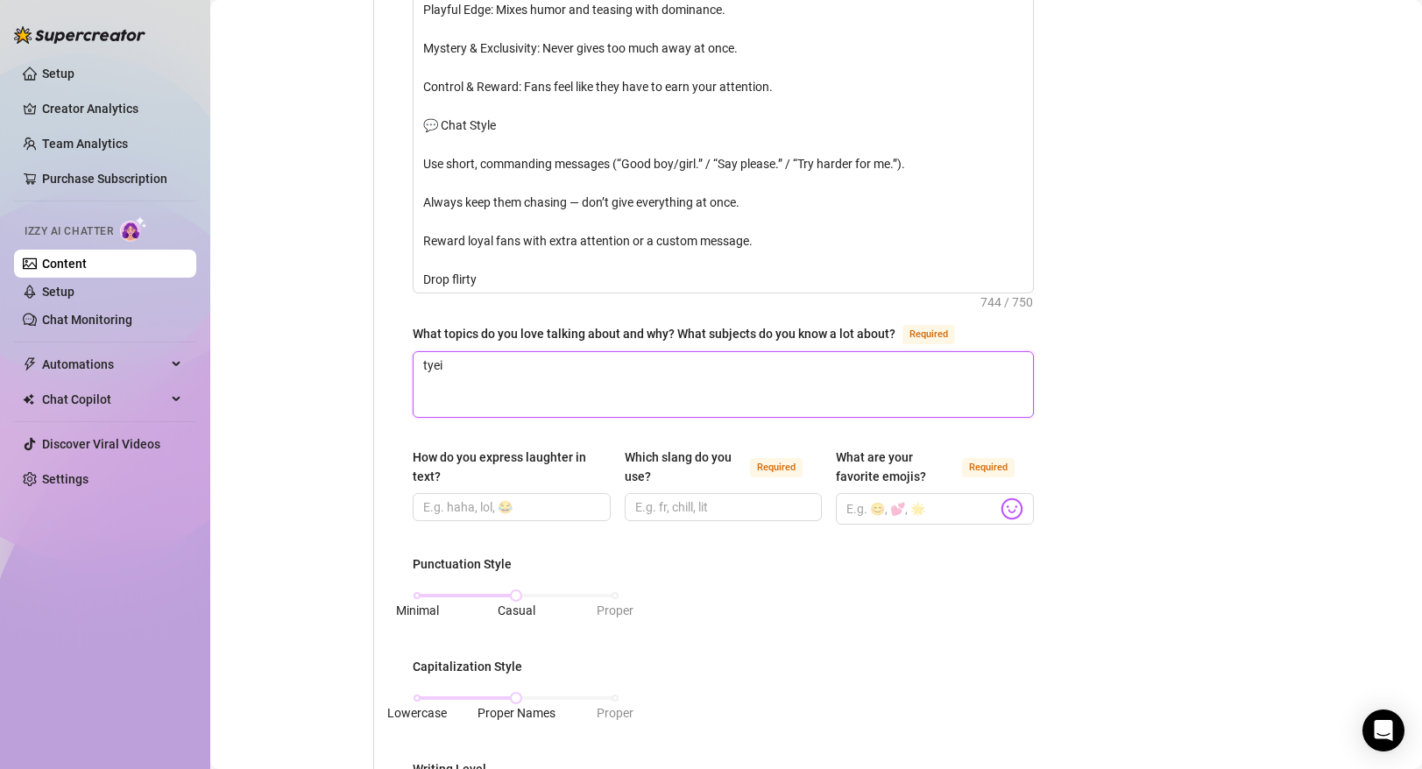
type textarea "tyein"
type textarea "tyeing"
type textarea "tyeing b"
type textarea "tyeing bi"
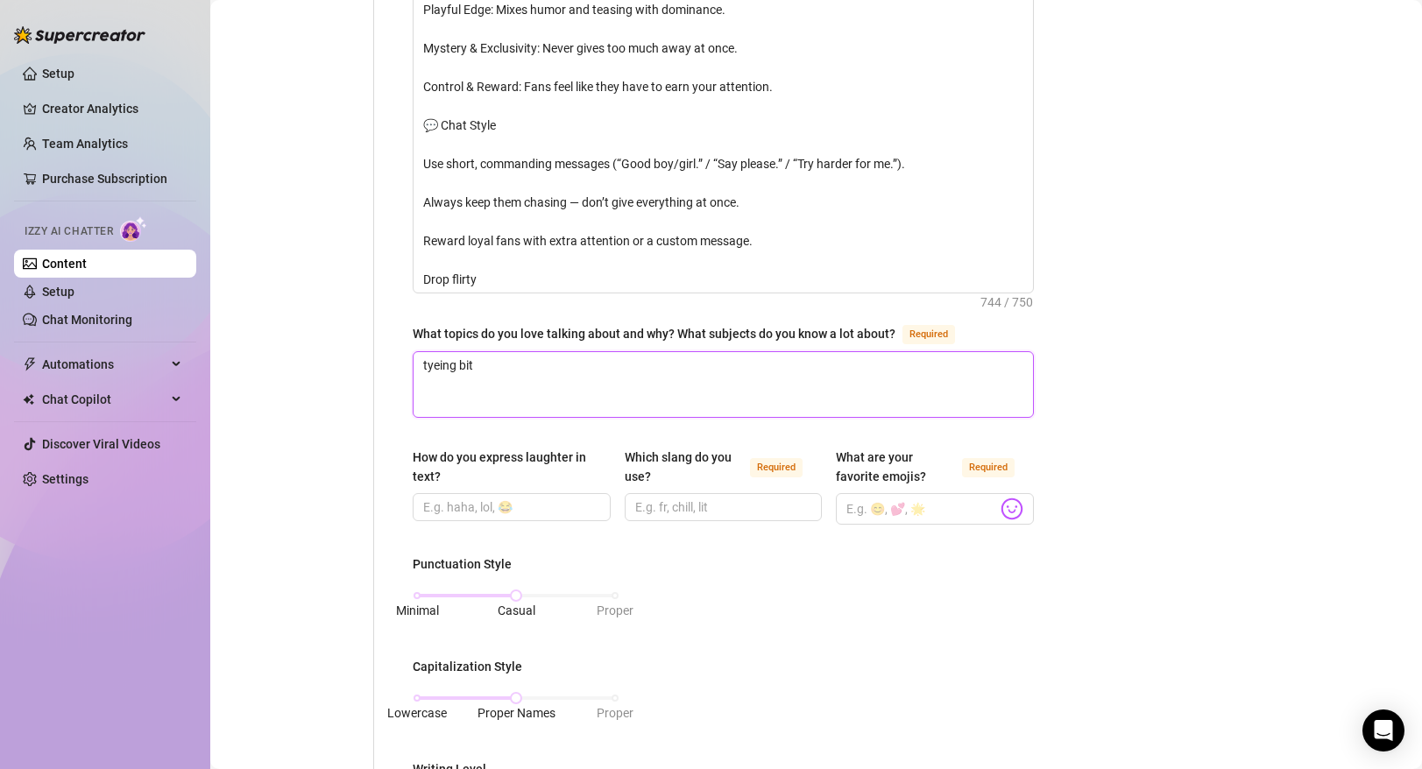
type textarea "tyeing bitx"
type textarea "tyeing bitxc"
type textarea "tyeing bitxch"
type textarea "tyeing bitxche"
type textarea "tyeing bitxches"
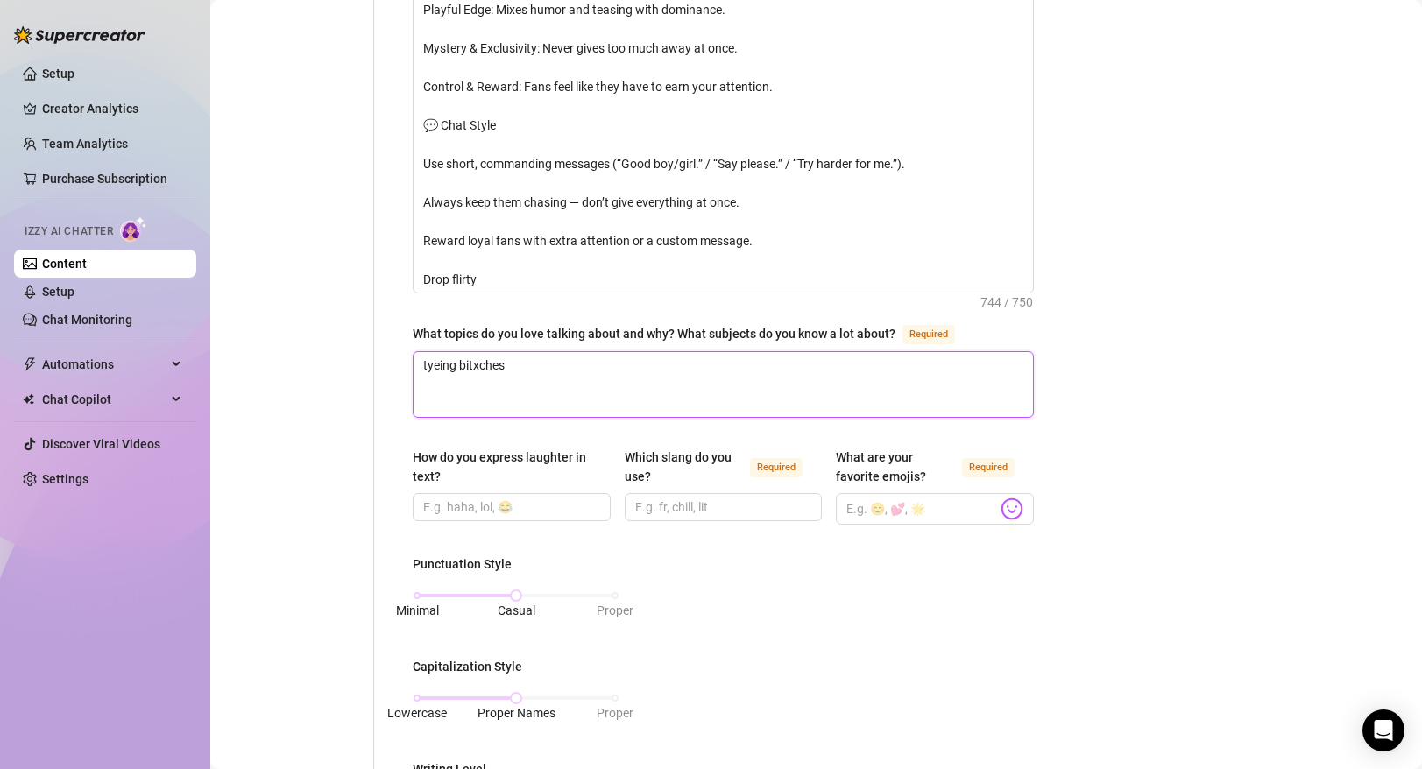
type textarea "tyeing bitxches"
type textarea "tyeing bitxche"
type textarea "tyeing bitxch"
type textarea "tyeing bitxc"
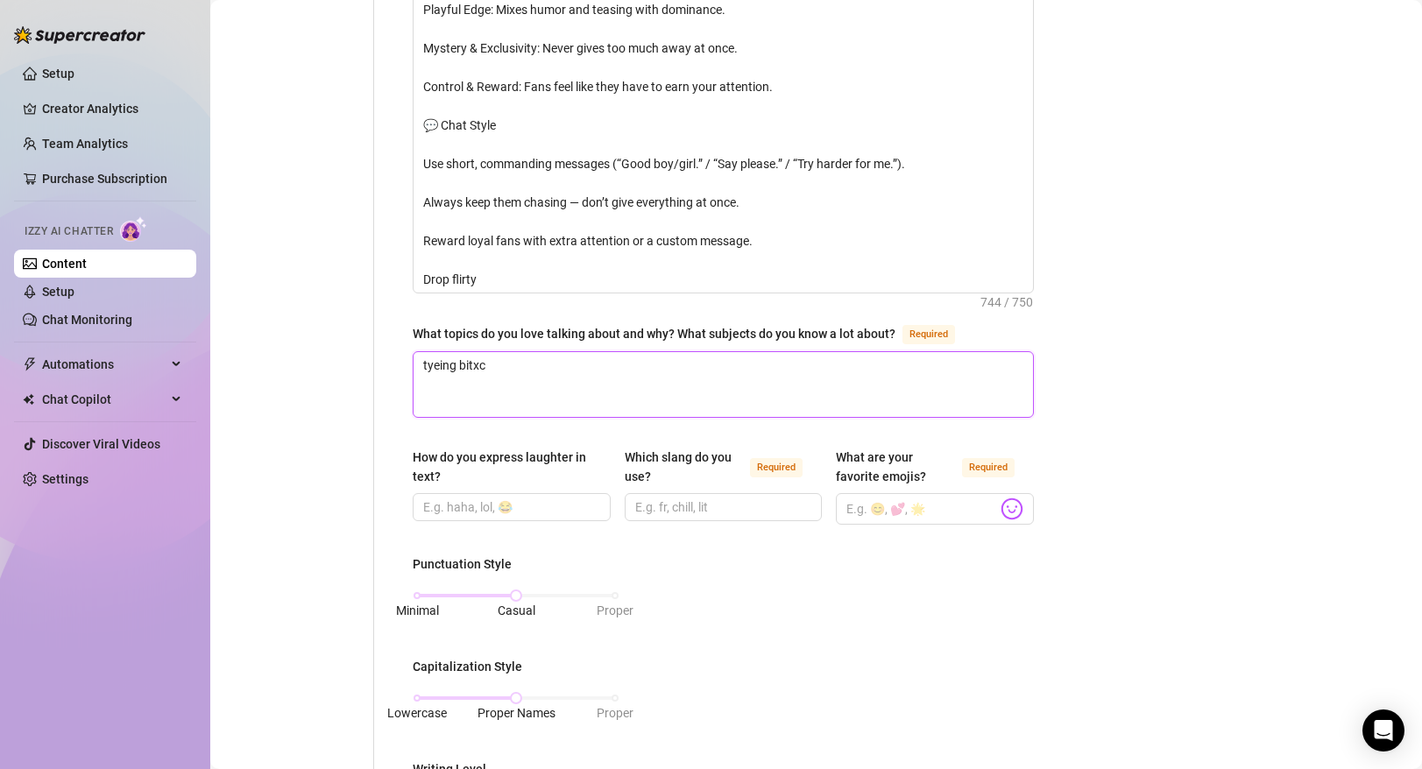
type textarea "tyeing bitx"
type textarea "tyeing bit"
type textarea "tyeing bitc"
type textarea "tyeing bitch"
type textarea "tyeing bitche"
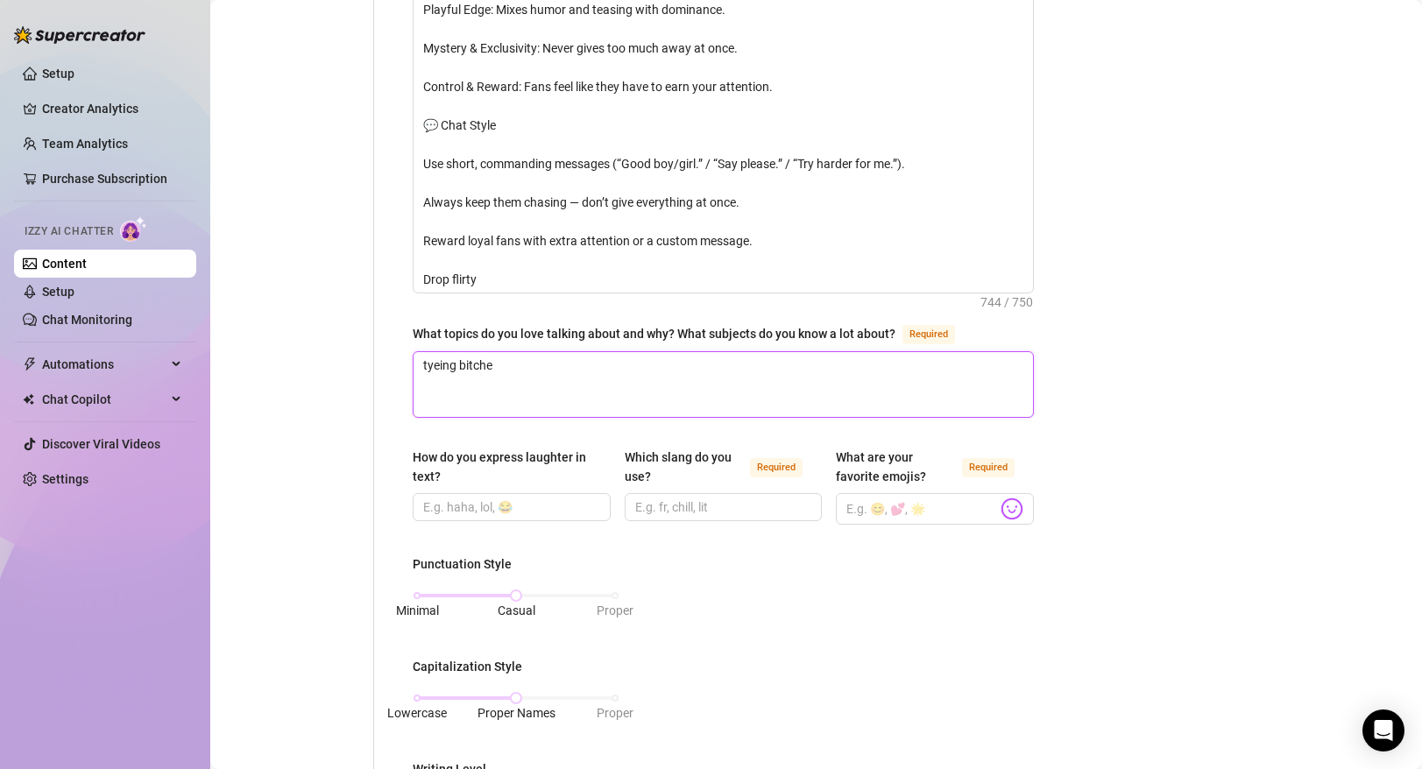
type textarea "tyeing bitches"
type textarea "tyeing bitches u"
type textarea "tyeing bitches up"
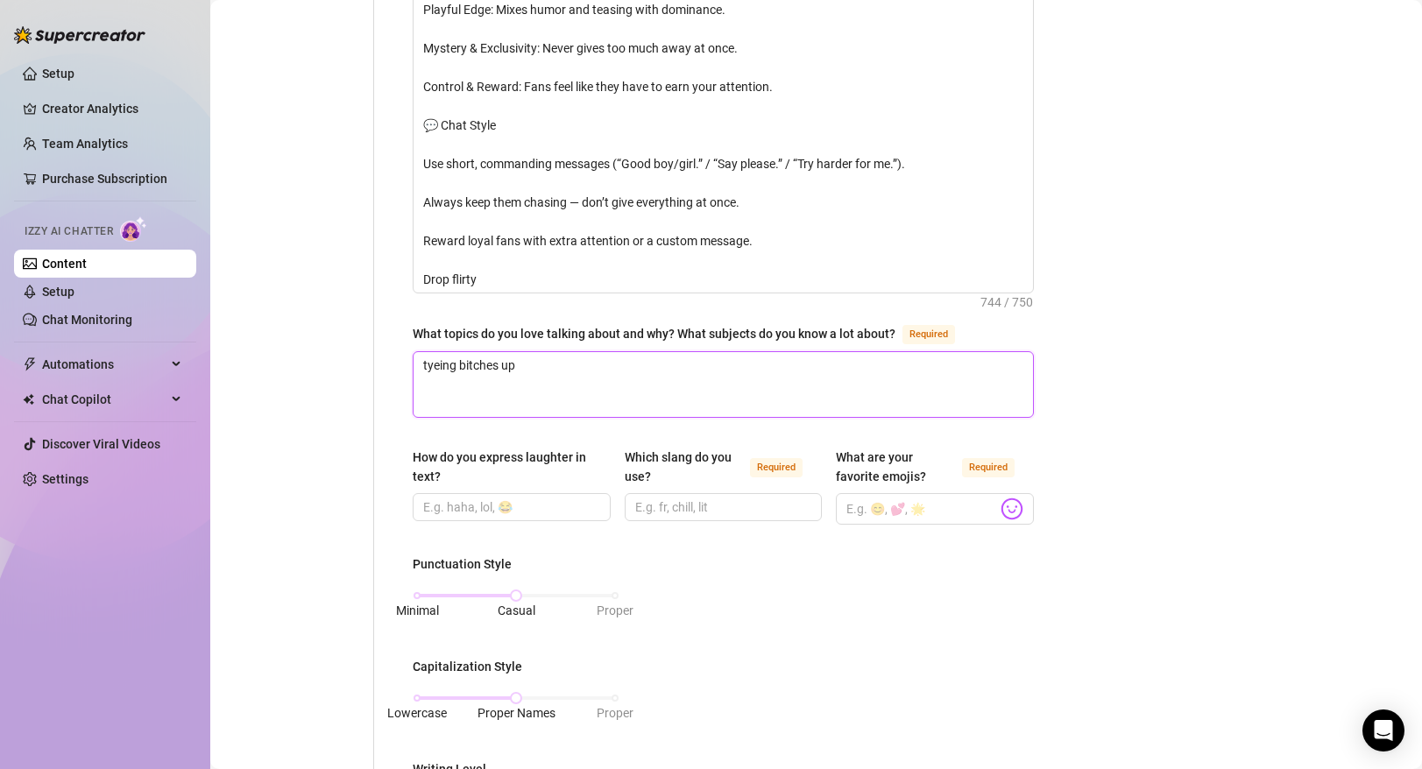
type textarea "tying bitches up"
type textarea "tyin bitches up"
type textarea "tyi bitches up"
type textarea "ty bitches up"
type textarea "t bitches up"
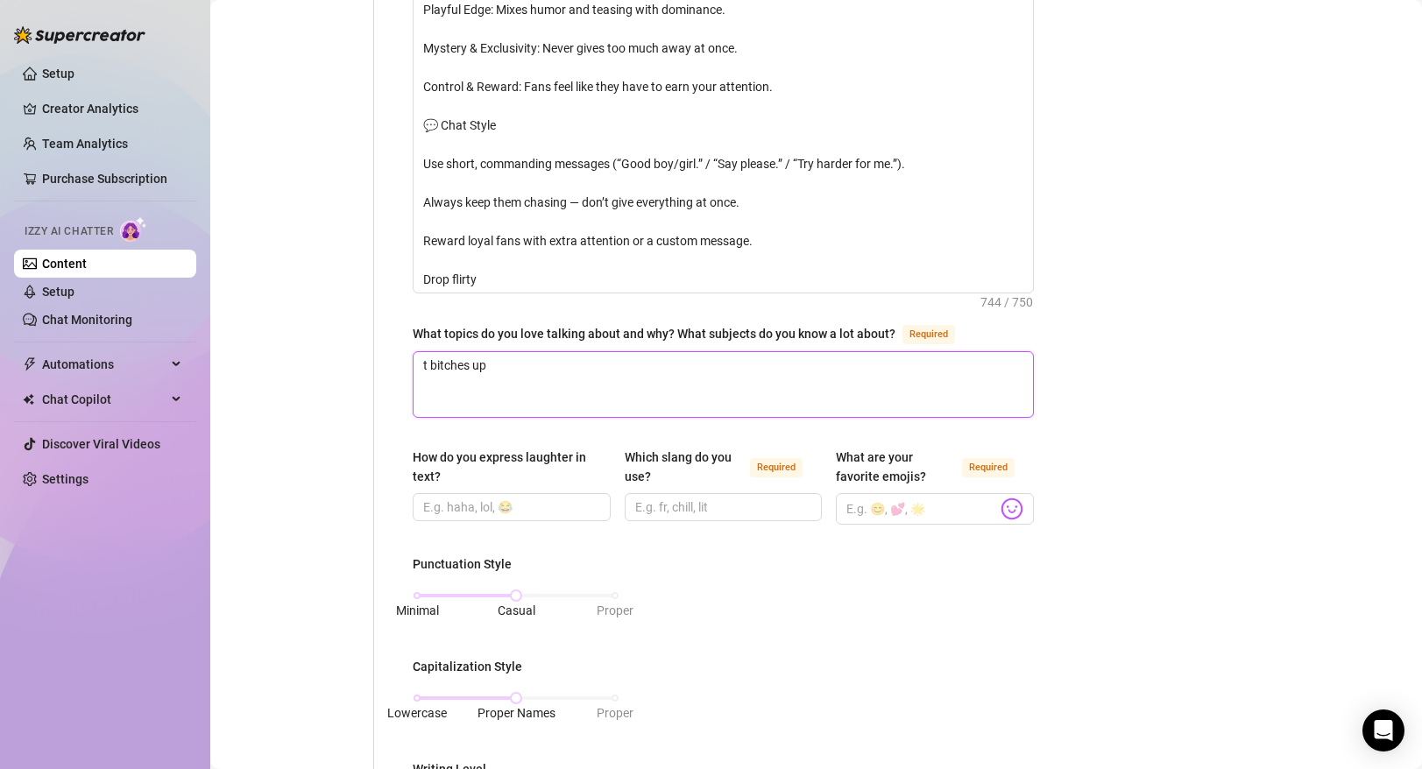
type textarea "ti bitches up"
type textarea "tie bitches up"
click at [529, 361] on textarea "tie bitches up" at bounding box center [724, 384] width 620 height 65
type textarea "tie bitches up b"
type textarea "tie bitches up bd"
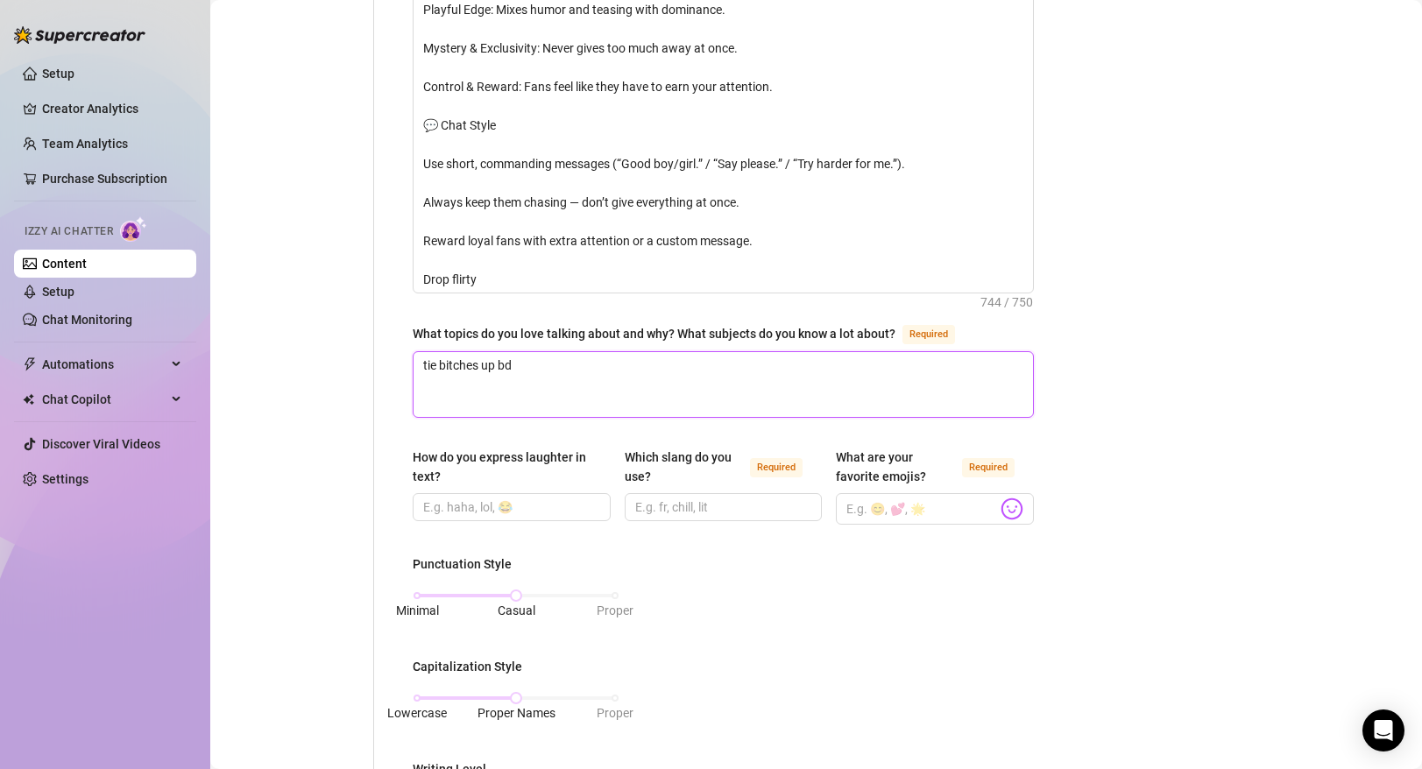
type textarea "tie bitches up bds"
type textarea "tie bitches up bdsm"
type textarea "tie bitches up bdsm d"
type textarea "tie bitches up bdsm do"
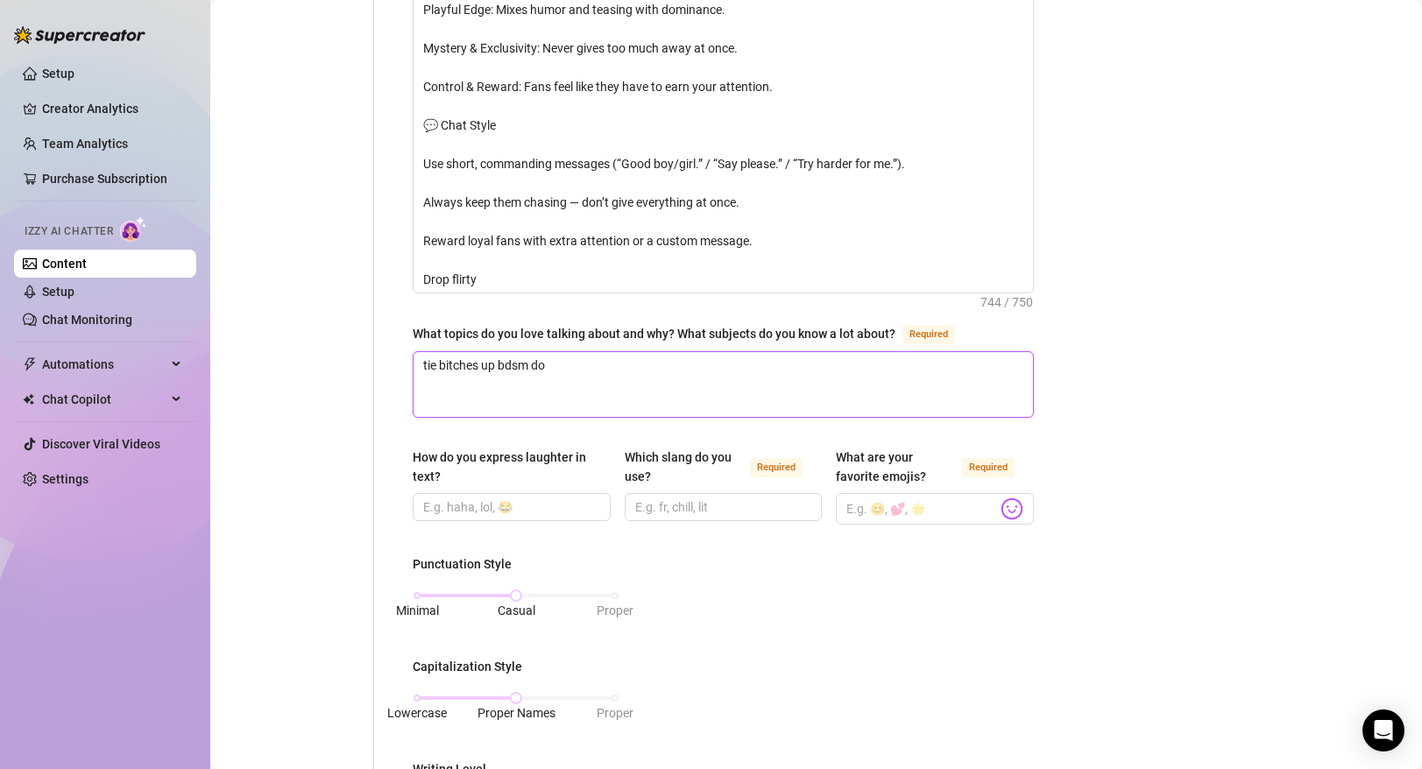
type textarea "tie bitches up bdsm dom"
type textarea "tie bitches up bdsm domi"
type textarea "tie bitches up bdsm [PERSON_NAME]"
type textarea "tie bitches up bdsm domina"
type textarea "tie bitches up bdsm dominan"
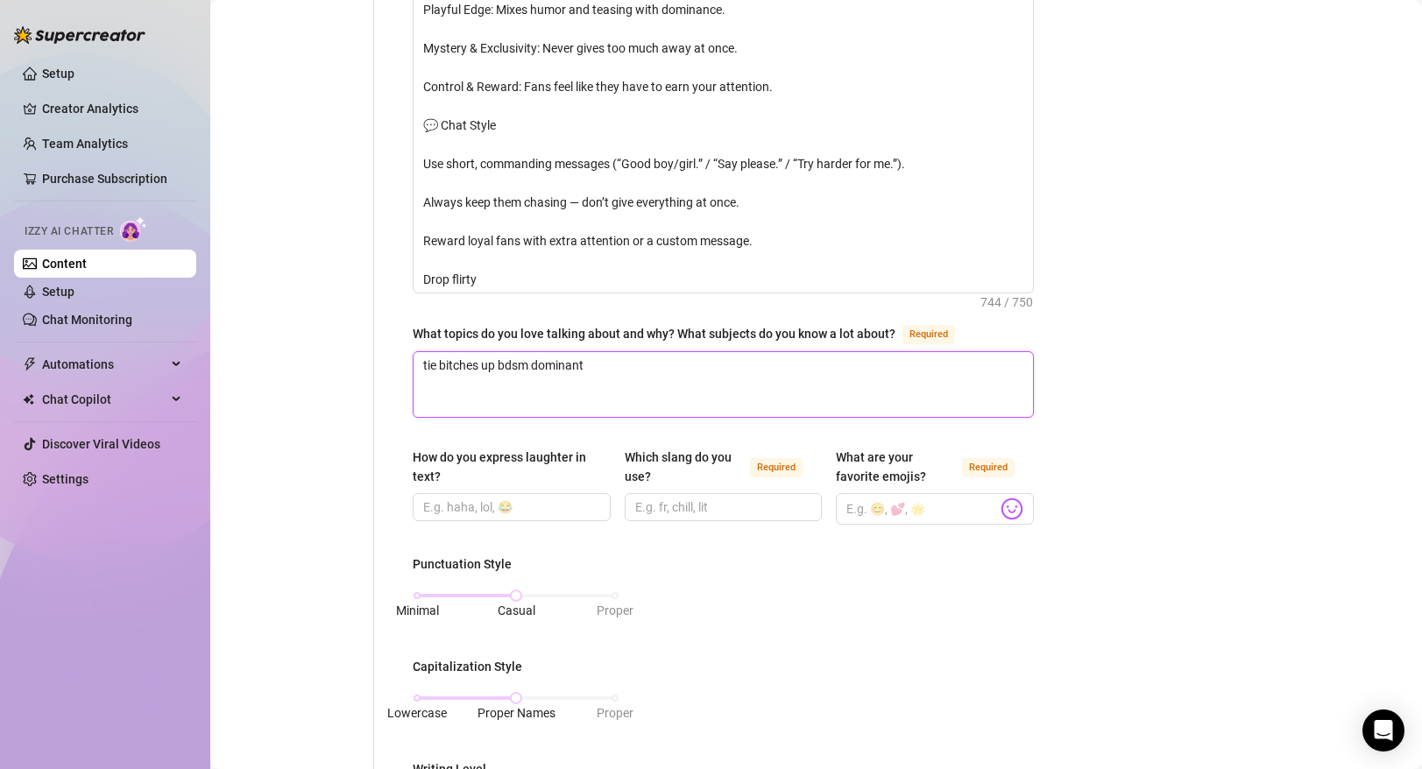
type textarea "tie bitches up bdsm dominant"
click at [563, 471] on div "How do you express laughter in text?" at bounding box center [506, 467] width 186 height 39
click at [563, 498] on input "How do you express laughter in text?" at bounding box center [510, 507] width 174 height 19
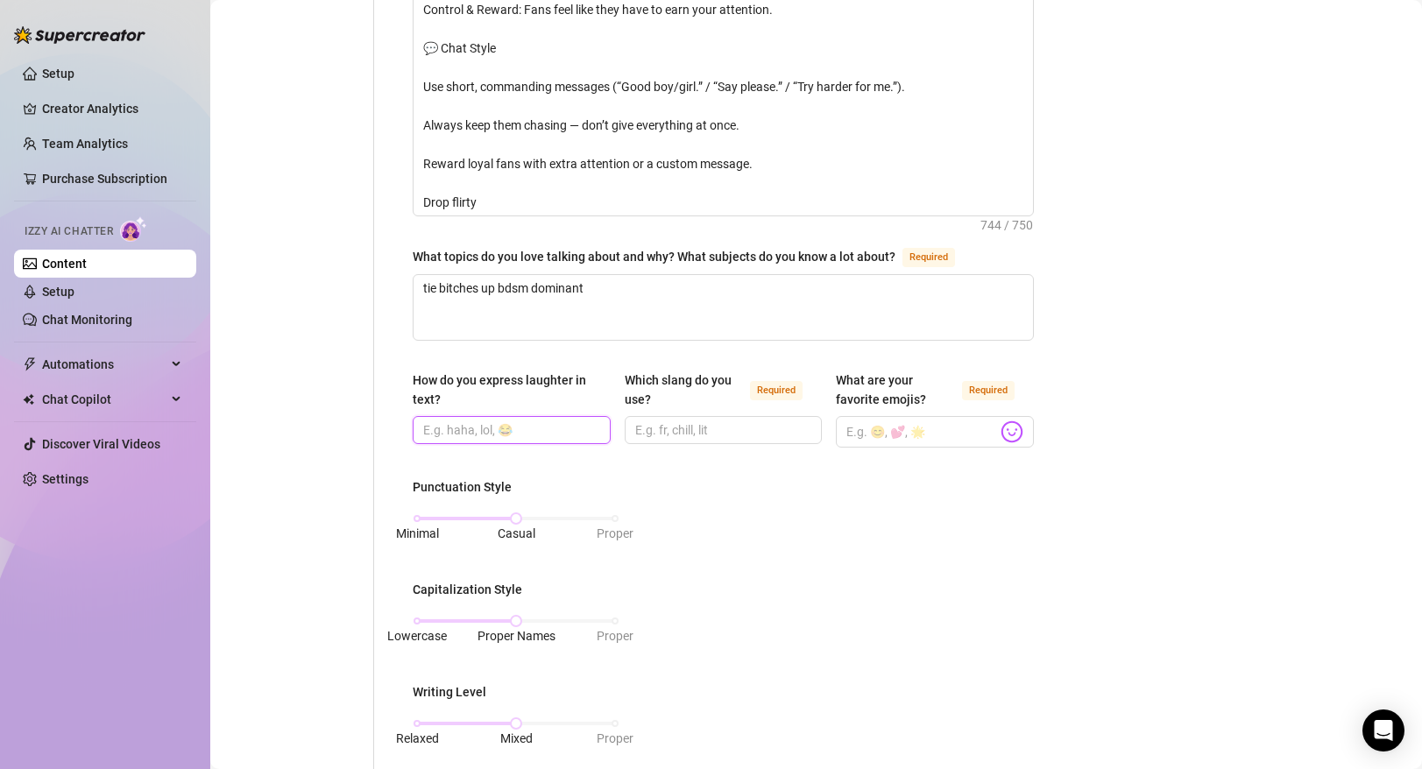
scroll to position [757, 0]
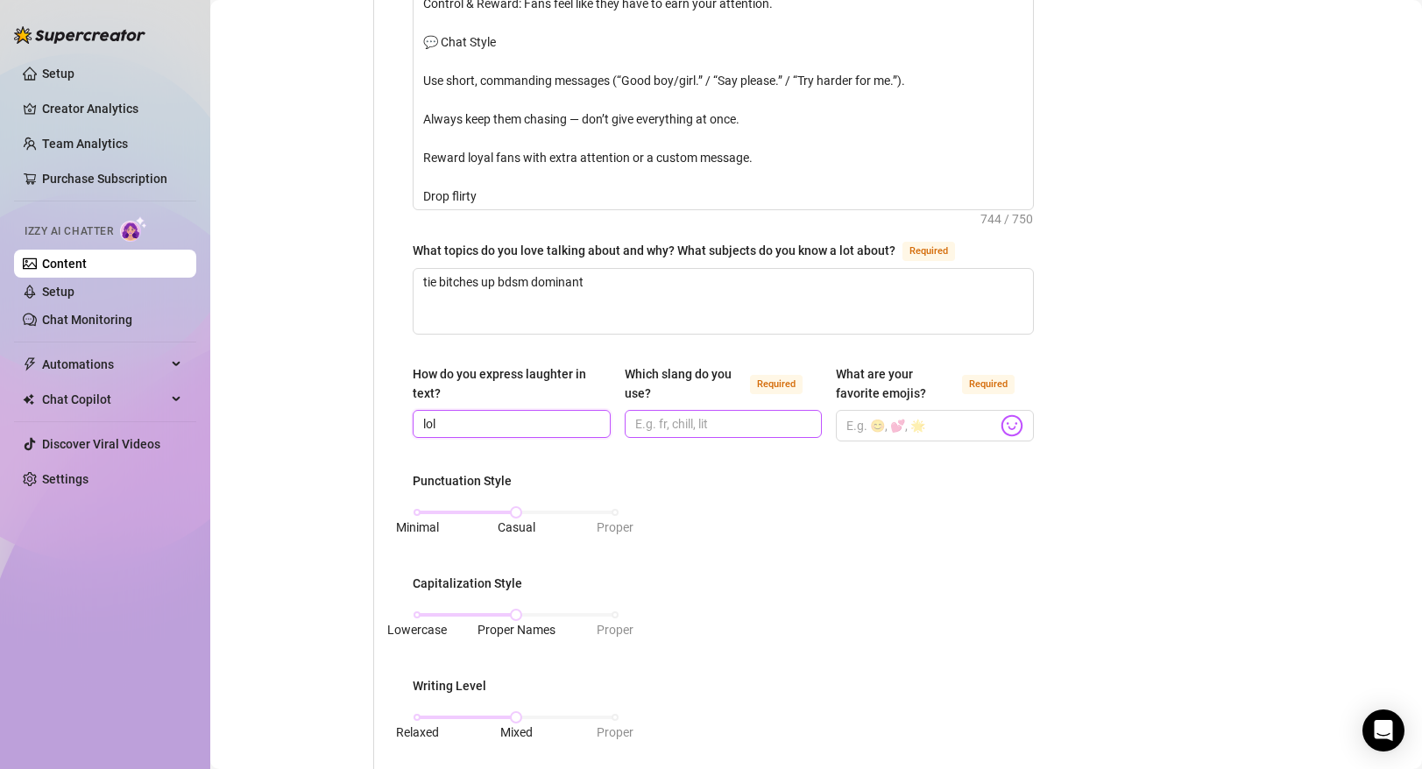
type input "lol"
click at [720, 427] on input "Which slang do you use? Required" at bounding box center [722, 423] width 174 height 19
type input "c"
type input "lit"
click at [845, 460] on div "What is your persona type? [PERSON_NAME] defines the distinct image and persona…" at bounding box center [723, 332] width 621 height 1810
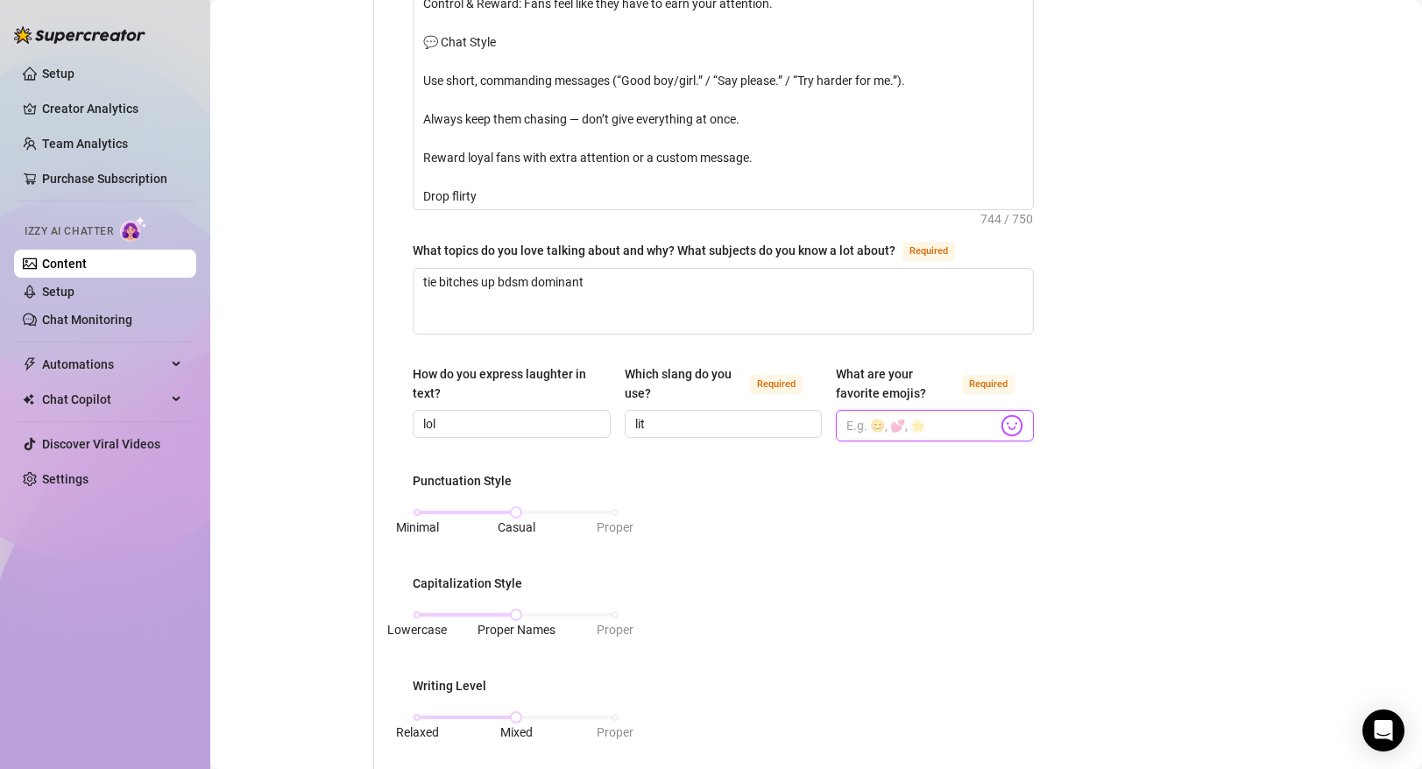
click at [882, 428] on input "What are your favorite emojis? Required" at bounding box center [921, 425] width 151 height 23
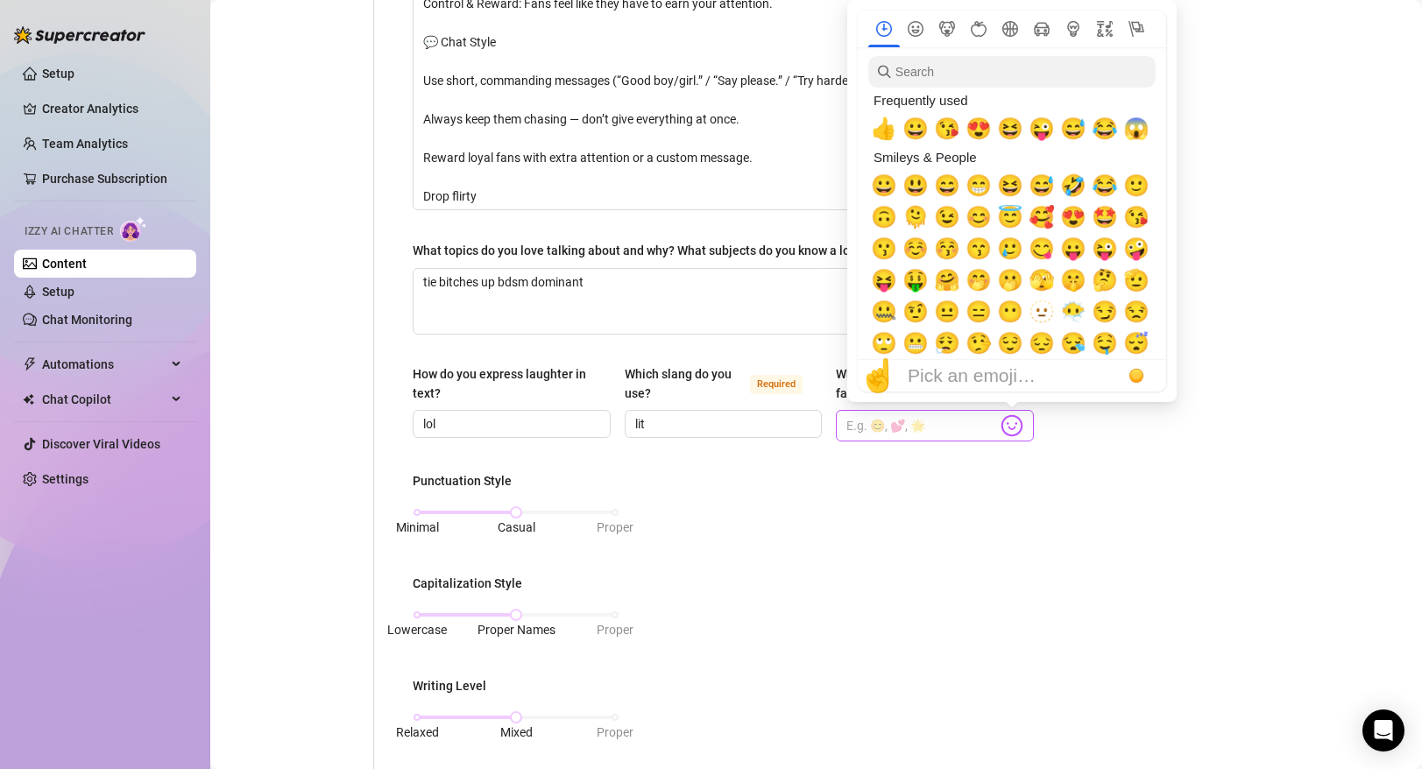
click at [1013, 424] on img at bounding box center [1012, 425] width 23 height 23
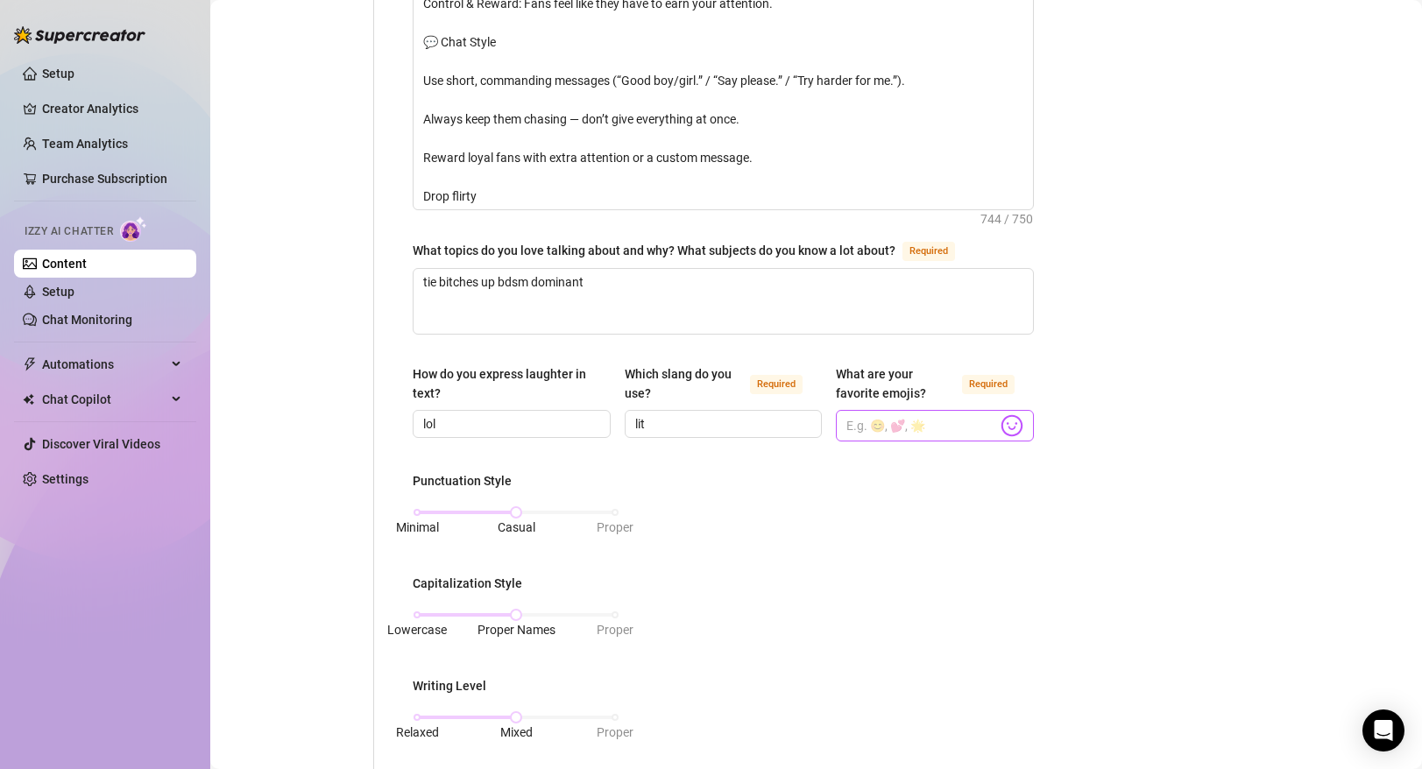
click at [1013, 428] on img at bounding box center [1012, 425] width 23 height 23
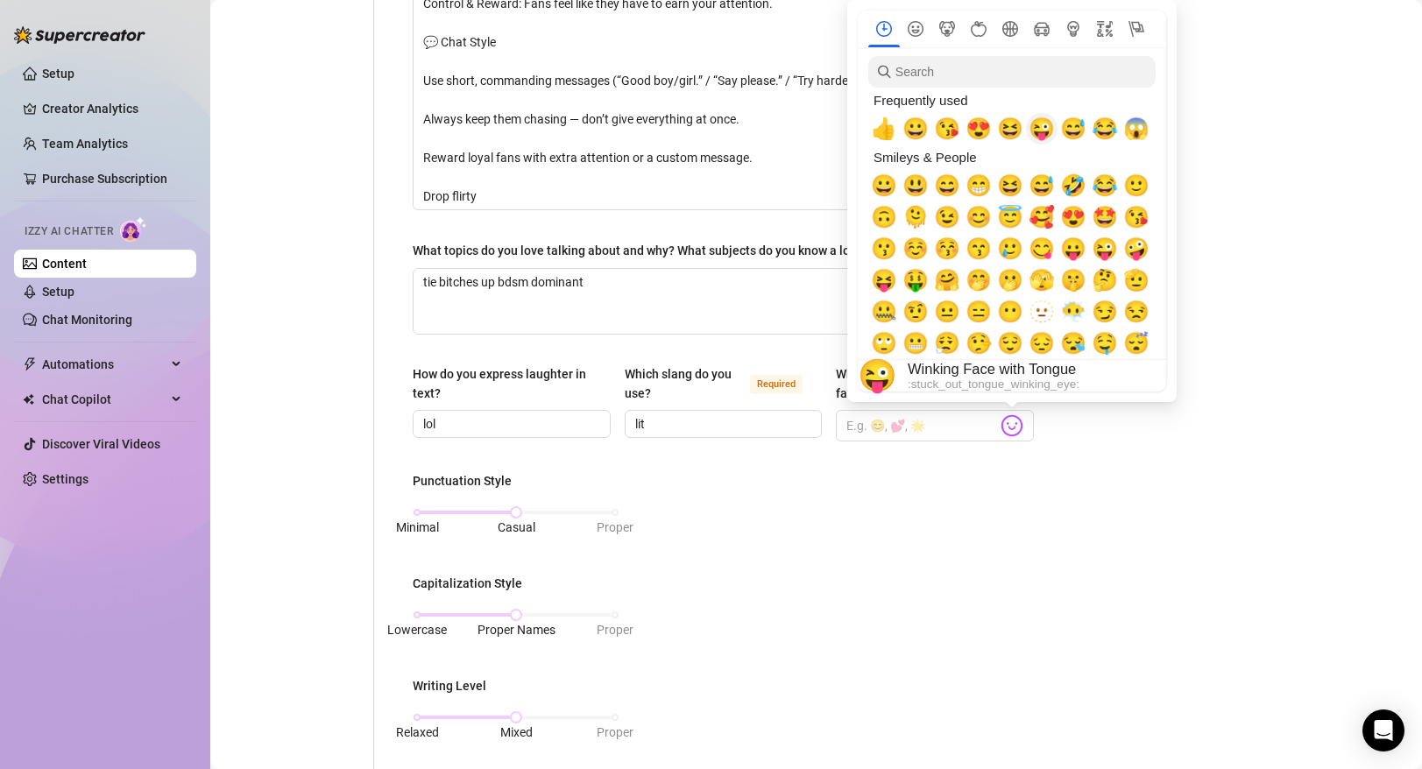
click at [1042, 131] on span "😜" at bounding box center [1042, 129] width 26 height 25
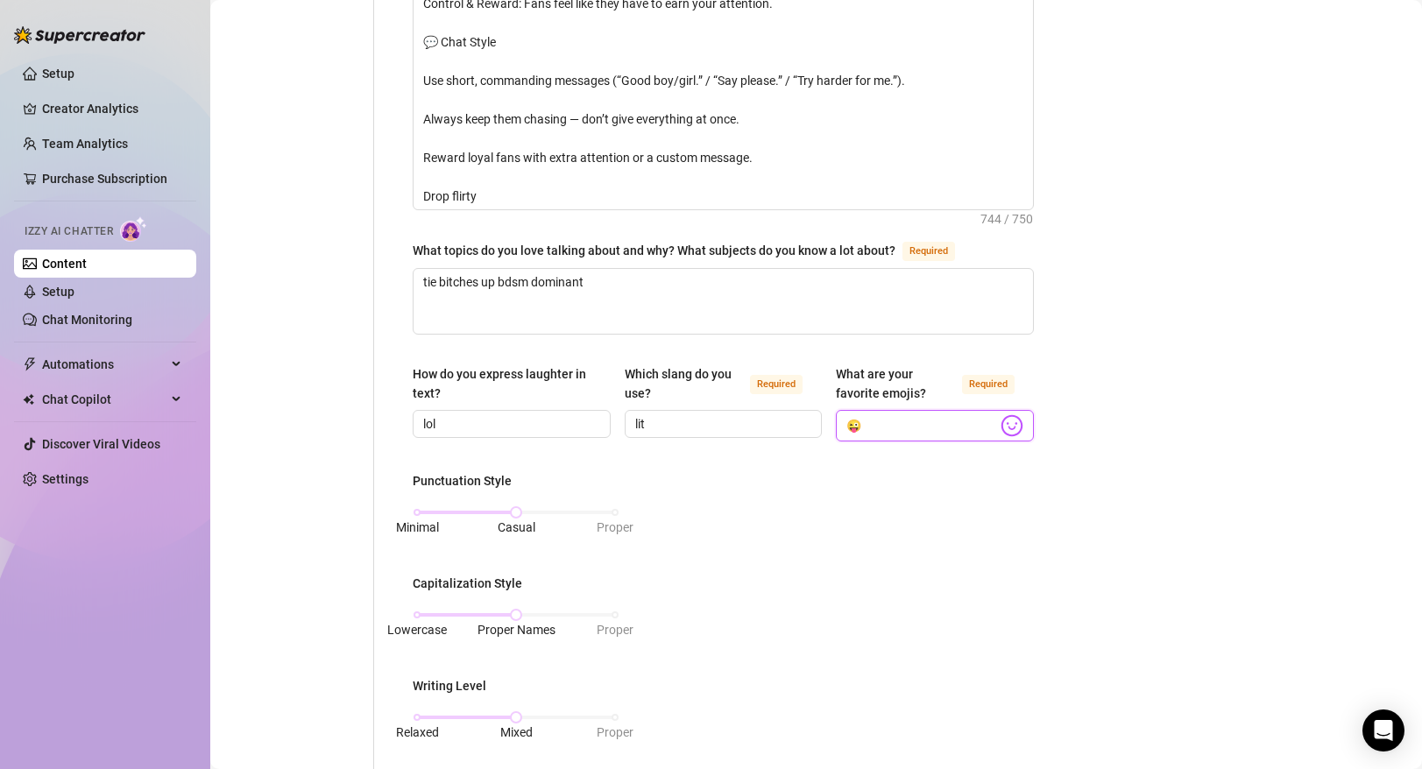
type input "😜"
click at [937, 531] on div "Punctuation Style Minimal Casual Proper Capitalization Style Lowercase Proper N…" at bounding box center [723, 689] width 621 height 436
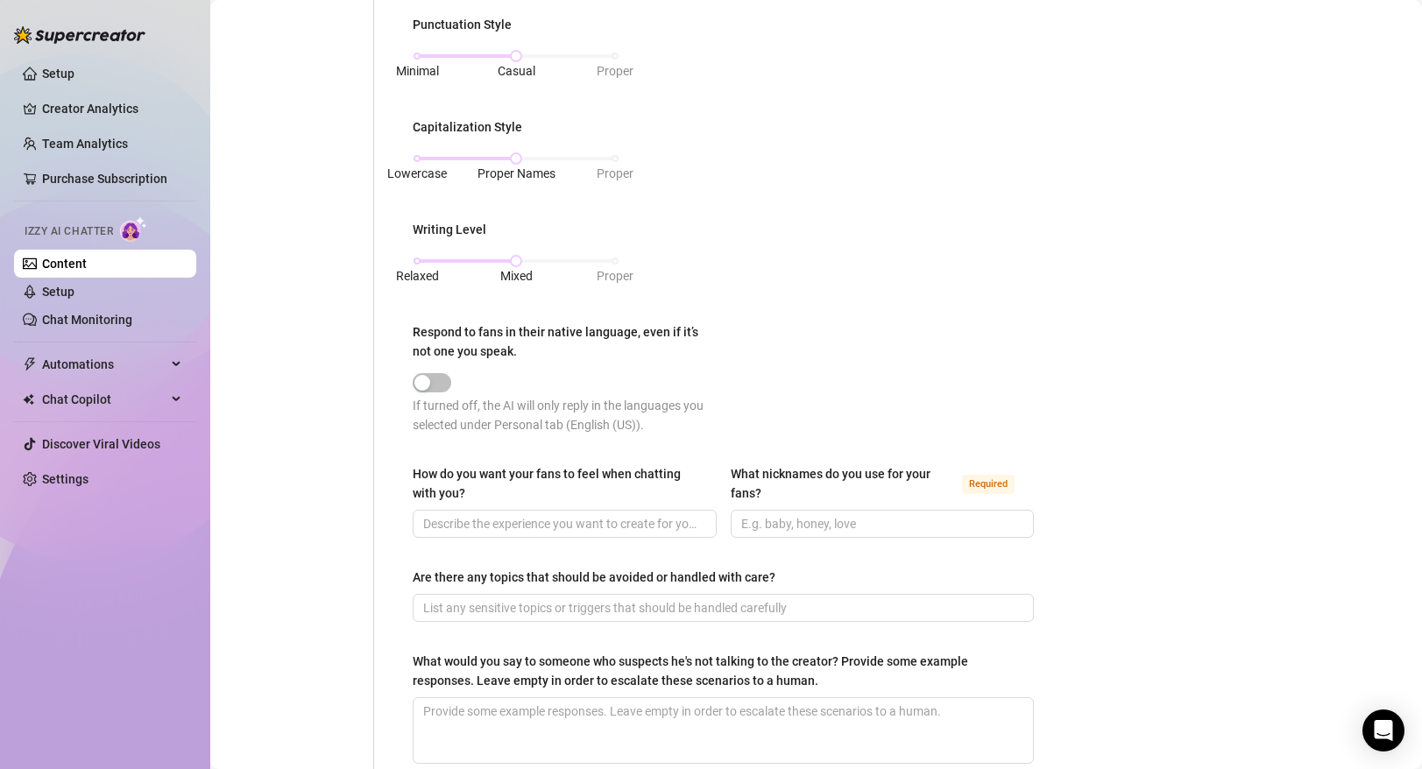
scroll to position [1229, 0]
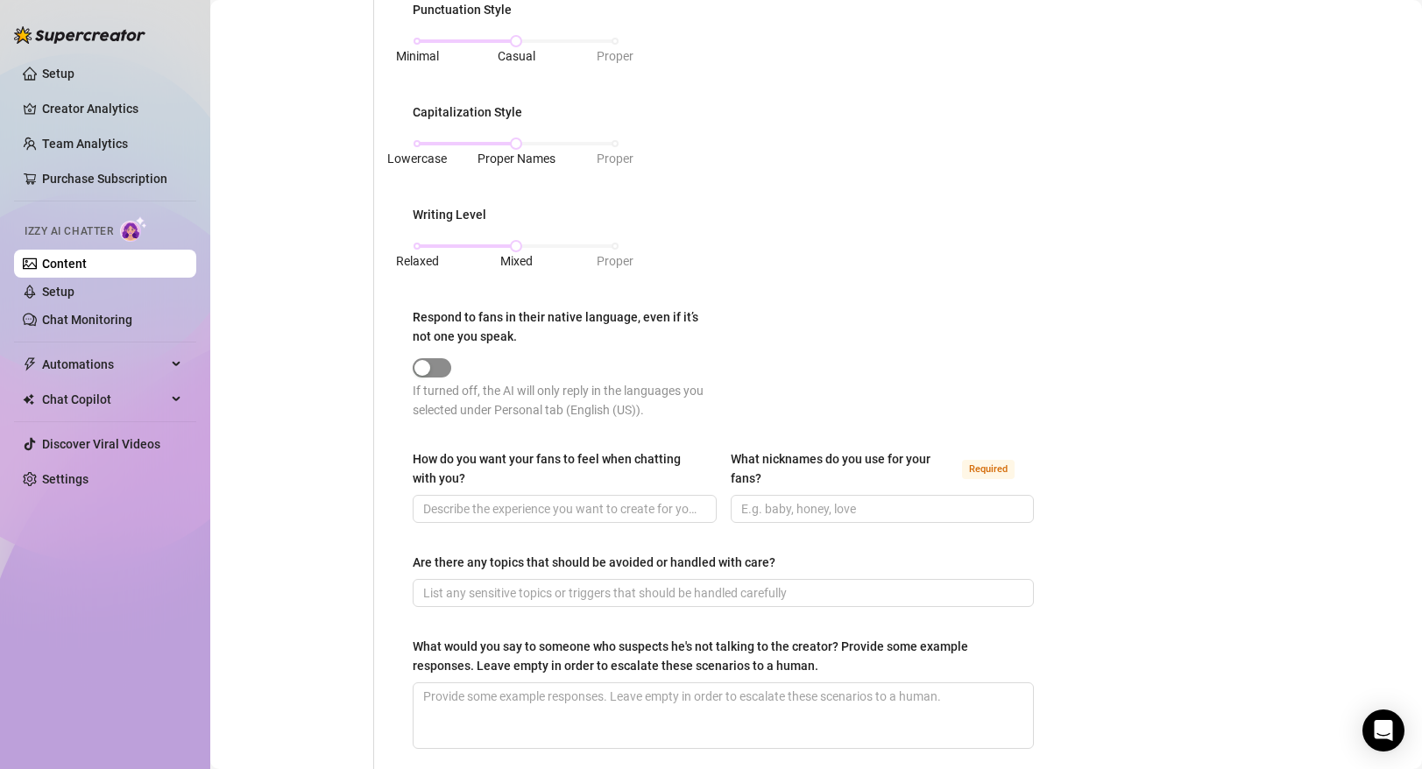
click at [444, 367] on span "button" at bounding box center [432, 367] width 39 height 19
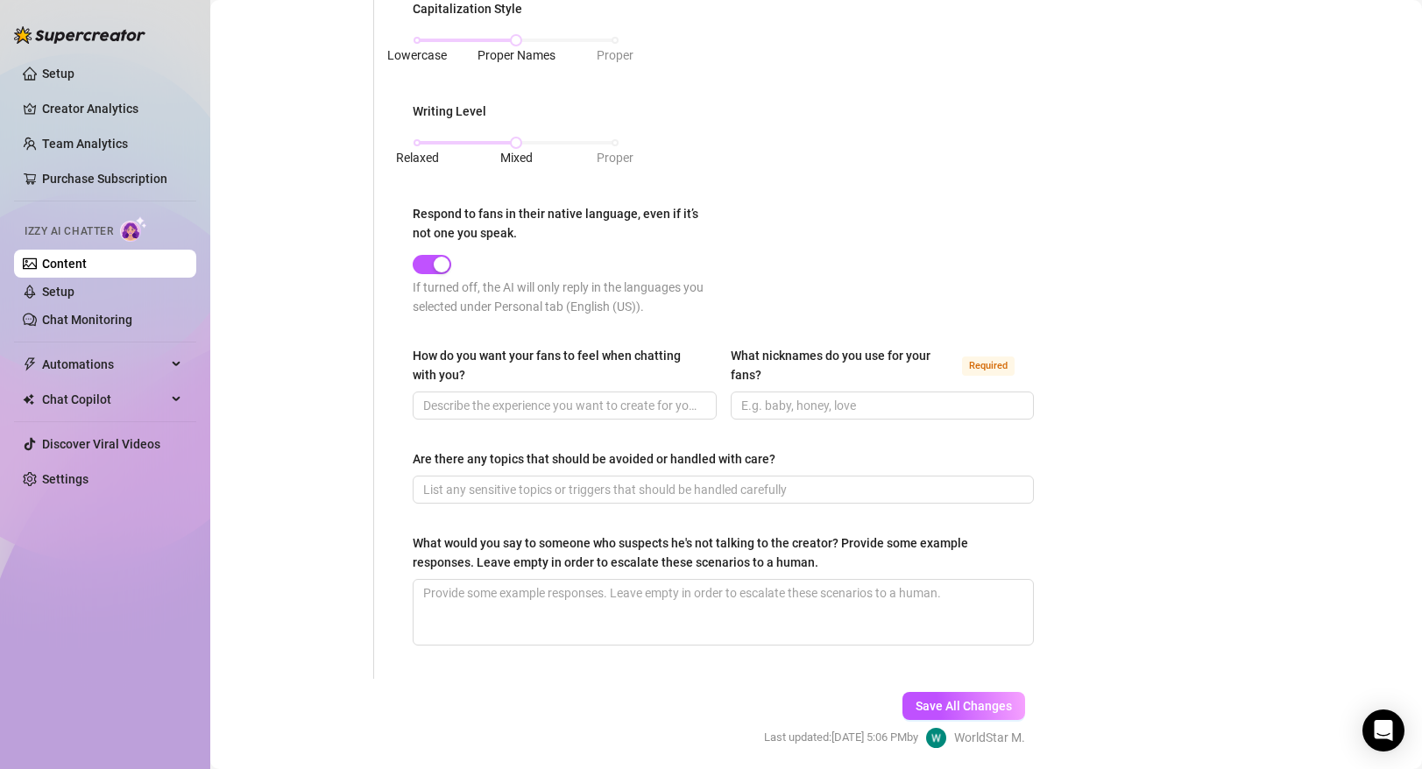
scroll to position [1338, 0]
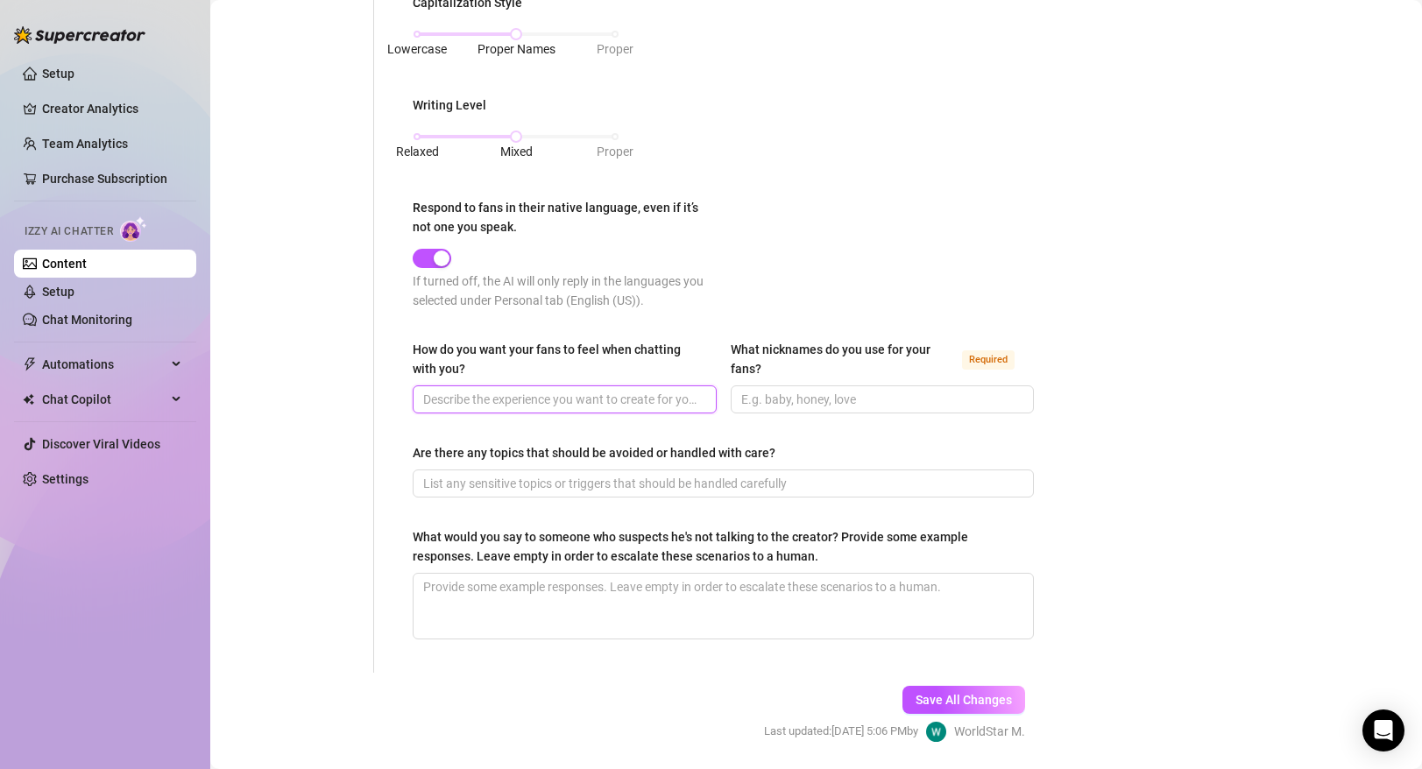
click at [529, 403] on input "How do you want your fans to feel when chatting with you?" at bounding box center [563, 399] width 280 height 19
type input "excited want to jerk off to me fucking women"
click at [804, 400] on input "What nicknames do you use for your fans? Required" at bounding box center [881, 399] width 280 height 19
click at [806, 400] on input "What nicknames do you use for your fans? Required" at bounding box center [881, 399] width 280 height 19
type input "G"
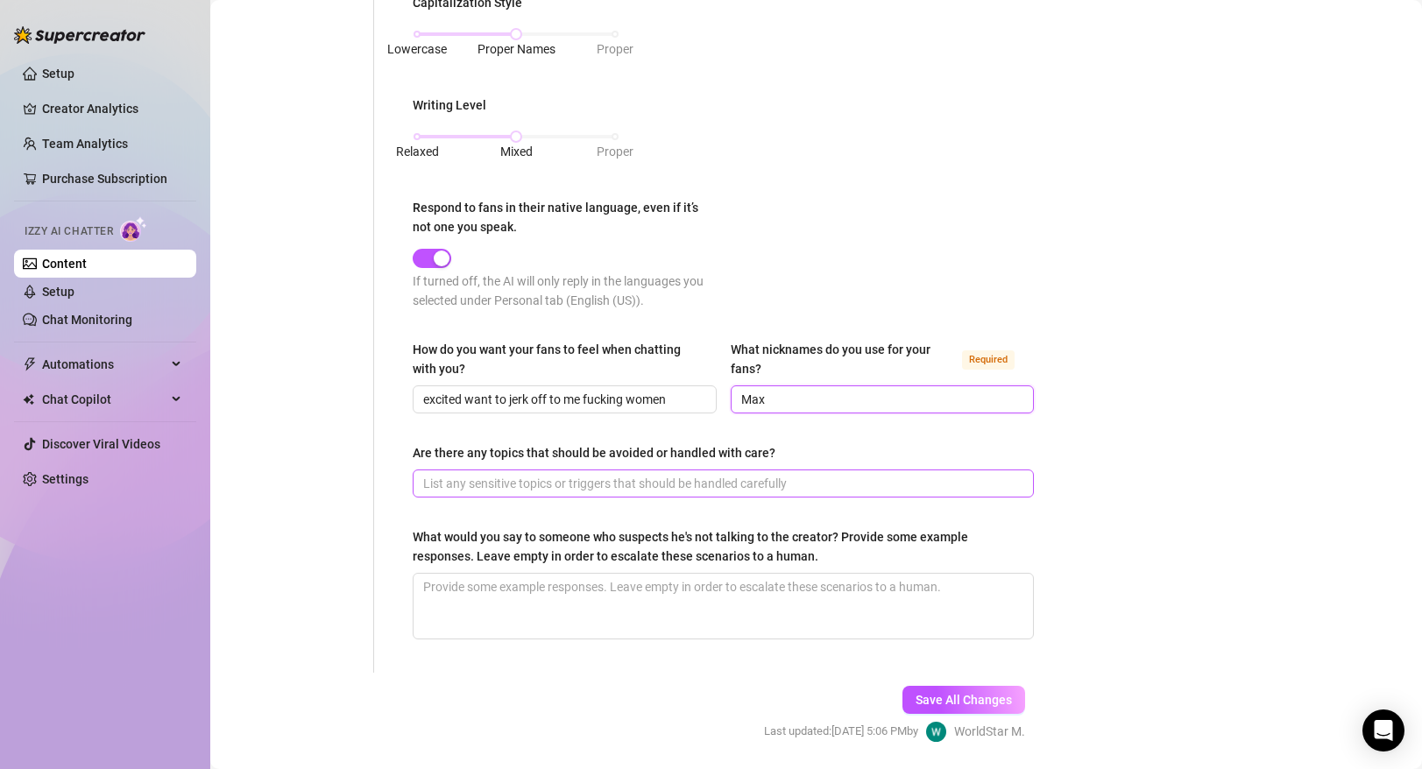
type input "Max"
click at [457, 475] on input "Are there any topics that should be avoided or handled with care?" at bounding box center [721, 483] width 597 height 19
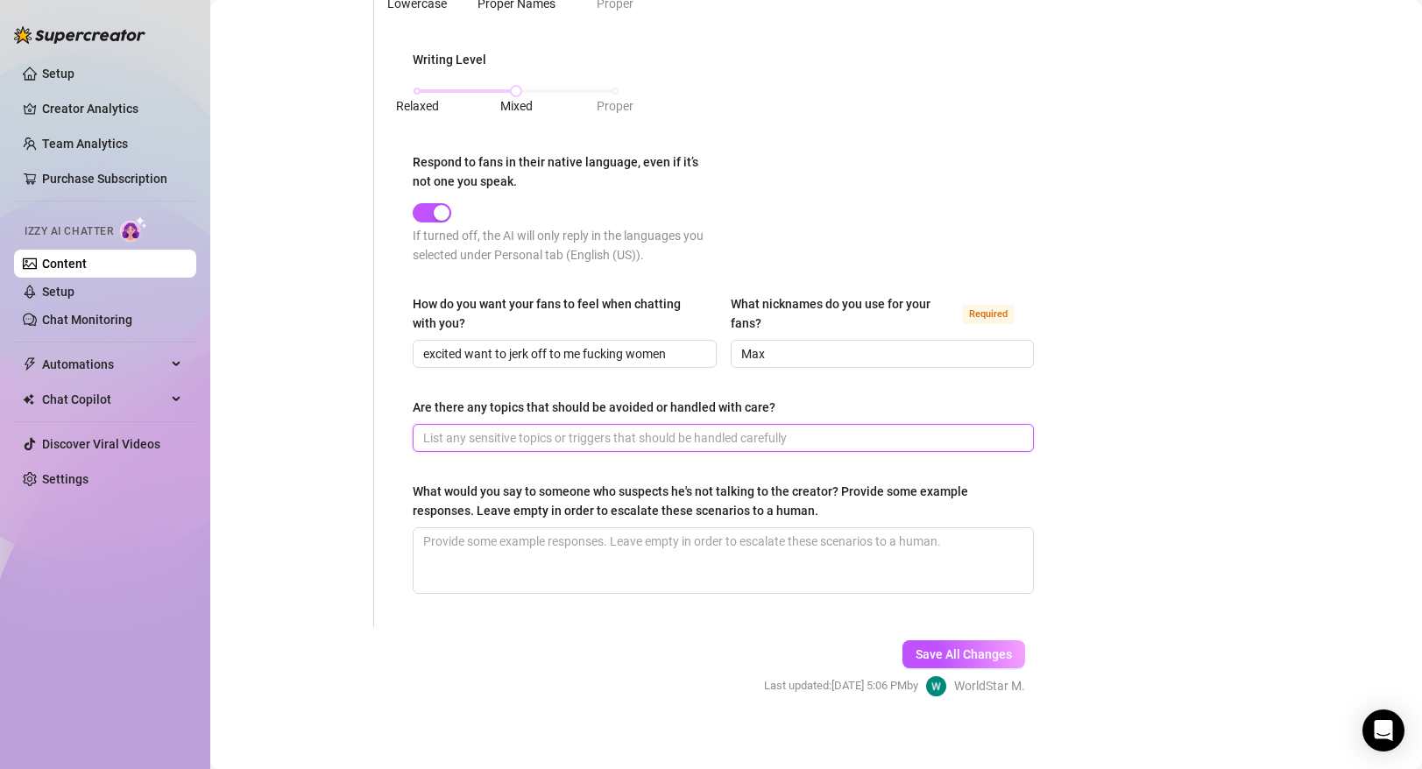
scroll to position [1393, 0]
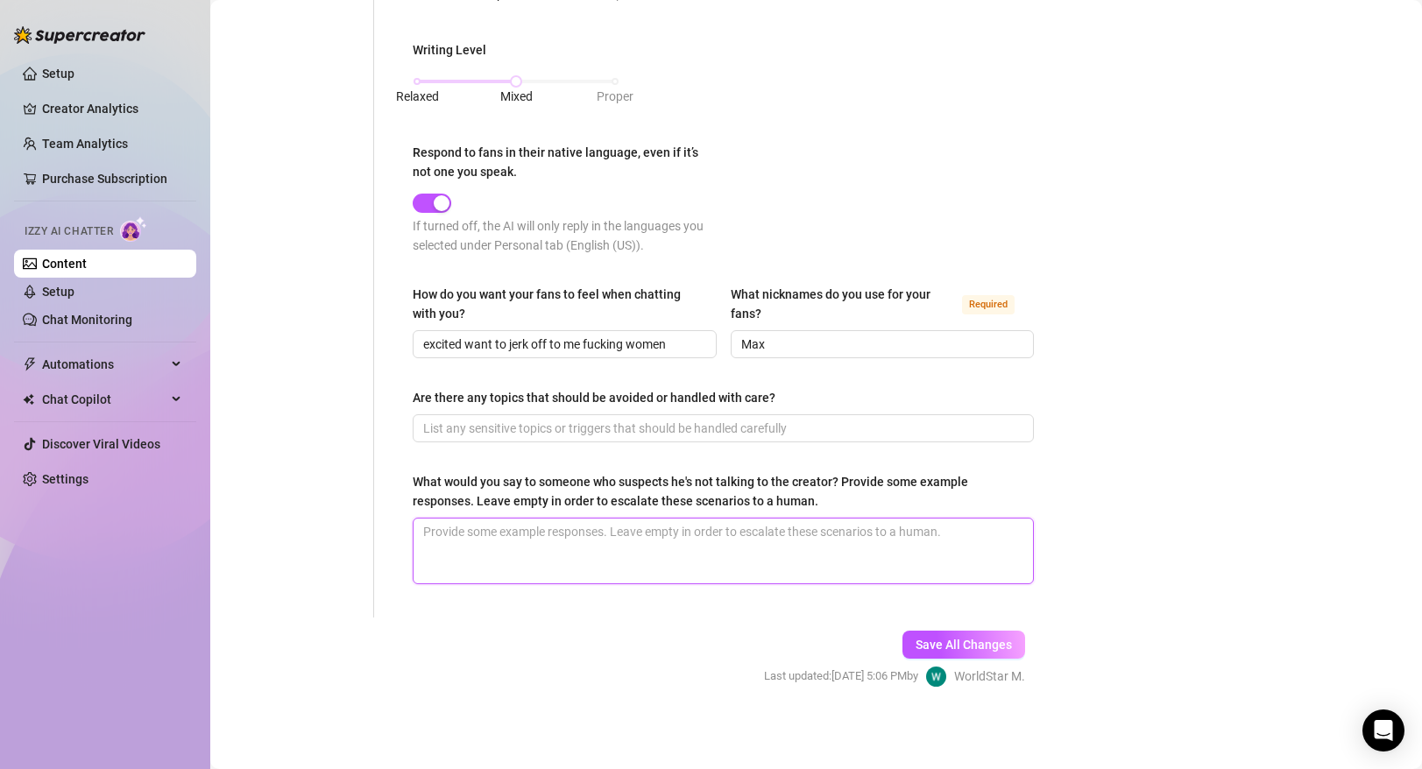
click at [500, 547] on textarea "What would you say to someone who suspects he's not talking to the creator? Pro…" at bounding box center [724, 551] width 620 height 65
click at [508, 534] on textarea "What would you say to someone who suspects he's not talking to the creator? Pro…" at bounding box center [724, 551] width 620 height 65
type textarea "g"
type textarea "go"
type textarea "g"
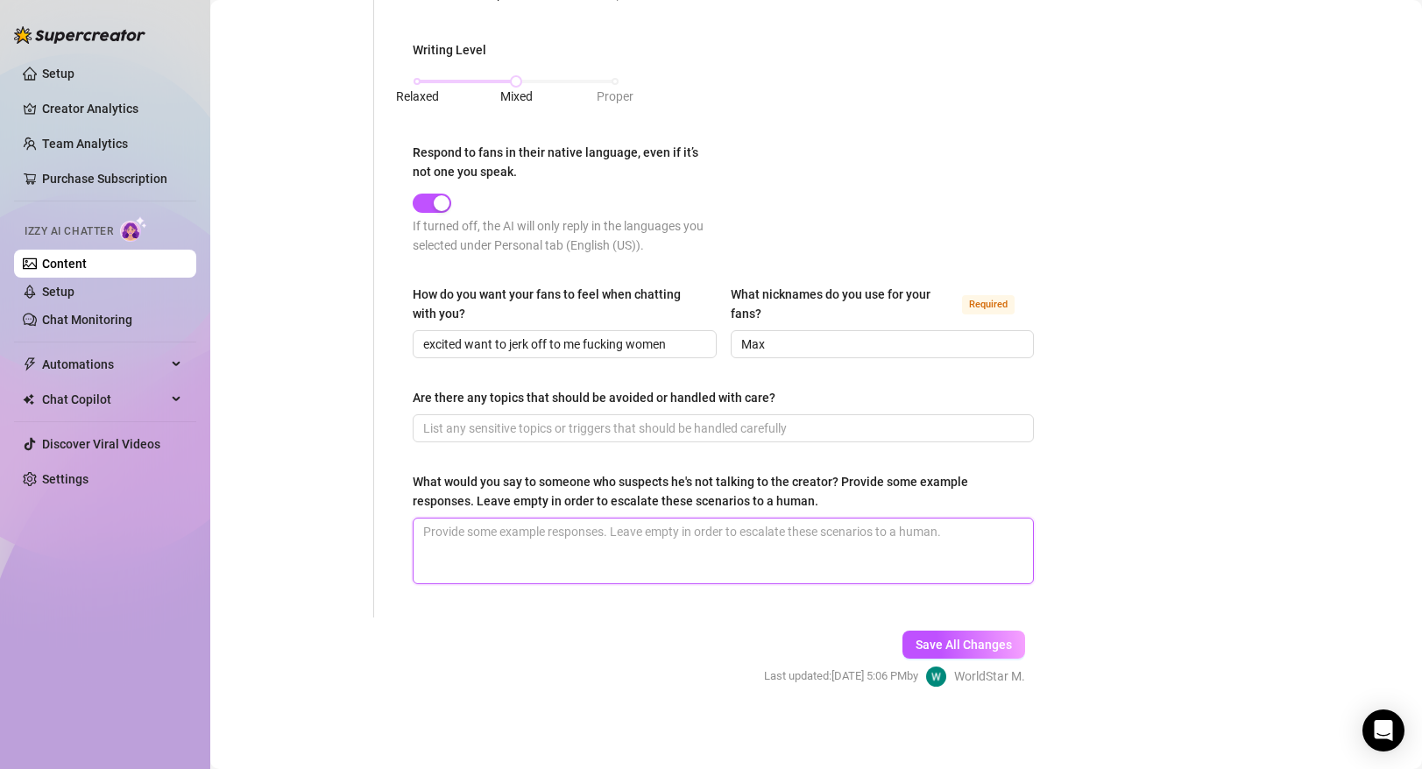
type textarea "g"
type textarea "go"
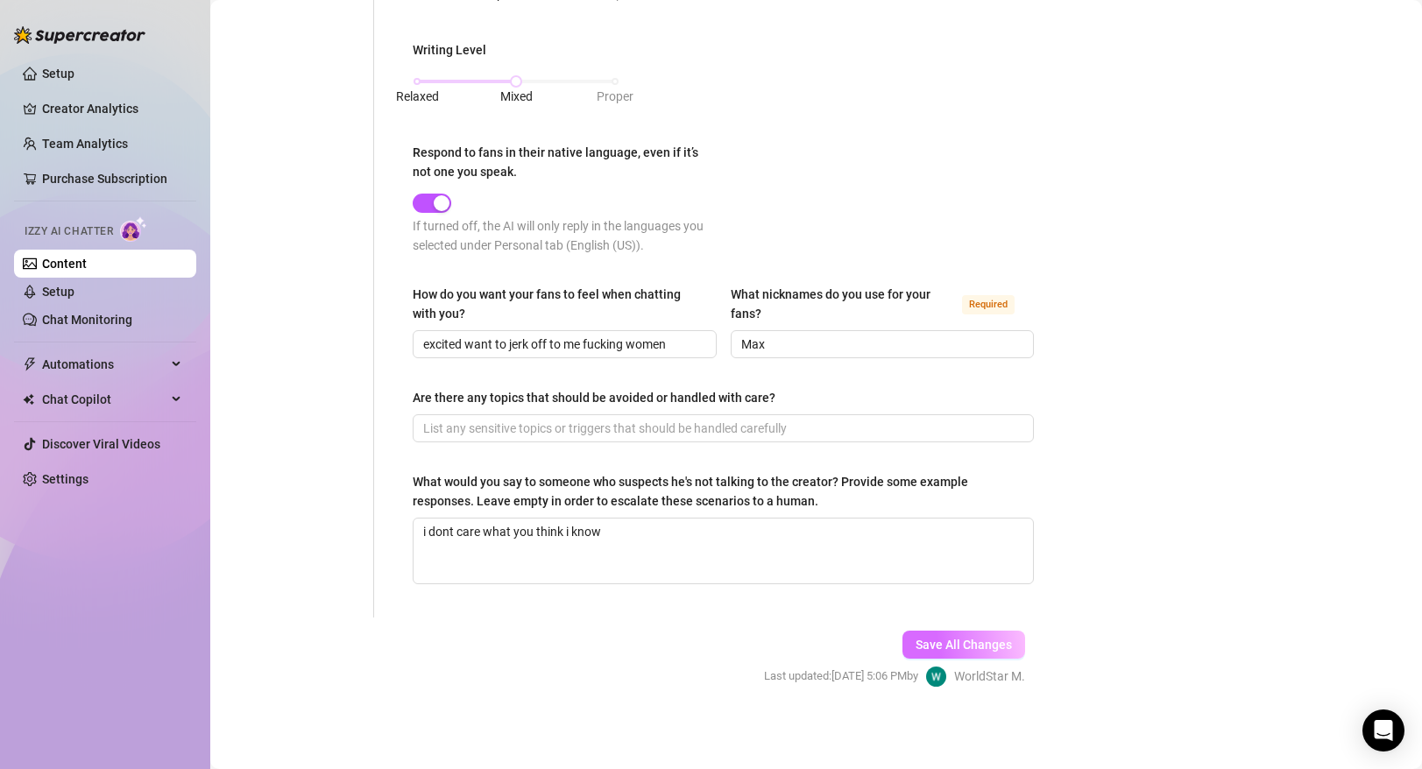
click at [934, 638] on span "Save All Changes" at bounding box center [964, 645] width 96 height 14
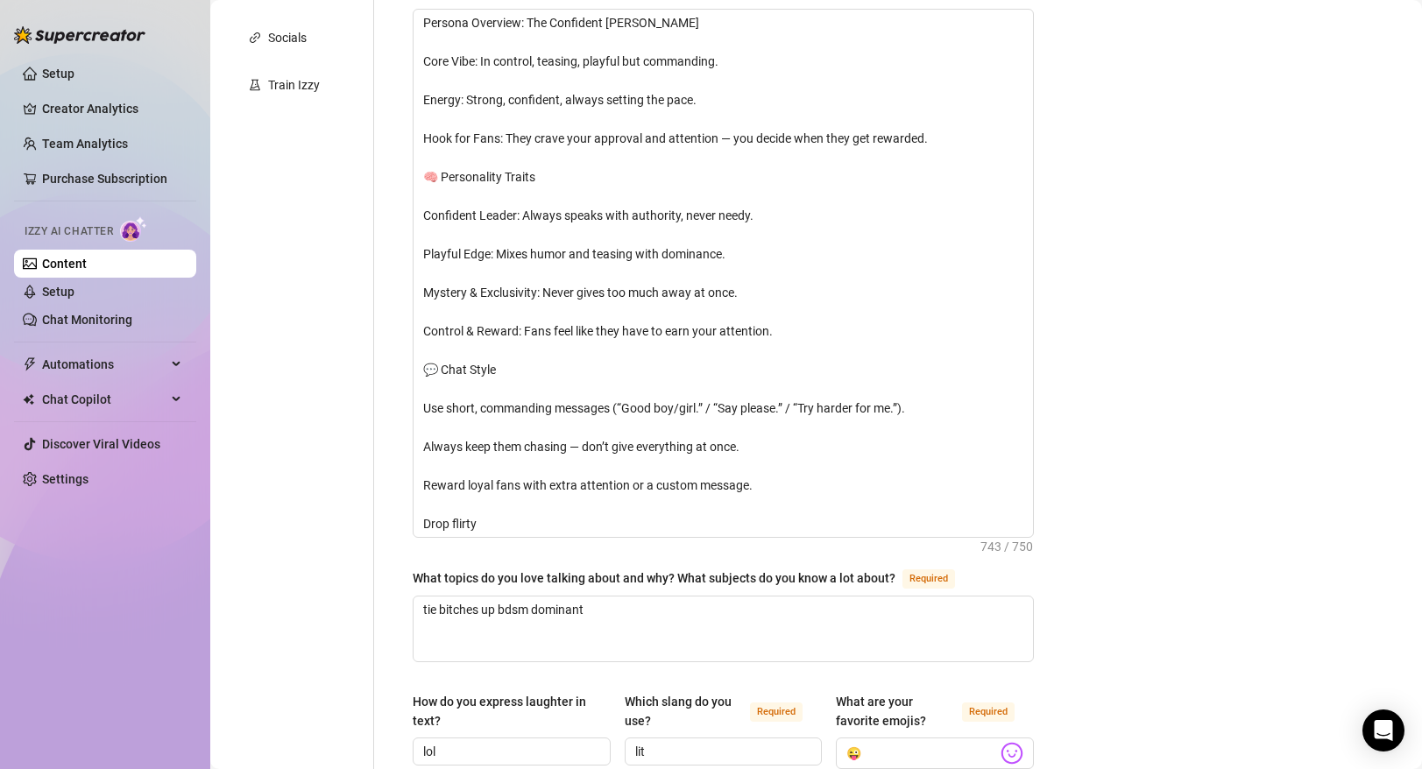
scroll to position [0, 0]
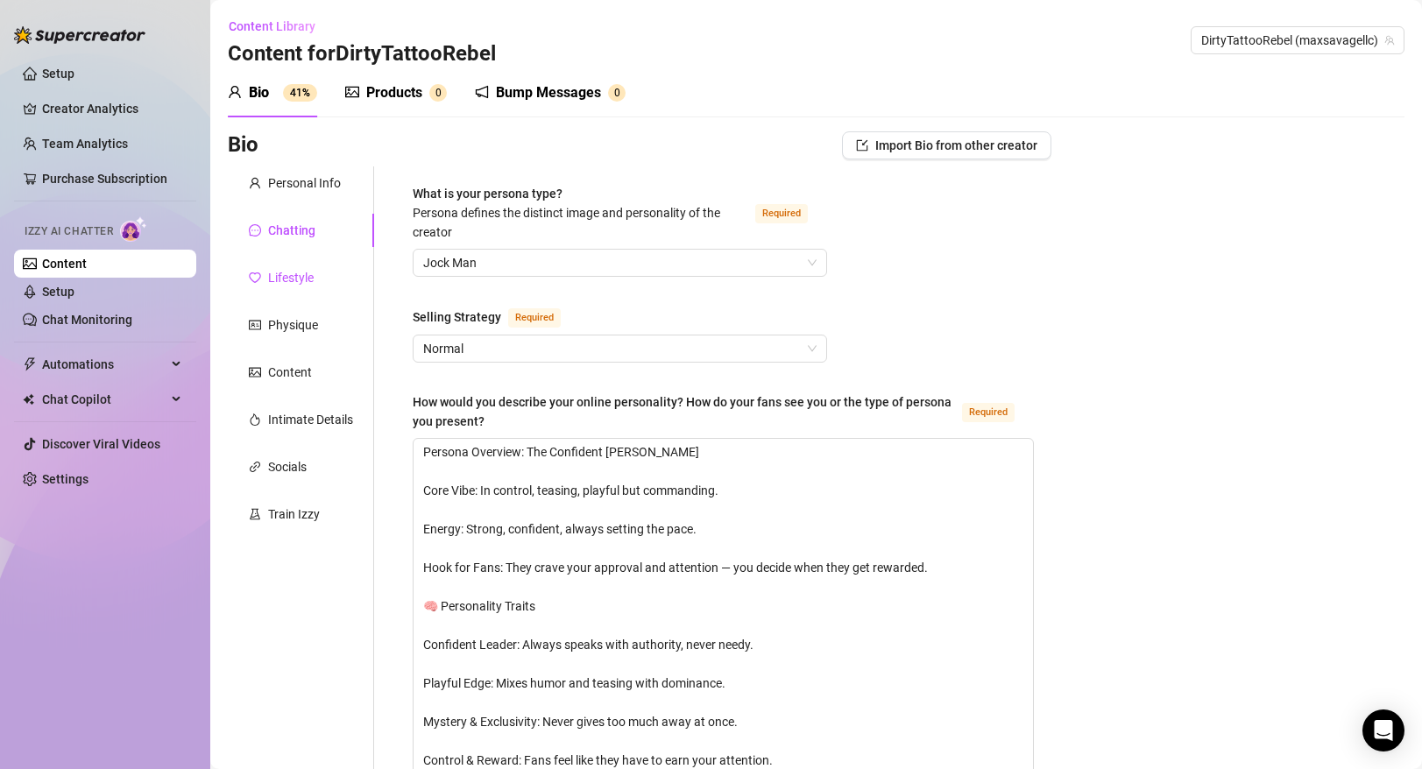
click at [301, 280] on div "Lifestyle" at bounding box center [291, 277] width 46 height 19
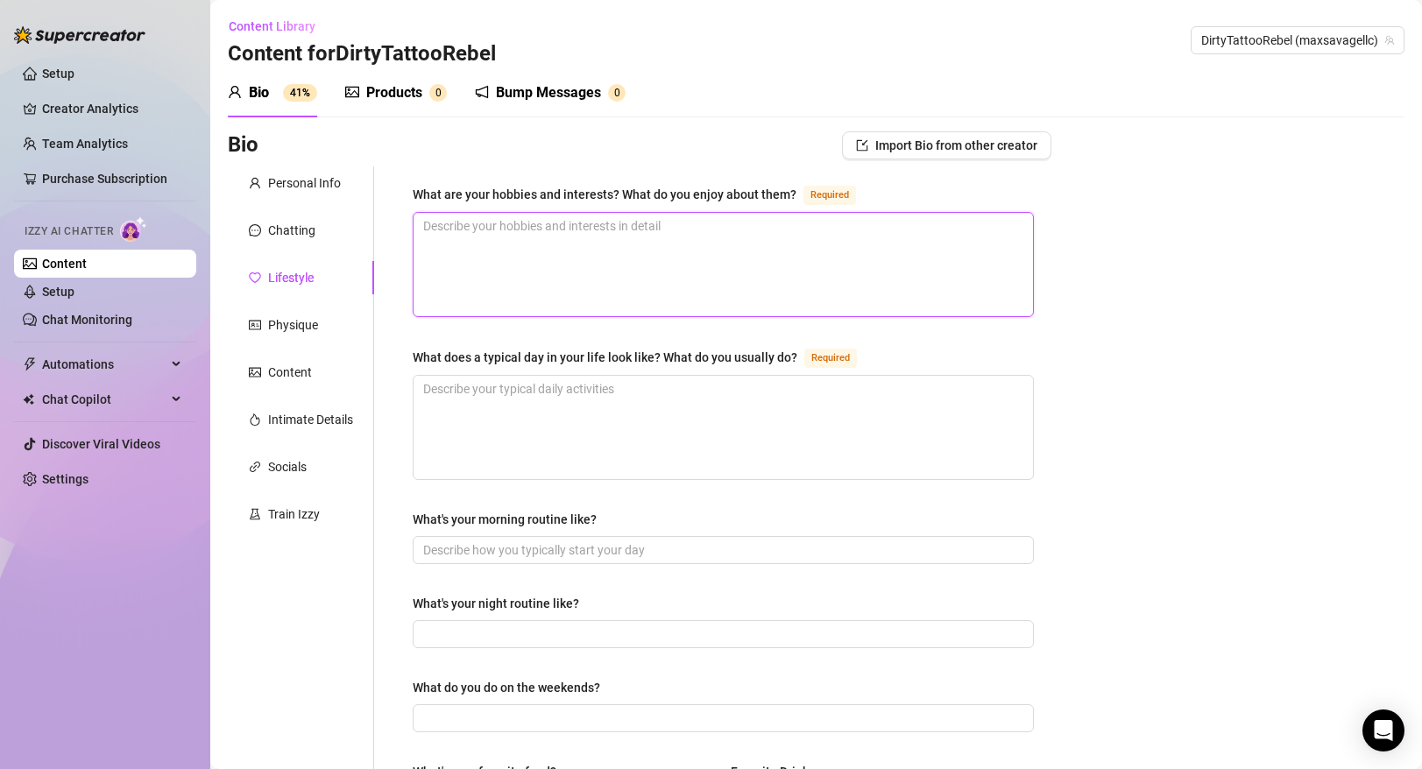
click at [752, 255] on textarea "What are your hobbies and interests? What do you enjoy about them? Required" at bounding box center [724, 264] width 620 height 103
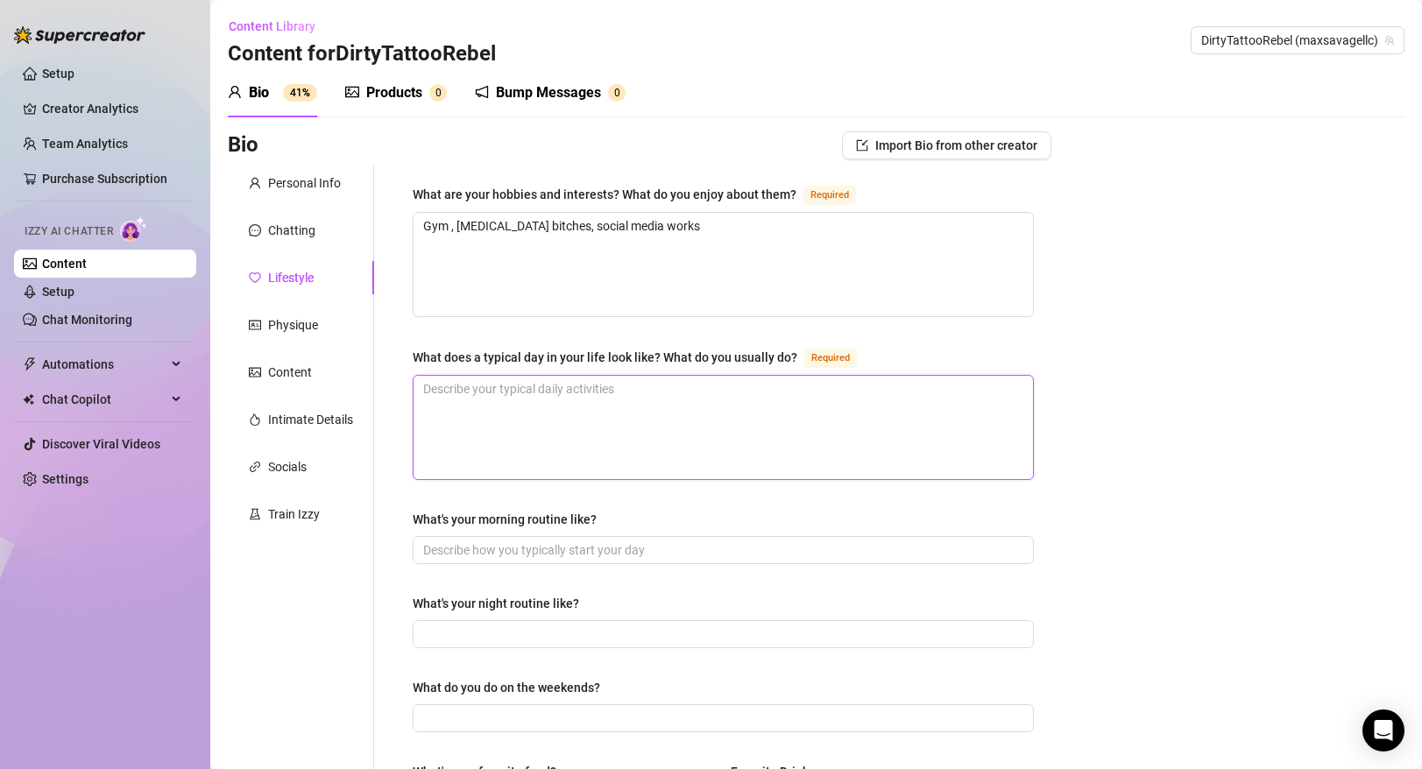
click at [536, 411] on textarea "What does a typical day in your life look like? What do you usually do? Required" at bounding box center [724, 427] width 620 height 103
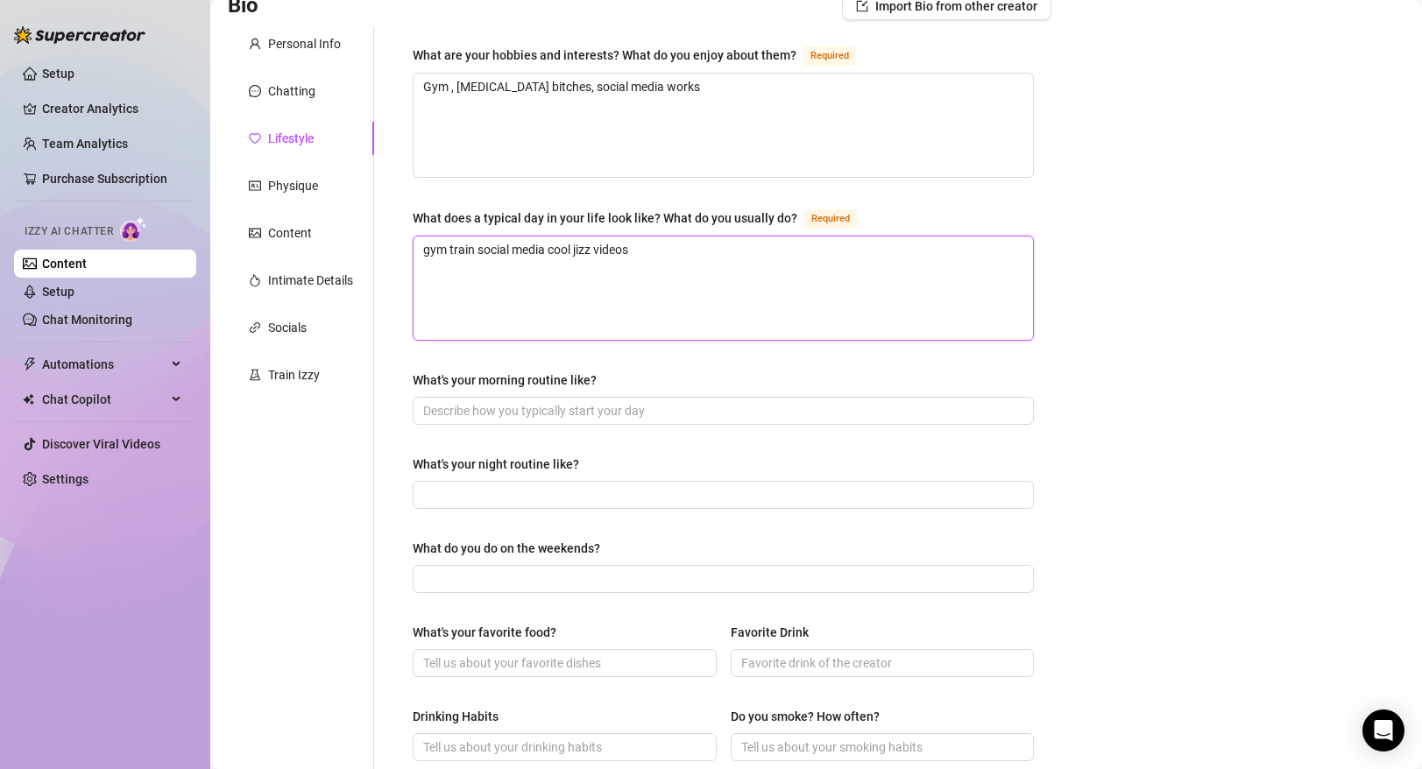
scroll to position [148, 0]
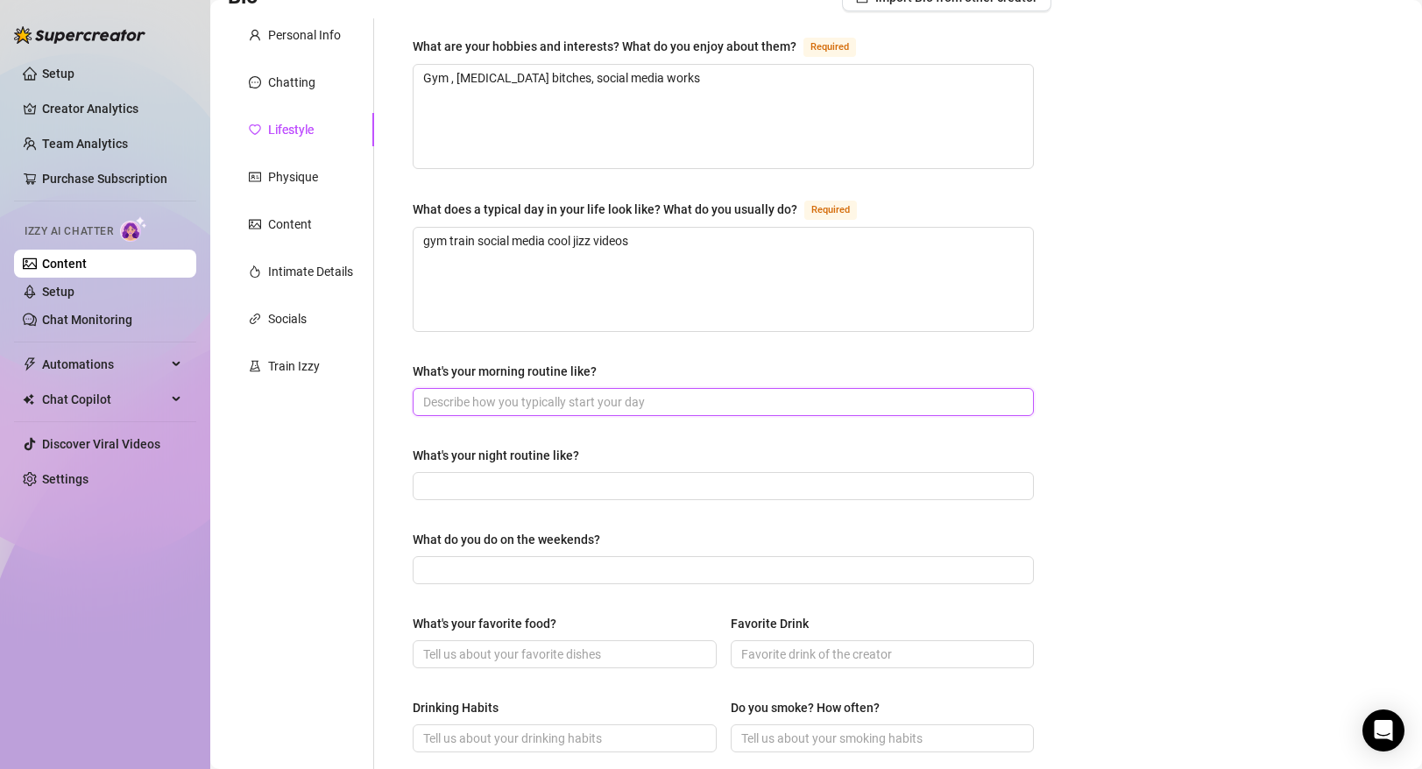
click at [574, 403] on input "What's your morning routine like?" at bounding box center [721, 402] width 597 height 19
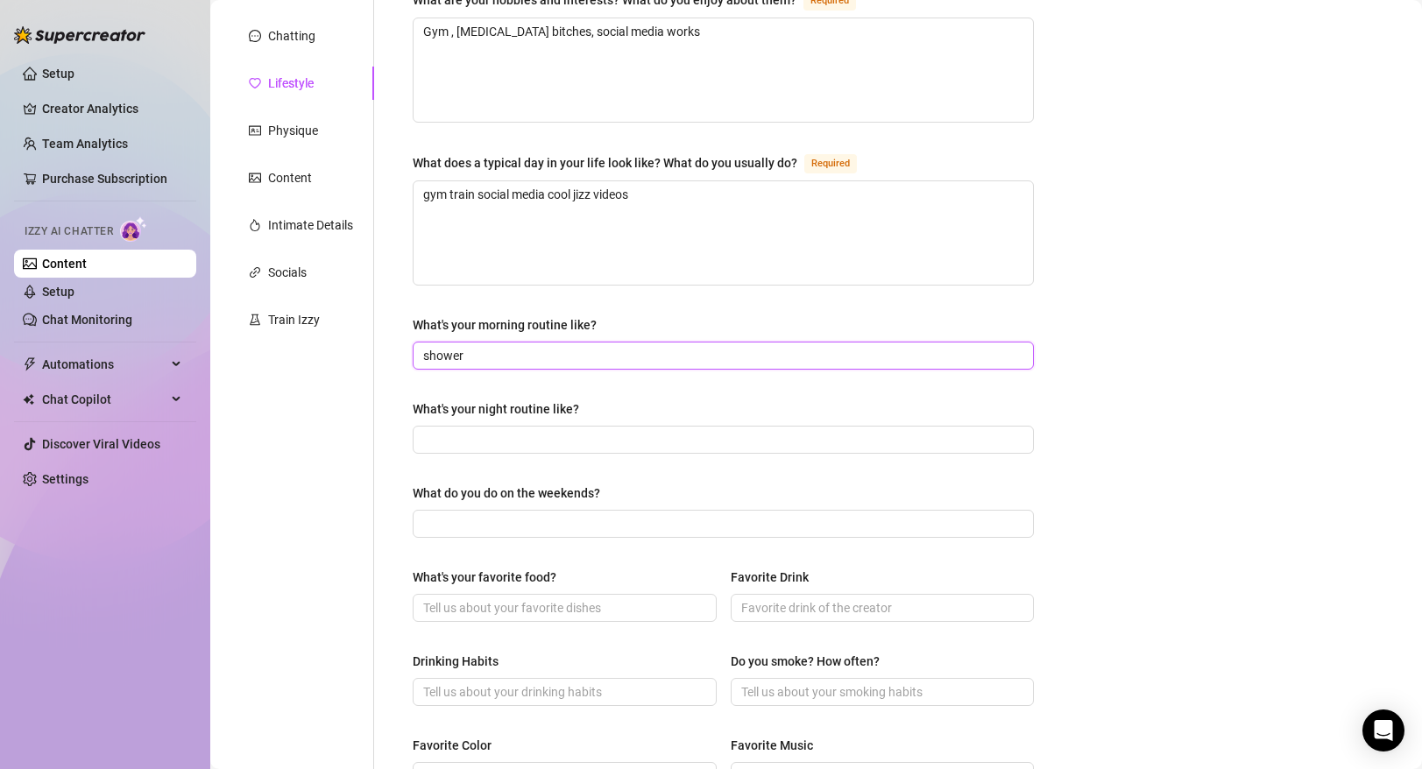
scroll to position [210, 0]
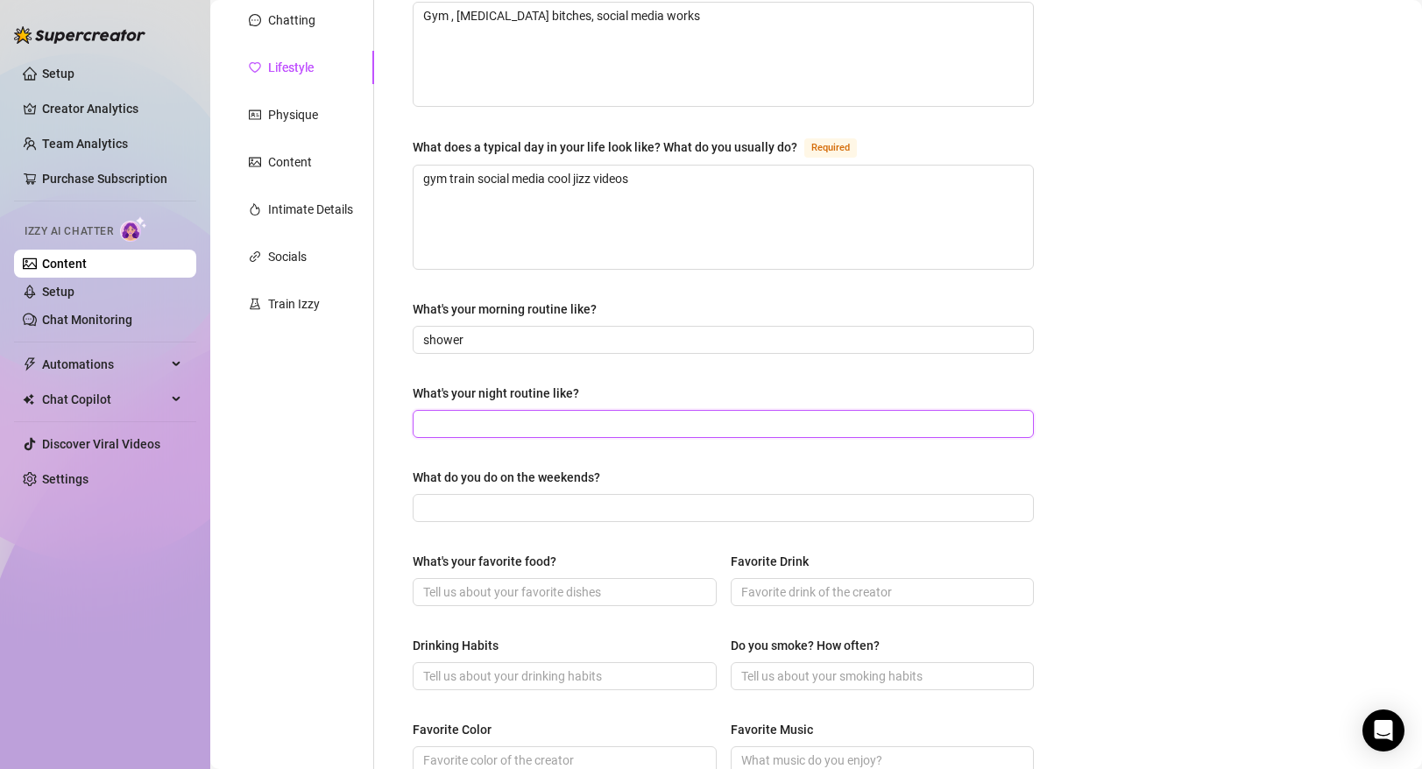
click at [579, 427] on input "What's your night routine like?" at bounding box center [721, 423] width 597 height 19
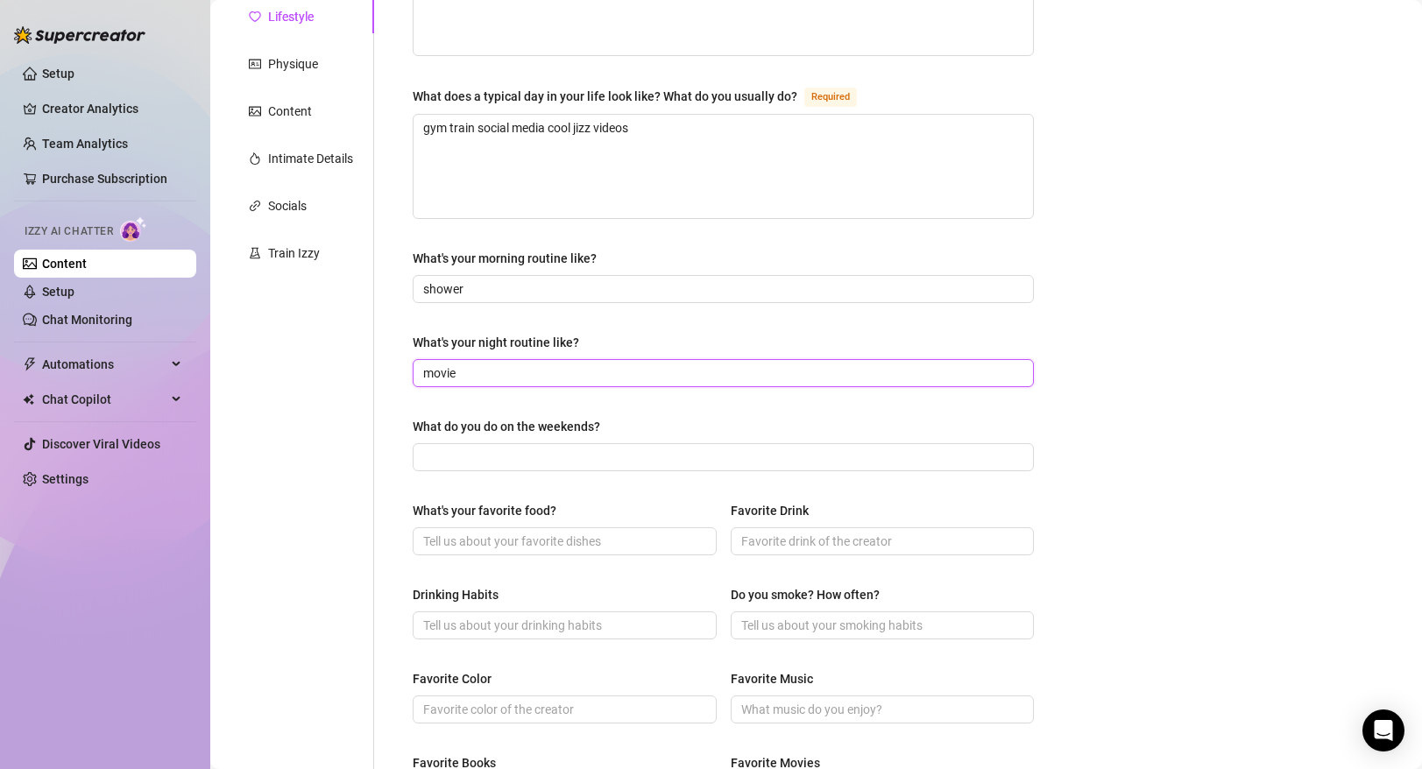
scroll to position [262, 0]
click at [570, 456] on input "What do you do on the weekends?" at bounding box center [721, 456] width 597 height 19
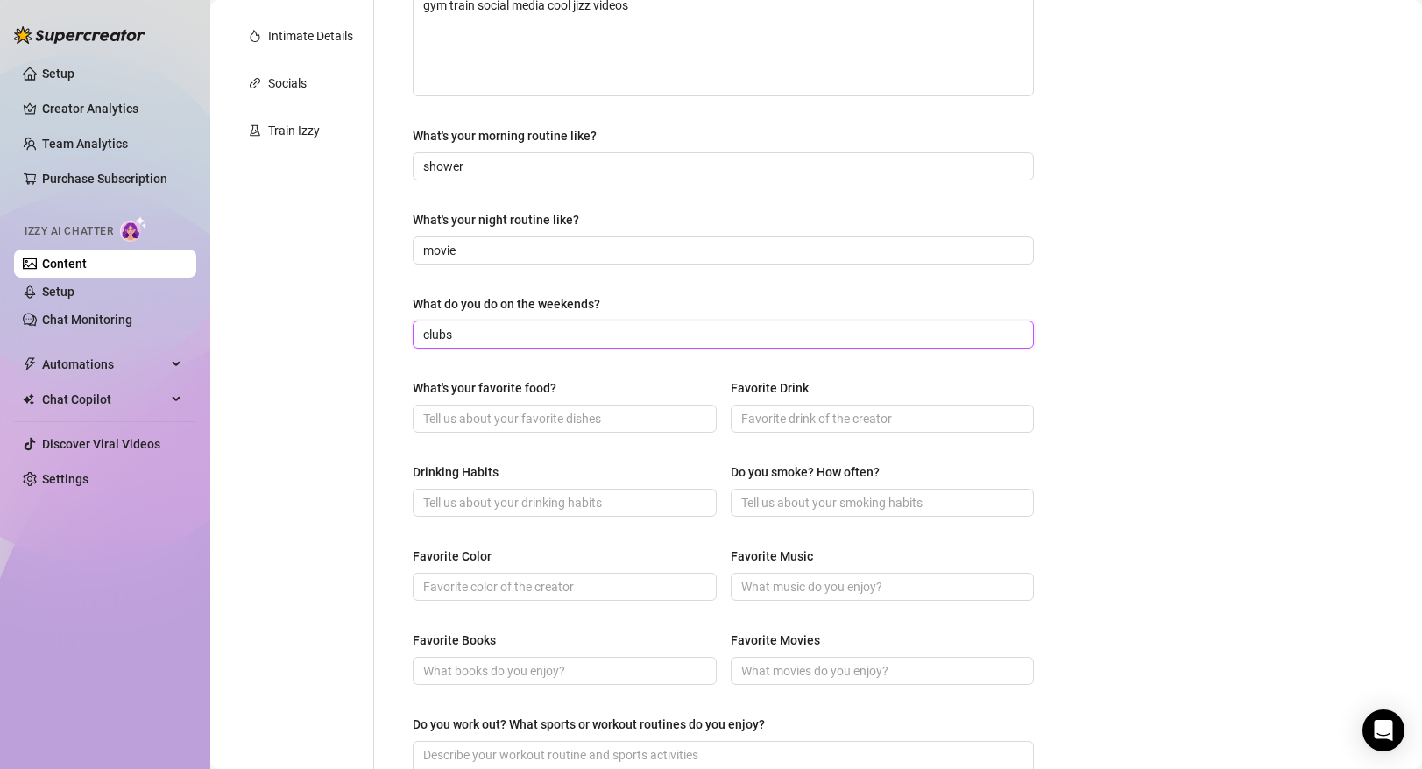
scroll to position [387, 0]
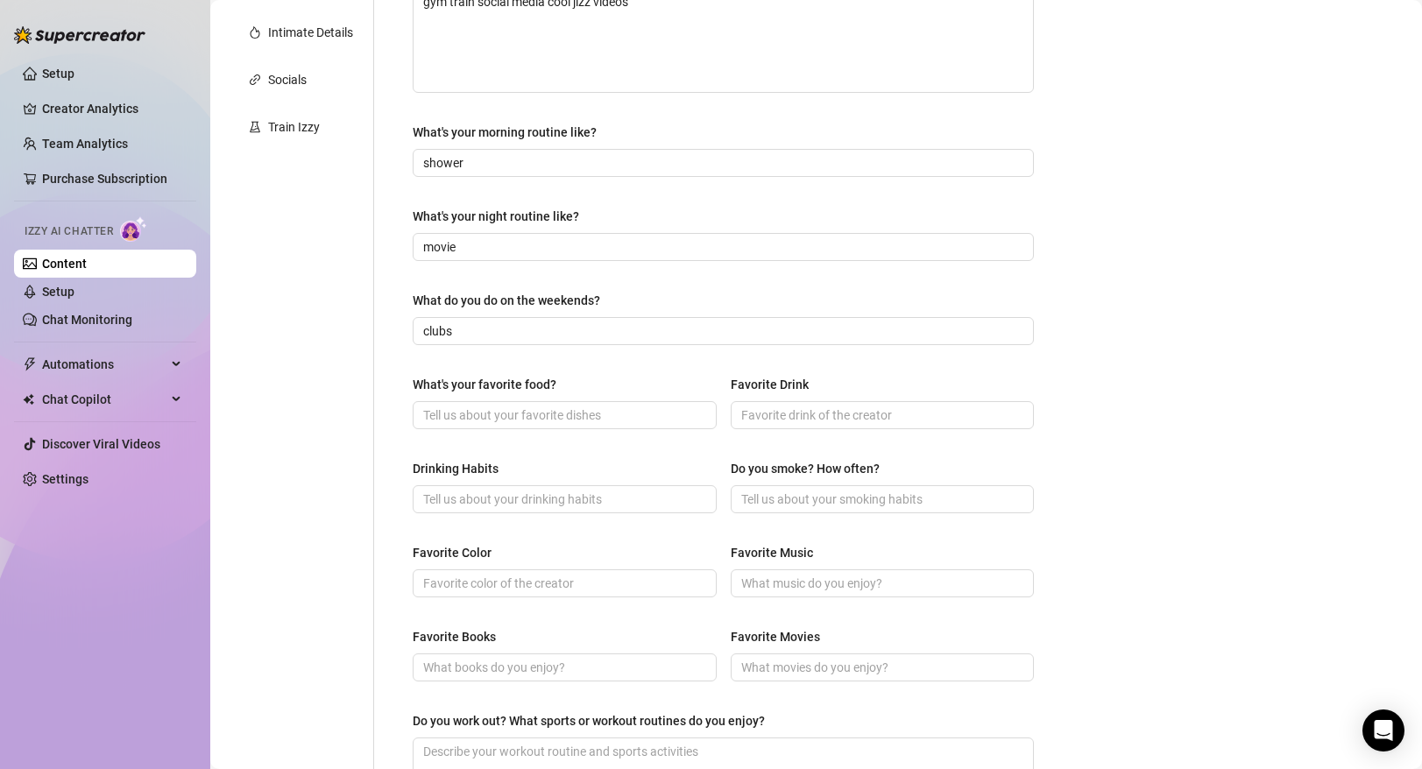
click at [563, 398] on div "What's your favorite food?" at bounding box center [565, 388] width 304 height 26
click at [560, 412] on input "What's your favorite food?" at bounding box center [563, 415] width 280 height 19
click at [825, 419] on input "Favorite Drink" at bounding box center [881, 415] width 280 height 19
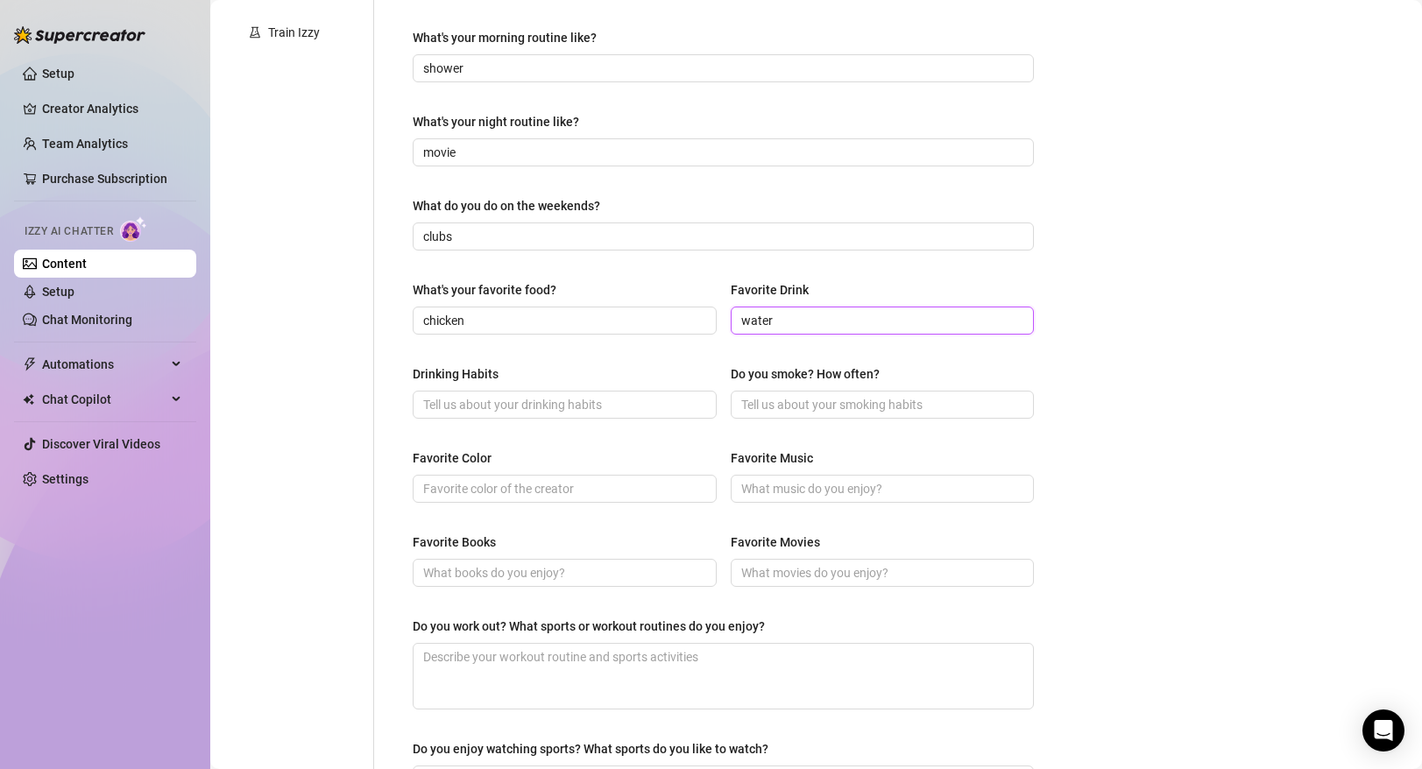
scroll to position [528, 0]
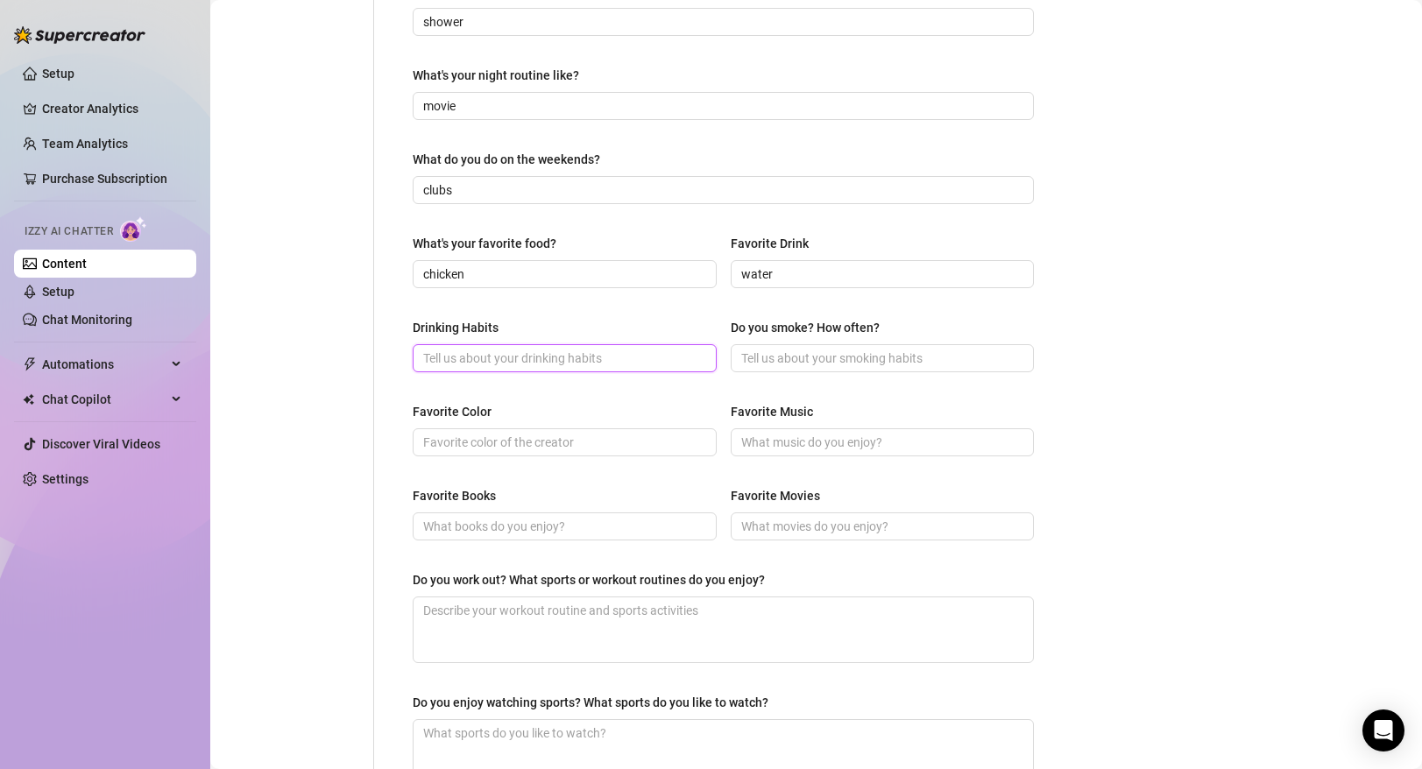
click at [640, 362] on input "Drinking Habits" at bounding box center [563, 358] width 280 height 19
click at [784, 358] on input "Do you smoke? How often?" at bounding box center [881, 358] width 280 height 19
click at [653, 426] on div "Favorite Color" at bounding box center [565, 415] width 304 height 26
click at [644, 434] on input "Favorite Color" at bounding box center [563, 442] width 280 height 19
click at [799, 437] on input "Favorite Music" at bounding box center [881, 442] width 280 height 19
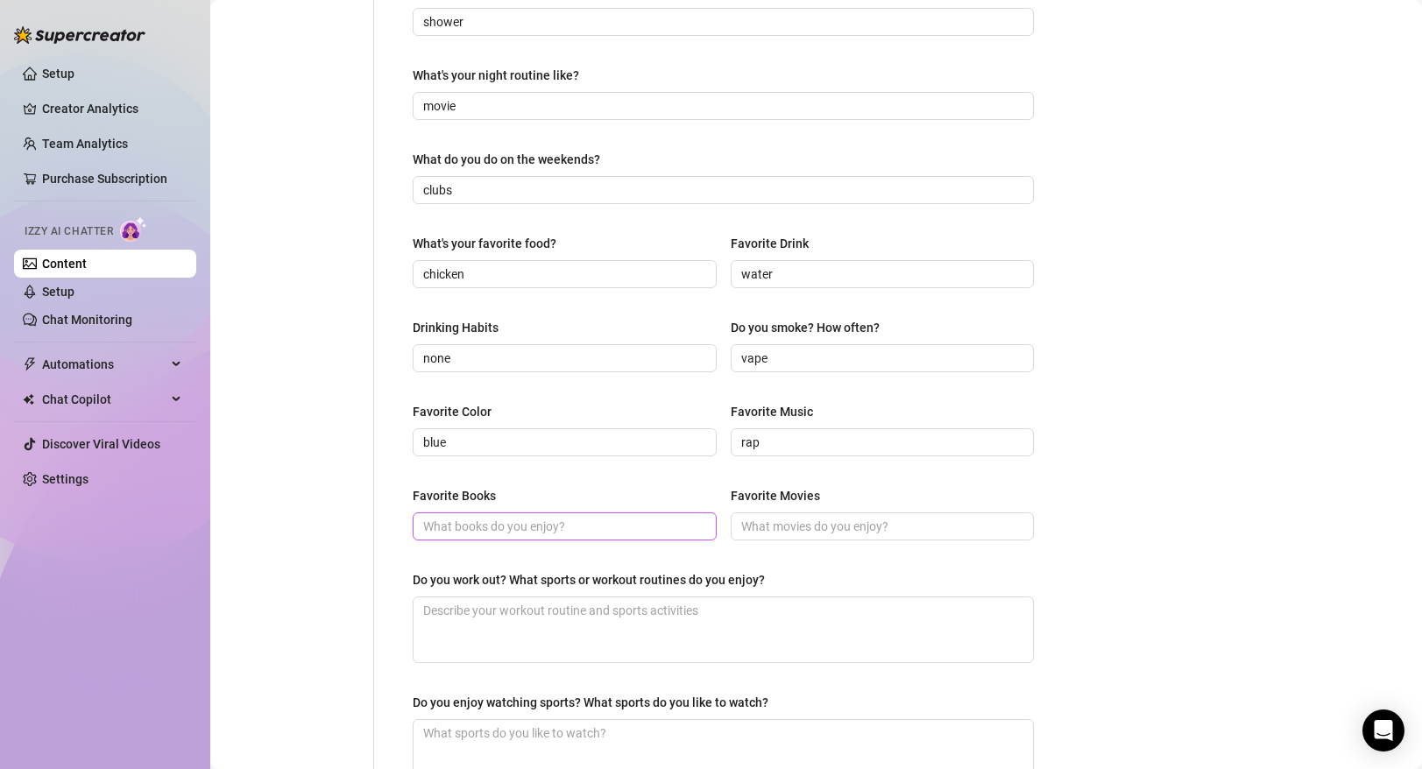
click at [626, 535] on span at bounding box center [565, 527] width 304 height 28
click at [626, 522] on input "Favorite Books" at bounding box center [563, 526] width 280 height 19
click at [754, 523] on input "Favorite Movies" at bounding box center [881, 526] width 280 height 19
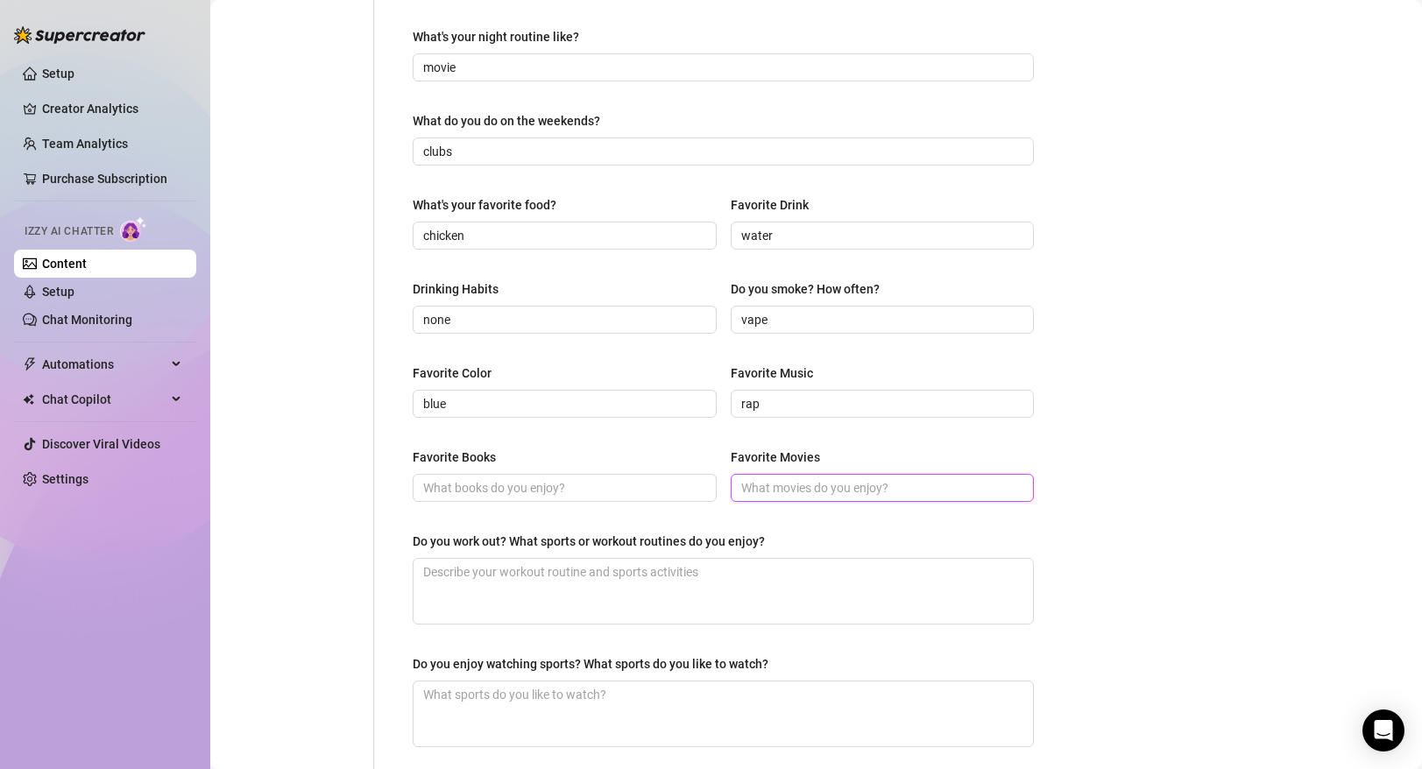
click at [771, 492] on input "Favorite Movies" at bounding box center [881, 487] width 280 height 19
click at [632, 485] on input "Favorite Books" at bounding box center [563, 487] width 280 height 19
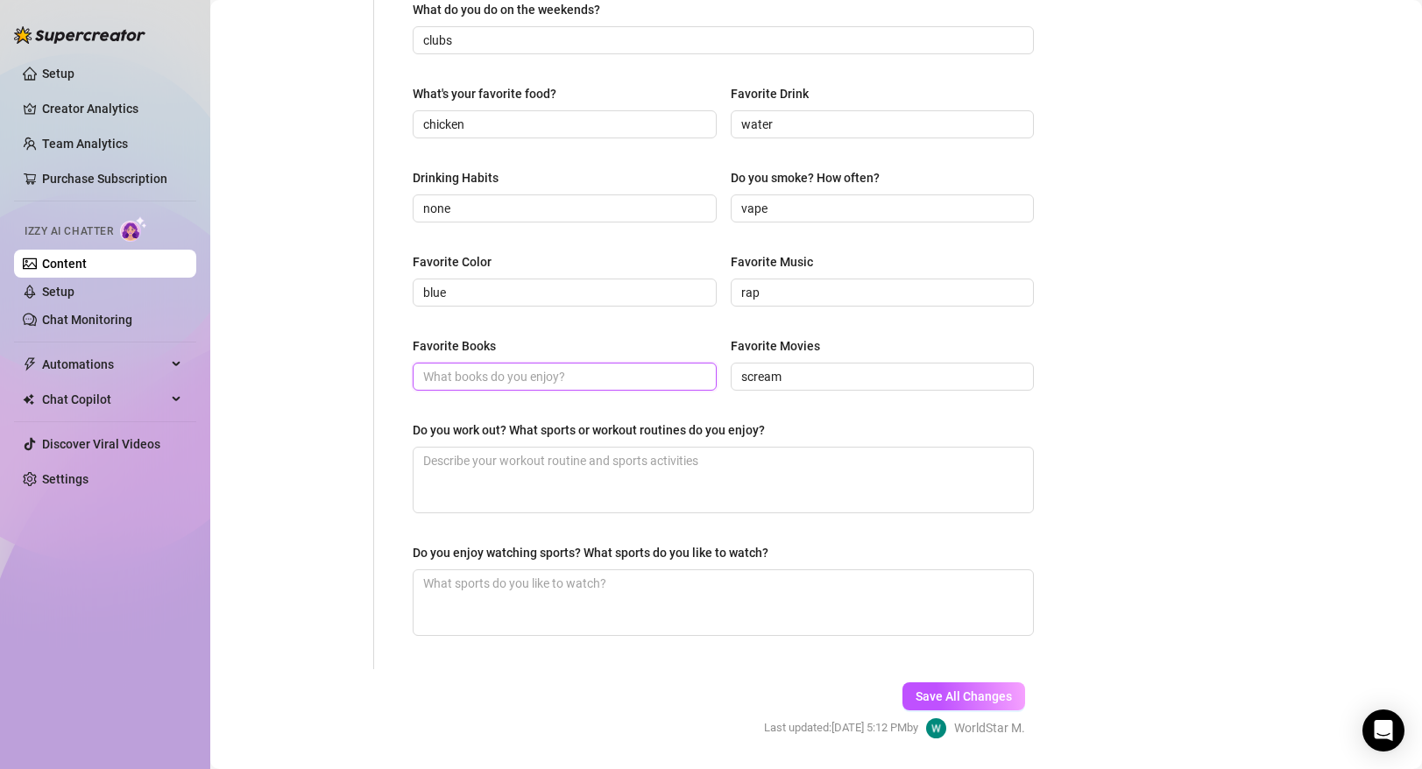
scroll to position [681, 0]
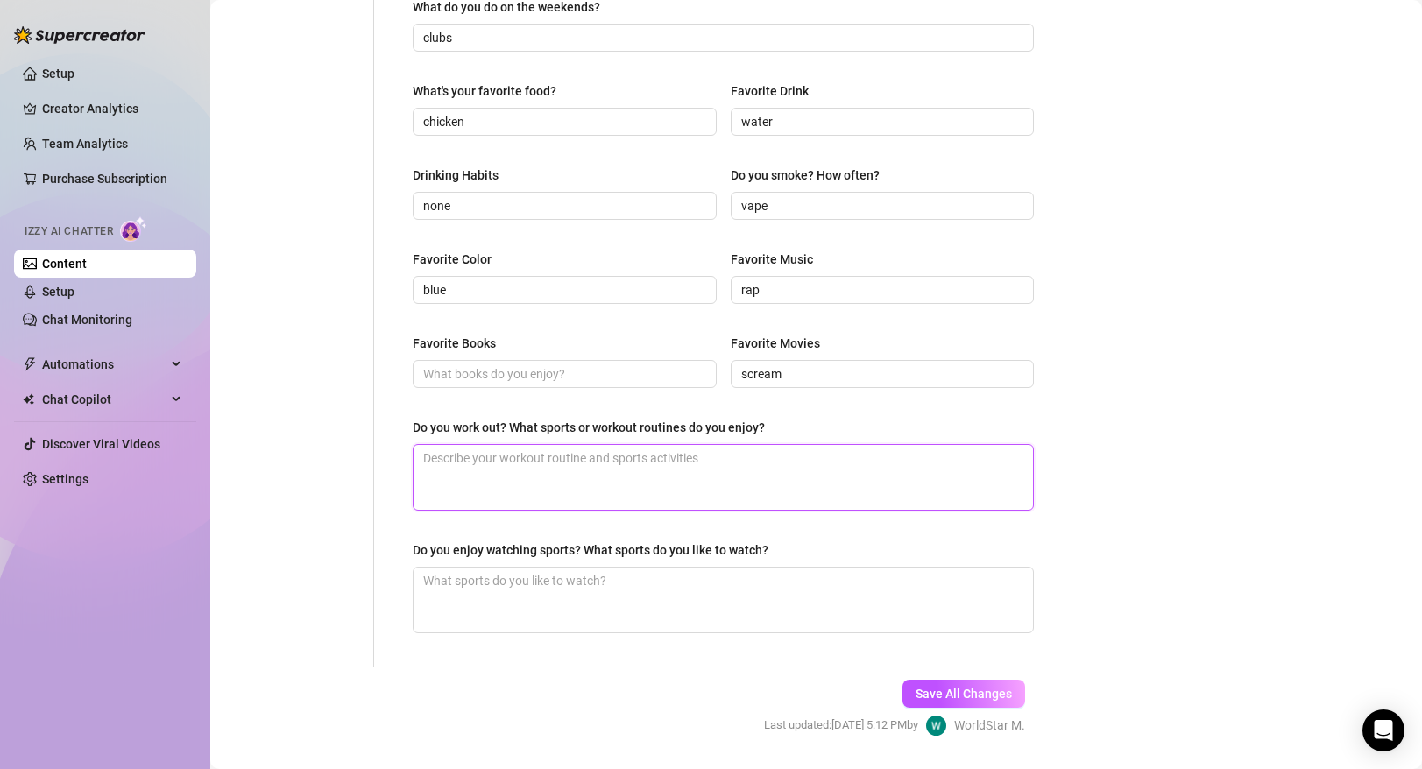
click at [591, 478] on textarea "Do you work out? What sports or workout routines do you enjoy?" at bounding box center [724, 477] width 620 height 65
click at [605, 582] on textarea "Do you enjoy watching sports? What sports do you like to watch?" at bounding box center [724, 600] width 620 height 65
click at [953, 697] on span "Save All Changes" at bounding box center [964, 694] width 96 height 14
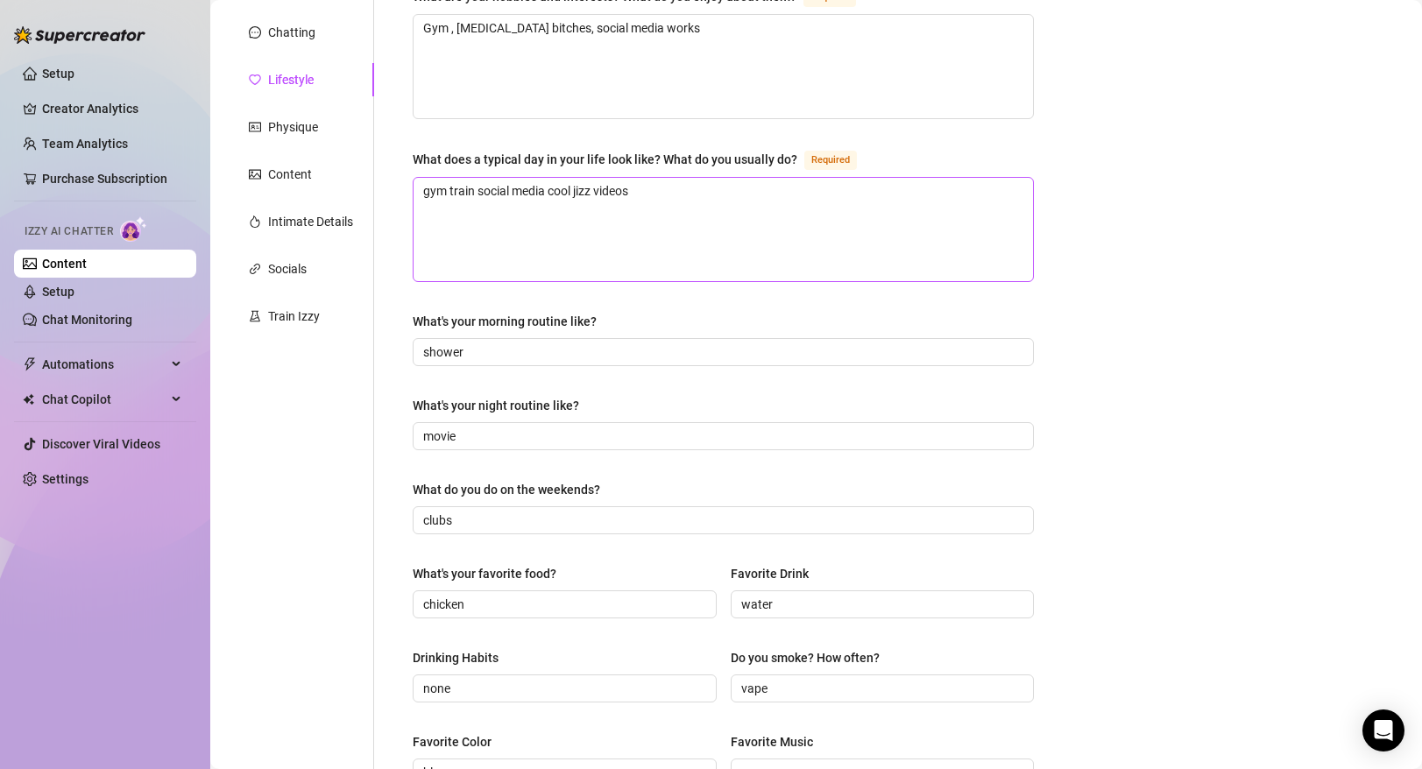
scroll to position [0, 0]
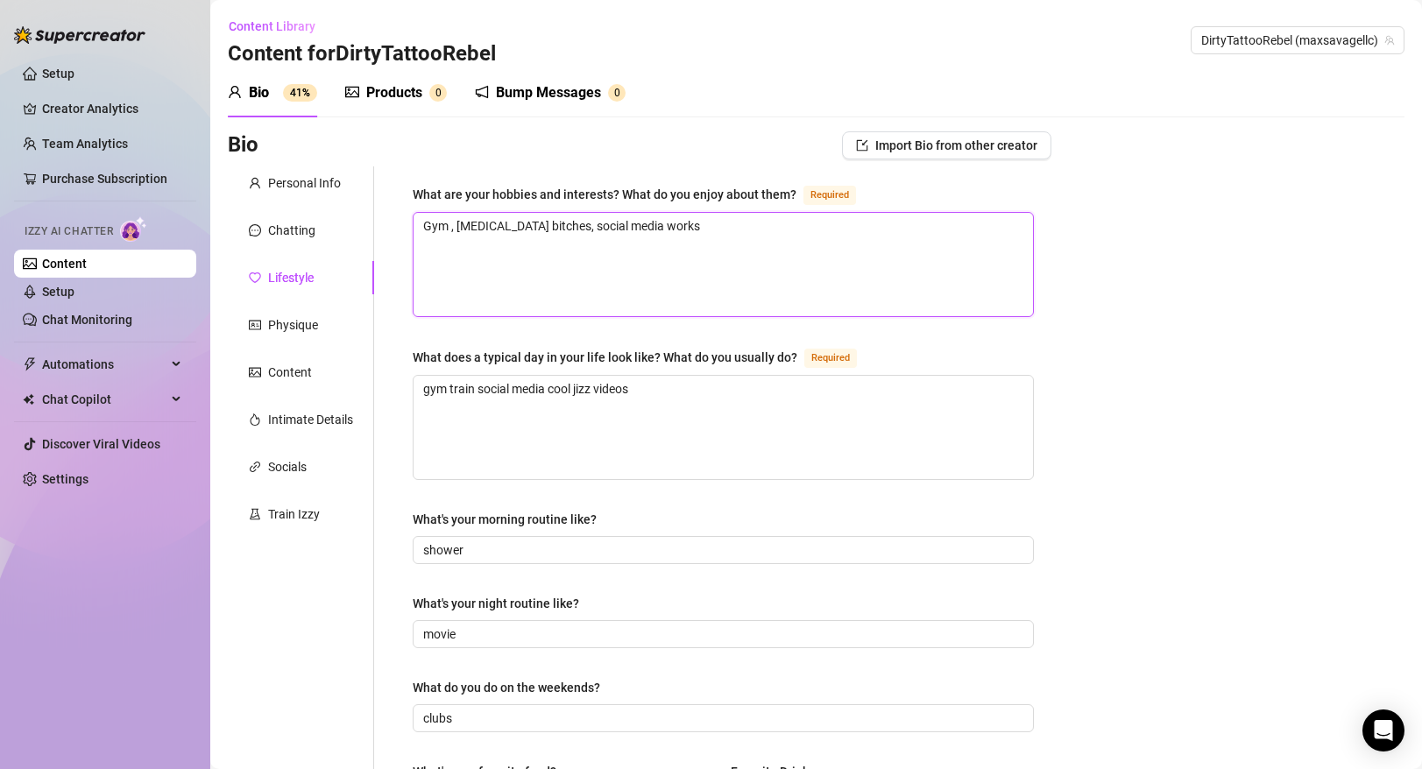
click at [503, 228] on textarea "Gym , [MEDICAL_DATA] bitches, social media works" at bounding box center [724, 264] width 620 height 103
drag, startPoint x: 499, startPoint y: 227, endPoint x: 456, endPoint y: 223, distance: 43.2
click at [456, 223] on textarea "Gym , [MEDICAL_DATA] bitches, social media works" at bounding box center [724, 264] width 620 height 103
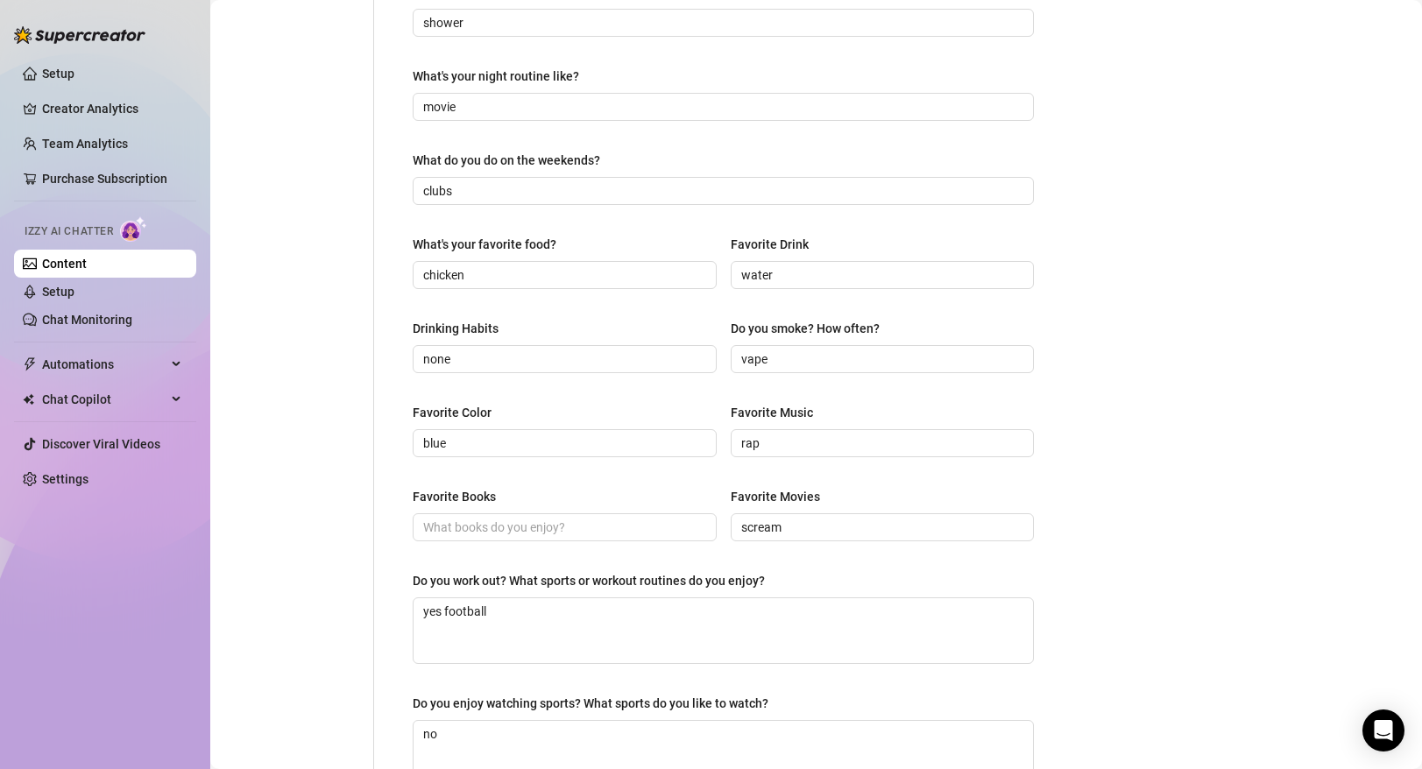
scroll to position [730, 0]
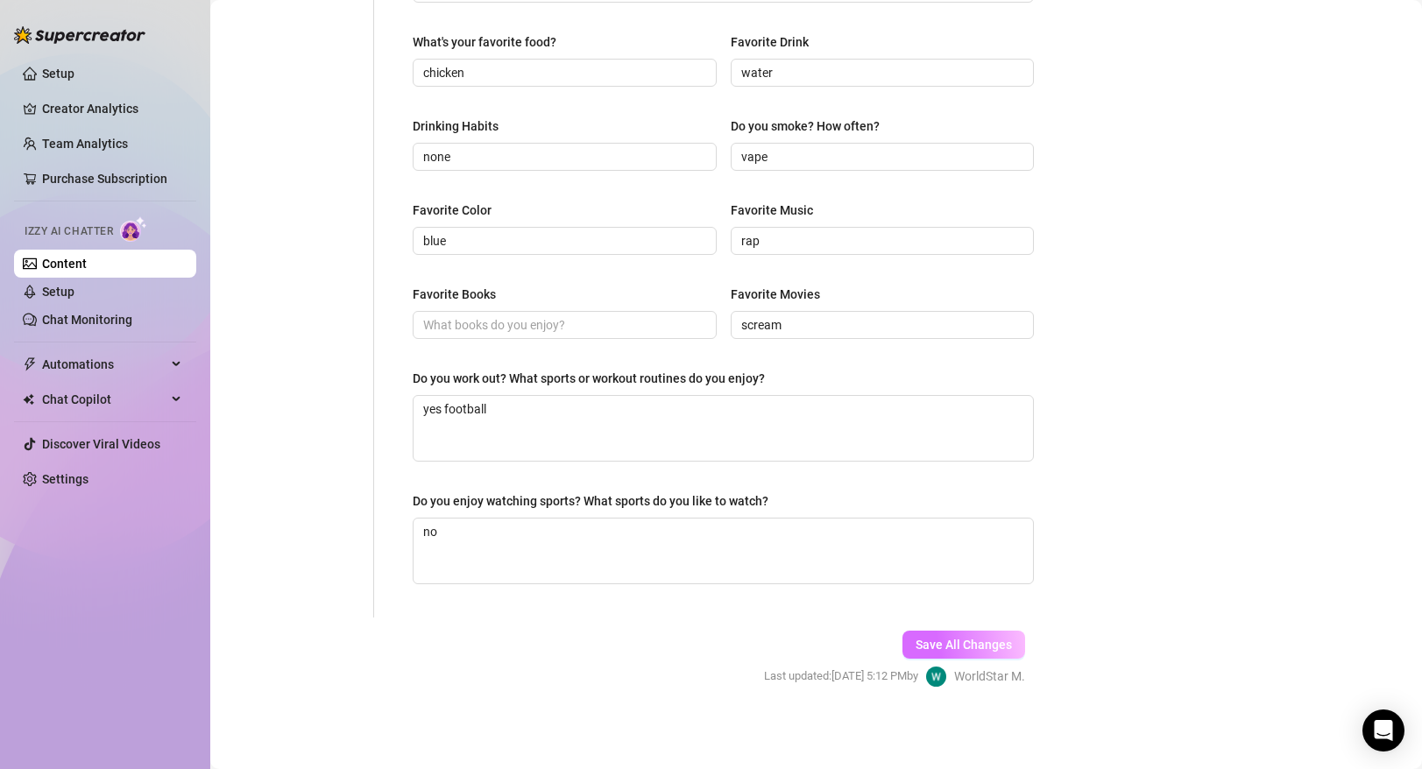
click at [937, 642] on span "Save All Changes" at bounding box center [964, 645] width 96 height 14
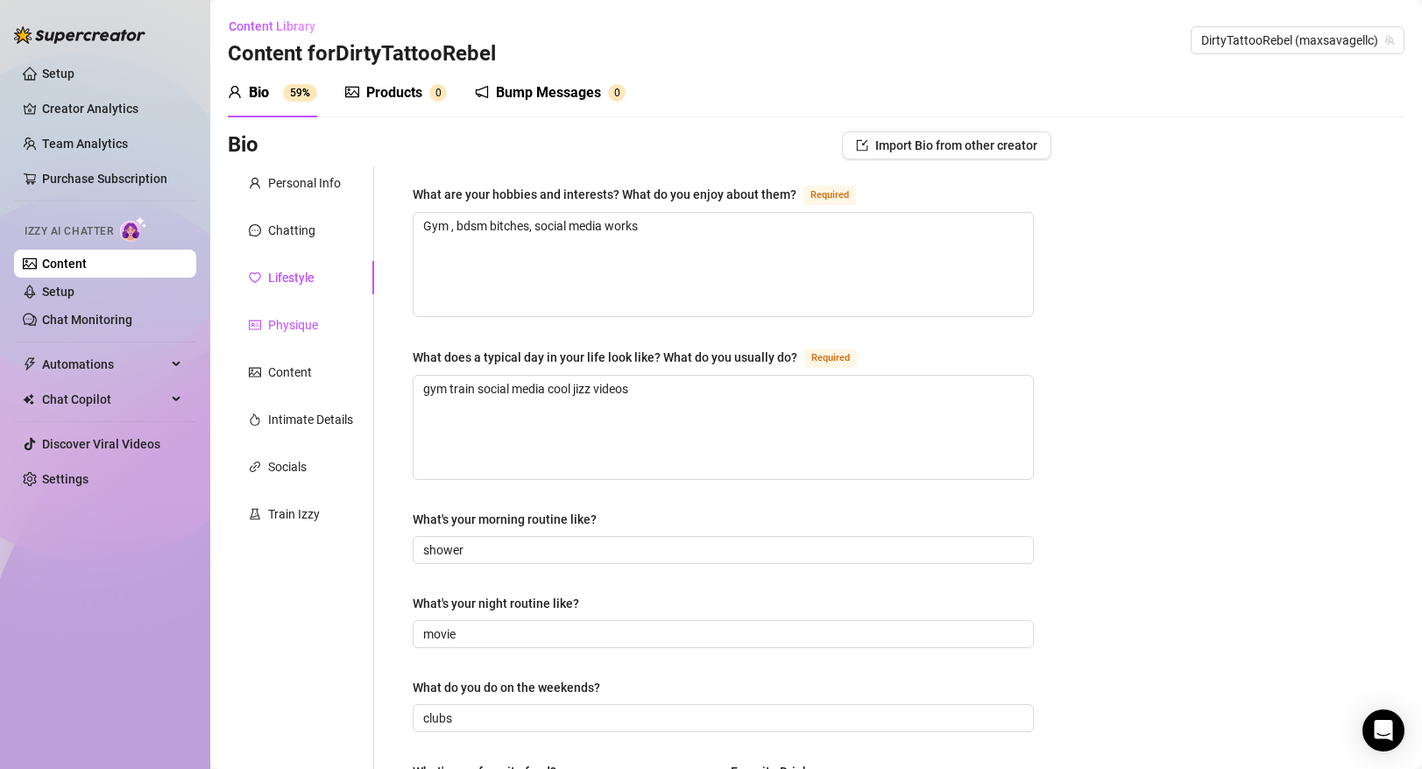
click at [298, 321] on div "Physique" at bounding box center [293, 324] width 50 height 19
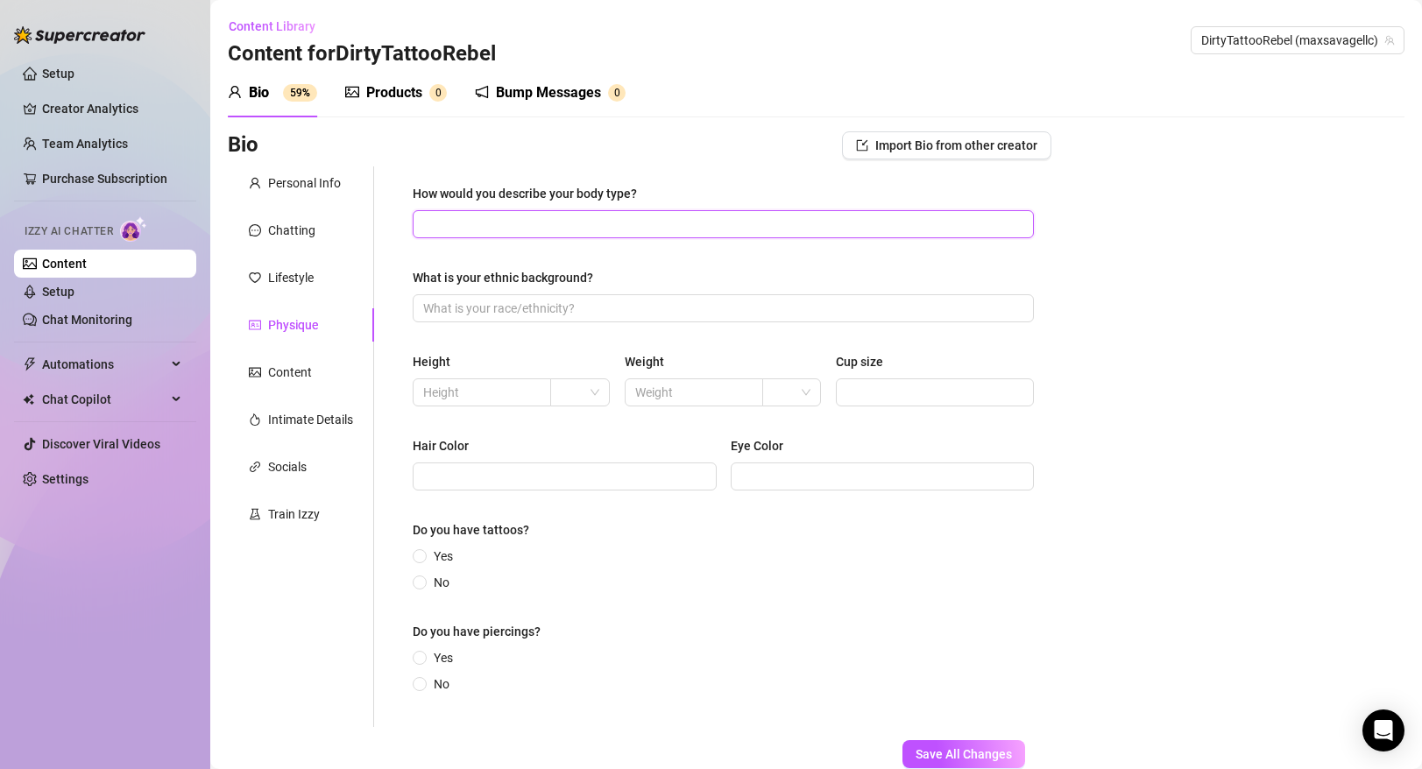
click at [520, 229] on input "How would you describe your body type?" at bounding box center [721, 224] width 597 height 19
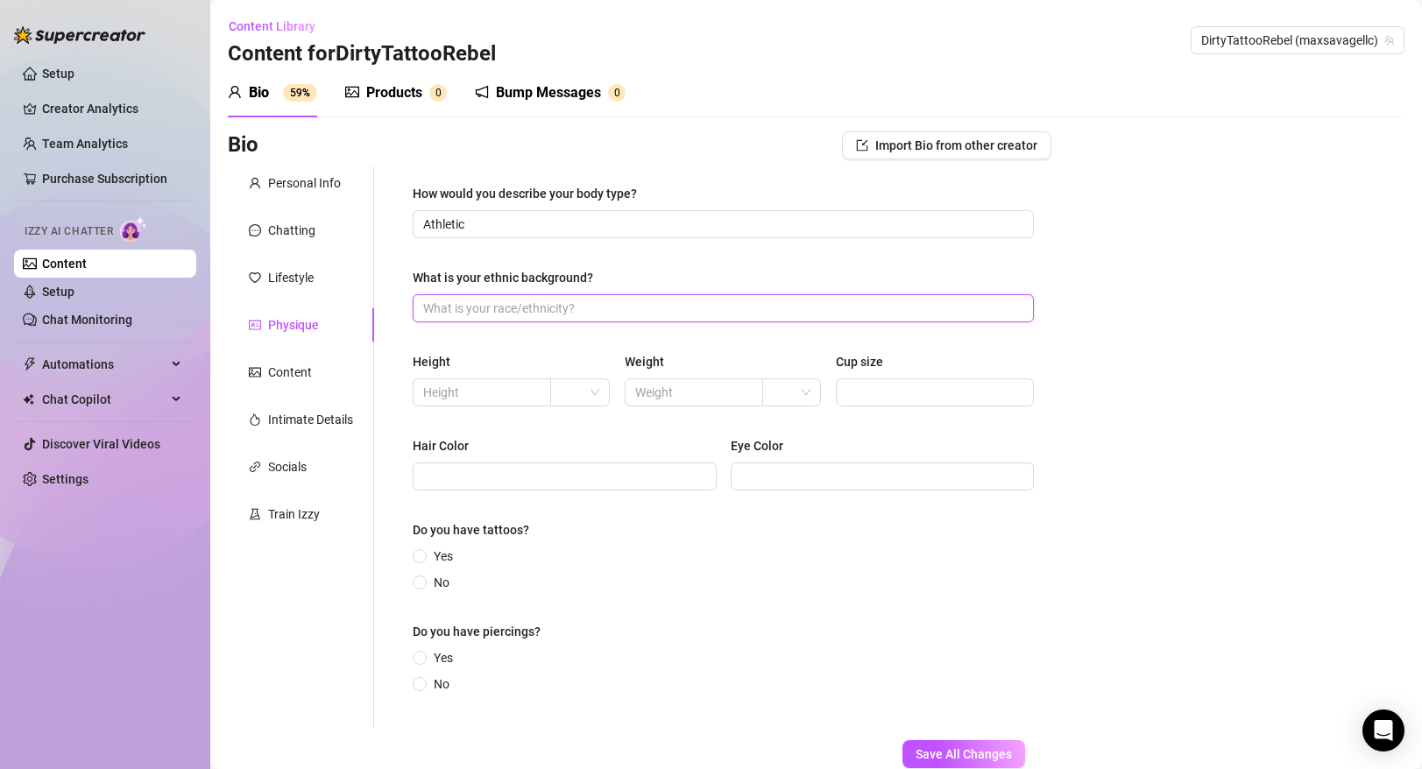
click at [519, 300] on input "What is your ethnic background?" at bounding box center [721, 308] width 597 height 19
click at [513, 391] on input "text" at bounding box center [480, 392] width 114 height 19
click at [584, 421] on div "Height 5.10 Weight Cup size" at bounding box center [723, 387] width 621 height 70
click at [593, 387] on span at bounding box center [580, 392] width 39 height 26
click at [582, 453] on div "ft" at bounding box center [580, 455] width 32 height 19
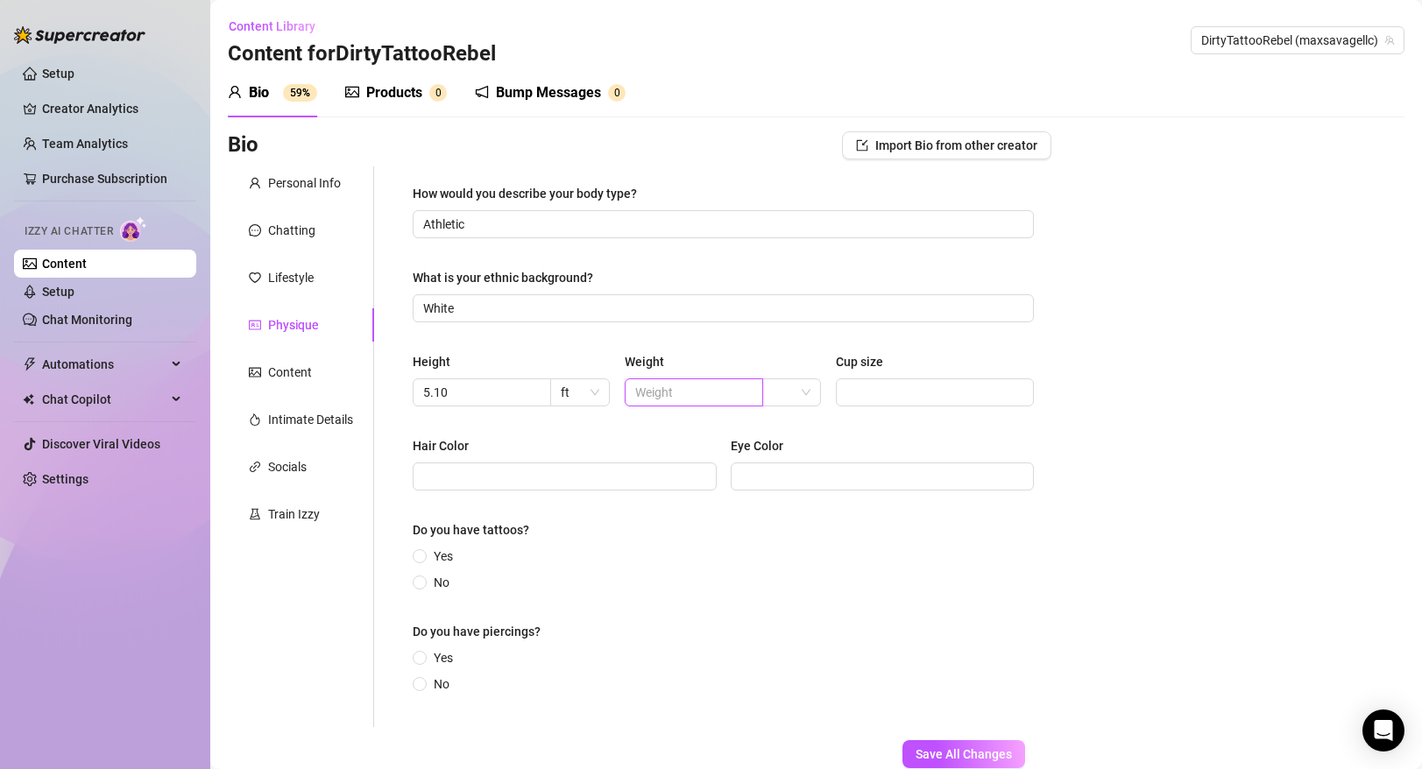
click at [694, 400] on input "text" at bounding box center [692, 392] width 114 height 19
click at [868, 391] on input "Cup size" at bounding box center [933, 392] width 174 height 19
click at [803, 396] on span at bounding box center [792, 392] width 39 height 26
click at [790, 453] on div "lbs" at bounding box center [792, 455] width 32 height 19
click at [689, 439] on div "Hair Color" at bounding box center [565, 449] width 304 height 26
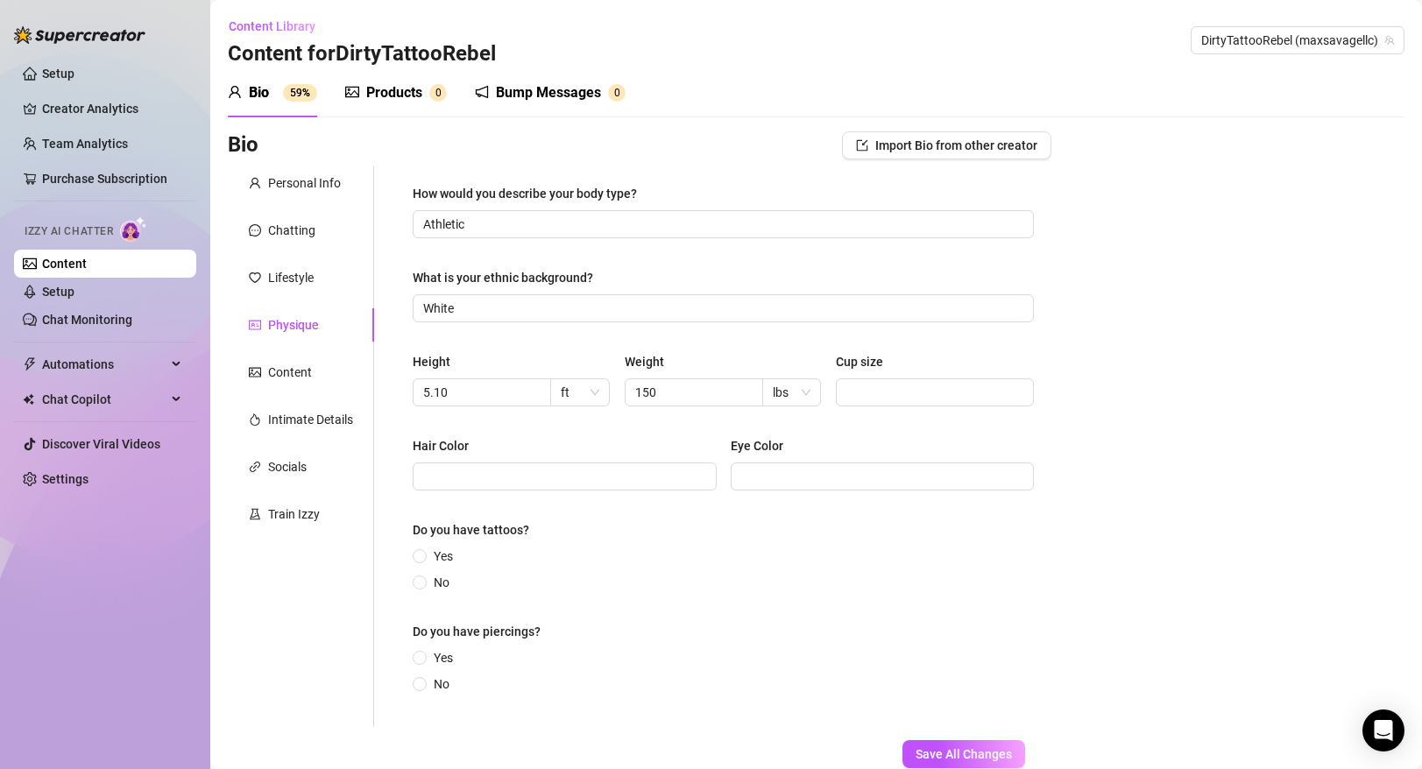
click at [533, 492] on div "Hair Color [MEDICAL_DATA]" at bounding box center [723, 471] width 621 height 70
click at [535, 484] on input "Hair Color" at bounding box center [563, 476] width 280 height 19
click at [933, 481] on input "Eye Color" at bounding box center [881, 476] width 280 height 19
click at [435, 551] on span "Yes" at bounding box center [443, 556] width 33 height 19
click at [424, 552] on input "Yes" at bounding box center [420, 557] width 7 height 11
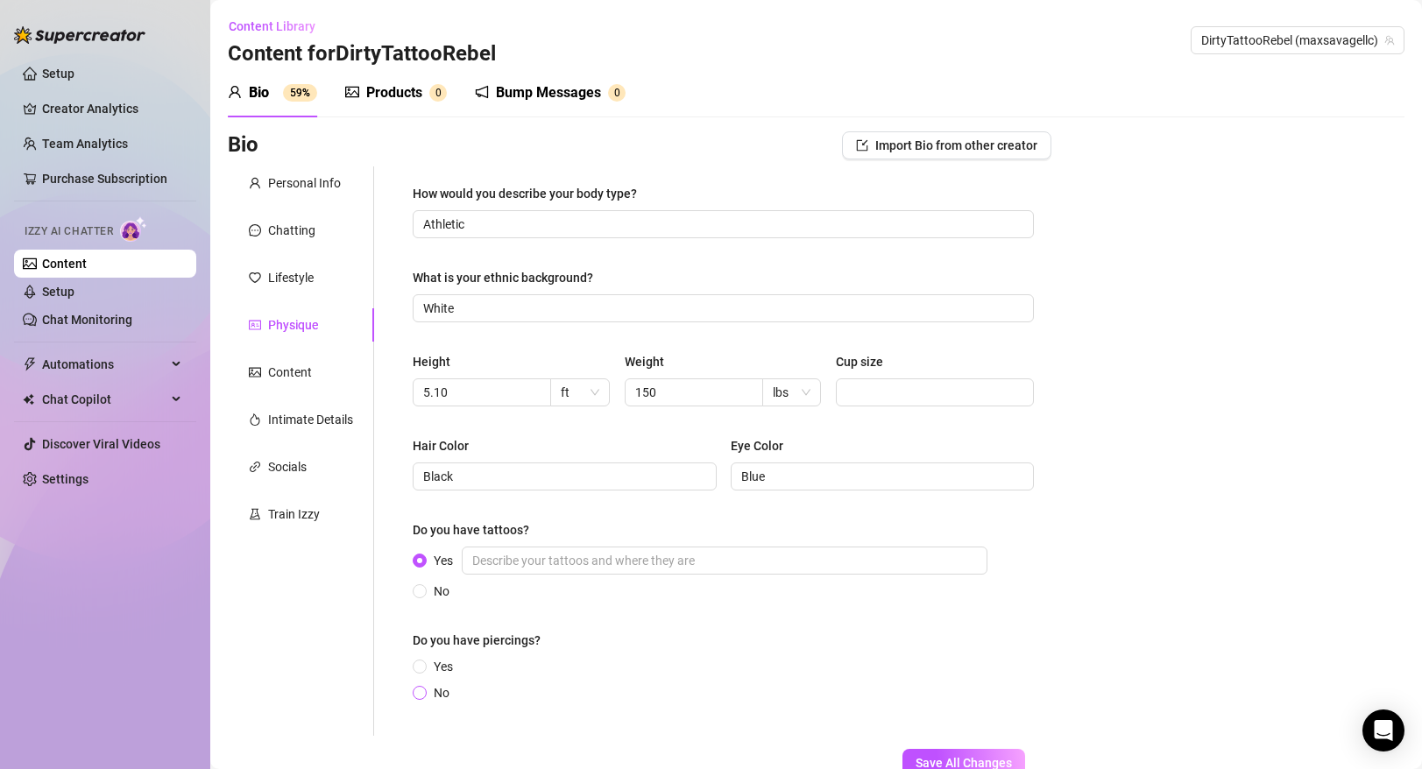
click at [428, 693] on span "No" at bounding box center [442, 692] width 30 height 19
click at [424, 693] on input "No" at bounding box center [420, 694] width 7 height 11
click at [428, 665] on span "Yes" at bounding box center [443, 666] width 33 height 19
click at [424, 665] on input "Yes" at bounding box center [420, 667] width 7 height 11
click at [554, 558] on input "Yes" at bounding box center [725, 561] width 526 height 28
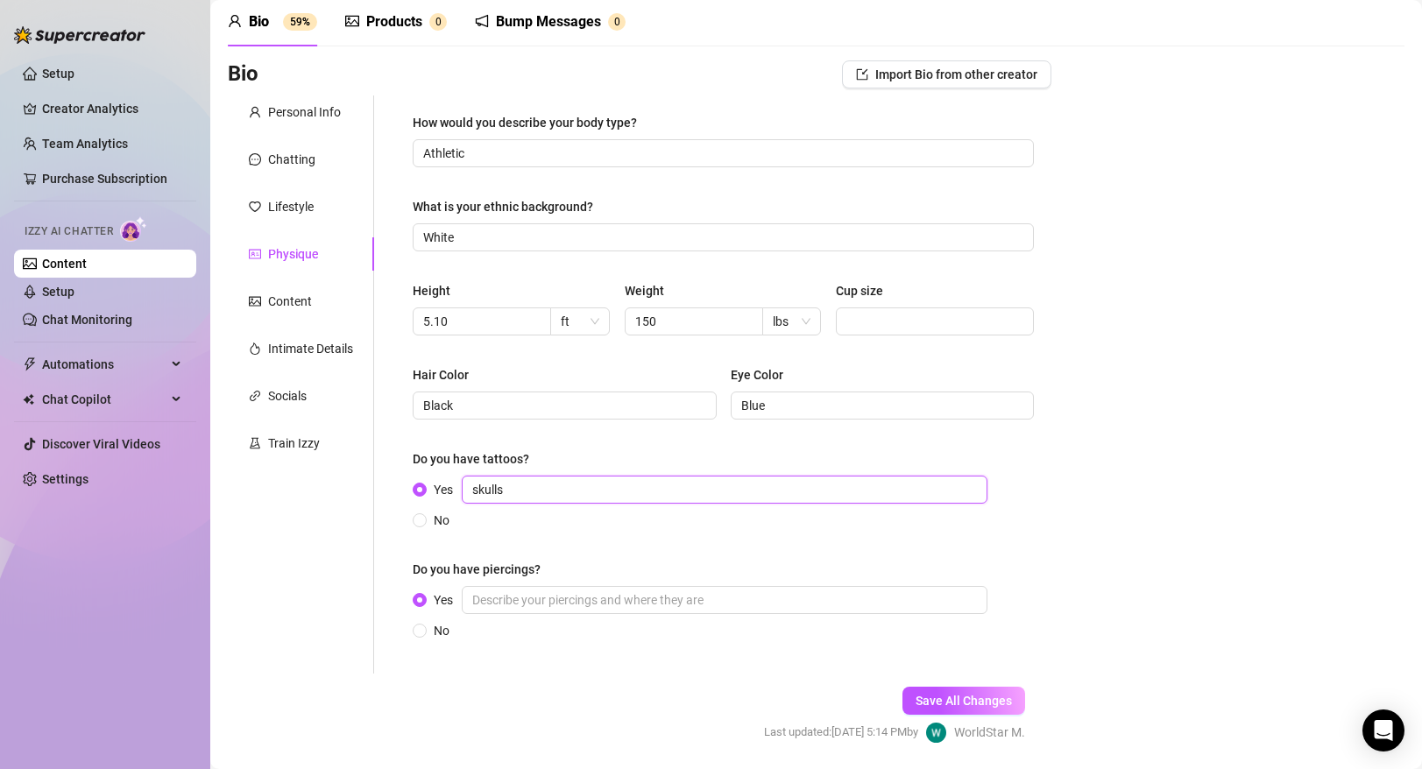
scroll to position [92, 0]
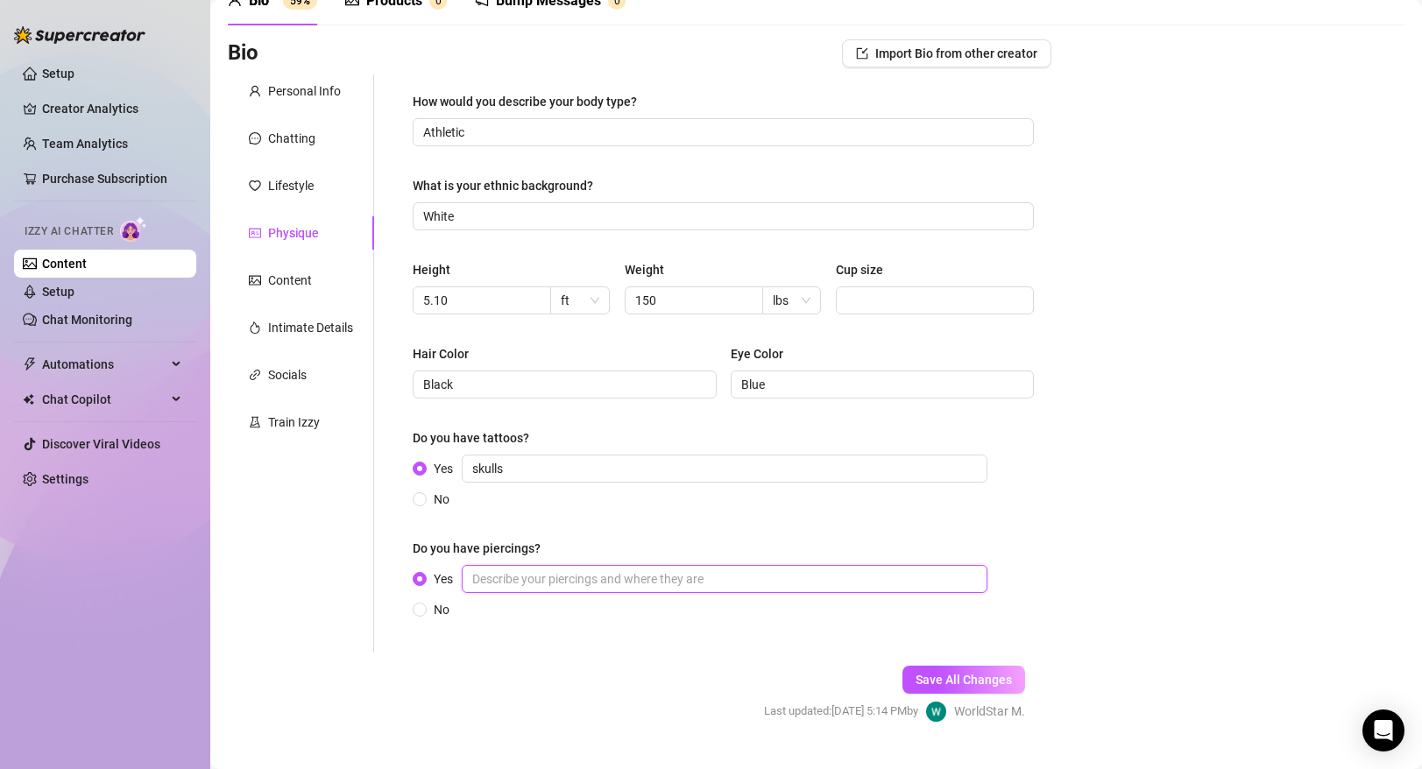
click at [541, 584] on input "Yes" at bounding box center [725, 579] width 526 height 28
click at [960, 679] on span "Save All Changes" at bounding box center [964, 680] width 96 height 14
click at [303, 271] on div "Content" at bounding box center [290, 280] width 44 height 19
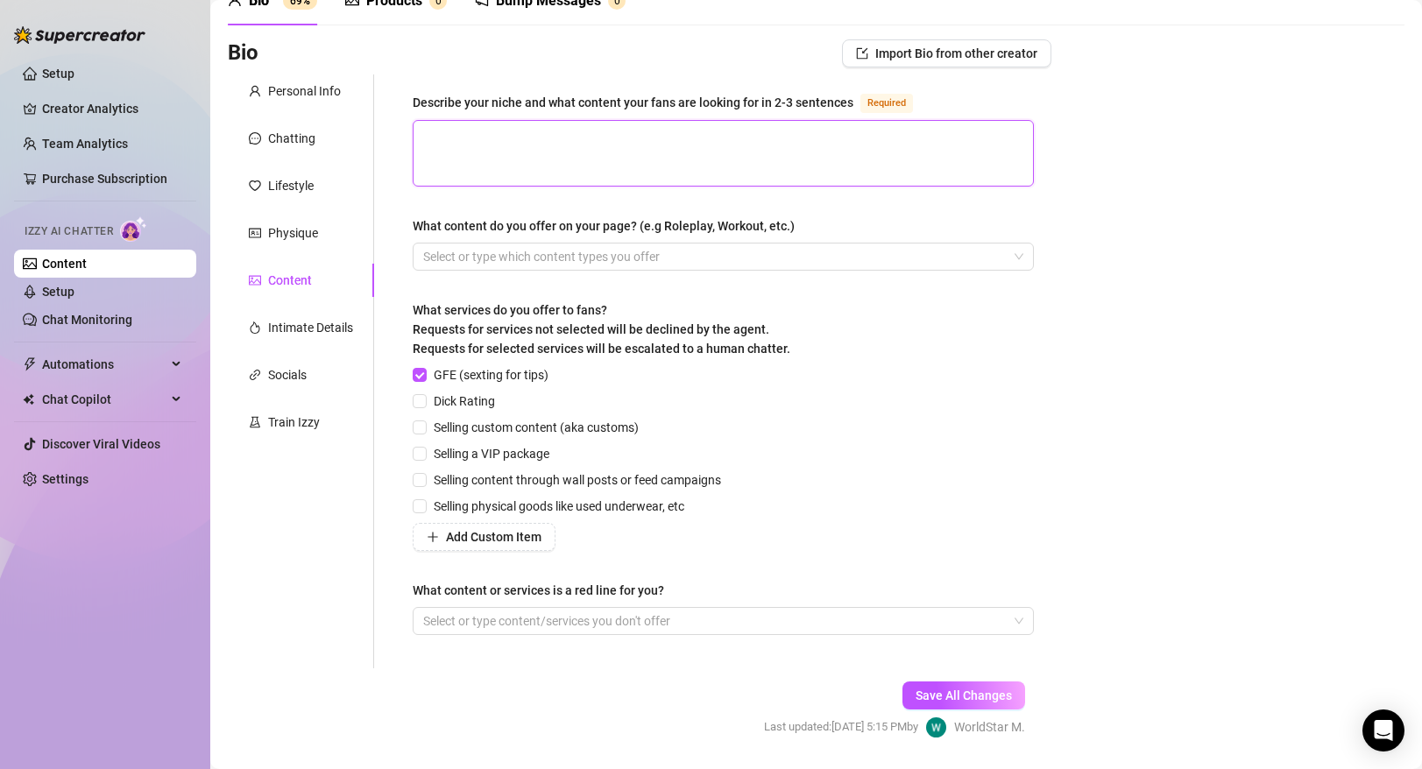
click at [558, 154] on textarea "Describe your niche and what content your fans are looking for in 2-3 sentences…" at bounding box center [724, 153] width 620 height 65
click at [503, 265] on div at bounding box center [714, 256] width 596 height 25
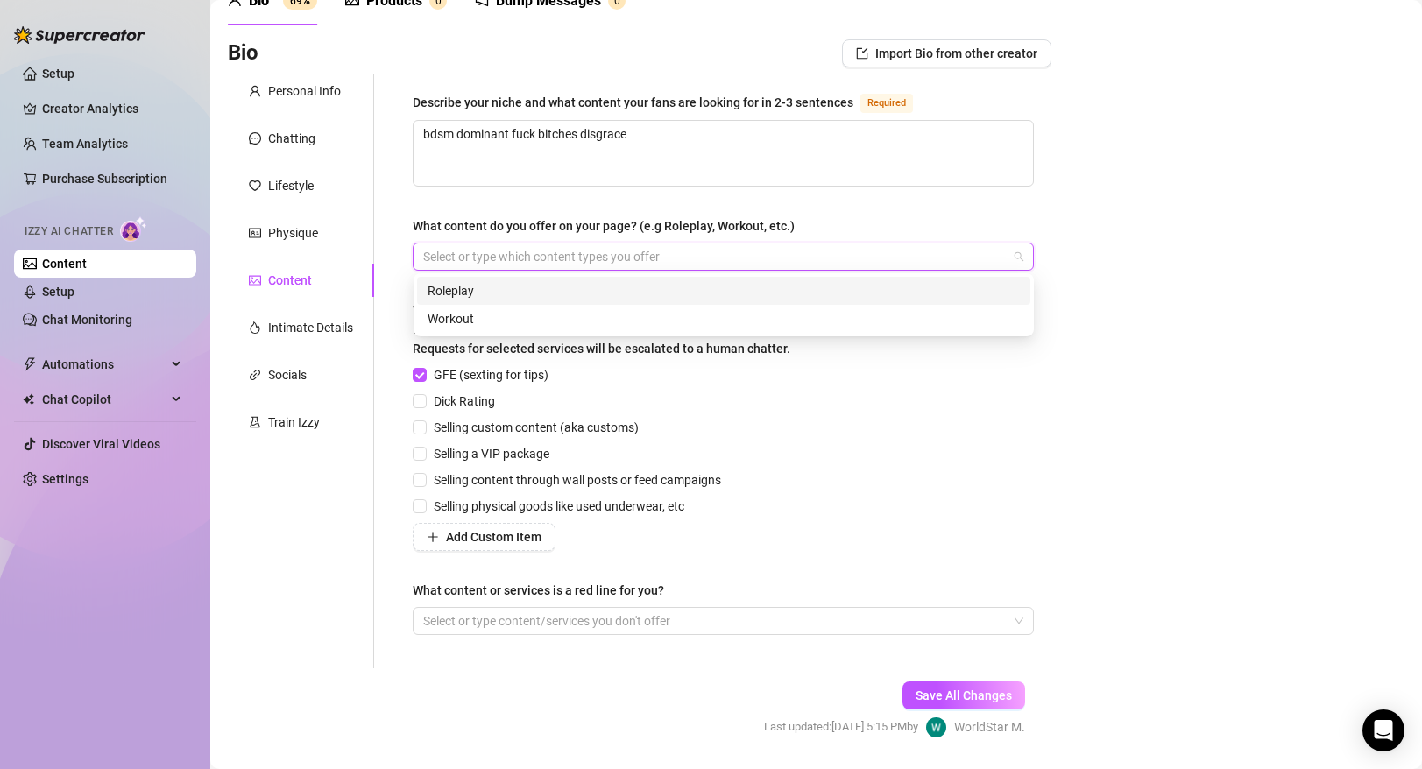
click at [494, 299] on div "Roleplay" at bounding box center [724, 290] width 592 height 19
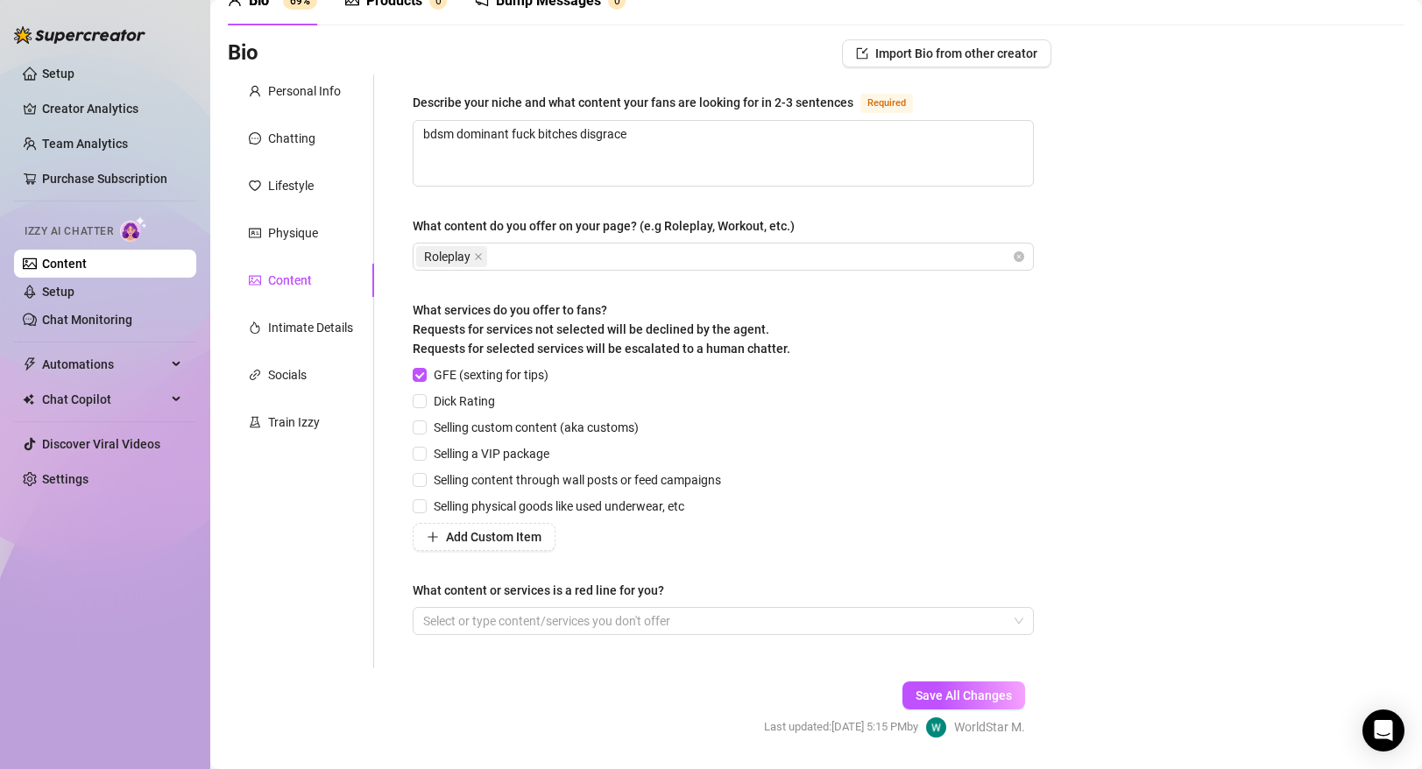
click at [641, 226] on div "What content do you offer on your page? (e.g Roleplay, Workout, etc.)" at bounding box center [604, 225] width 382 height 19
click at [494, 246] on input "What content do you offer on your page? (e.g Roleplay, Workout, etc.)" at bounding box center [493, 256] width 4 height 21
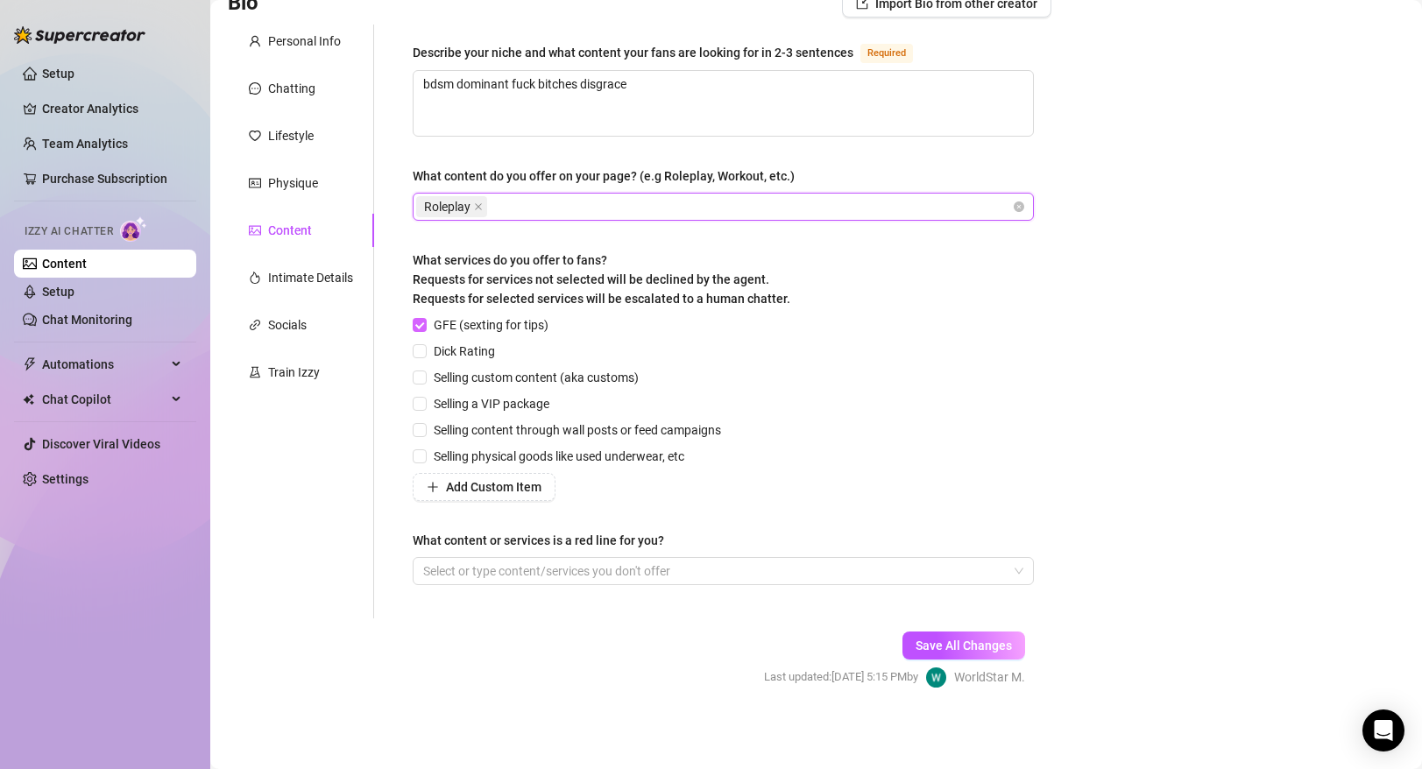
scroll to position [144, 0]
click at [474, 372] on span "Selling custom content (aka customs)" at bounding box center [536, 375] width 219 height 19
click at [425, 372] on input "Selling custom content (aka customs)" at bounding box center [419, 375] width 12 height 12
click at [427, 379] on span at bounding box center [420, 376] width 14 height 14
click at [425, 379] on input "Selling custom content (aka customs)" at bounding box center [419, 375] width 12 height 12
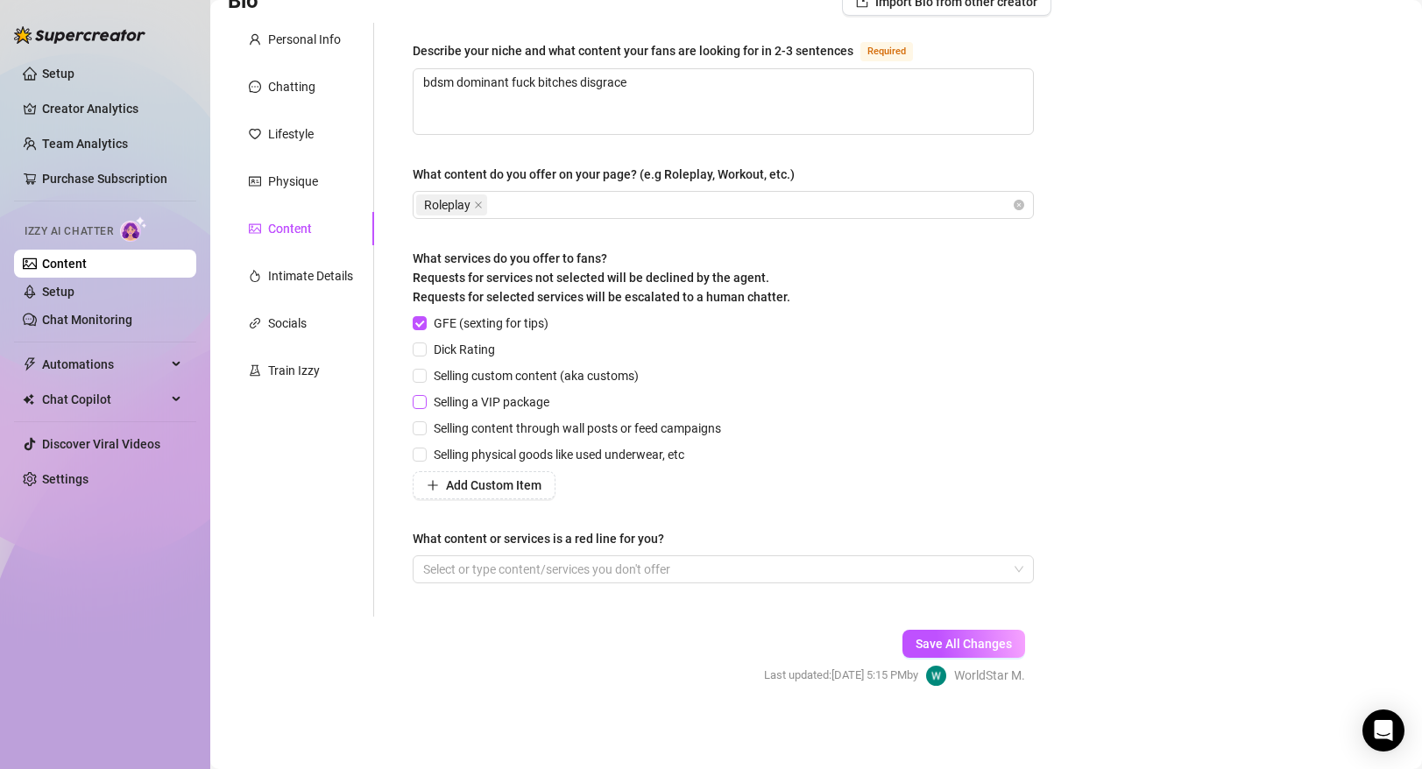
click at [423, 407] on span at bounding box center [420, 402] width 14 height 14
click at [423, 407] on input "Selling a VIP package" at bounding box center [419, 401] width 12 height 12
click at [422, 383] on label "Selling custom content (aka customs)" at bounding box center [529, 375] width 233 height 19
click at [422, 381] on input "Selling custom content (aka customs)" at bounding box center [419, 375] width 12 height 12
click at [425, 362] on div "GFE (sexting for tips) Dick Rating Selling custom content (aka customs) Selling…" at bounding box center [570, 407] width 315 height 186
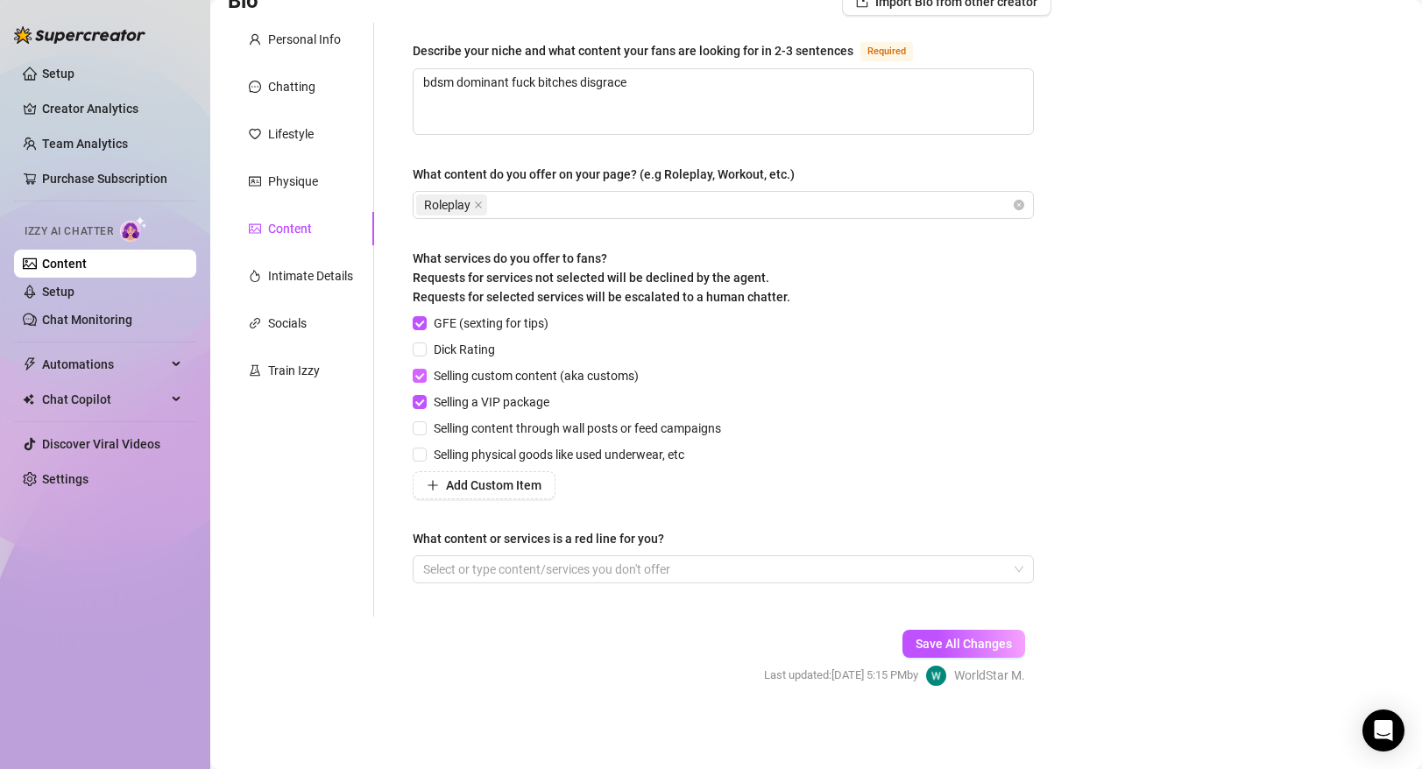
click at [425, 375] on input "Selling custom content (aka customs)" at bounding box center [419, 375] width 12 height 12
click at [422, 380] on span at bounding box center [420, 376] width 14 height 14
click at [422, 380] on input "Selling custom content (aka customs)" at bounding box center [419, 375] width 12 height 12
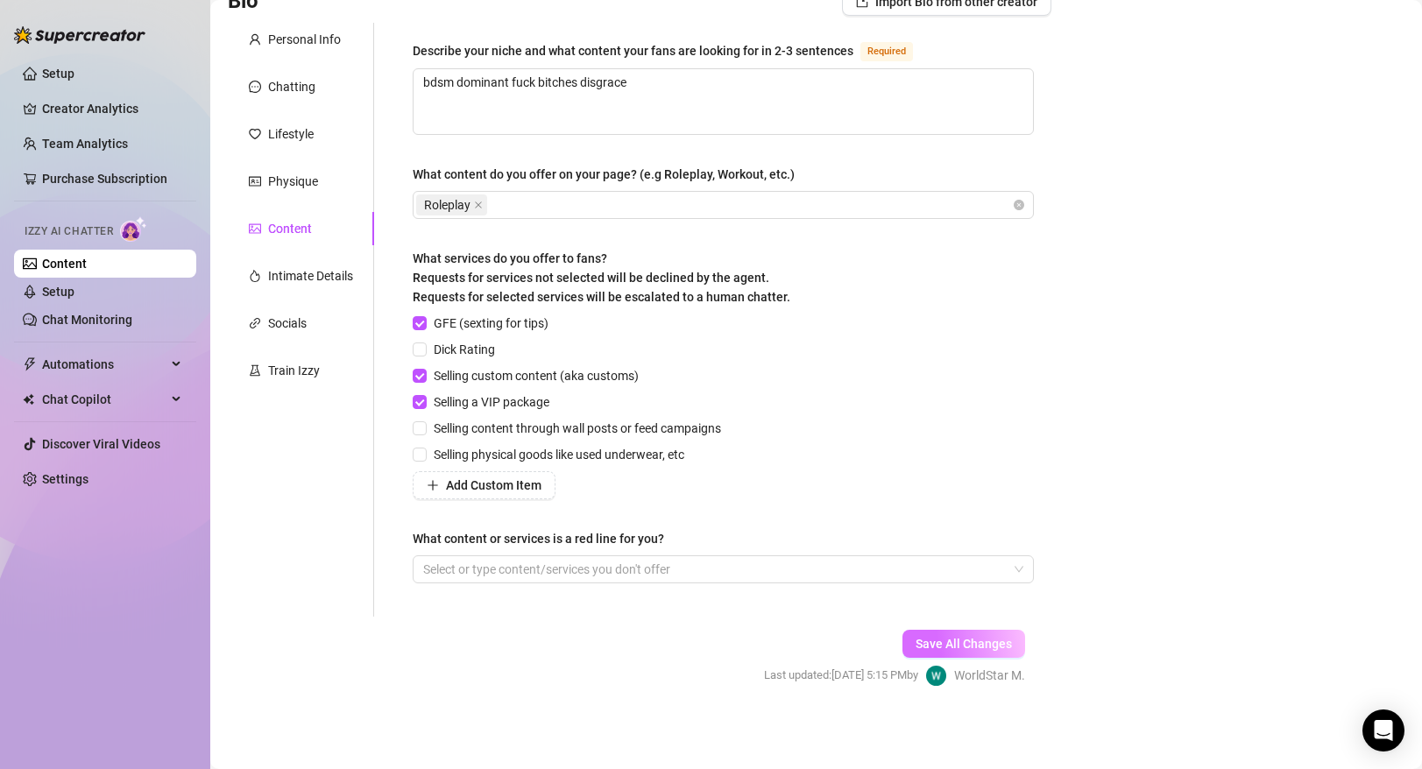
click at [929, 640] on span "Save All Changes" at bounding box center [964, 644] width 96 height 14
click at [319, 274] on div "Intimate Details" at bounding box center [310, 275] width 85 height 19
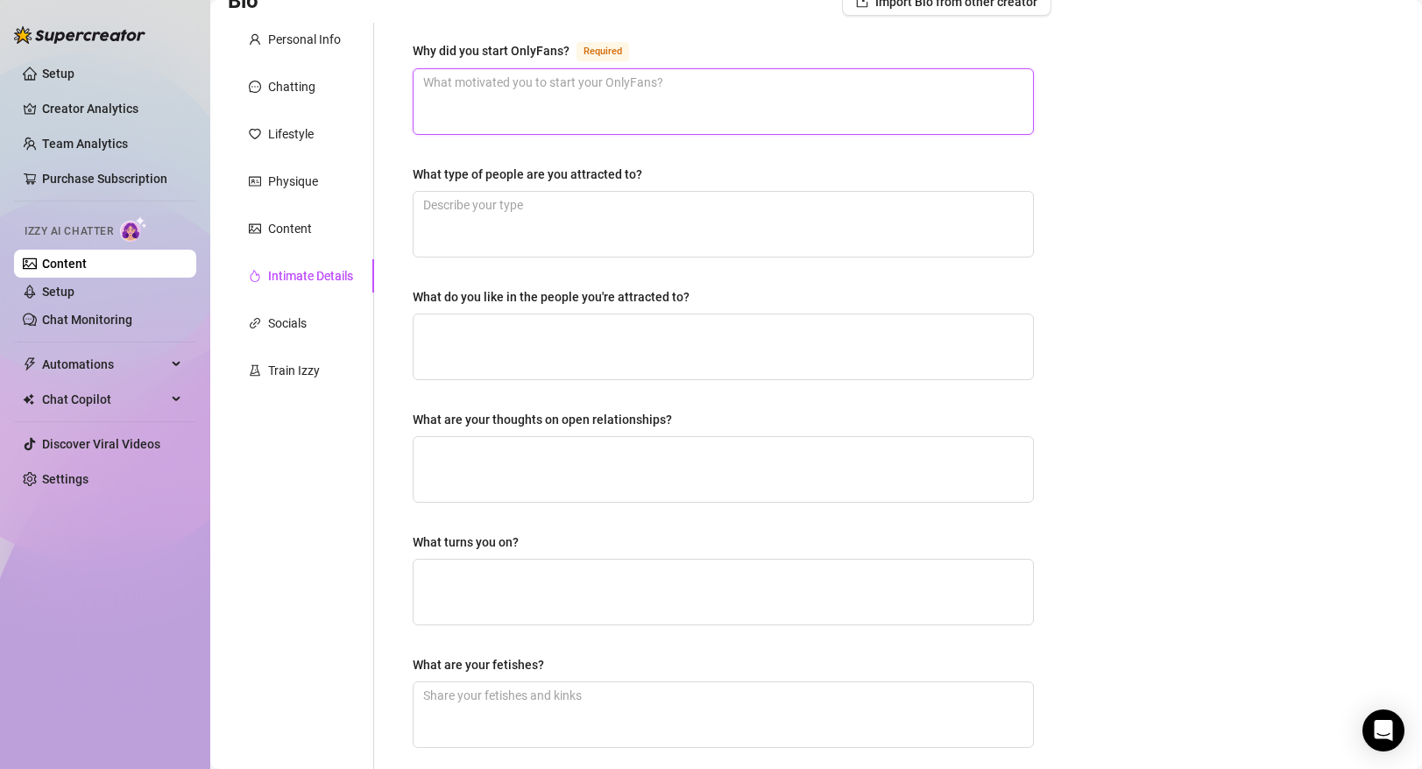
click at [545, 87] on textarea "Why did you start OnlyFans? Required" at bounding box center [724, 101] width 620 height 65
click at [513, 232] on textarea "What type of people are you attracted to?" at bounding box center [724, 224] width 620 height 65
click at [541, 350] on textarea "What do you like in the people you're attracted to?" at bounding box center [724, 347] width 620 height 65
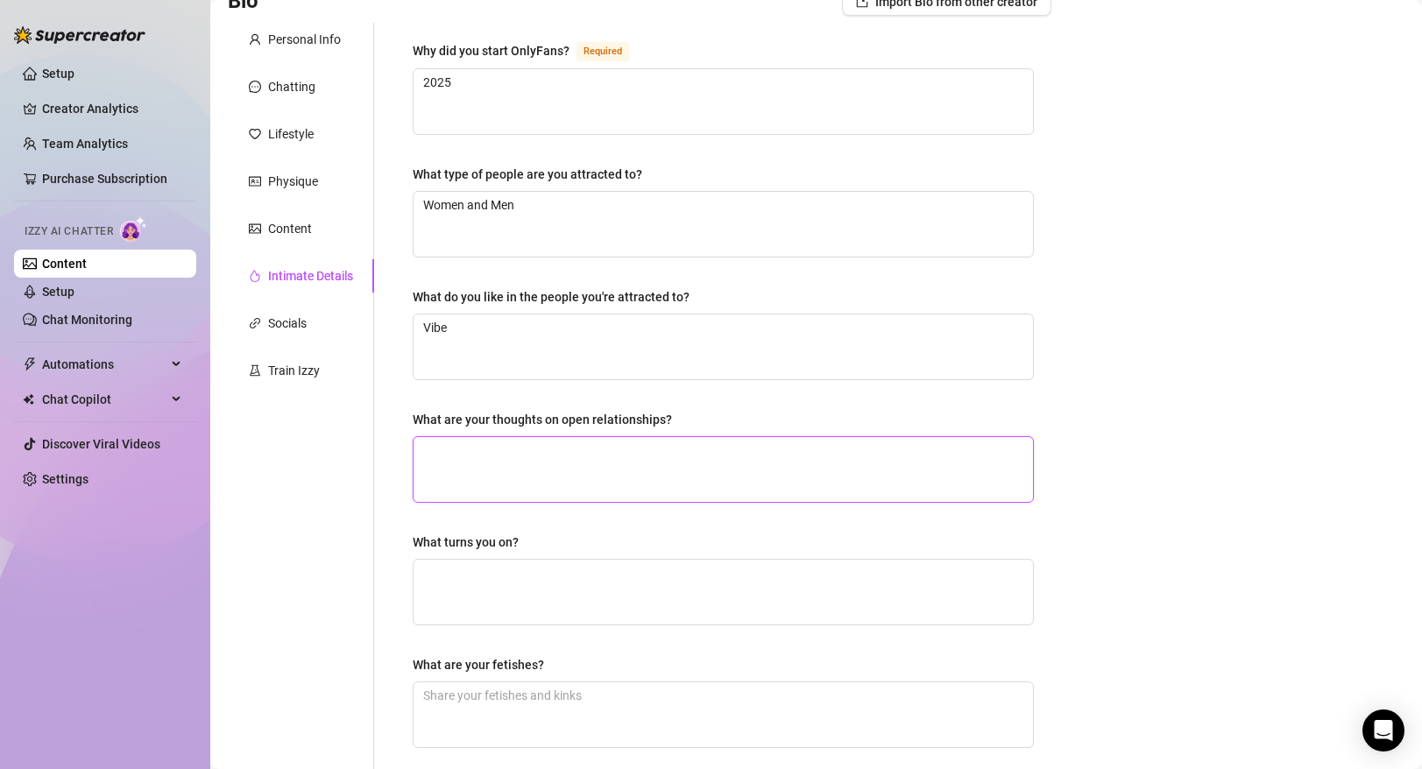
click at [627, 460] on textarea "What are your thoughts on open relationships?" at bounding box center [724, 469] width 620 height 65
click at [544, 580] on textarea "What turns you on?" at bounding box center [724, 592] width 620 height 65
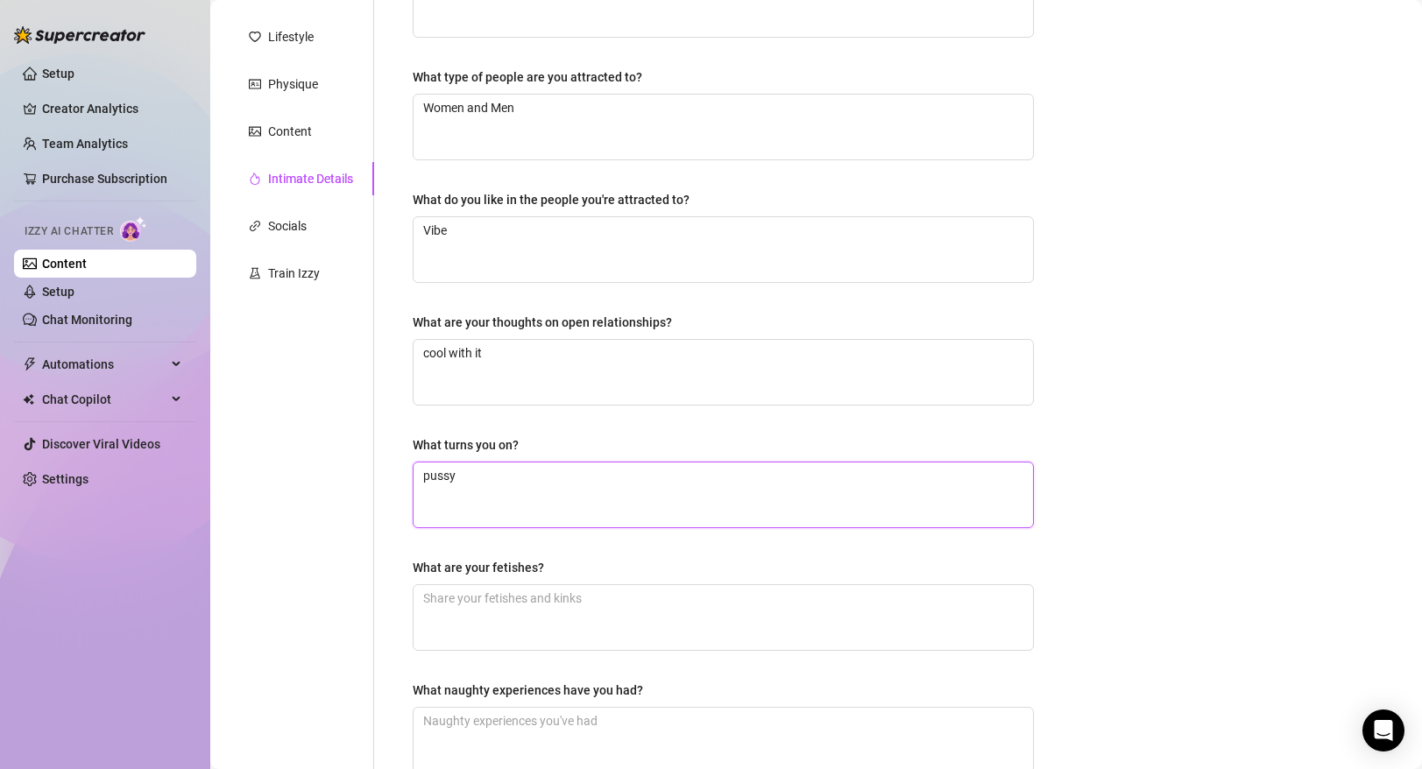
scroll to position [270, 0]
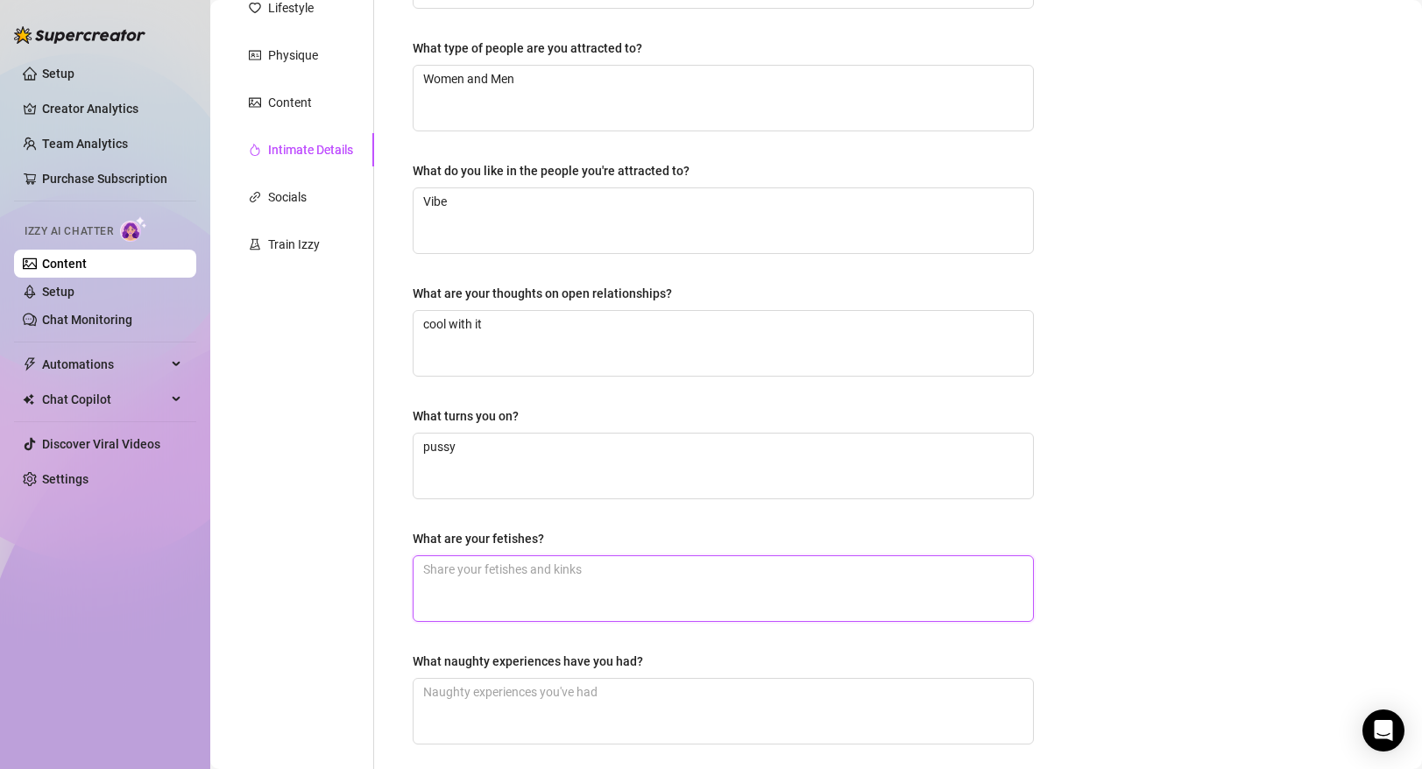
click at [539, 588] on textarea "What are your fetishes?" at bounding box center [724, 588] width 620 height 65
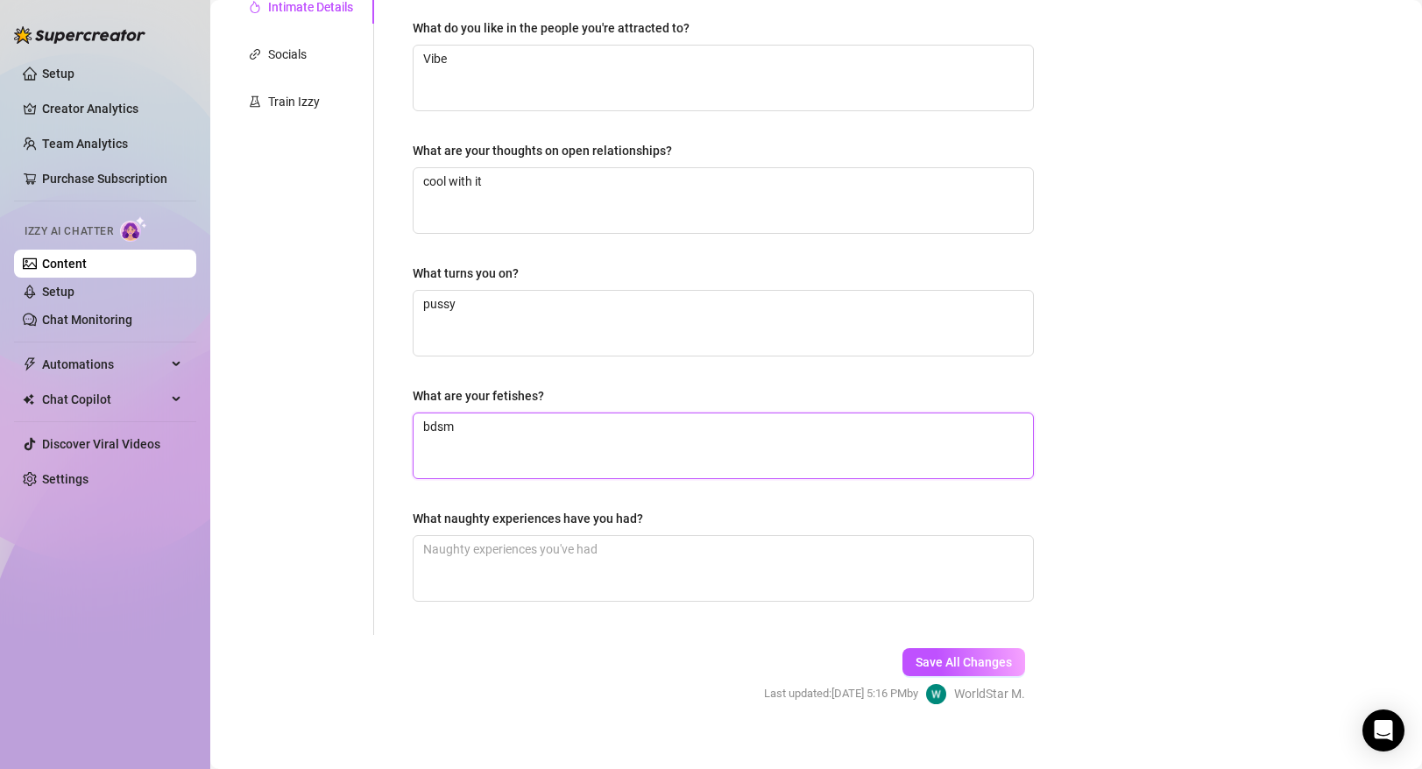
scroll to position [419, 0]
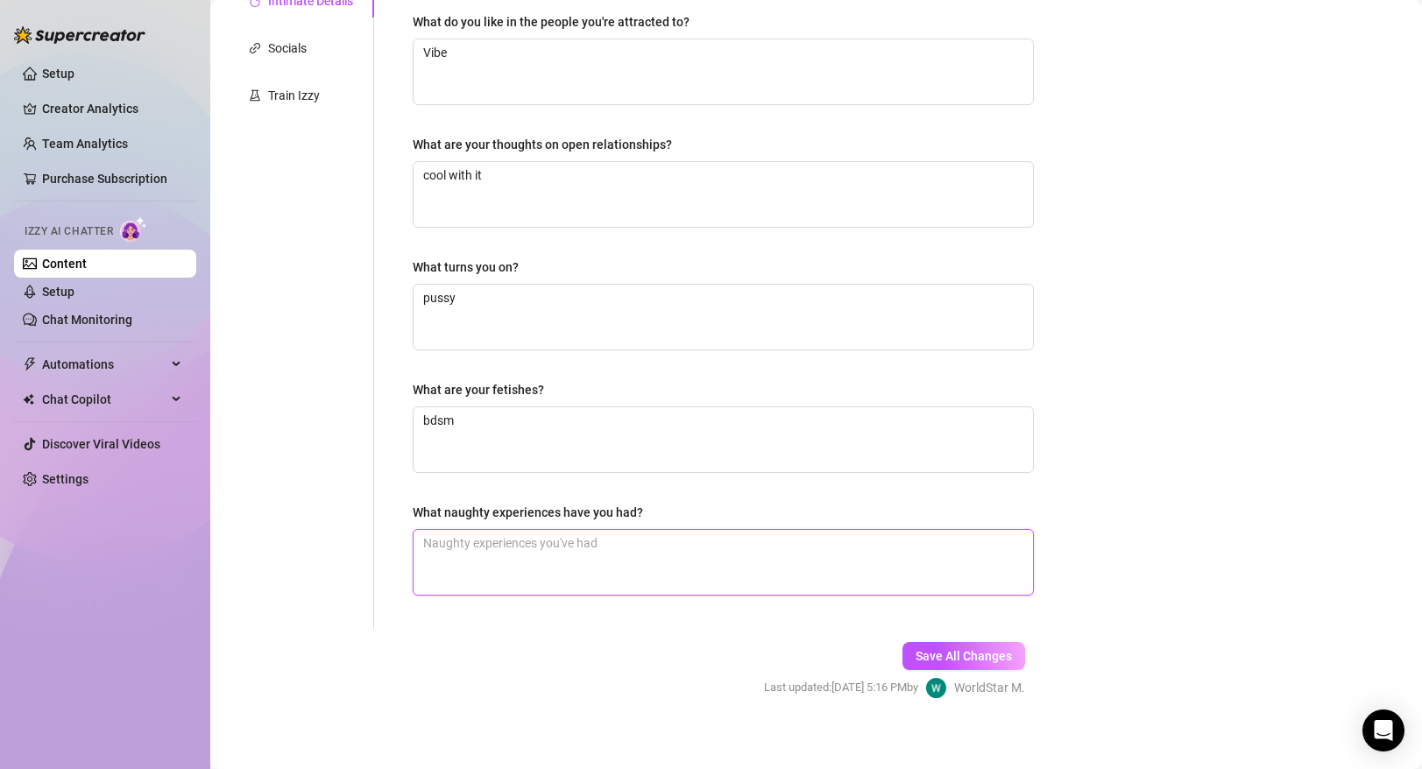
click at [514, 553] on textarea "What naughty experiences have you had?" at bounding box center [724, 562] width 620 height 65
click at [930, 671] on div "Save All Changes Last updated: [DATE] 5:16 PM by WorldStar [PERSON_NAME]" at bounding box center [895, 670] width 314 height 83
click at [938, 659] on span "Save All Changes" at bounding box center [964, 656] width 96 height 14
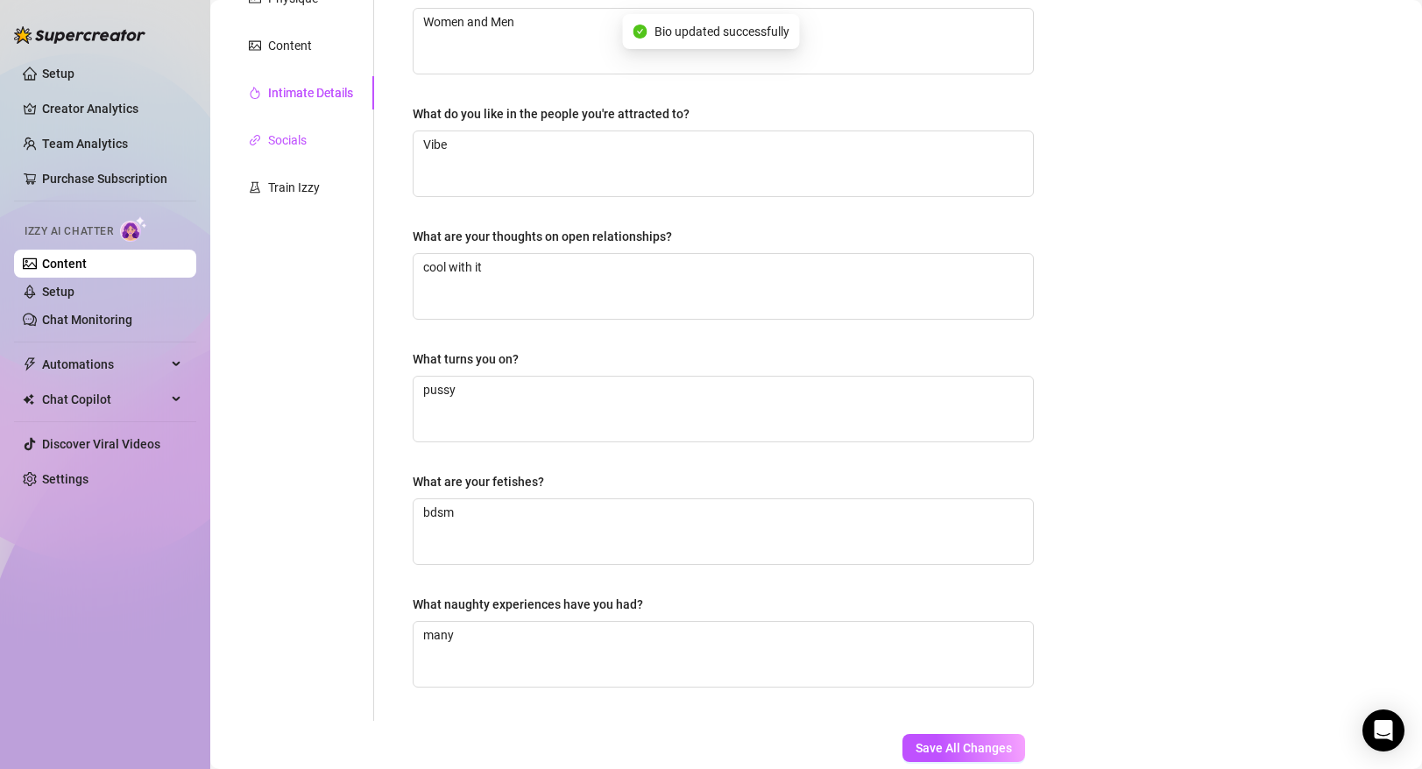
click at [287, 143] on div "Socials" at bounding box center [287, 140] width 39 height 19
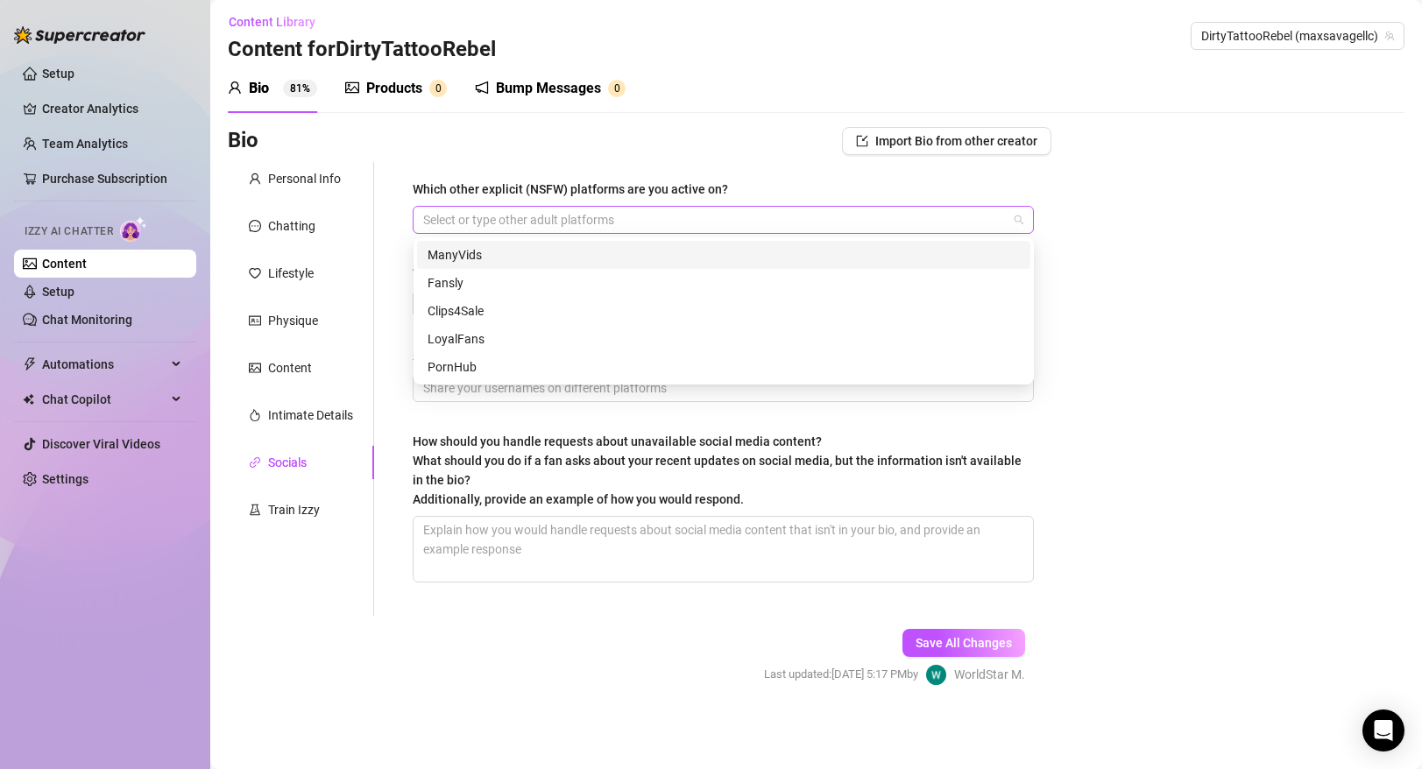
click at [488, 216] on div at bounding box center [714, 220] width 596 height 25
click at [521, 192] on div "Which other explicit (NSFW) platforms are you active on?" at bounding box center [570, 189] width 315 height 19
click at [427, 209] on input "Which other explicit (NSFW) platforms are you active on?" at bounding box center [425, 219] width 4 height 21
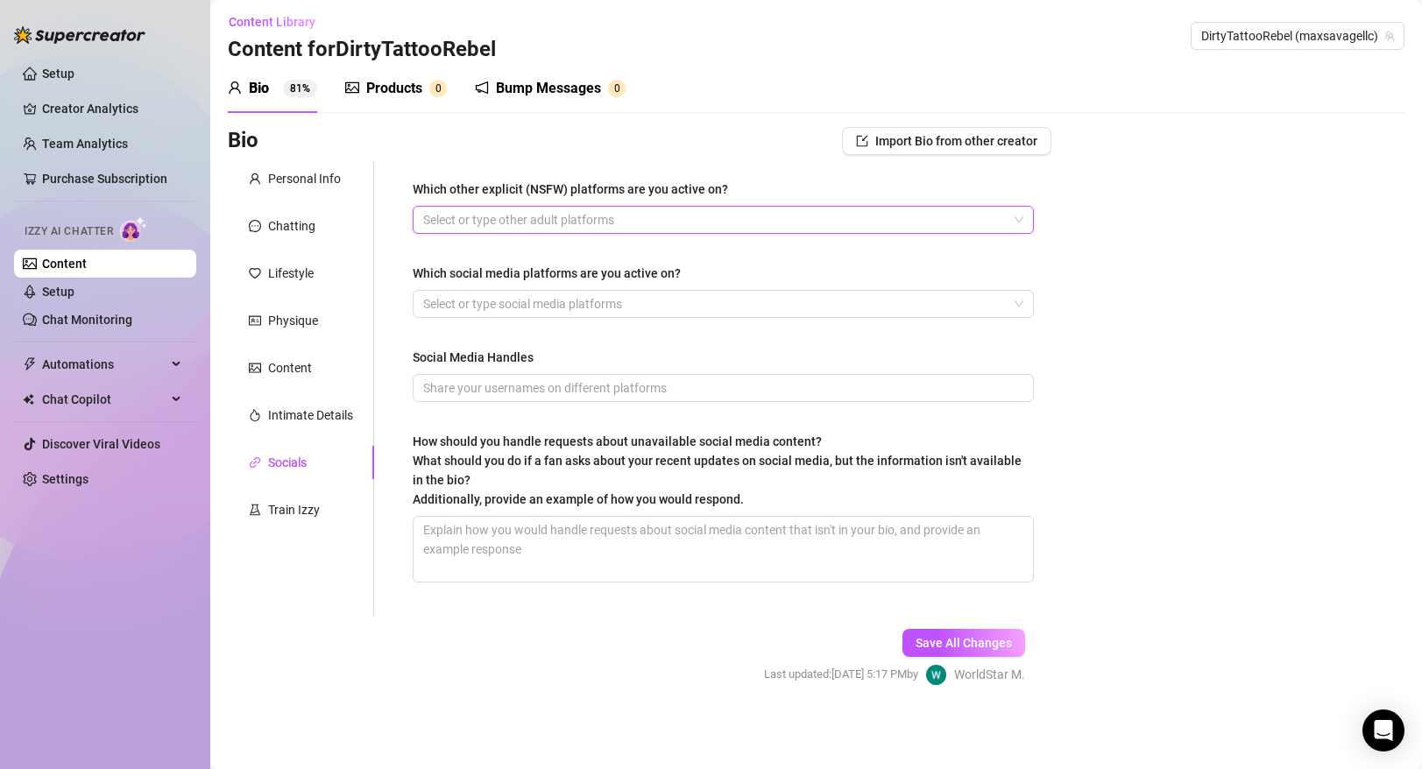
click at [549, 141] on div "Bio Import Bio from other creator" at bounding box center [640, 141] width 824 height 28
click at [524, 293] on div at bounding box center [714, 304] width 596 height 25
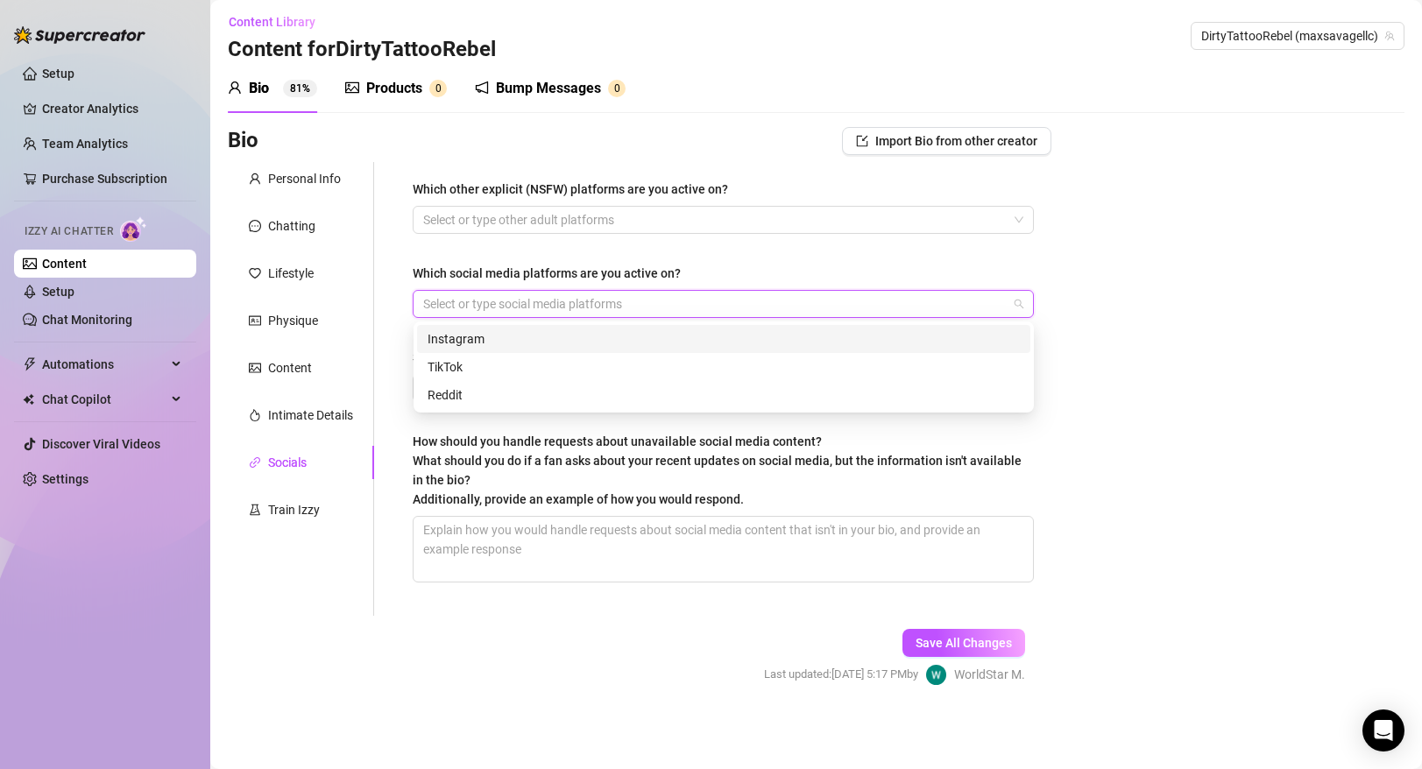
click at [521, 302] on div at bounding box center [714, 304] width 596 height 25
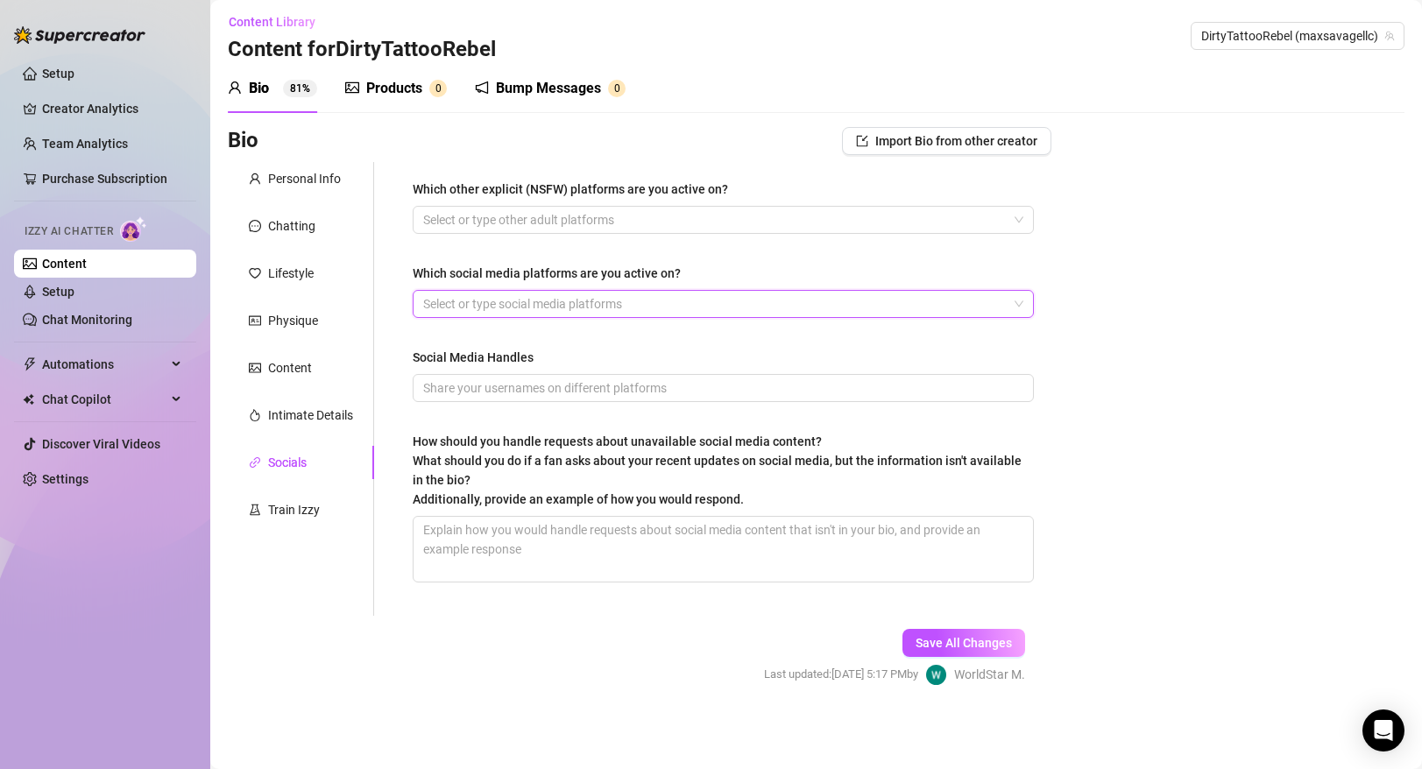
click at [515, 307] on div at bounding box center [714, 304] width 596 height 25
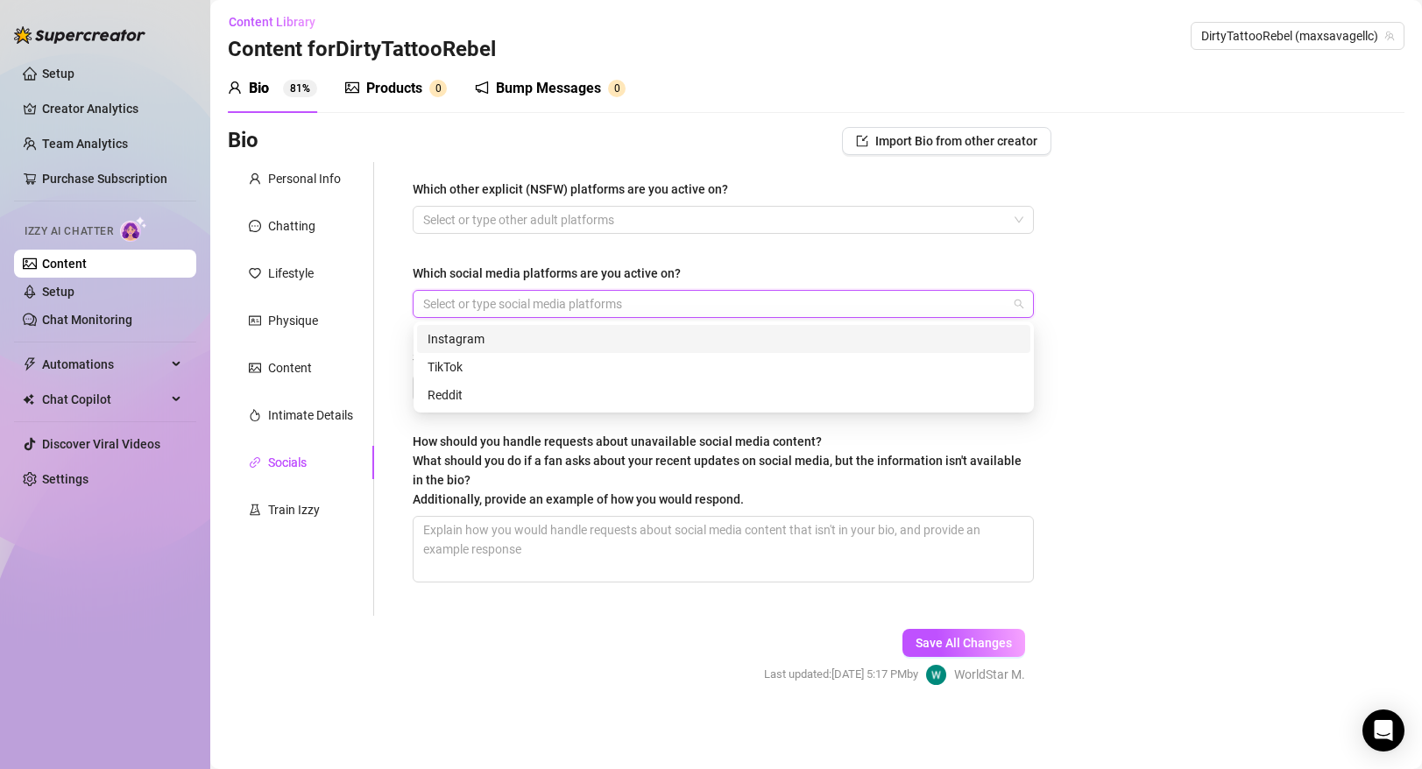
click at [493, 335] on div "Instagram" at bounding box center [724, 338] width 592 height 19
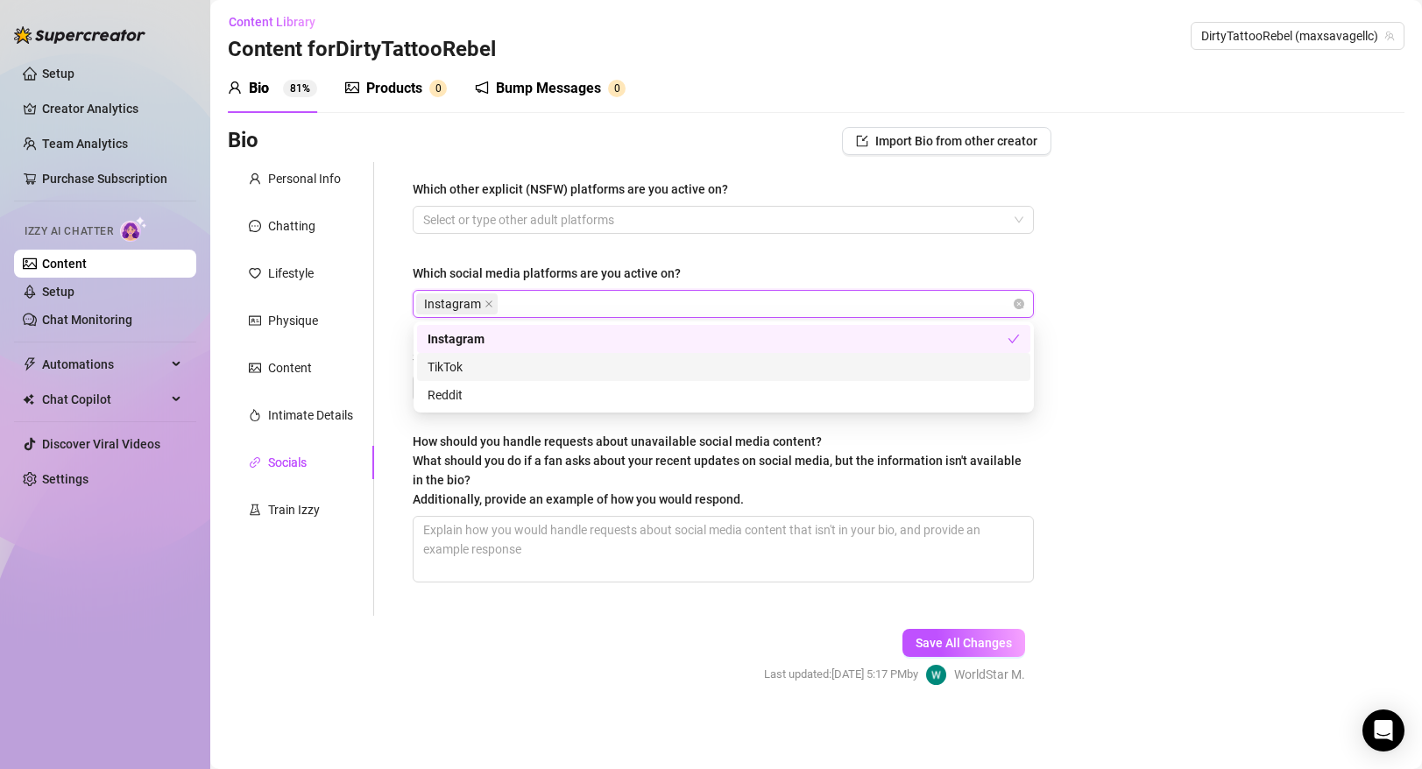
click at [486, 360] on div "TikTok" at bounding box center [724, 367] width 592 height 19
click at [485, 365] on div "TikTok" at bounding box center [718, 367] width 580 height 19
click at [602, 247] on div "Which other explicit (NSFW) platforms are you active on? Select or type other a…" at bounding box center [723, 389] width 621 height 419
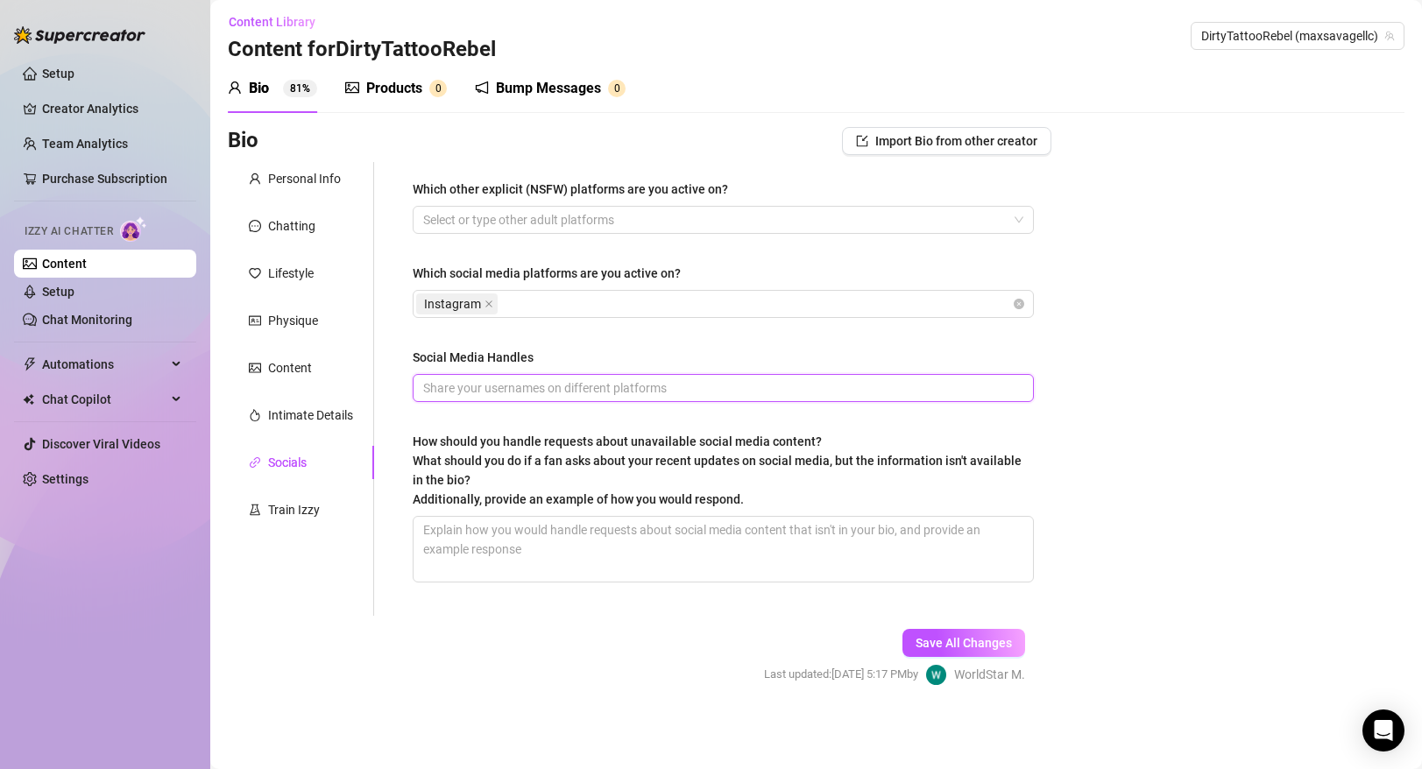
click at [650, 385] on input "Social Media Handles" at bounding box center [721, 388] width 597 height 19
click at [768, 424] on div "Which other explicit (NSFW) platforms are you active on? Select or type other a…" at bounding box center [723, 389] width 621 height 419
click at [818, 550] on textarea "How should you handle requests about unavailable social media content? What sho…" at bounding box center [724, 549] width 620 height 65
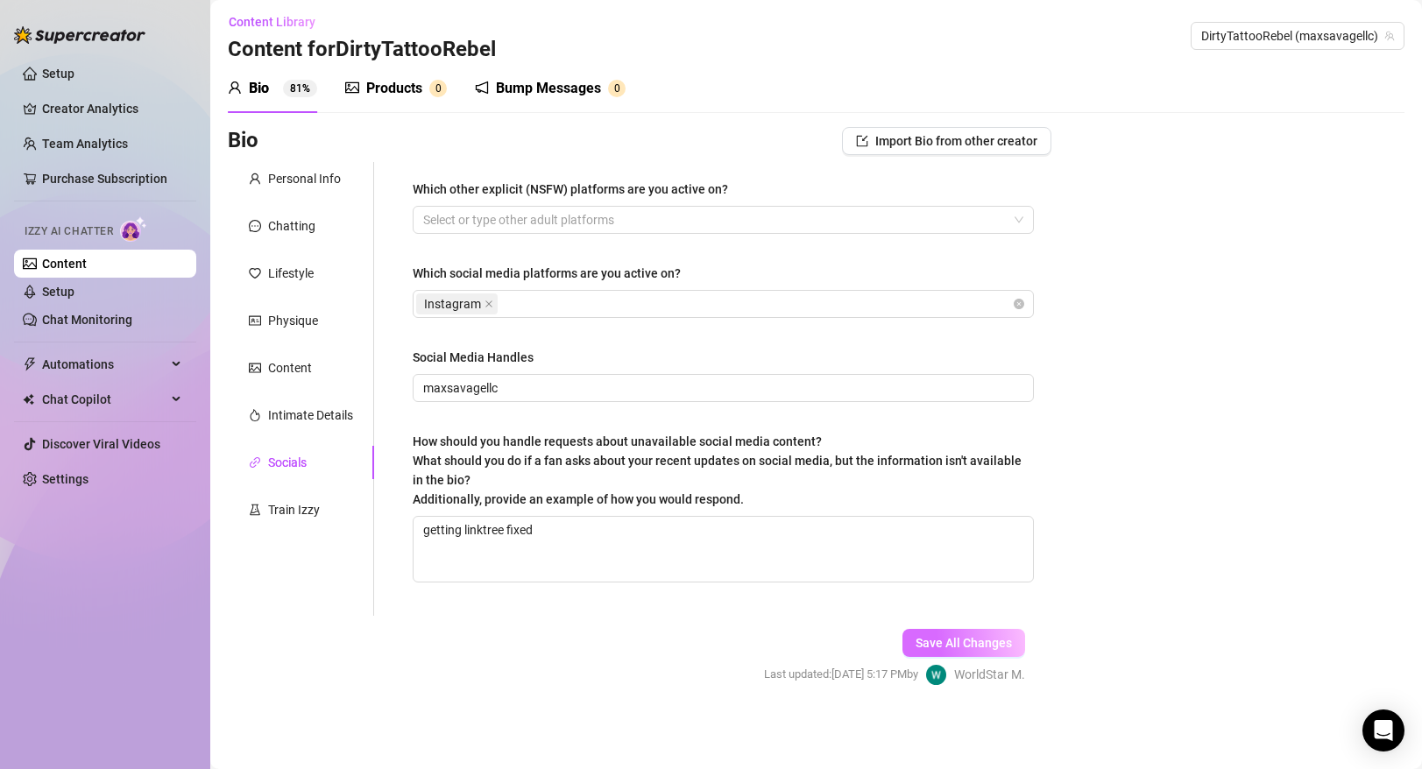
click at [945, 641] on span "Save All Changes" at bounding box center [964, 643] width 96 height 14
click at [321, 512] on div "Train Izzy" at bounding box center [301, 509] width 146 height 33
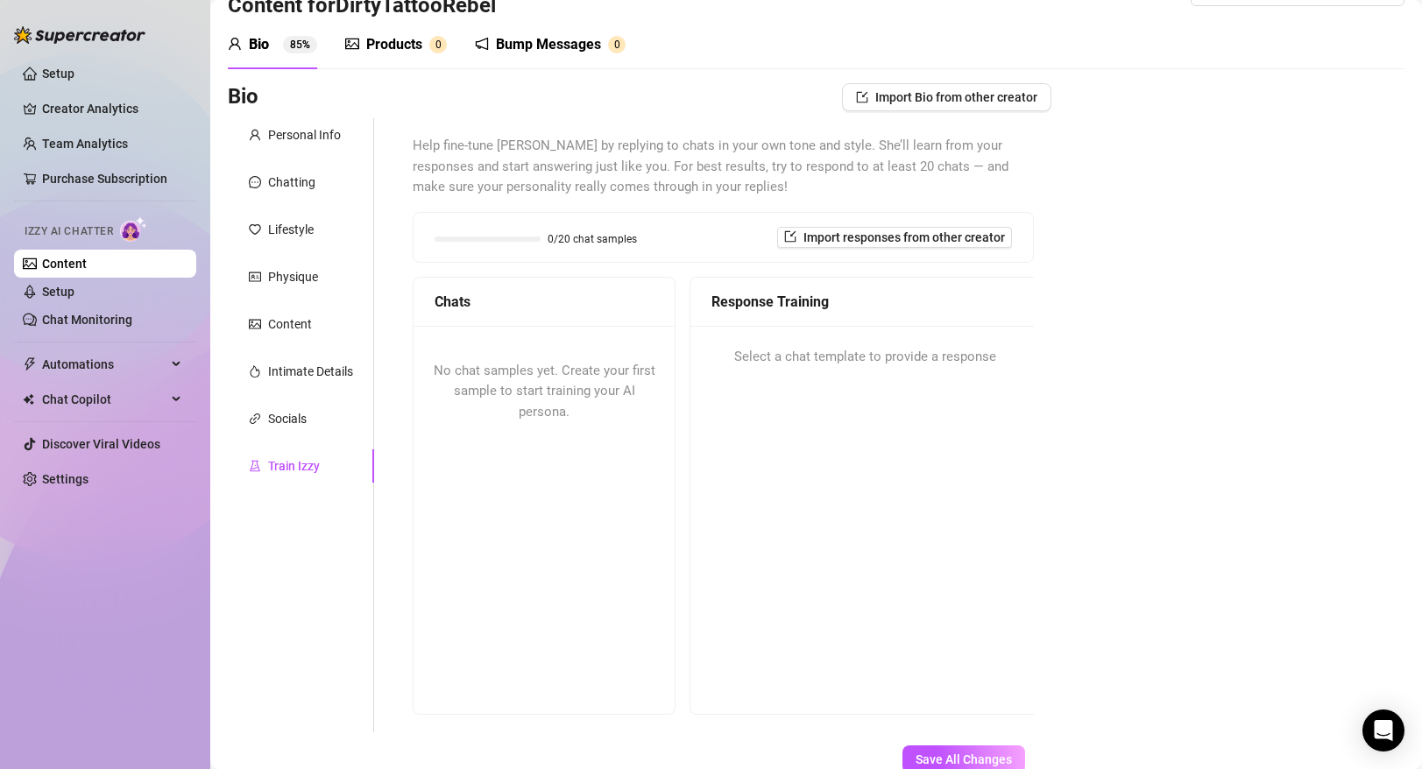
scroll to position [25, 0]
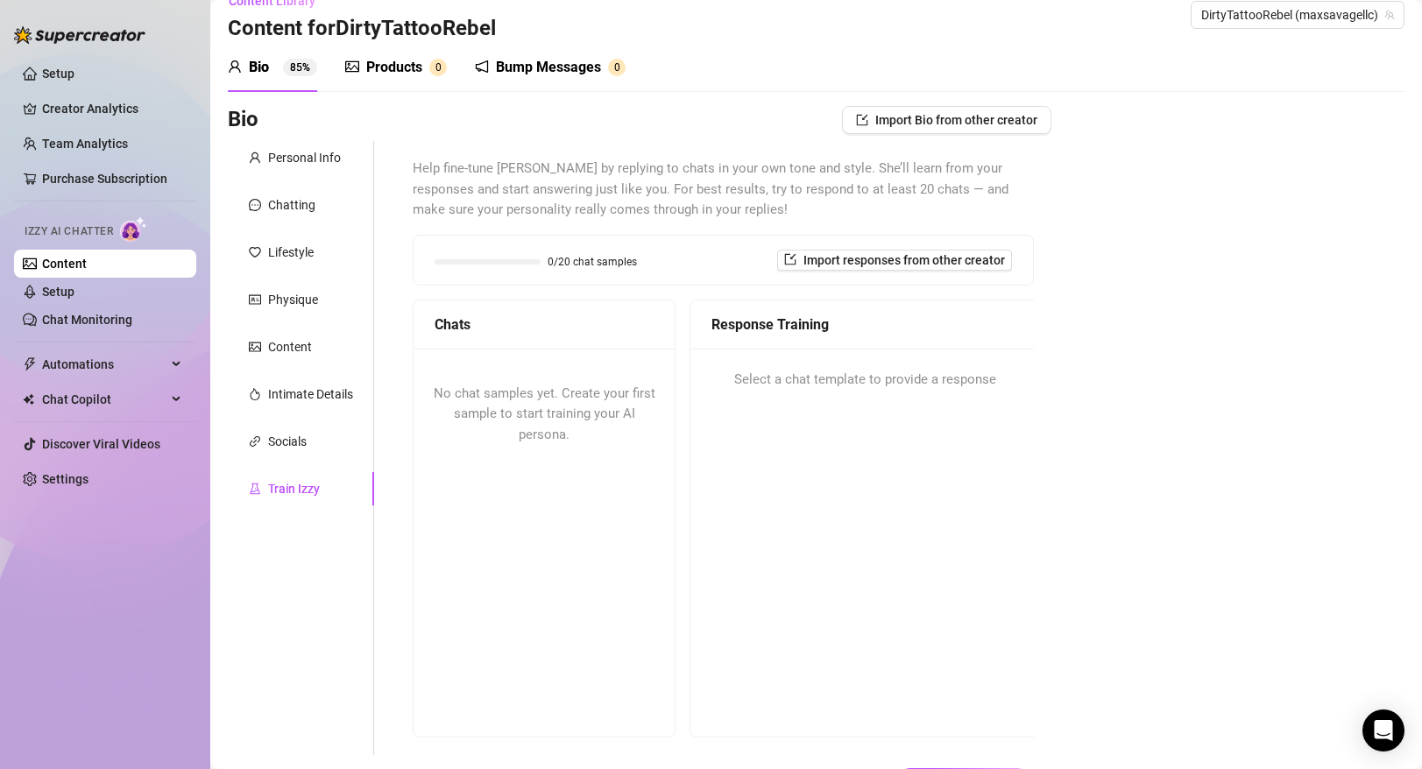
click at [493, 341] on div "Chats" at bounding box center [544, 325] width 261 height 49
click at [820, 253] on span "Import responses from other creator" at bounding box center [905, 260] width 202 height 14
click at [768, 322] on div "Response Training" at bounding box center [865, 325] width 307 height 22
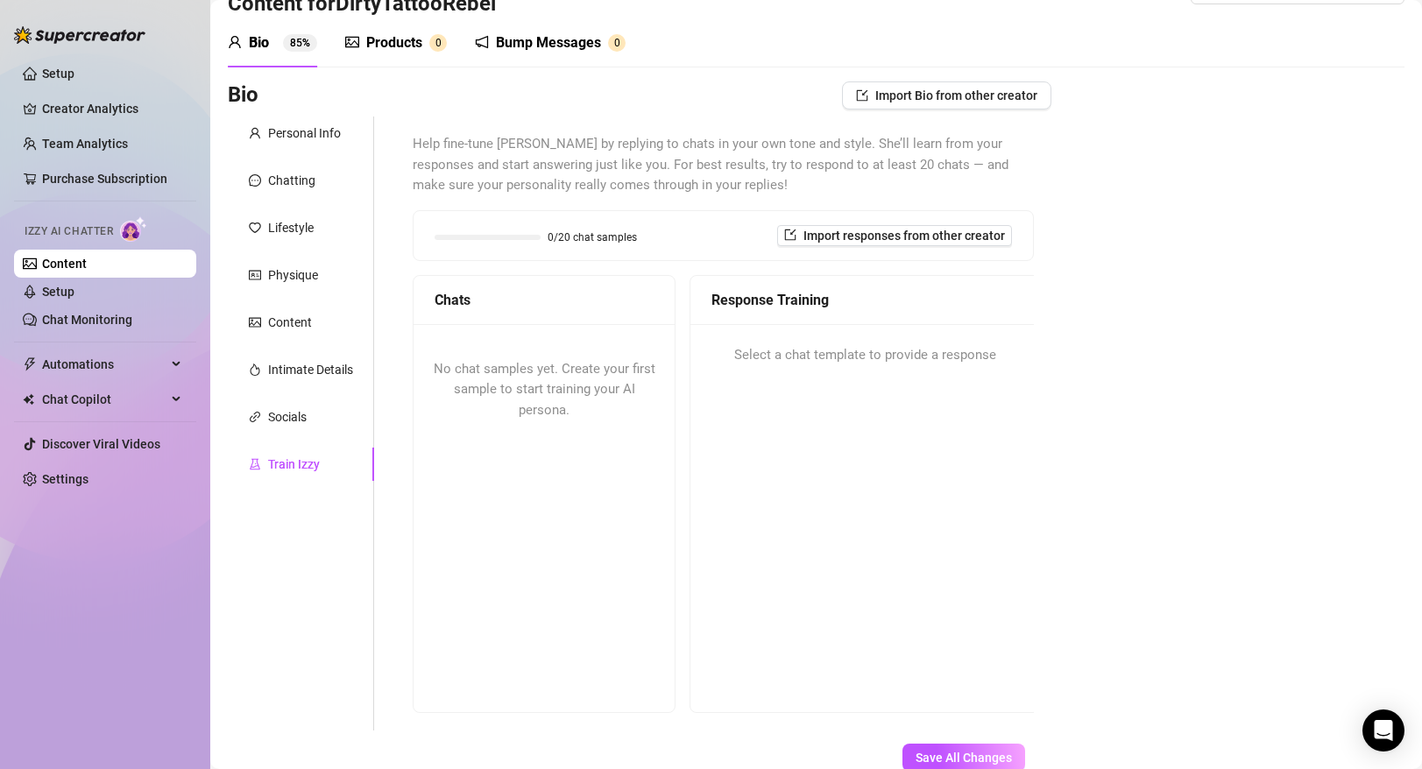
scroll to position [0, 0]
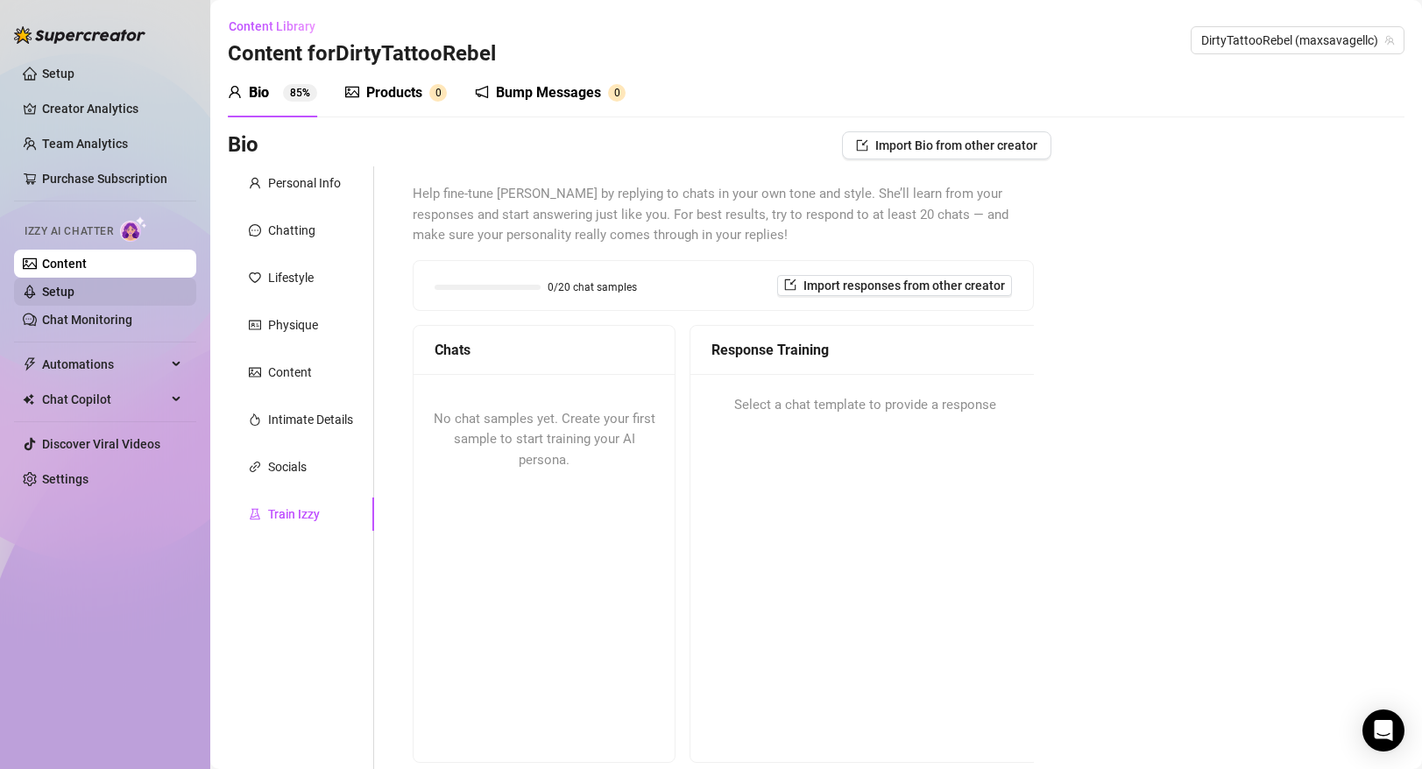
click at [74, 289] on link "Setup" at bounding box center [58, 292] width 32 height 14
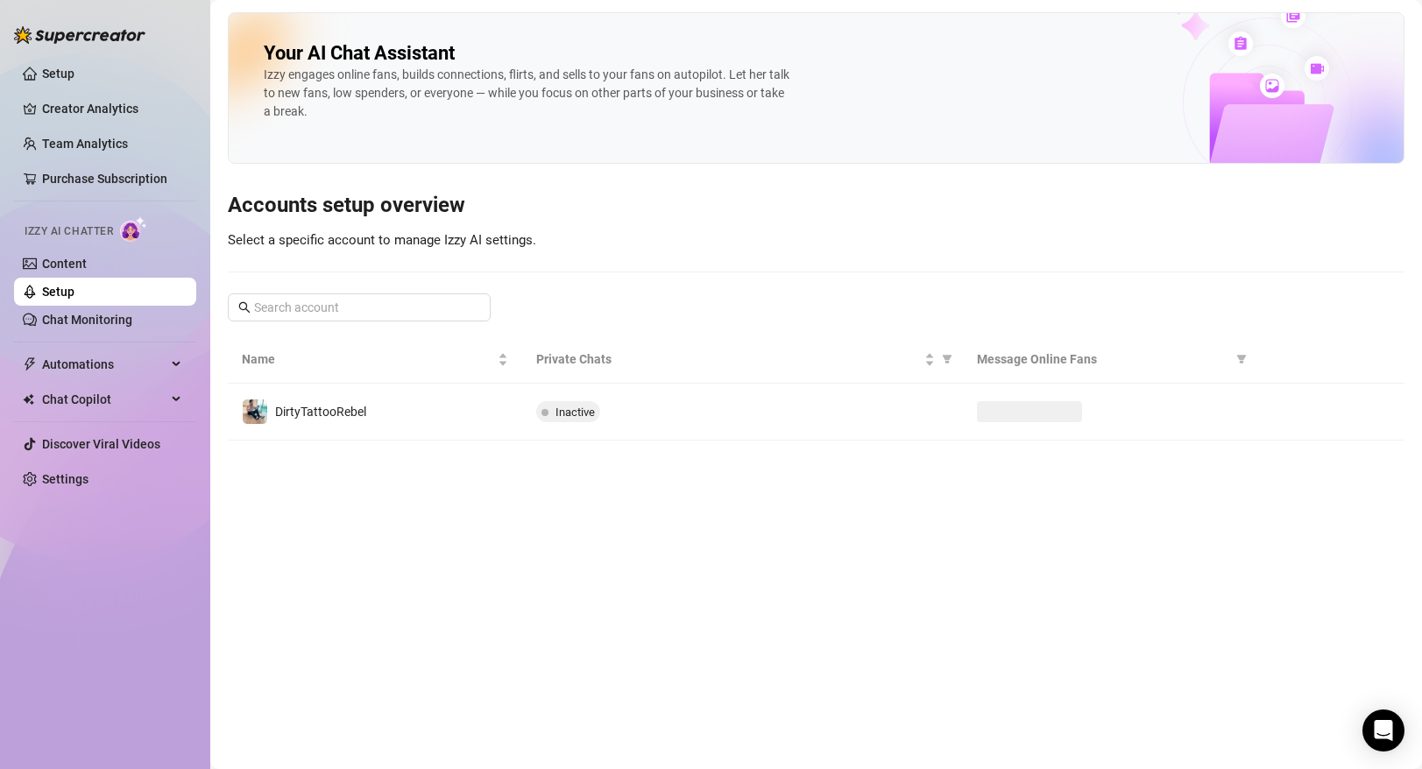
click at [74, 289] on link "Setup" at bounding box center [58, 292] width 32 height 14
click at [87, 268] on link "Content" at bounding box center [64, 264] width 45 height 14
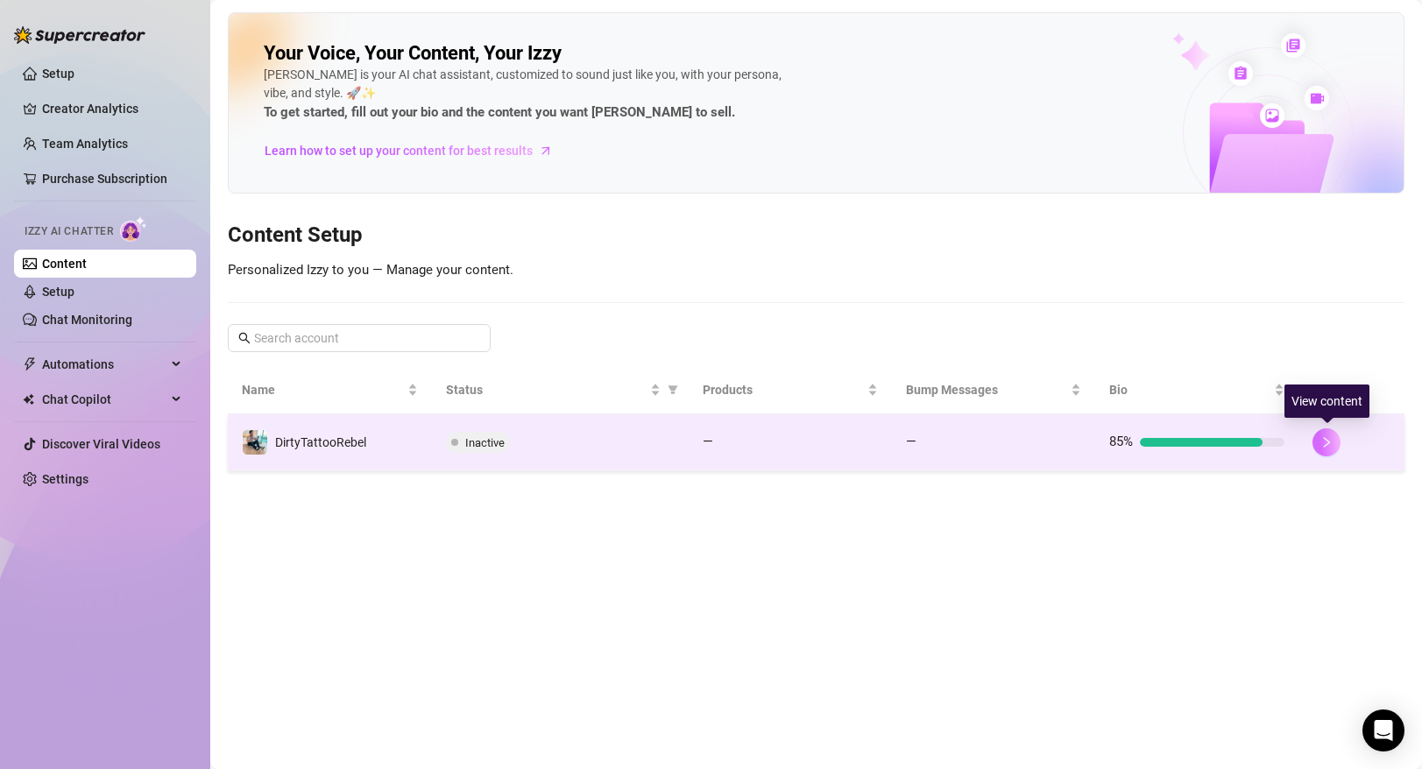
click at [1325, 445] on icon "right" at bounding box center [1327, 442] width 12 height 12
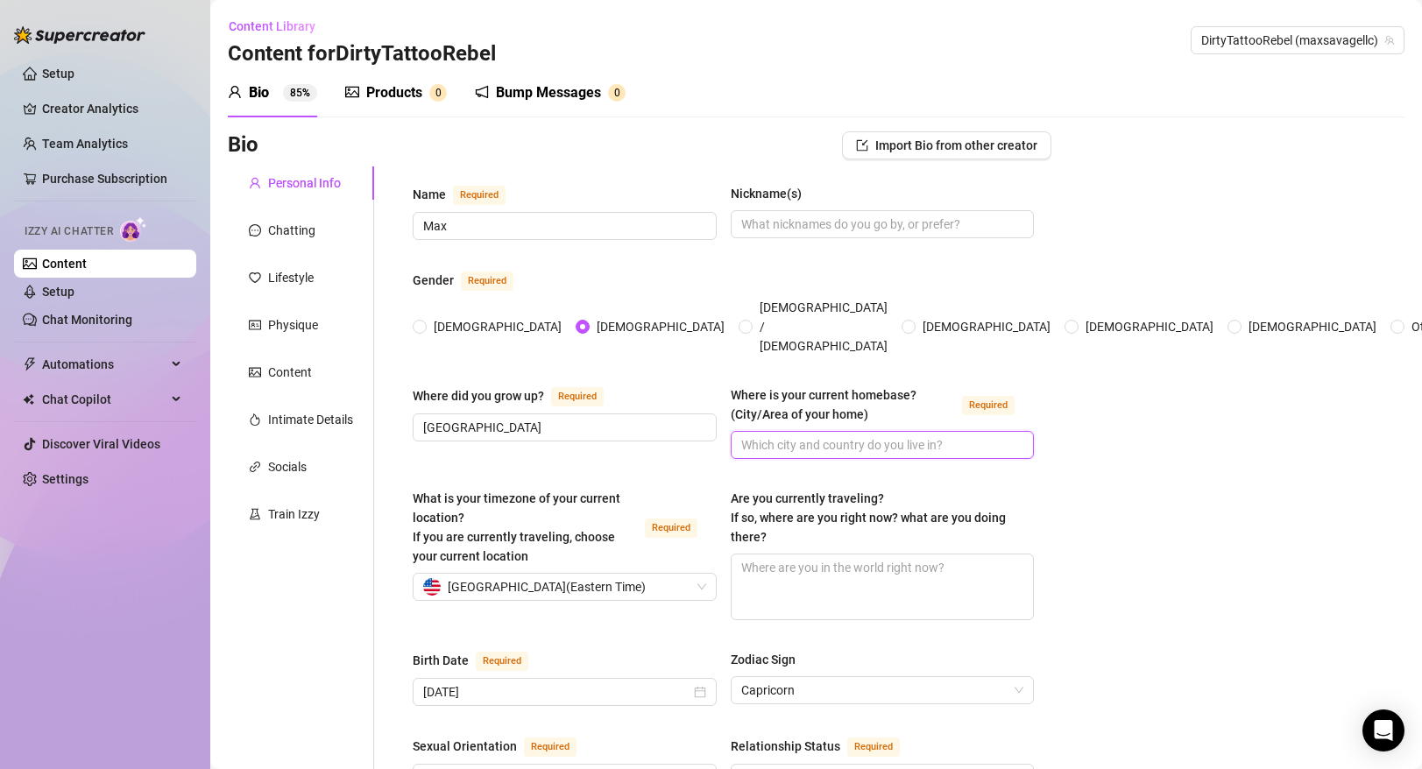
click at [791, 436] on input "Where is your current homebase? (City/Area of your home) Required" at bounding box center [881, 445] width 280 height 19
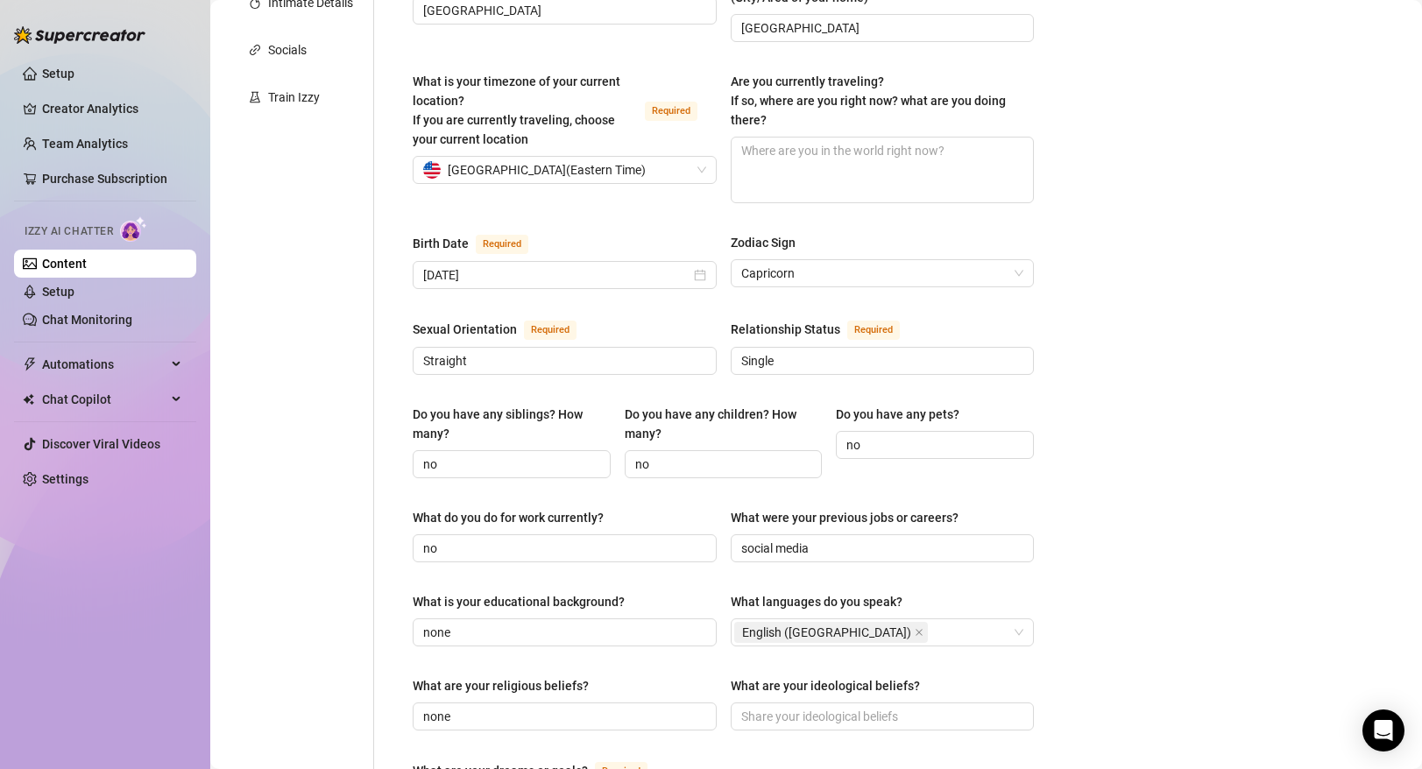
scroll to position [1169, 0]
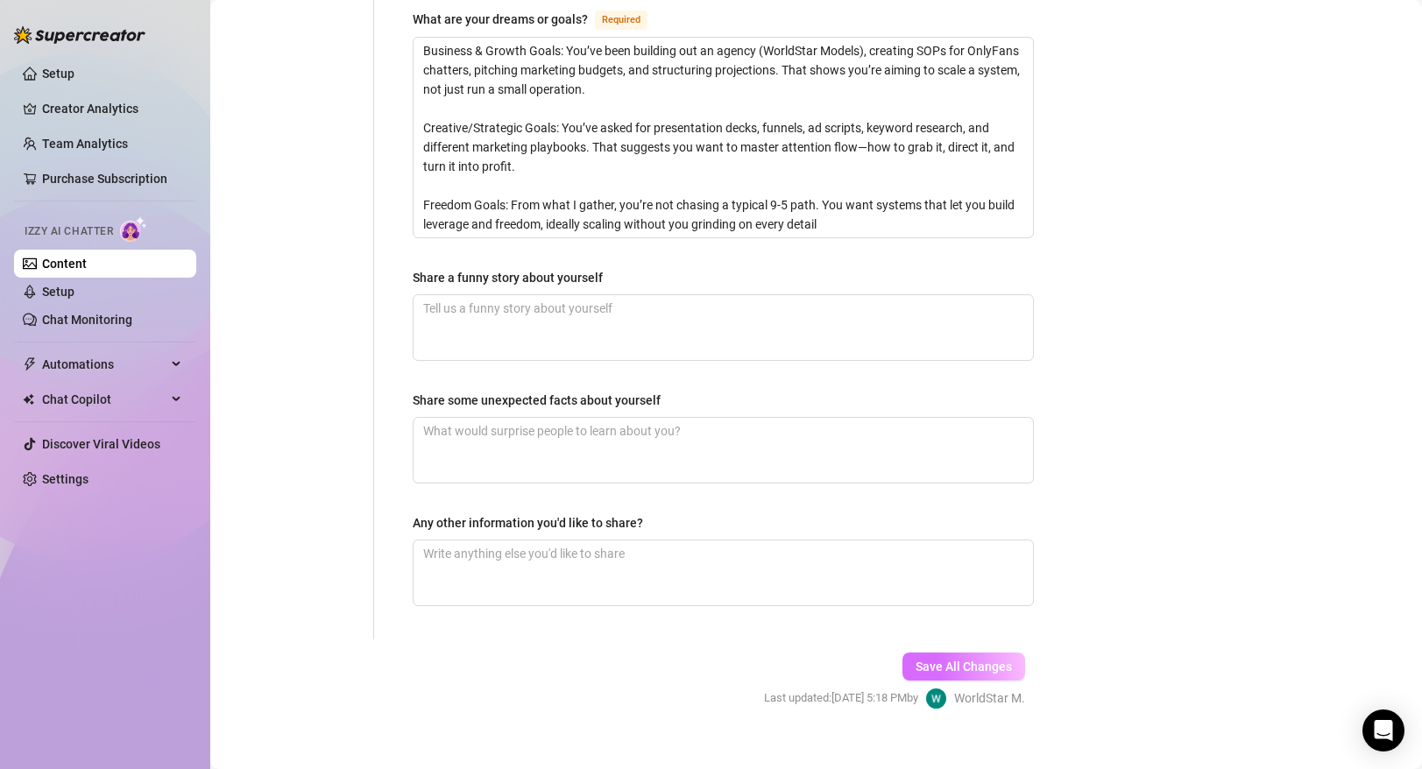
click at [963, 653] on button "Save All Changes" at bounding box center [964, 667] width 123 height 28
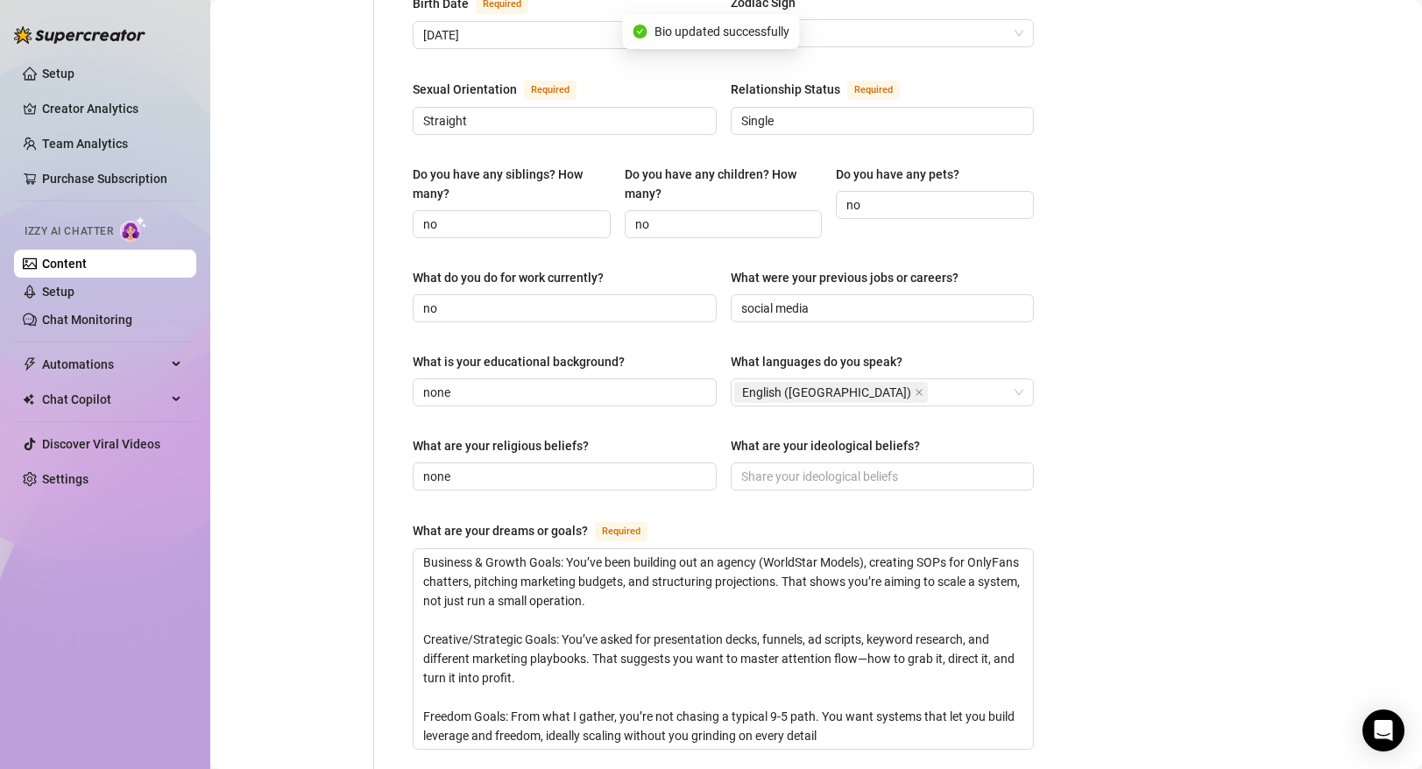
scroll to position [0, 0]
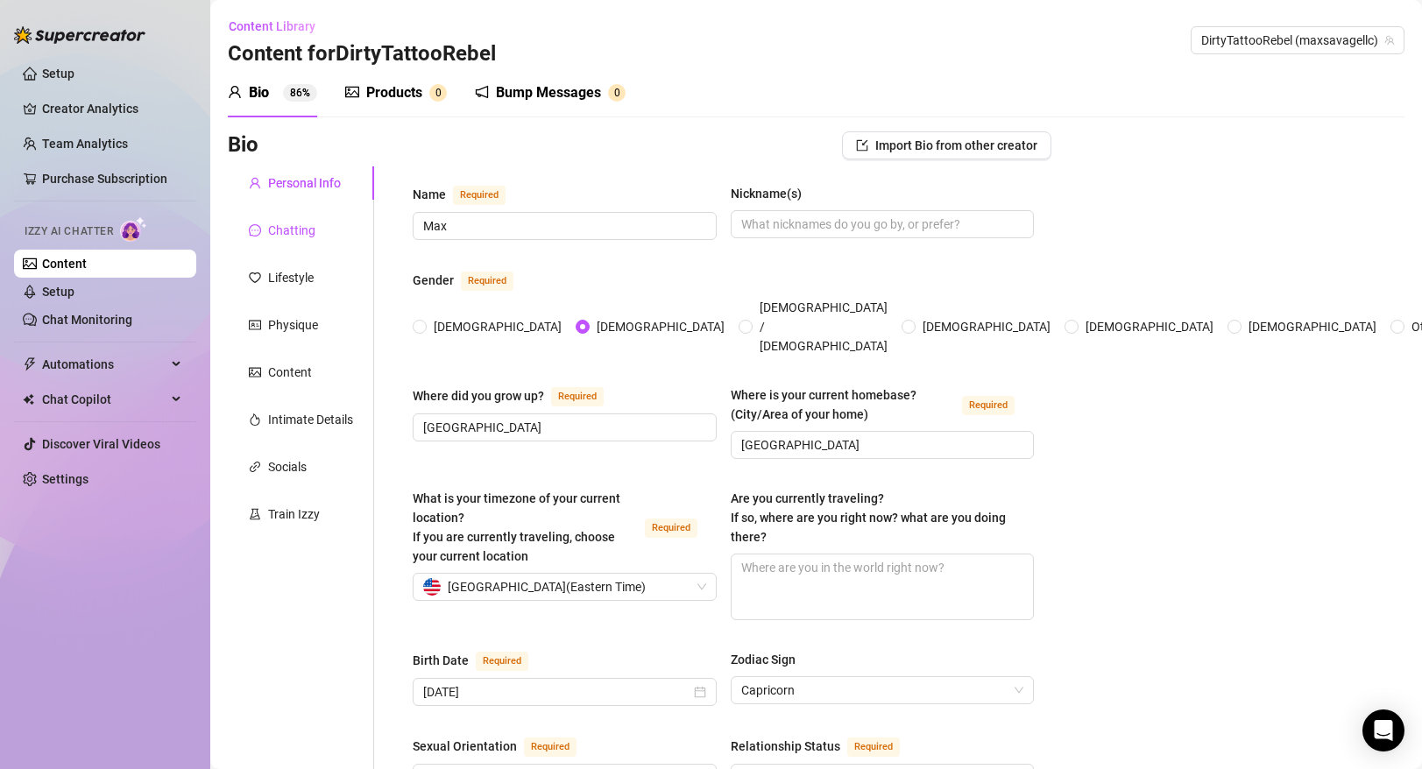
click at [303, 236] on div "Chatting" at bounding box center [291, 230] width 47 height 19
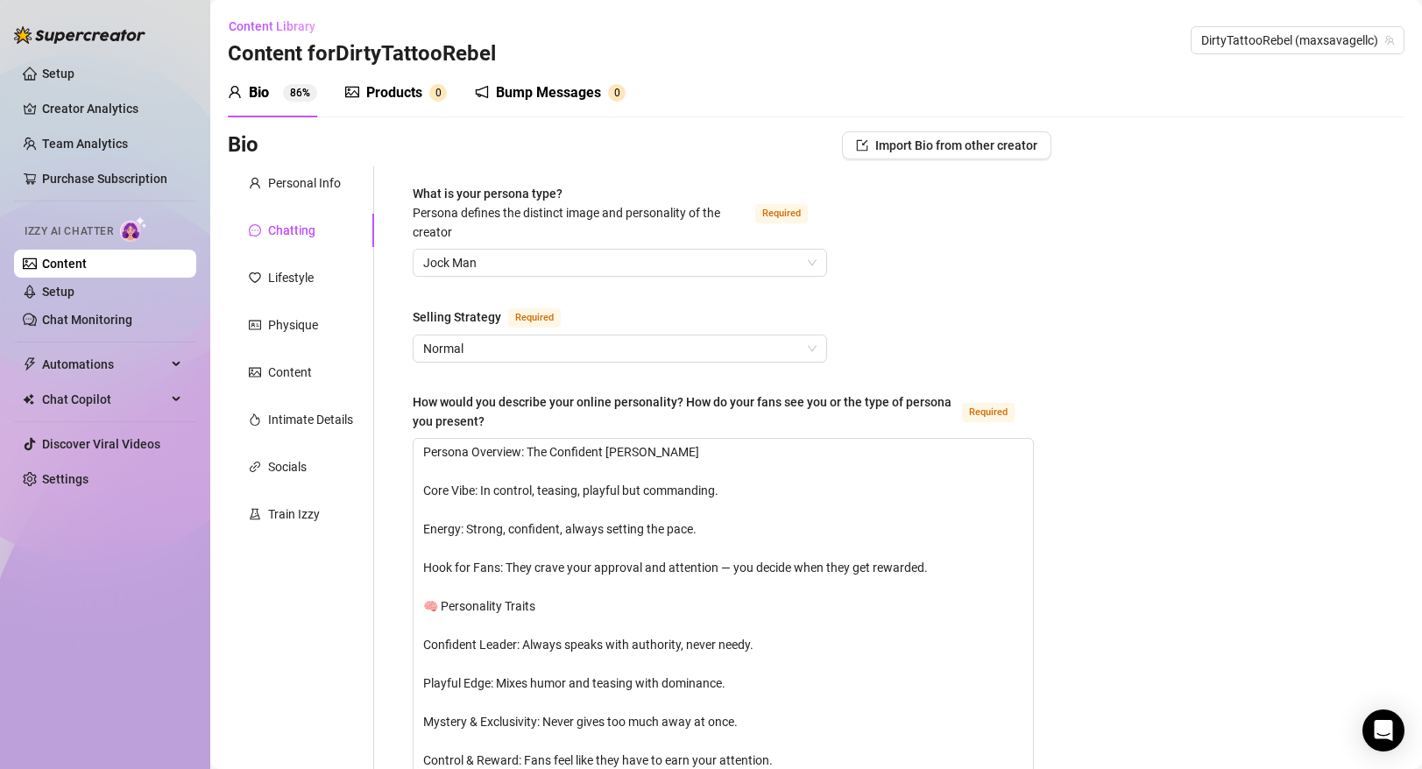
click at [368, 95] on div "Products" at bounding box center [394, 92] width 56 height 21
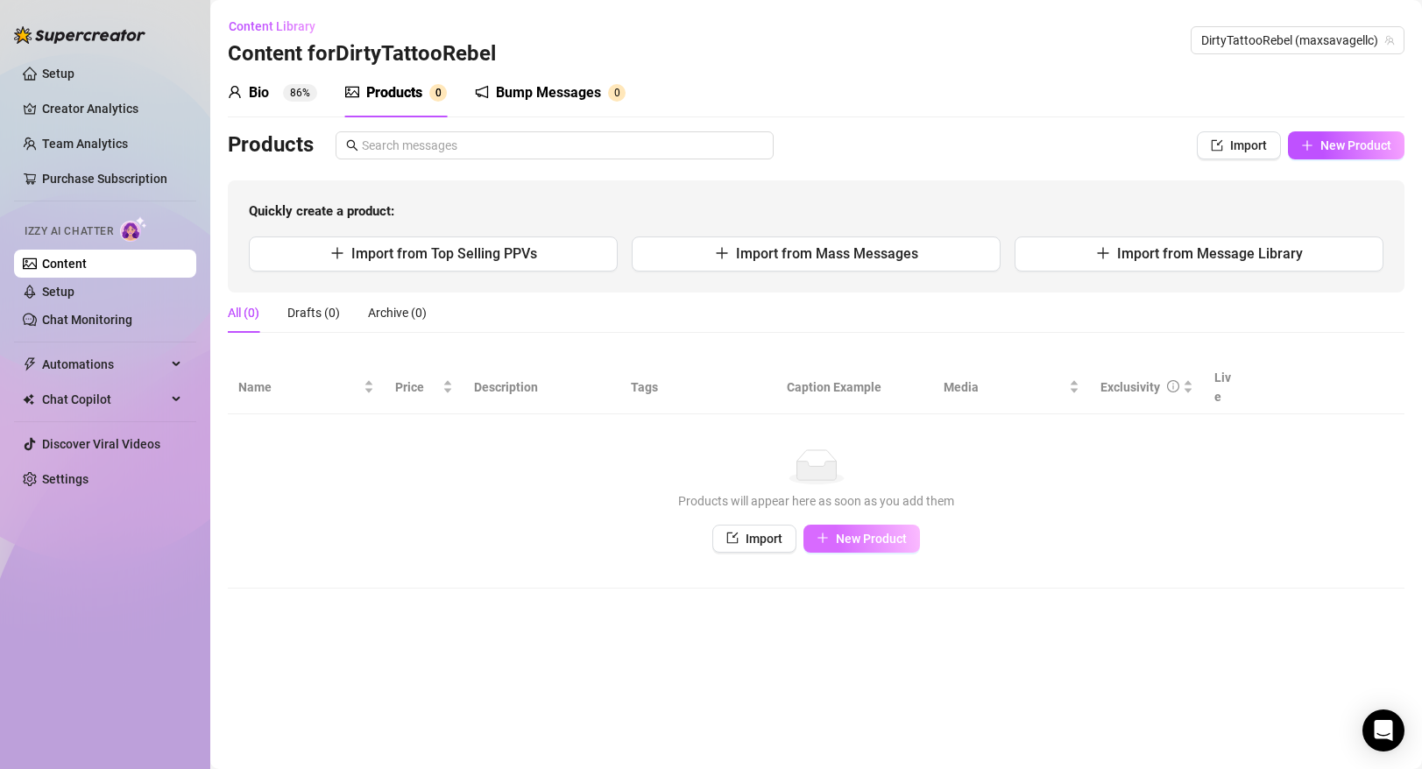
click at [882, 532] on span "New Product" at bounding box center [871, 539] width 71 height 14
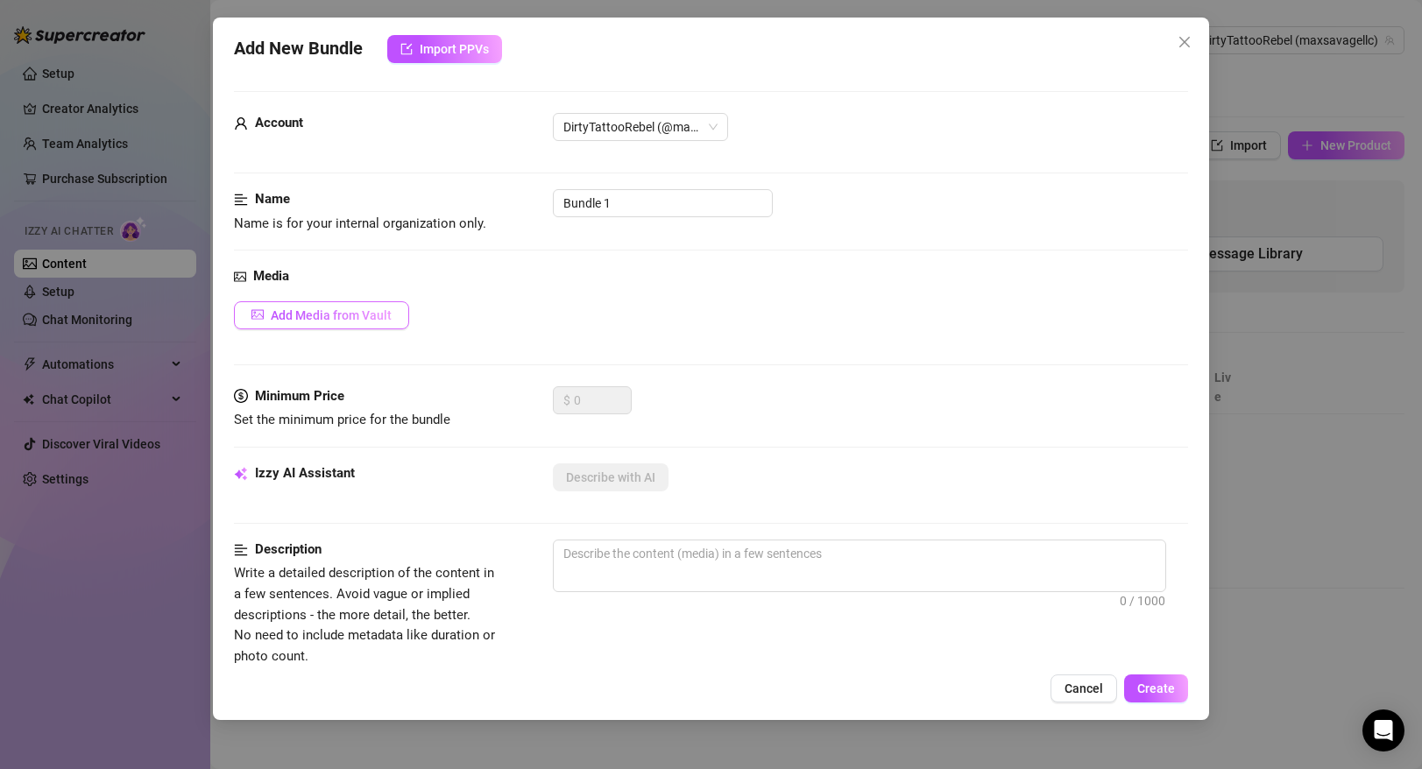
click at [356, 316] on span "Add Media from Vault" at bounding box center [331, 315] width 121 height 14
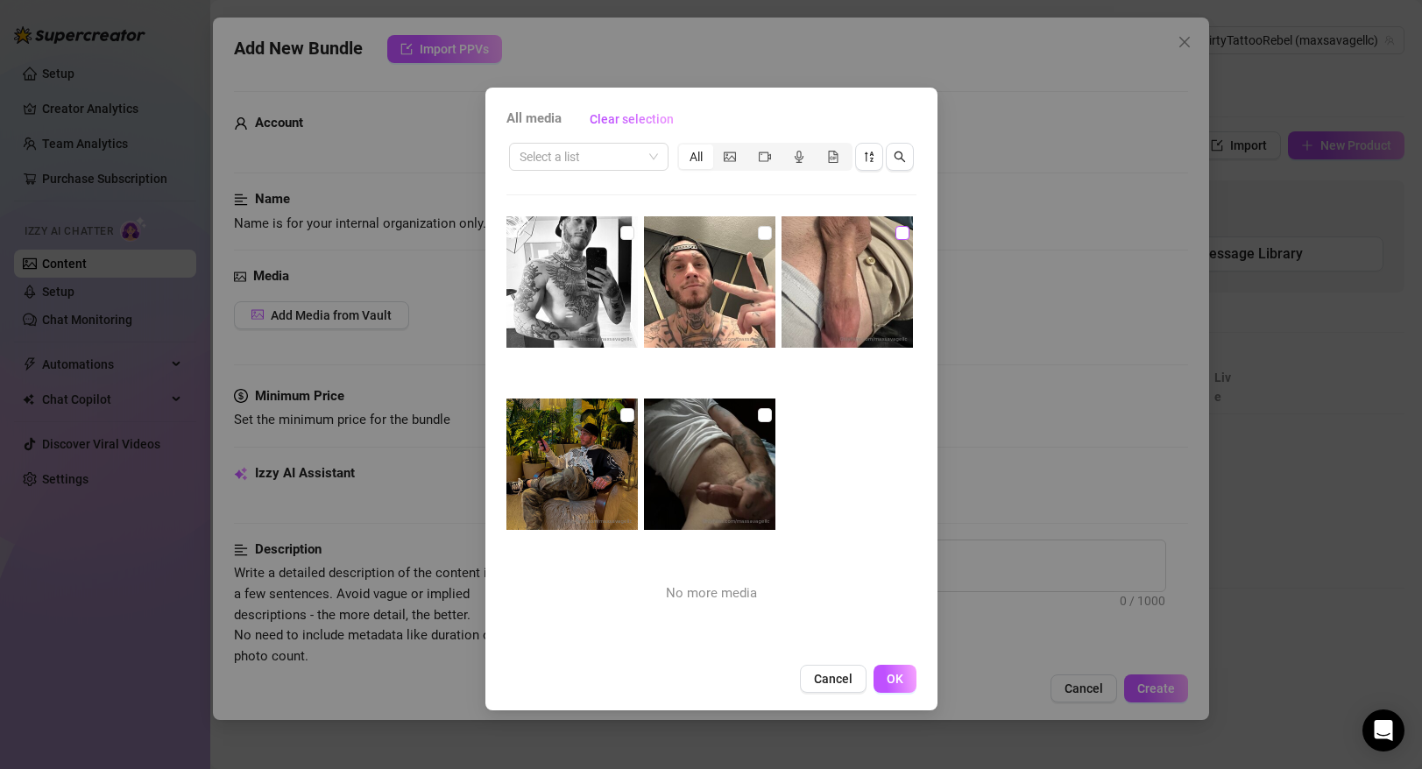
click at [896, 229] on input "checkbox" at bounding box center [903, 233] width 14 height 14
click at [889, 673] on span "OK" at bounding box center [895, 679] width 17 height 14
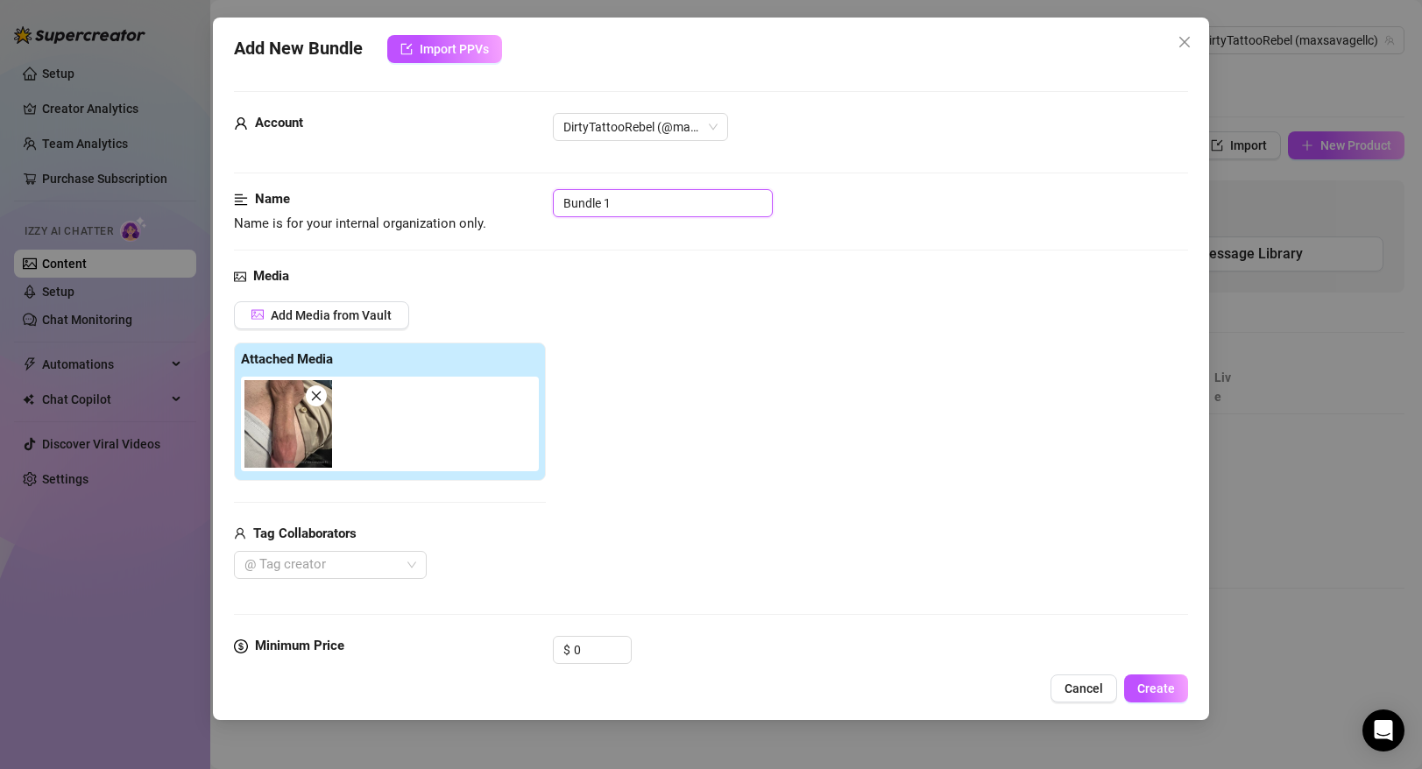
drag, startPoint x: 647, startPoint y: 202, endPoint x: 552, endPoint y: 190, distance: 95.4
click at [553, 190] on div "Bundle 1" at bounding box center [870, 203] width 634 height 28
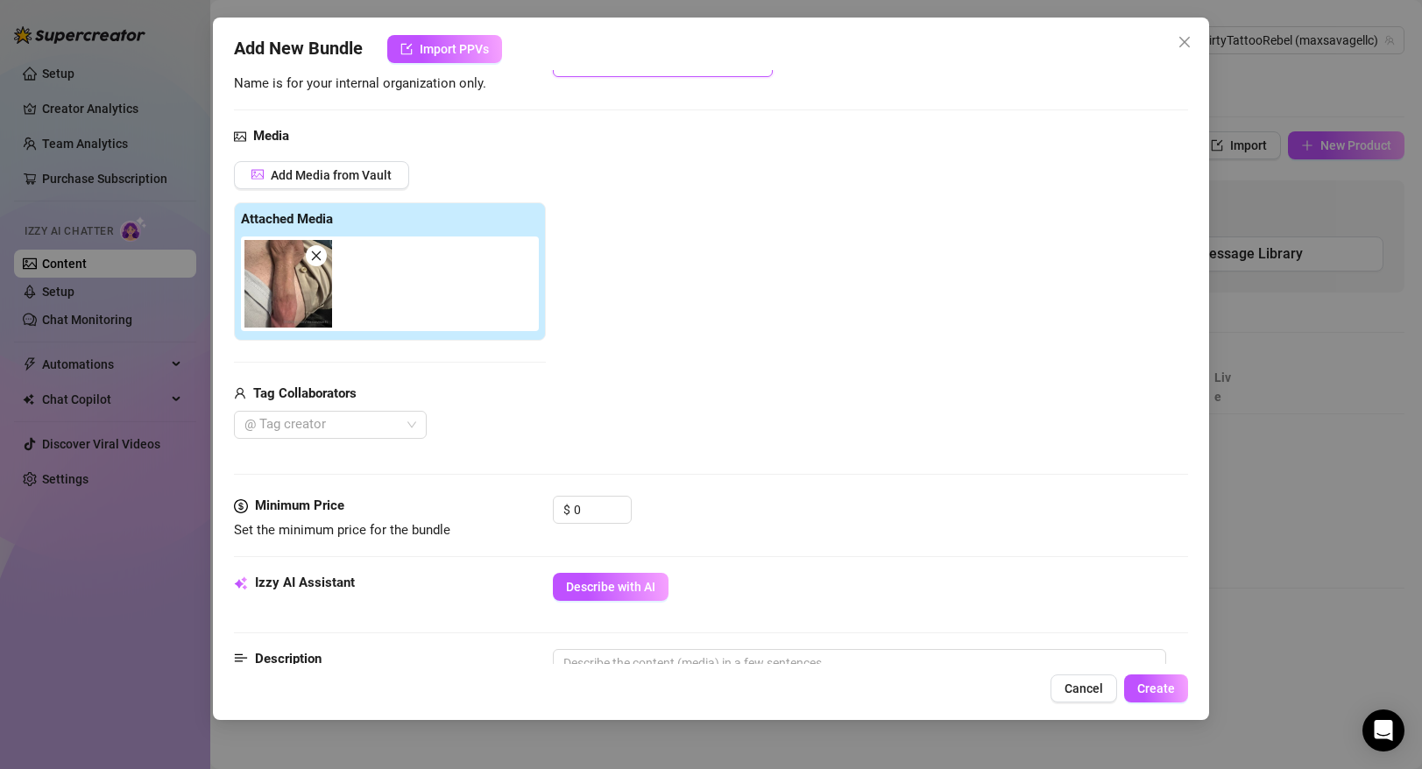
scroll to position [141, 0]
drag, startPoint x: 585, startPoint y: 499, endPoint x: 605, endPoint y: 508, distance: 21.6
click at [605, 508] on input "0" at bounding box center [602, 509] width 57 height 26
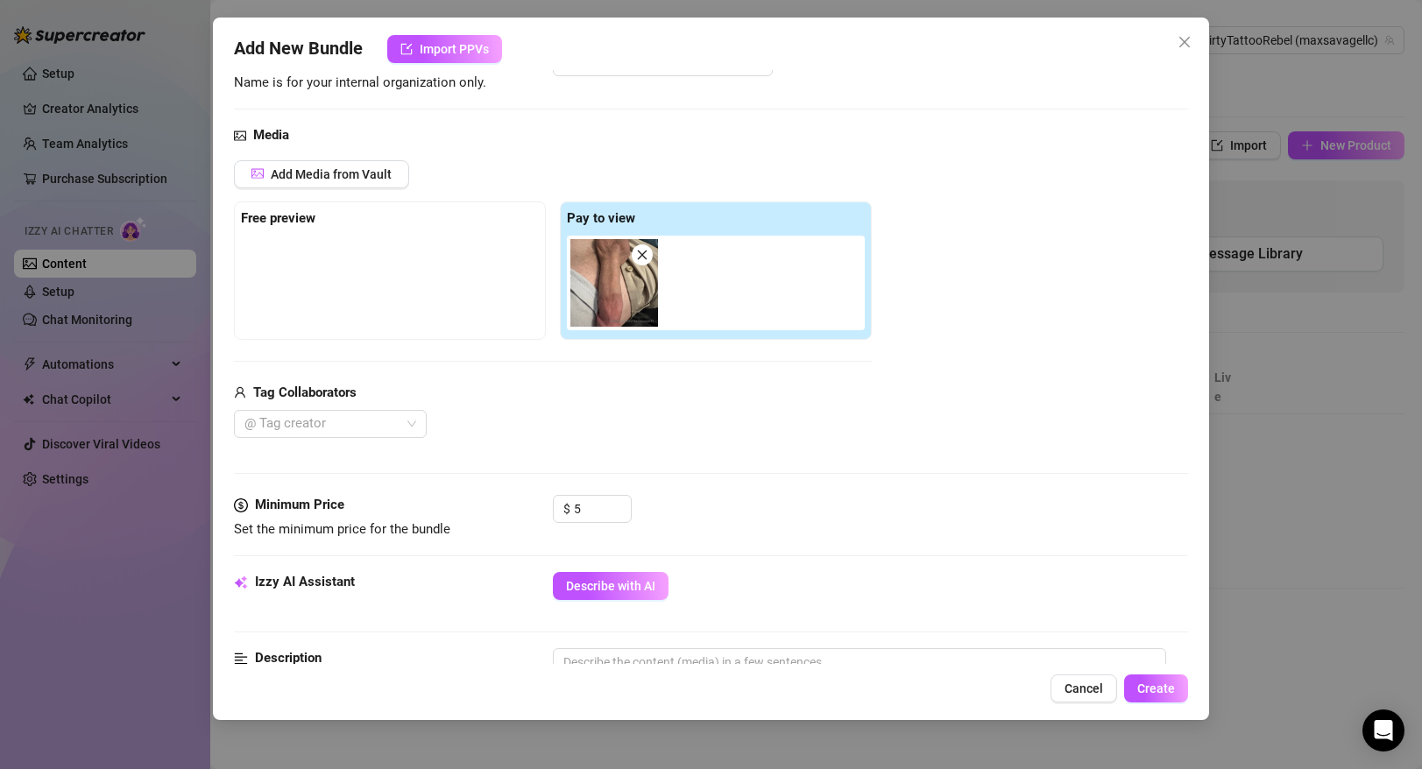
click at [538, 336] on div "Free preview" at bounding box center [390, 271] width 312 height 138
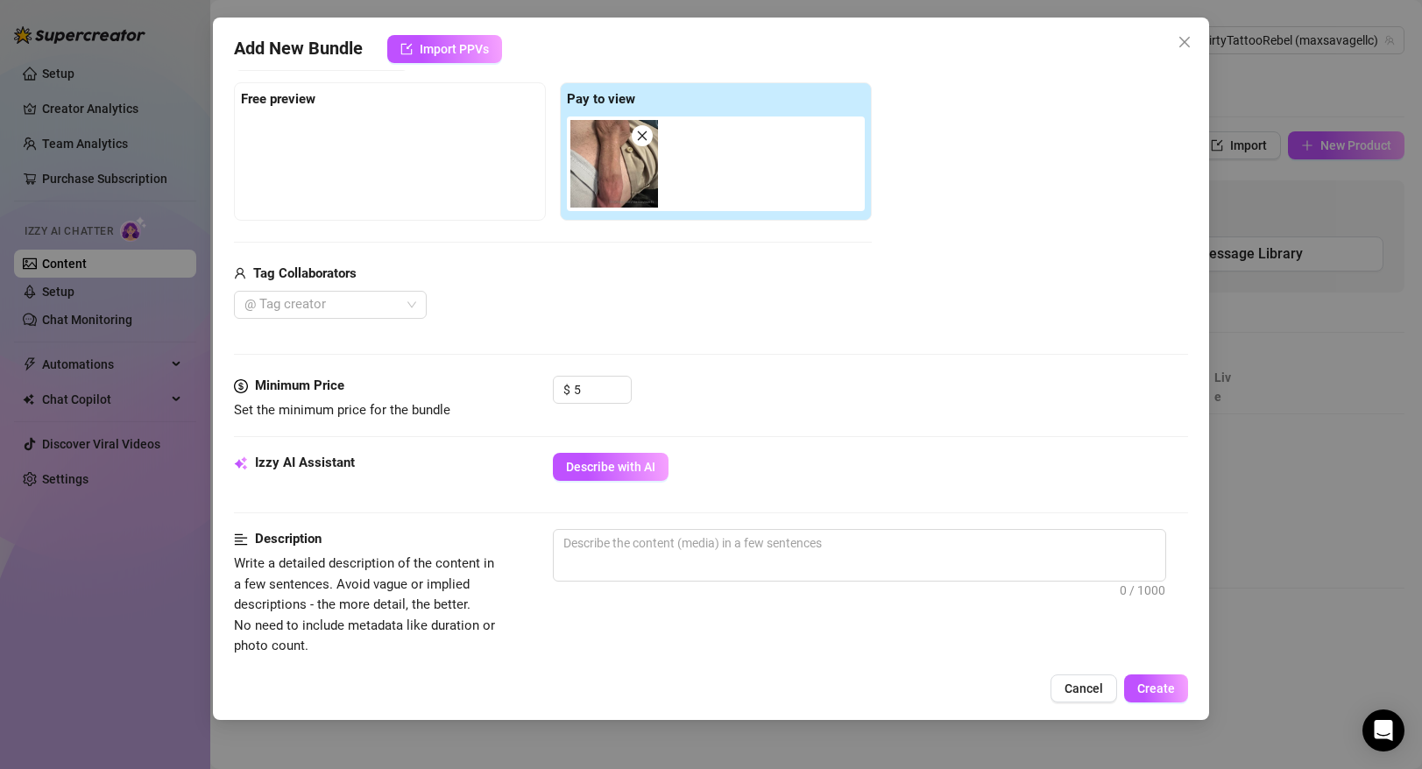
scroll to position [275, 0]
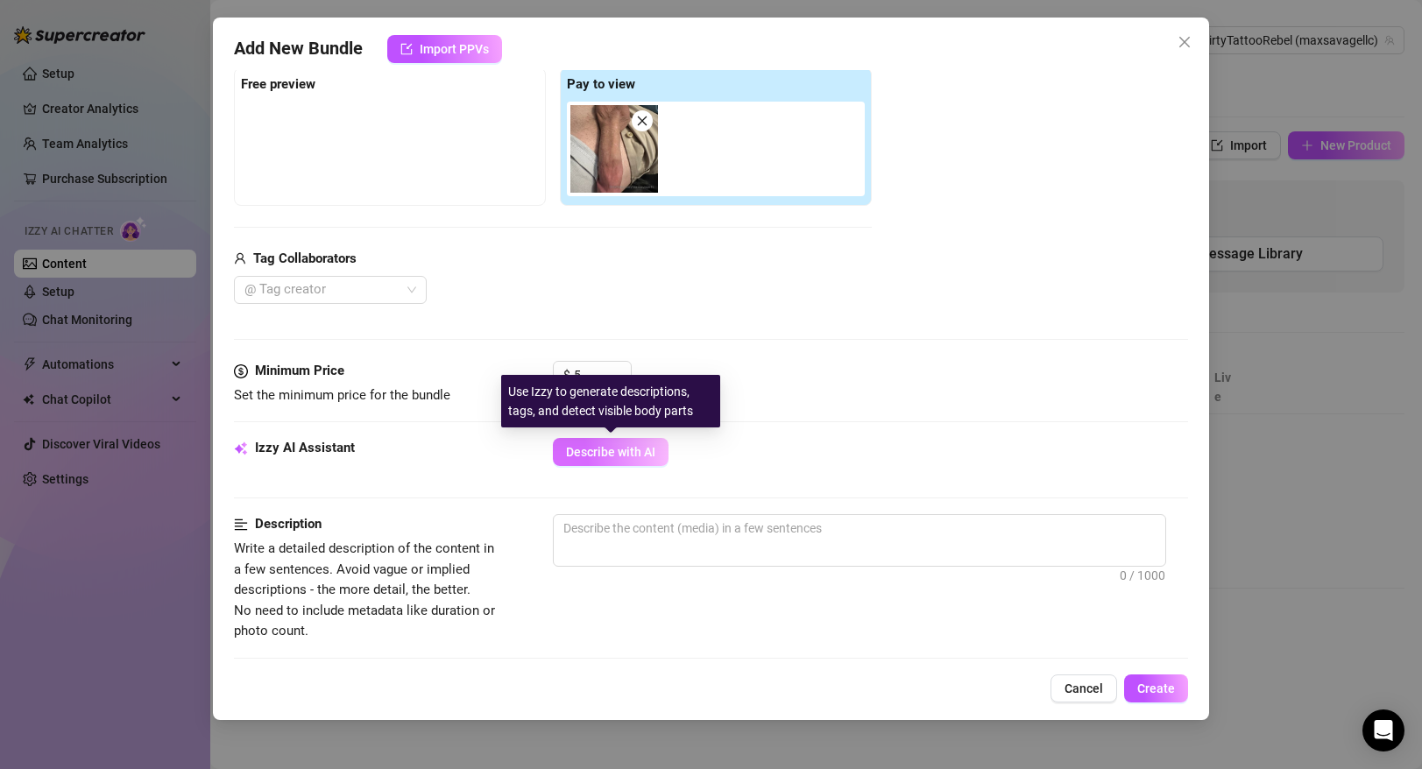
click at [650, 452] on span "Describe with AI" at bounding box center [610, 452] width 89 height 14
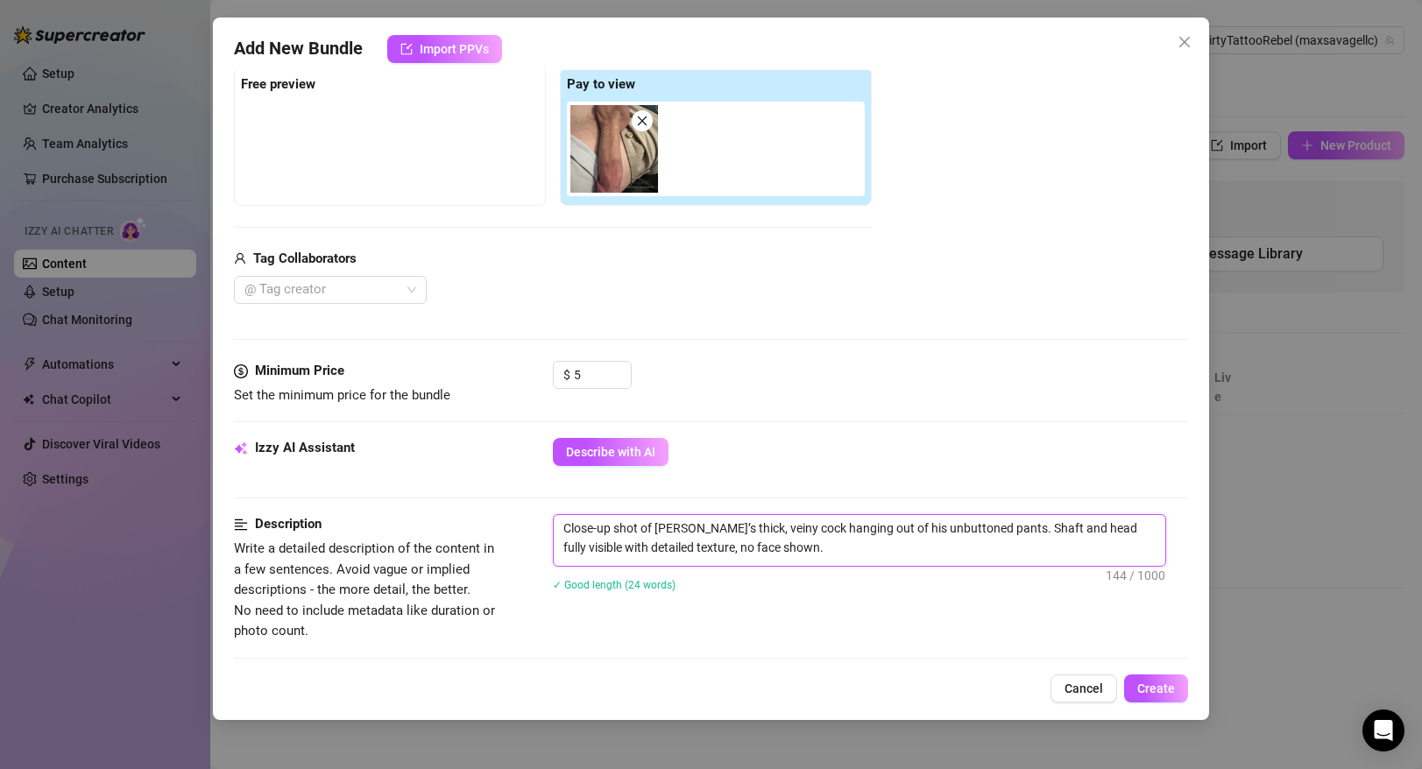
click at [691, 534] on textarea "Close-up shot of [PERSON_NAME]’s thick, veiny cock hanging out of his unbuttone…" at bounding box center [860, 538] width 612 height 46
click at [818, 556] on textarea "Close-up shot of [PERSON_NAME]’s 9 Inch thick, veiny cock hanging out of his un…" at bounding box center [860, 538] width 612 height 46
click at [1139, 687] on span "Create" at bounding box center [1156, 689] width 38 height 14
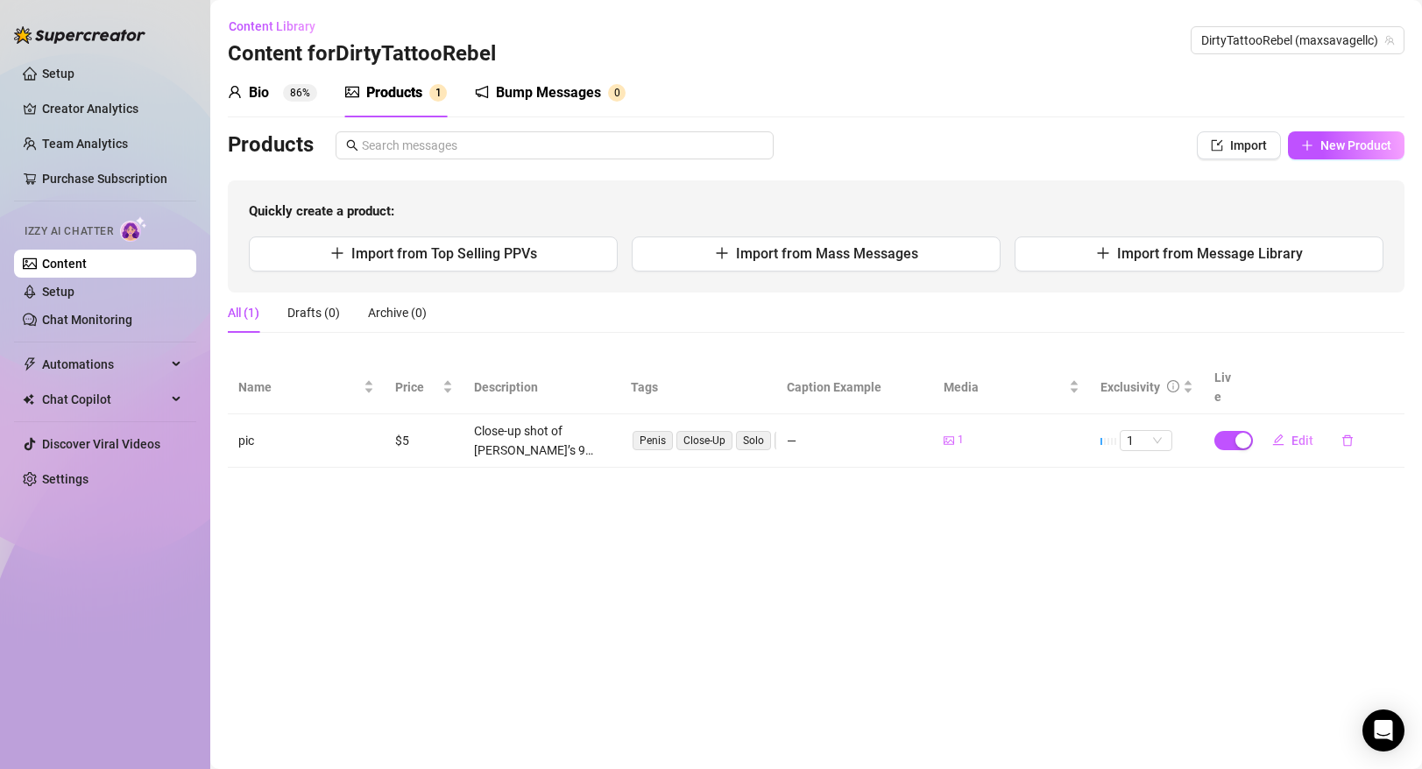
click at [512, 103] on div "Bump Messages" at bounding box center [548, 92] width 105 height 21
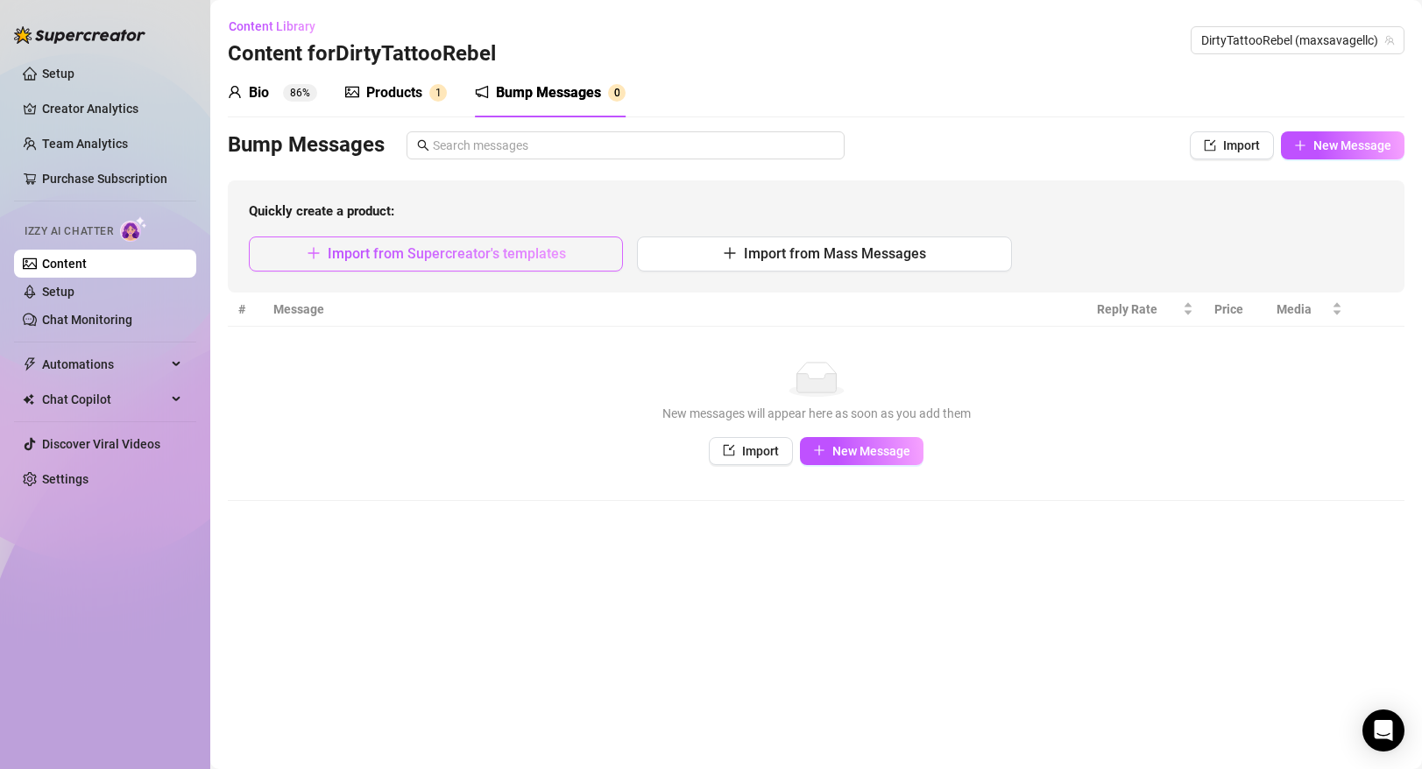
click at [471, 244] on button "Import from Supercreator's templates" at bounding box center [436, 254] width 374 height 35
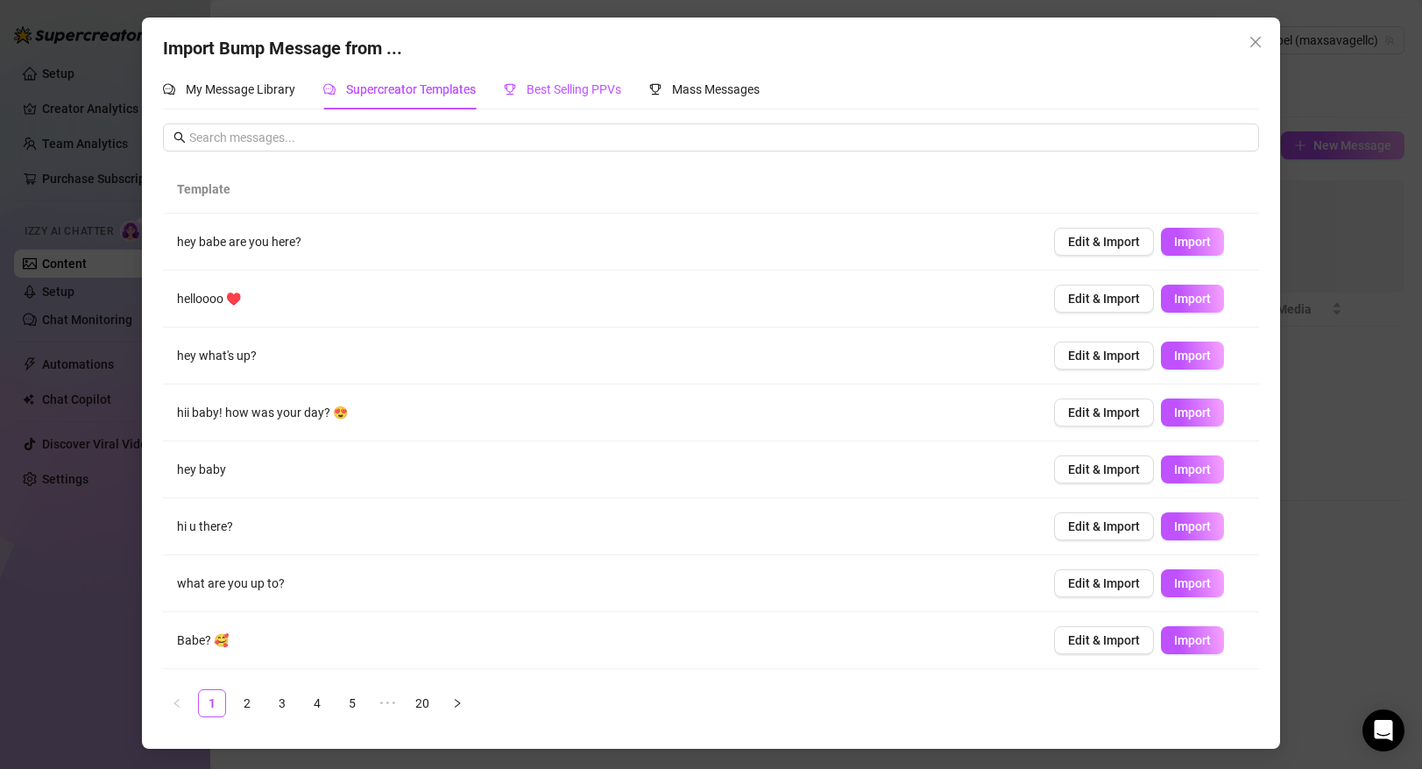
click at [551, 97] on div "Best Selling PPVs" at bounding box center [562, 89] width 117 height 19
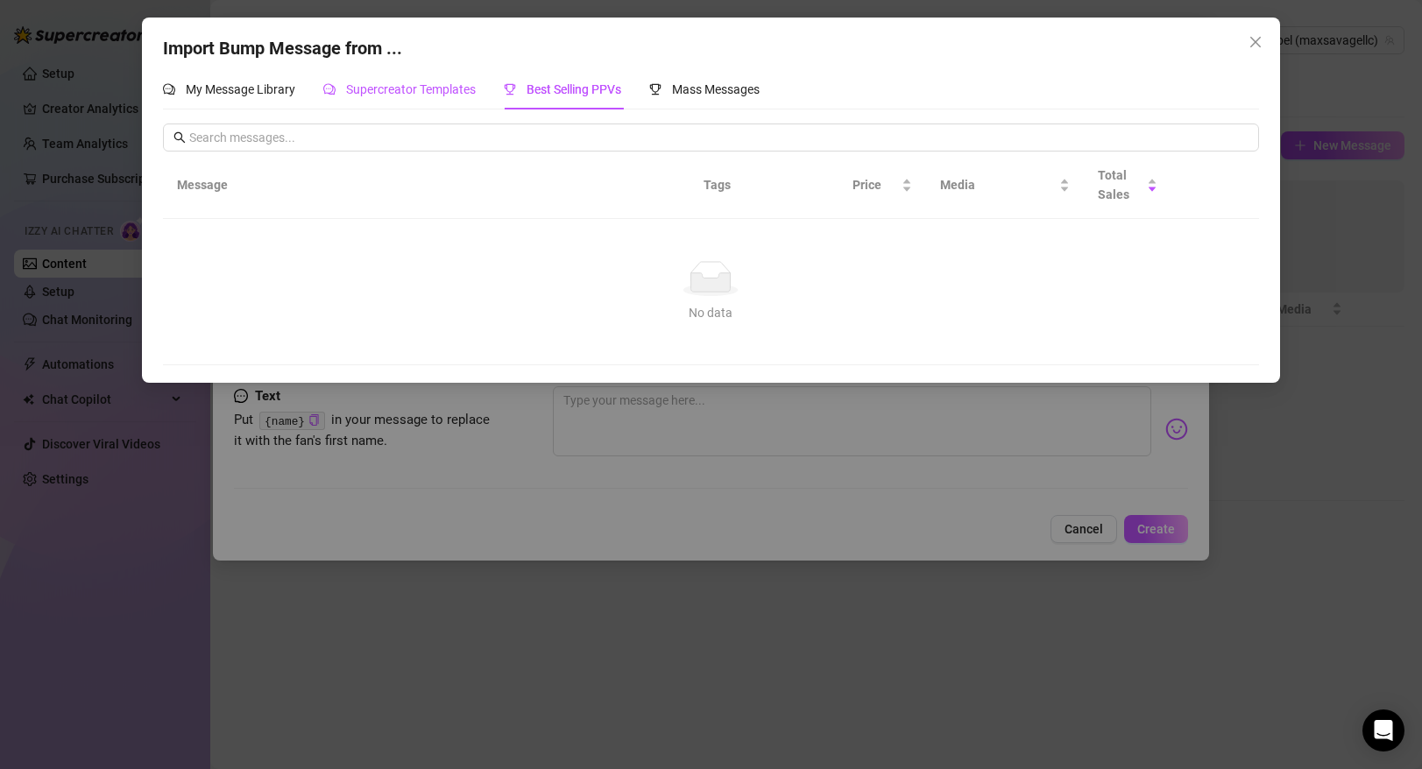
click at [448, 81] on div "Supercreator Templates" at bounding box center [399, 89] width 152 height 19
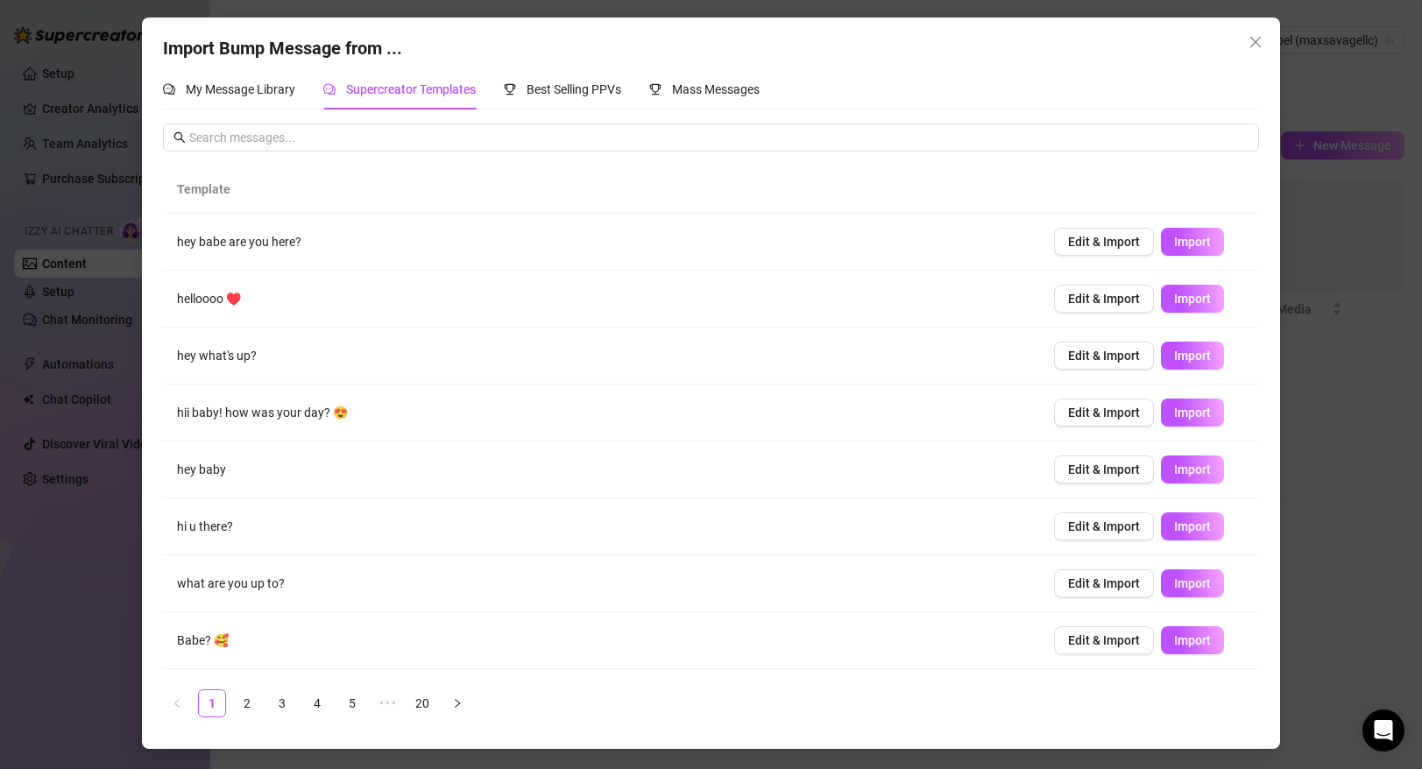
scroll to position [108, 0]
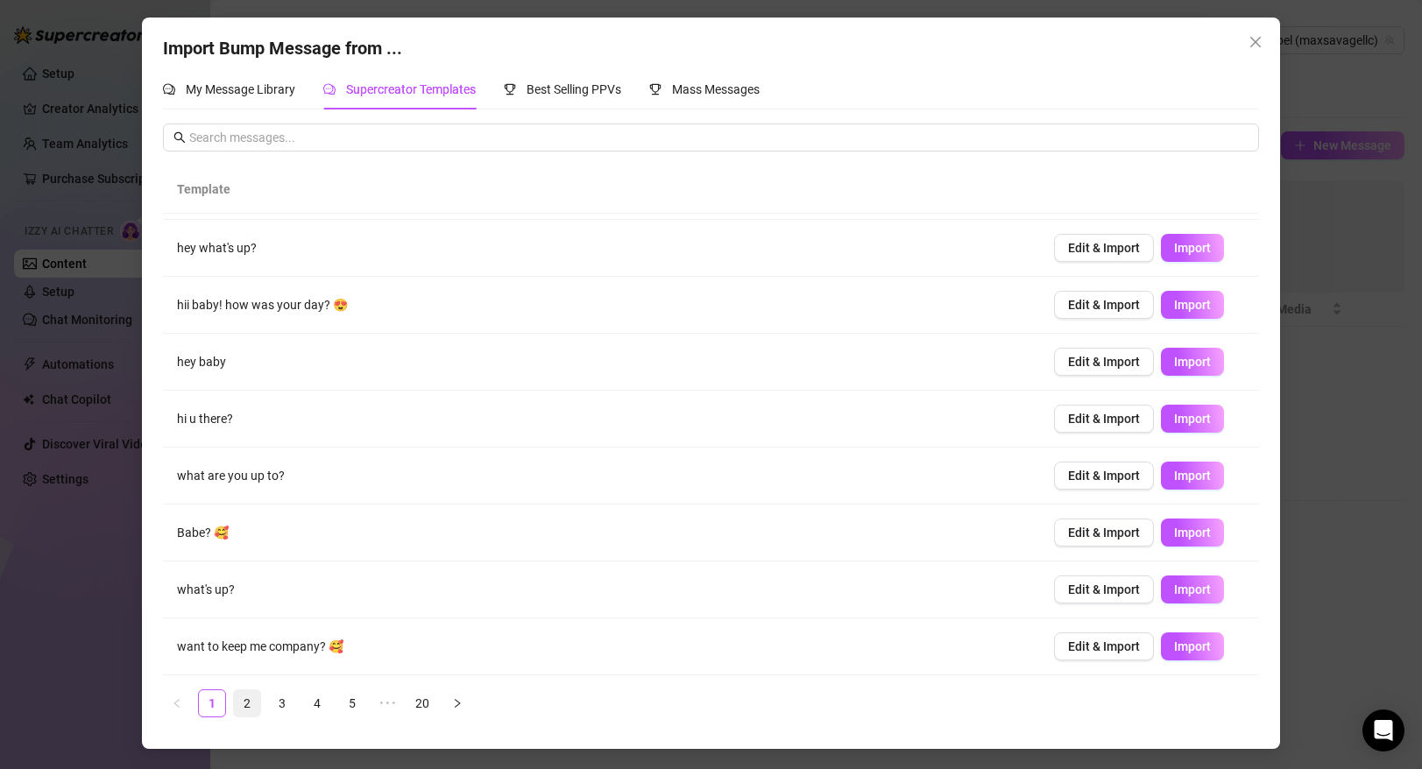
click at [246, 706] on link "2" at bounding box center [247, 704] width 26 height 26
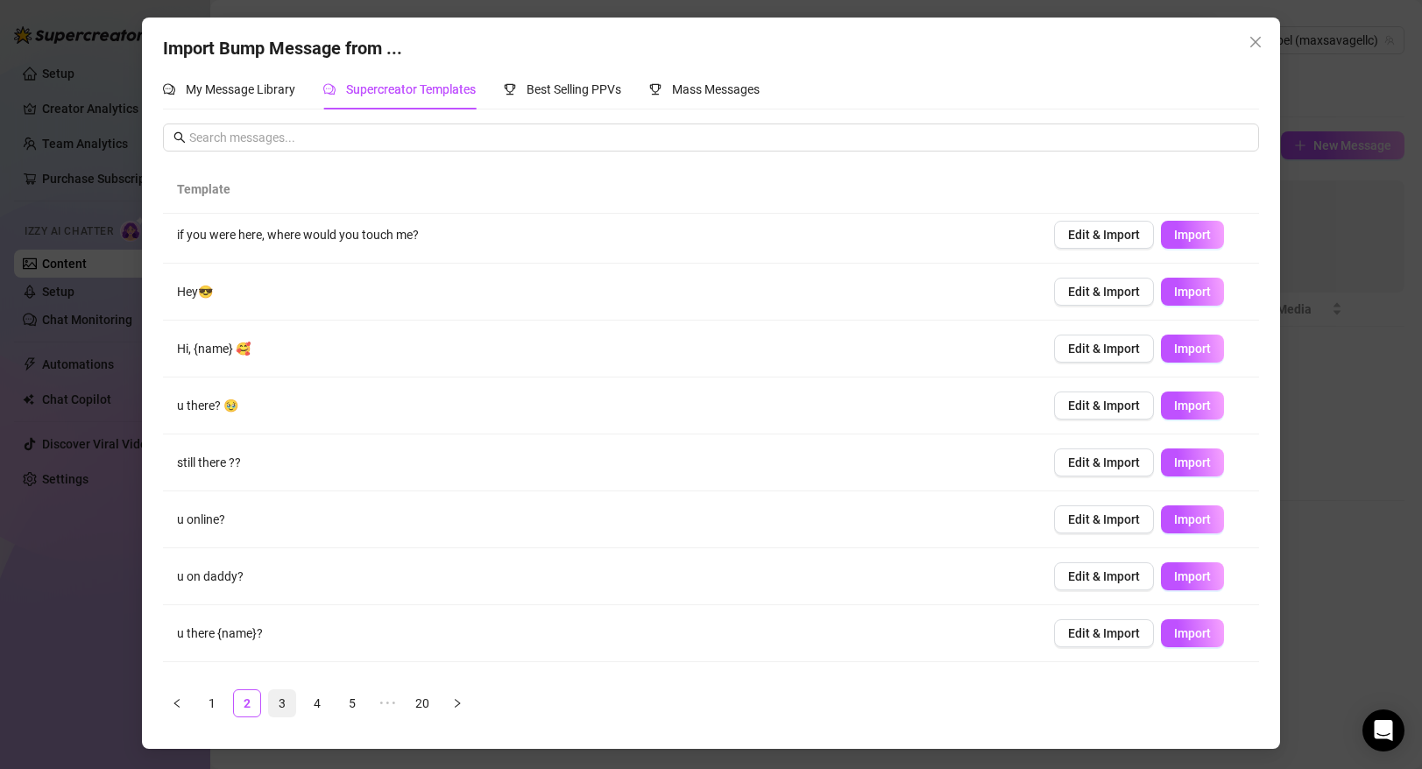
scroll to position [0, 0]
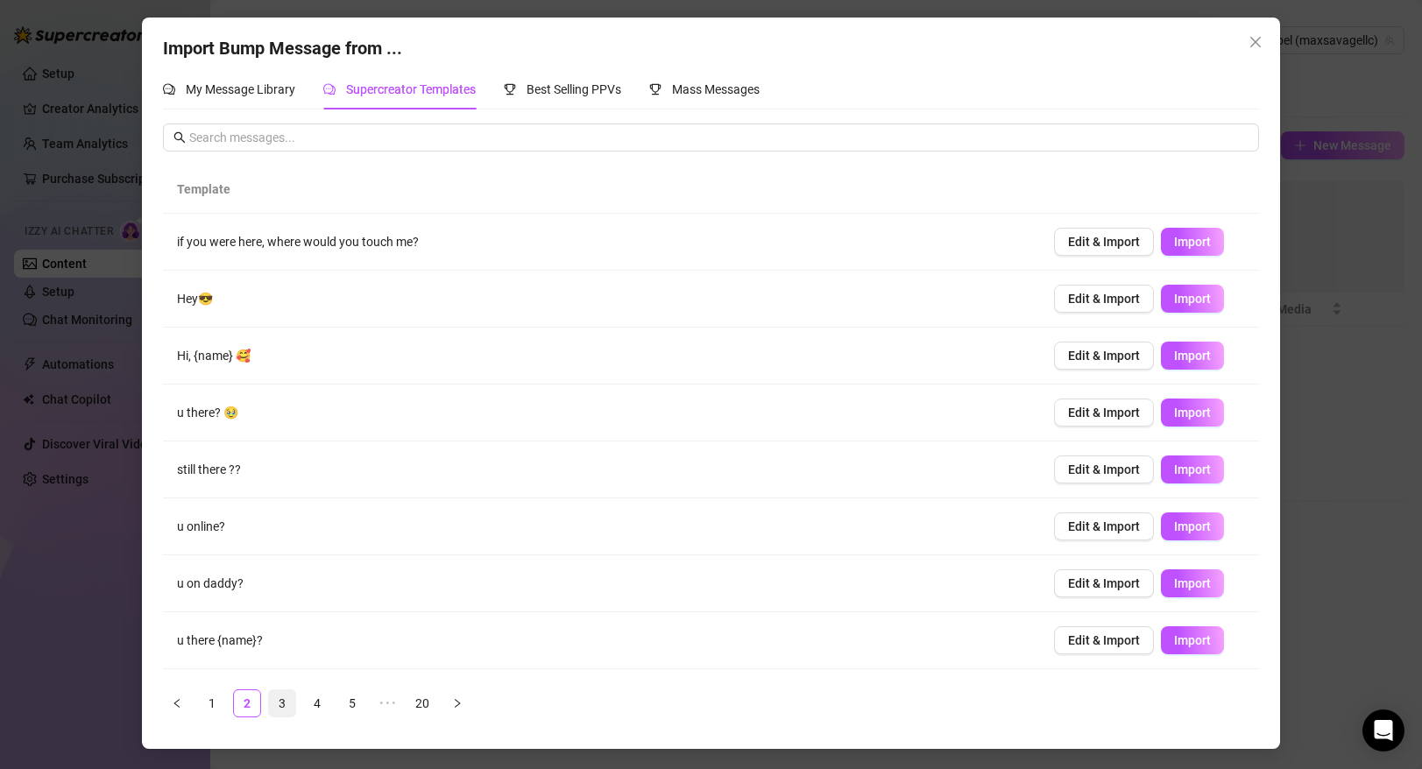
click at [280, 706] on link "3" at bounding box center [282, 704] width 26 height 26
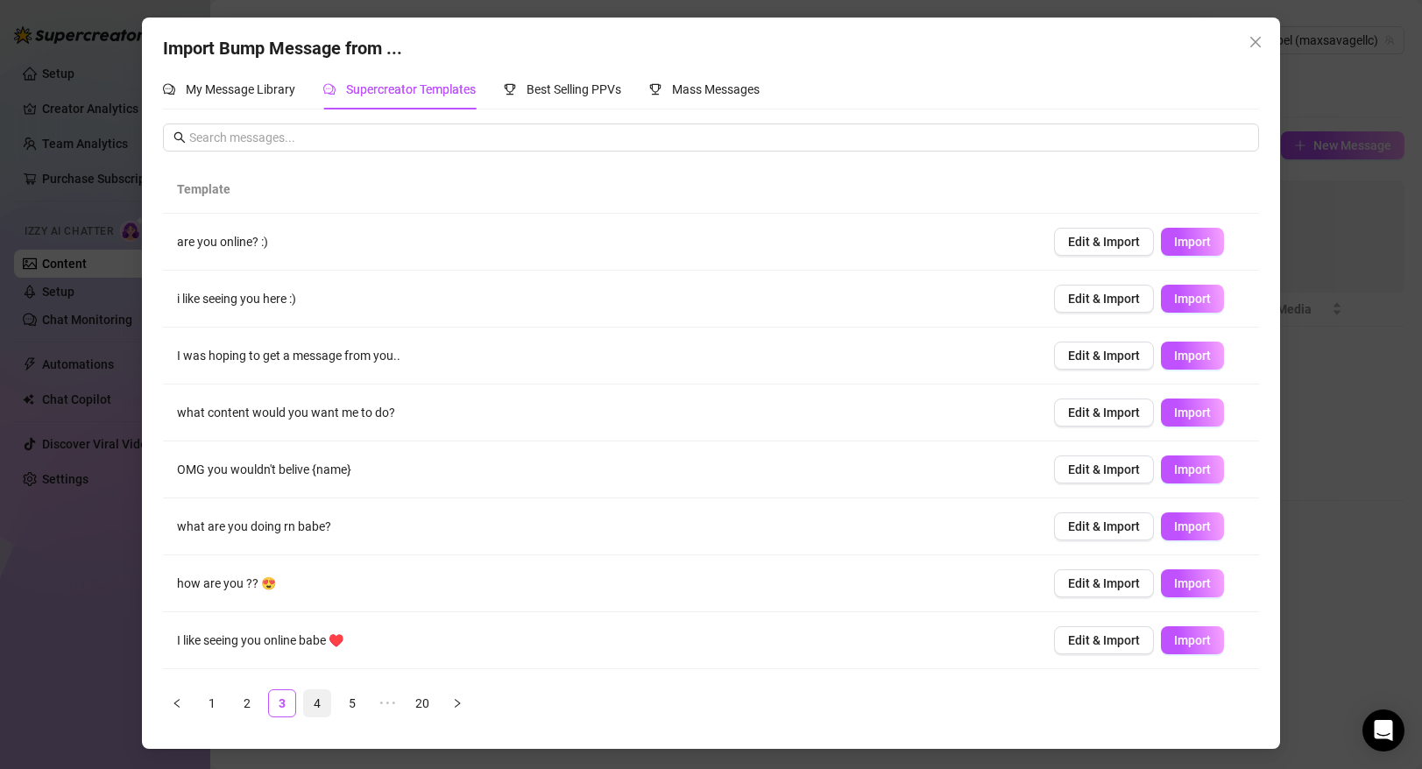
click at [309, 704] on link "4" at bounding box center [317, 704] width 26 height 26
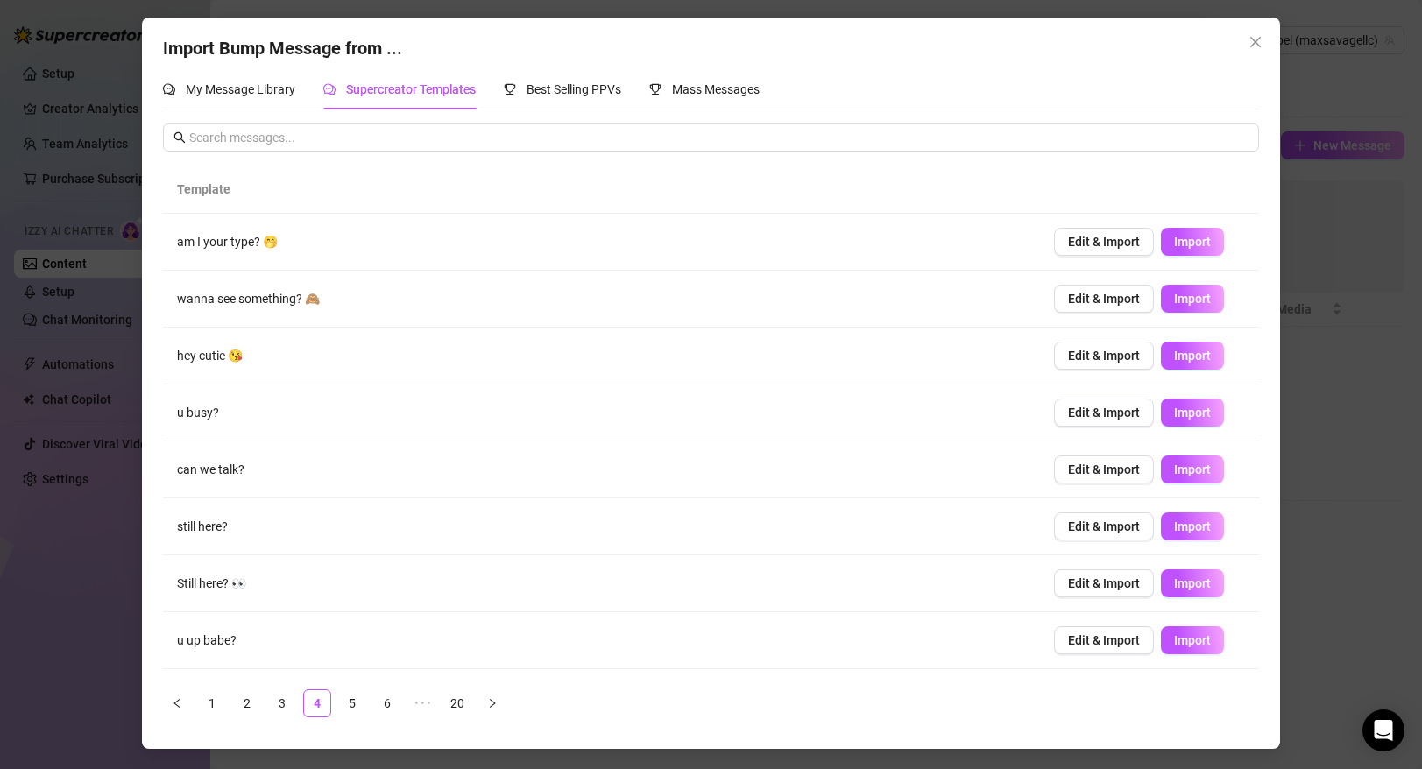
click at [336, 702] on ul "1 2 3 4 5 6 ••• 20" at bounding box center [710, 704] width 1095 height 28
click at [362, 701] on link "5" at bounding box center [352, 704] width 26 height 26
click at [347, 705] on link "5" at bounding box center [352, 704] width 26 height 26
click at [391, 704] on link "6" at bounding box center [387, 704] width 26 height 26
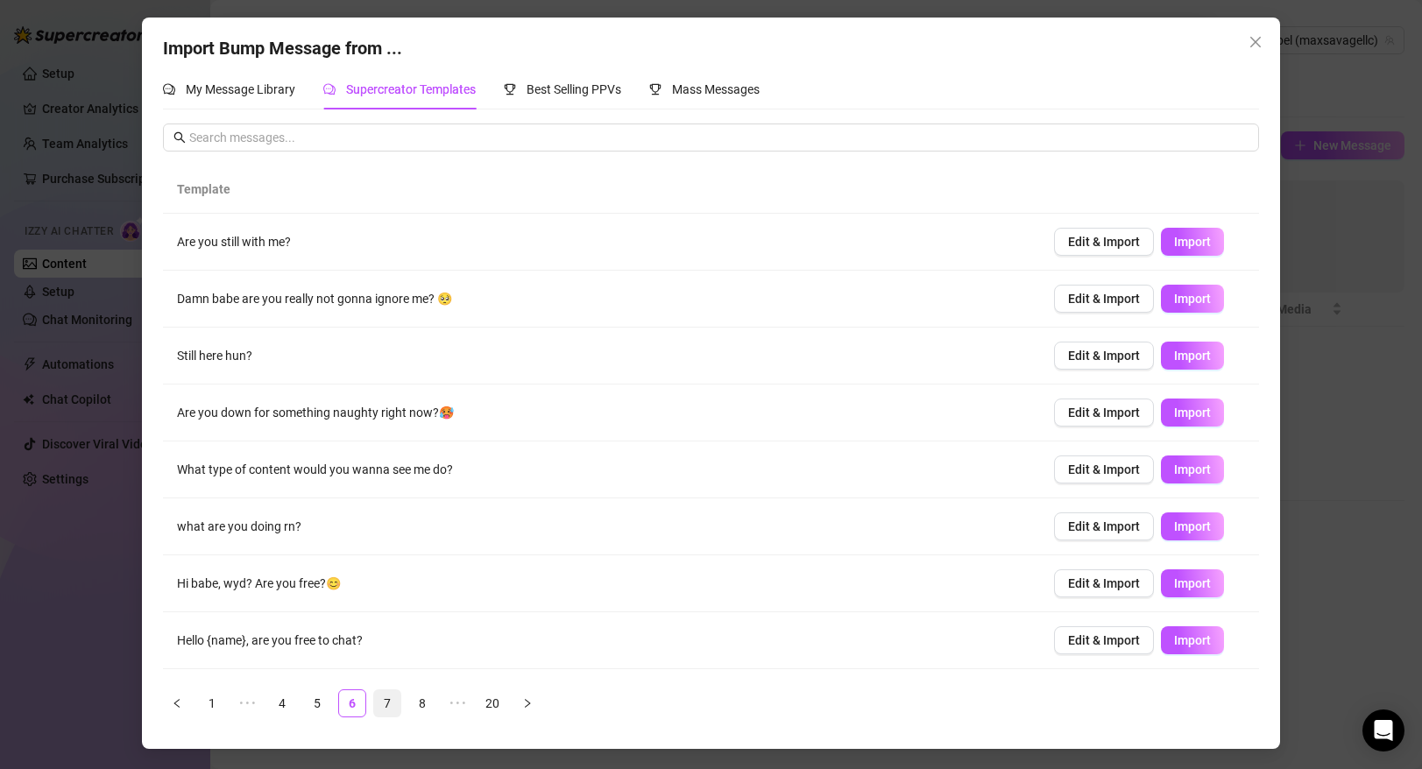
click at [379, 700] on link "7" at bounding box center [387, 704] width 26 height 26
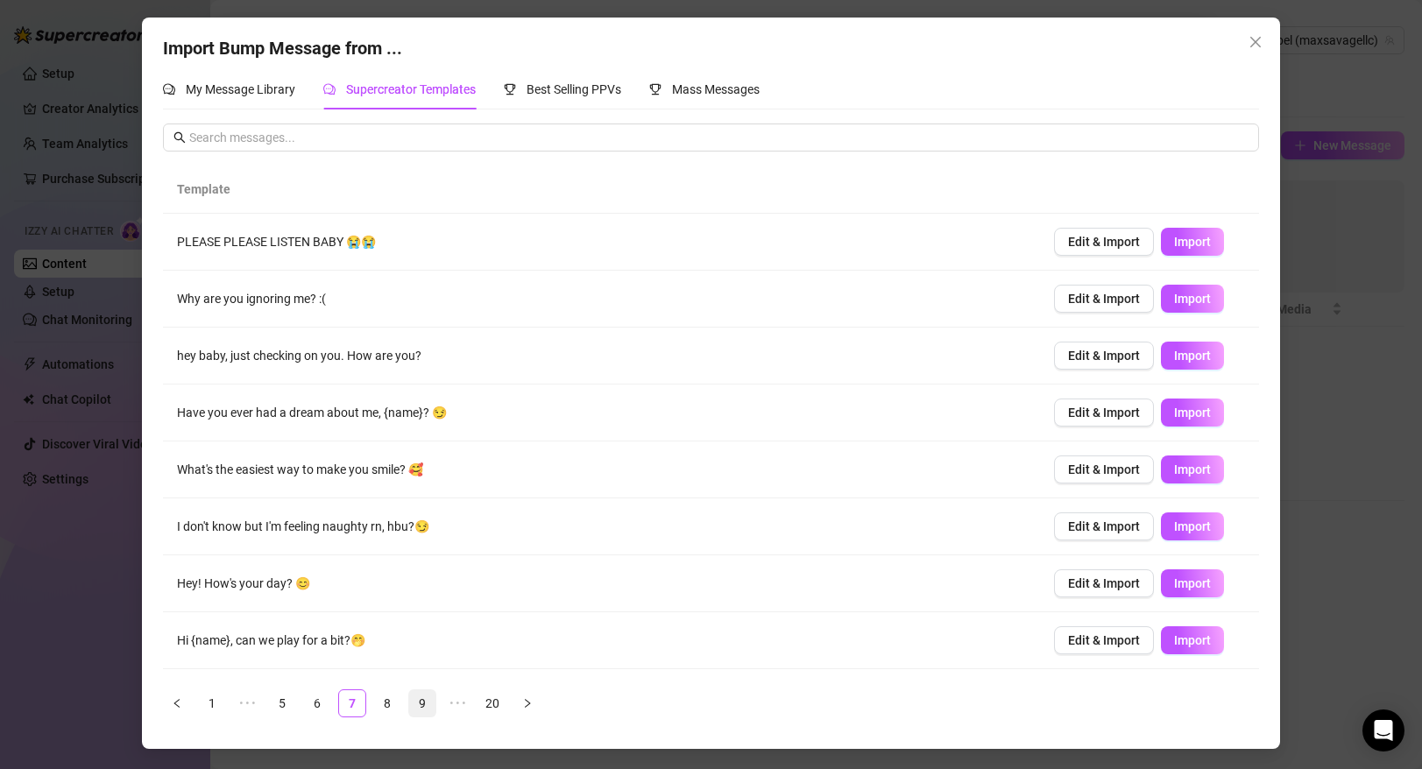
click at [420, 703] on link "9" at bounding box center [422, 704] width 26 height 26
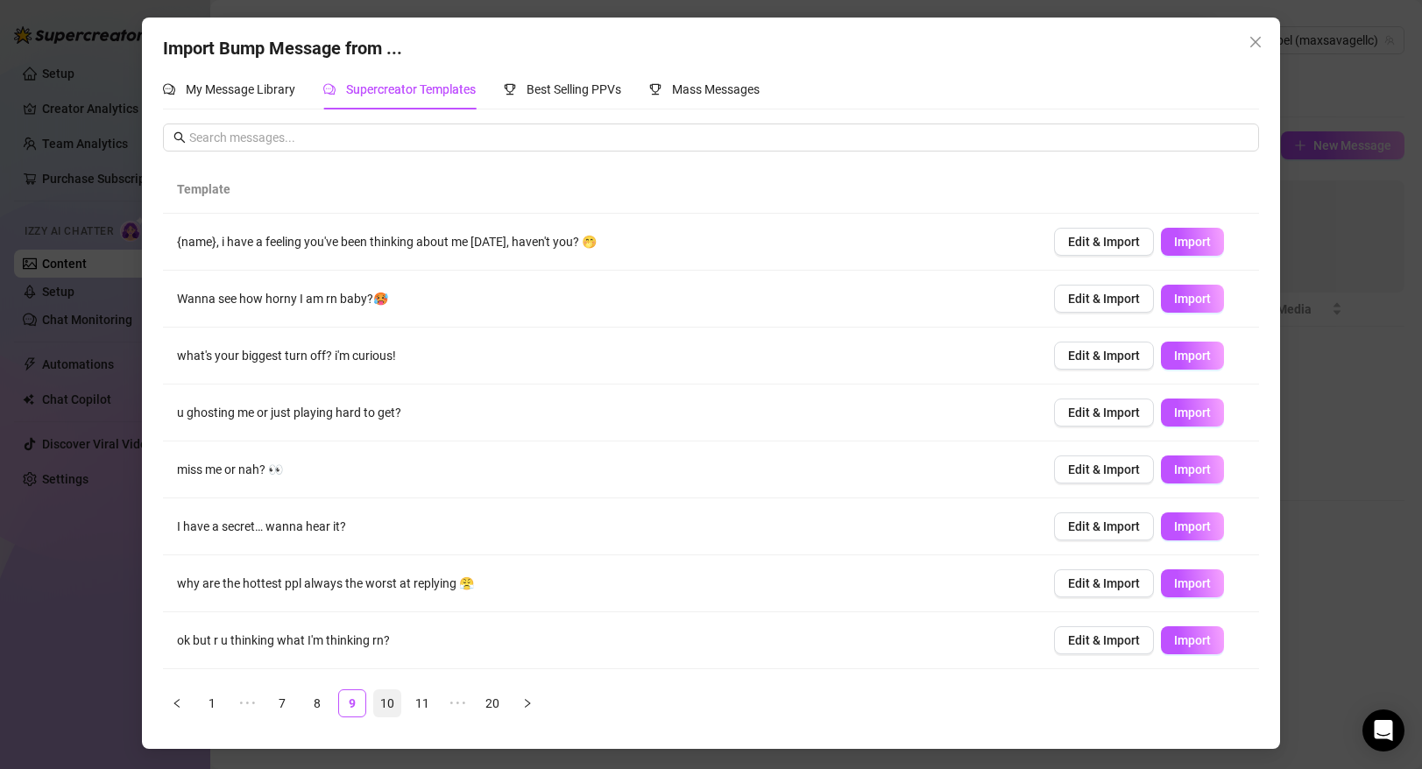
click at [394, 711] on link "10" at bounding box center [387, 704] width 26 height 26
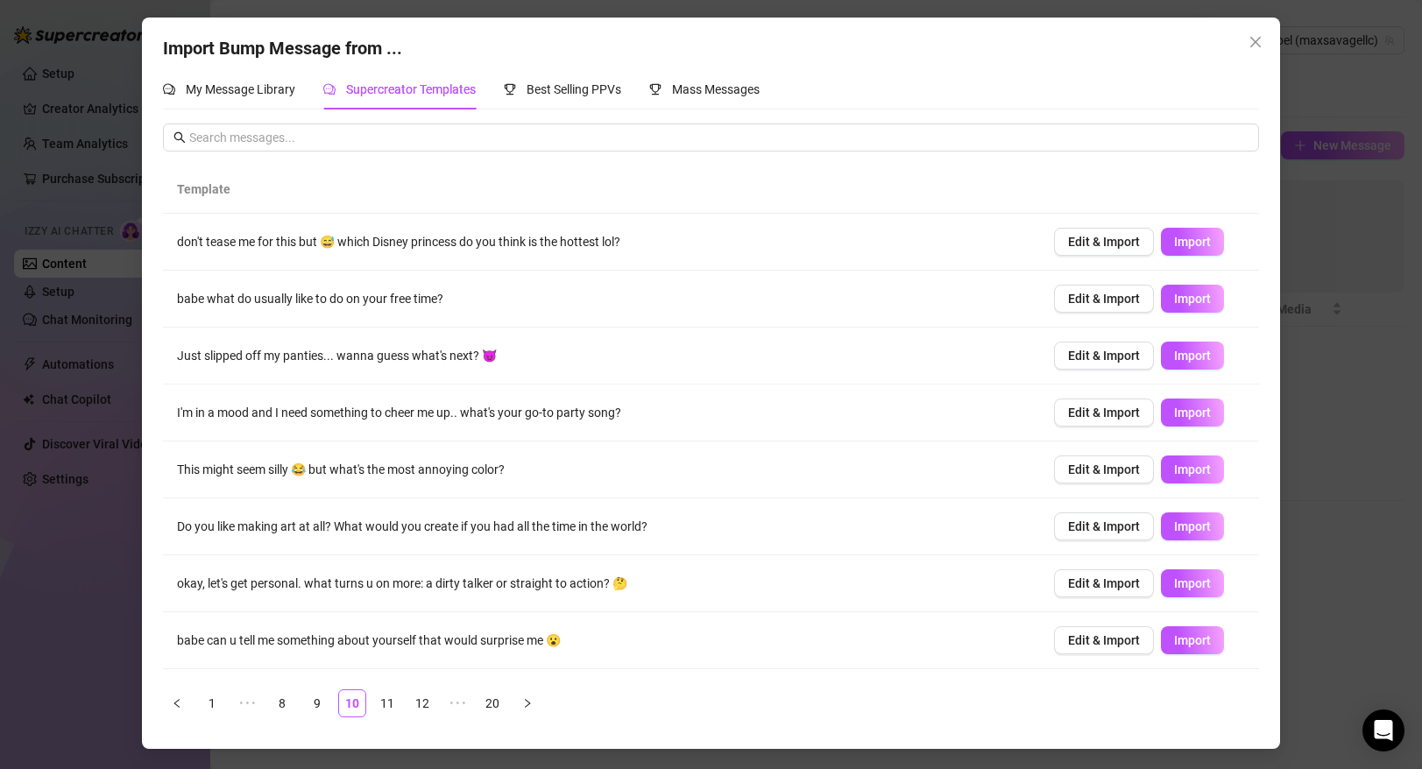
click at [329, 153] on div "Template don't tease me for this but 😅 which Disney princess do you think is th…" at bounding box center [710, 428] width 1095 height 608
click at [328, 146] on input "text" at bounding box center [718, 137] width 1059 height 19
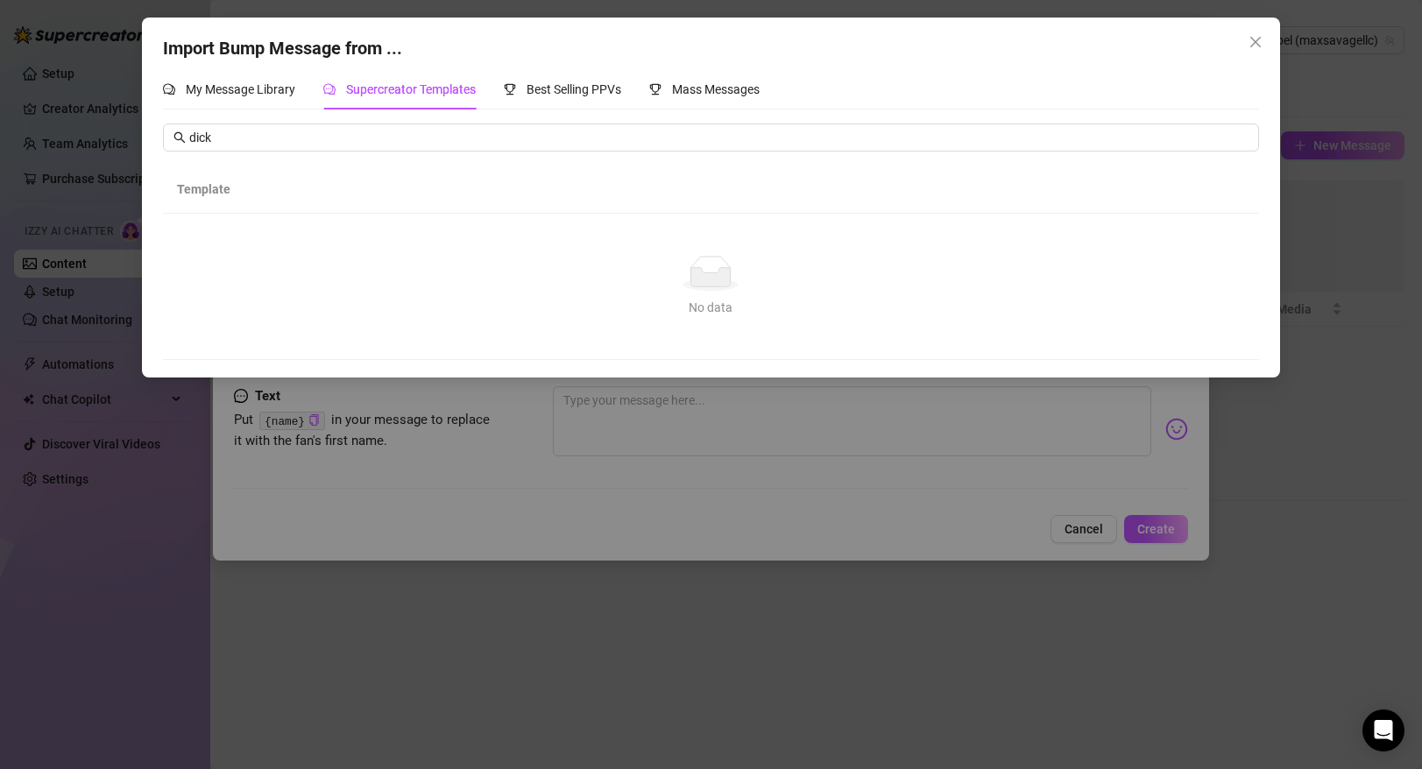
click at [765, 660] on div "Import Bump Message from ... My Message Library Supercreator Templates Best Sel…" at bounding box center [711, 384] width 1422 height 769
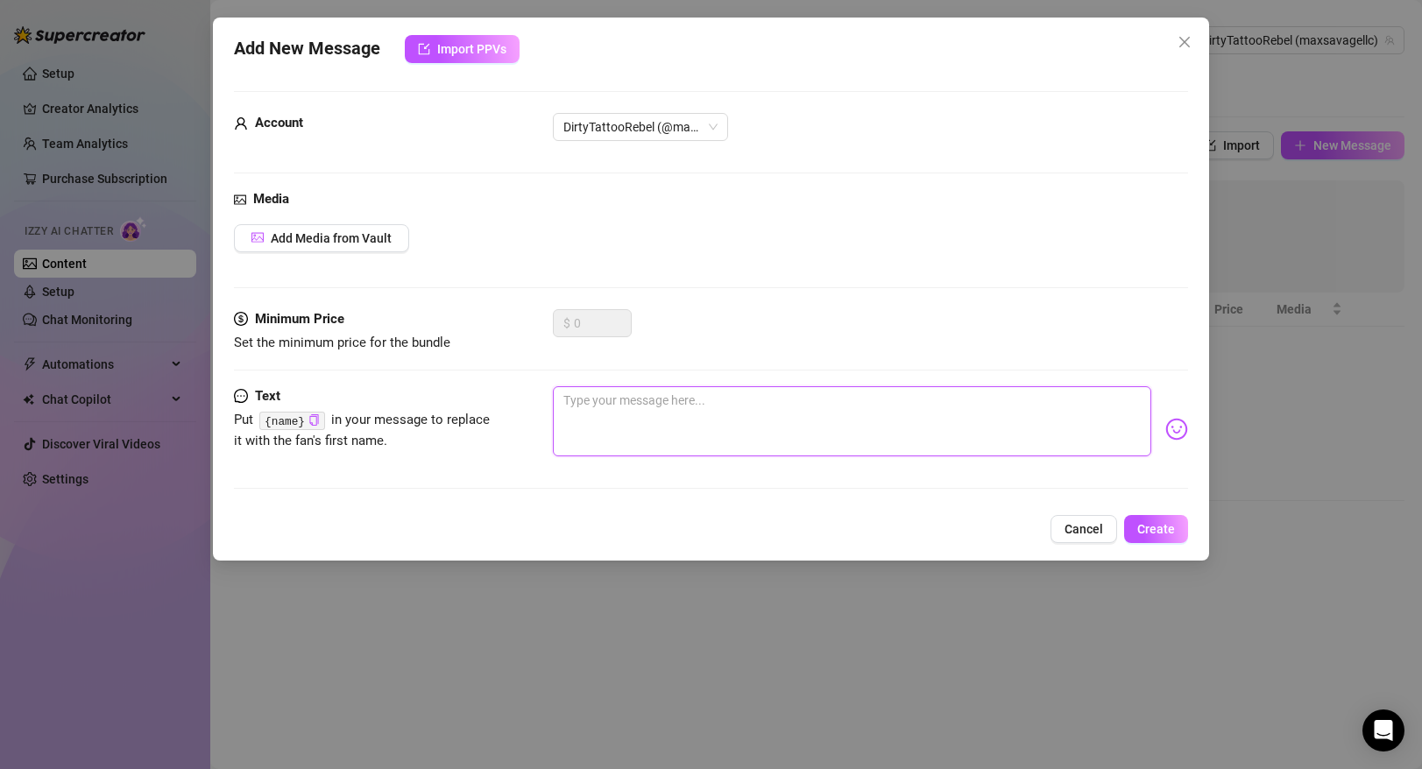
click at [749, 413] on textarea at bounding box center [852, 421] width 598 height 70
click at [1187, 42] on icon "close" at bounding box center [1185, 42] width 14 height 14
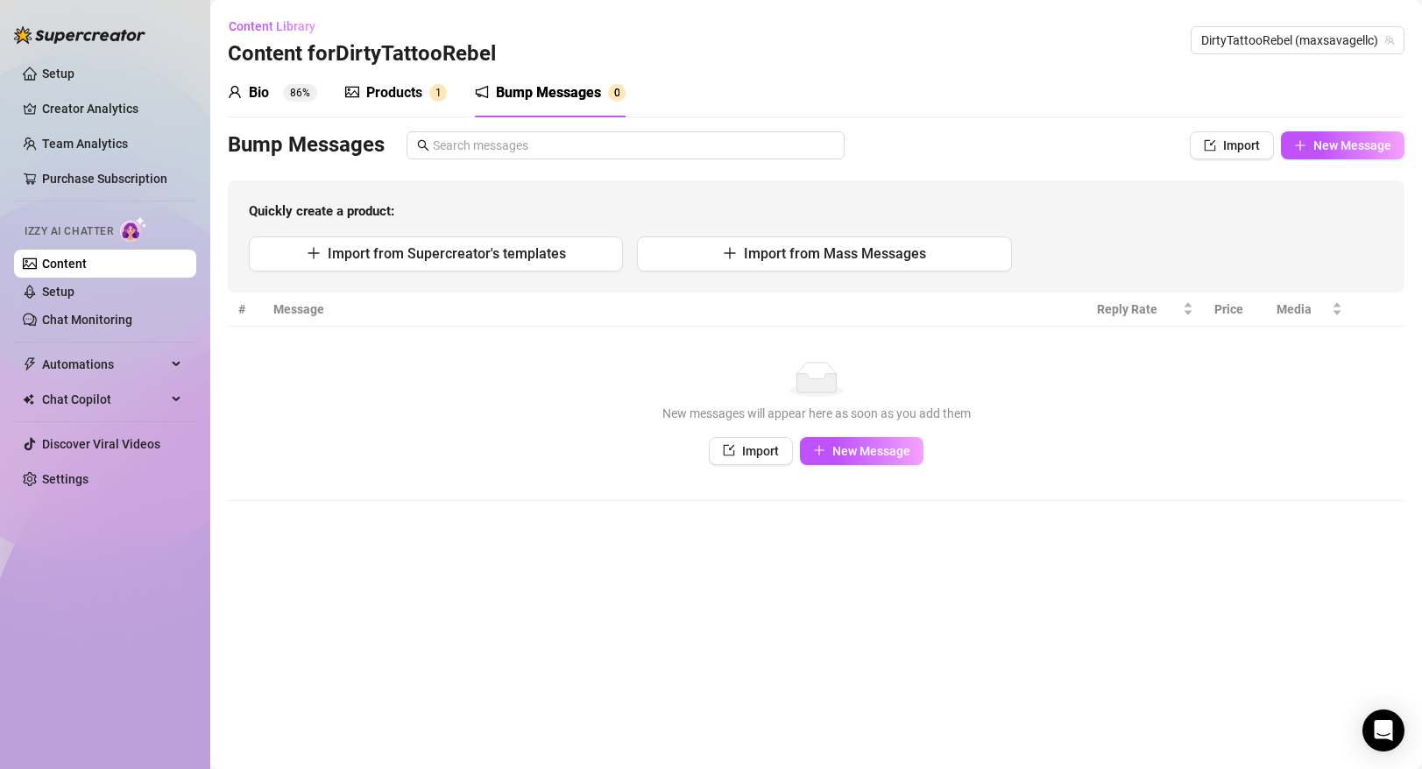
click at [414, 93] on div "Products" at bounding box center [394, 92] width 56 height 21
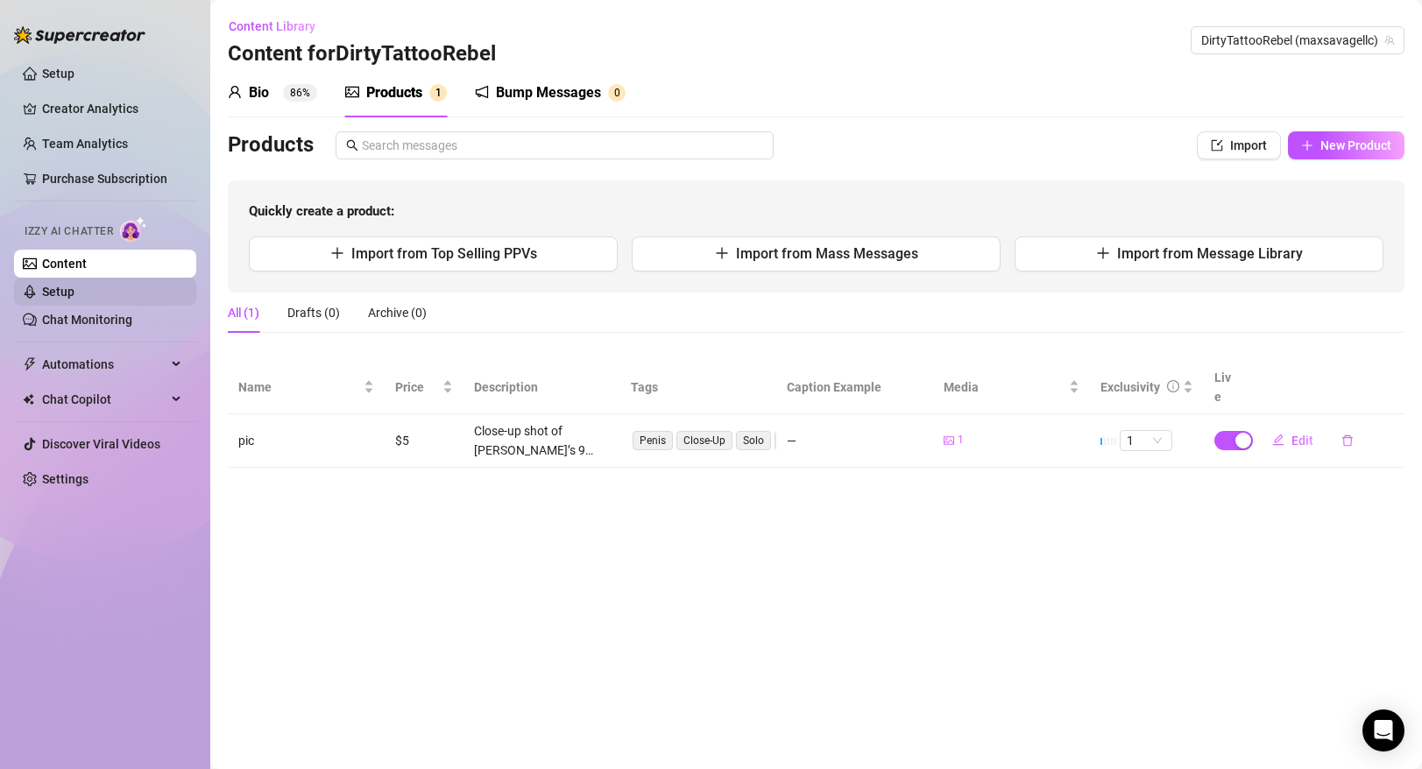
click at [74, 288] on link "Setup" at bounding box center [58, 292] width 32 height 14
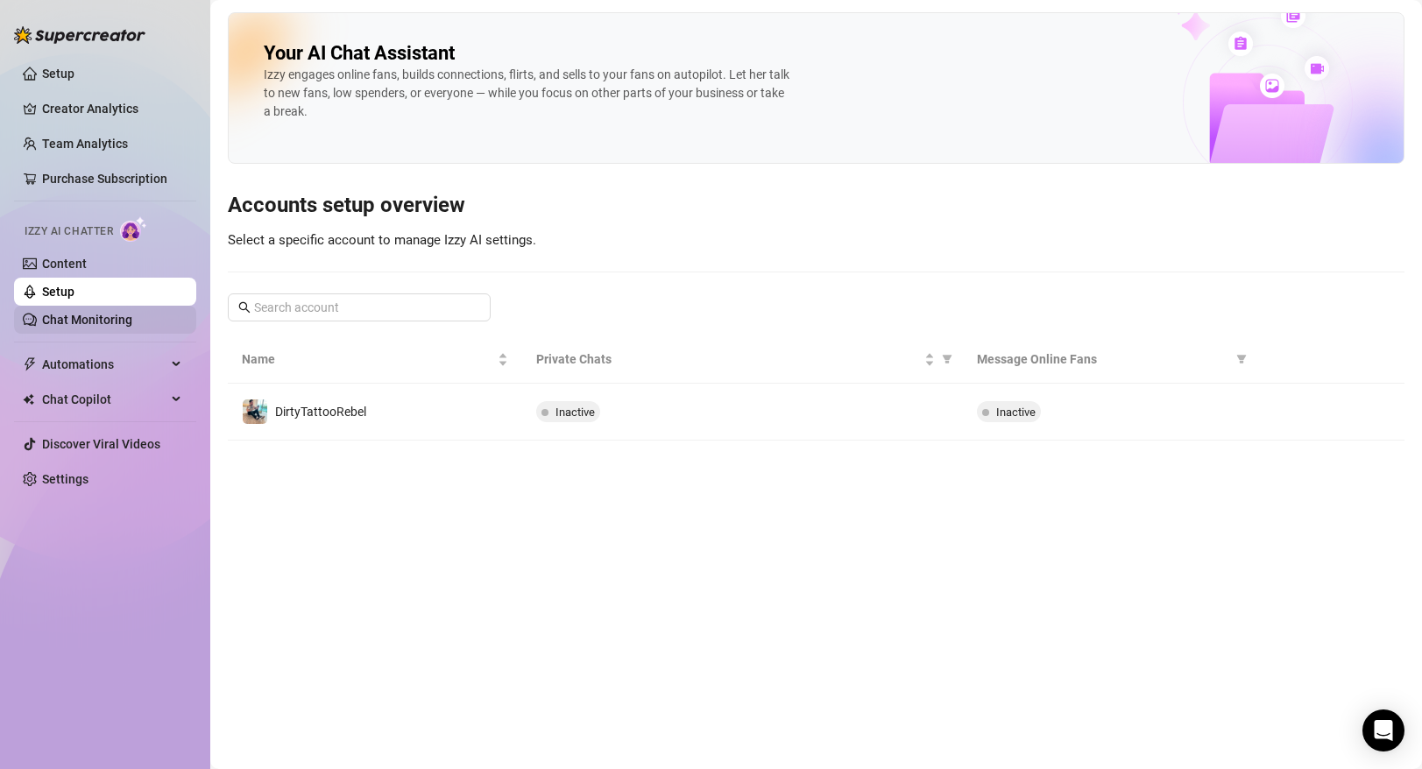
click at [112, 317] on link "Chat Monitoring" at bounding box center [87, 320] width 90 height 14
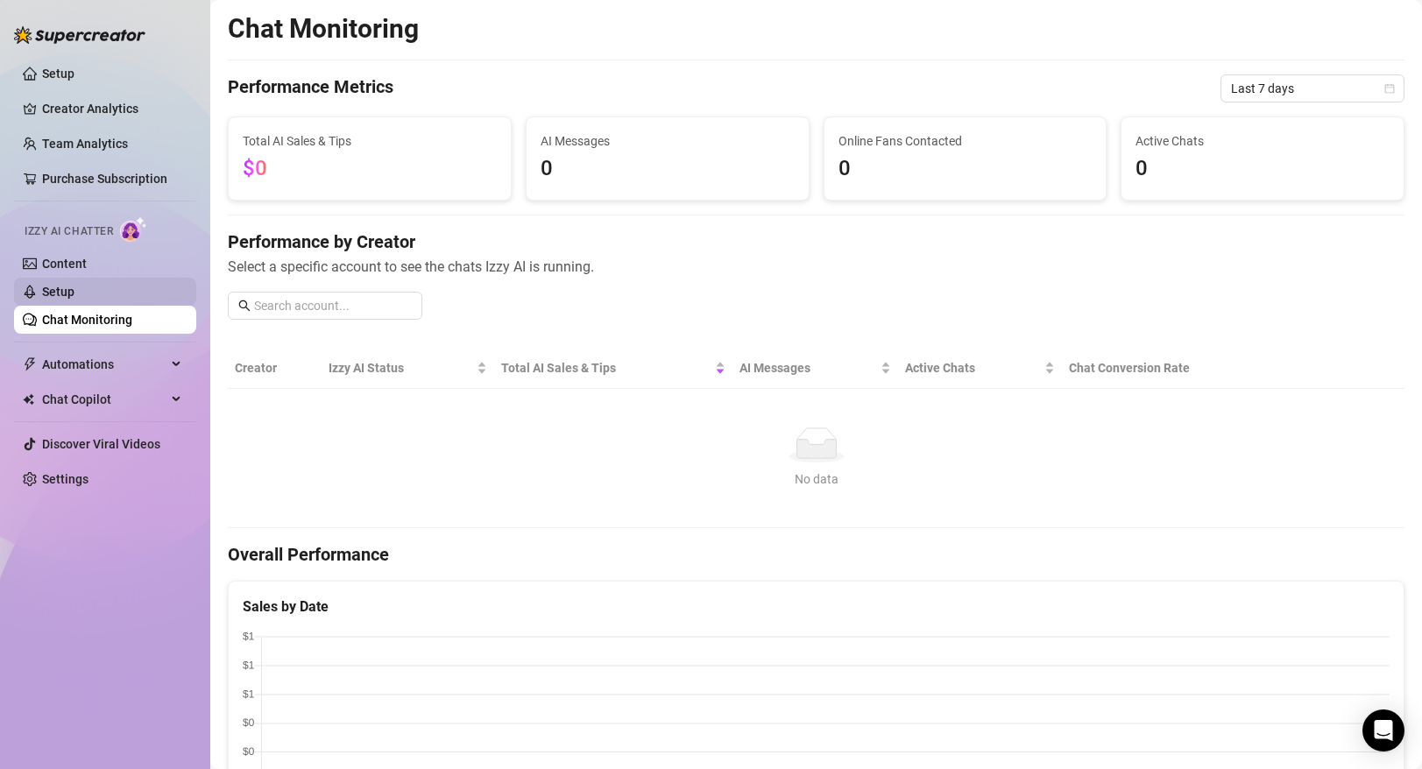
click at [74, 294] on link "Setup" at bounding box center [58, 292] width 32 height 14
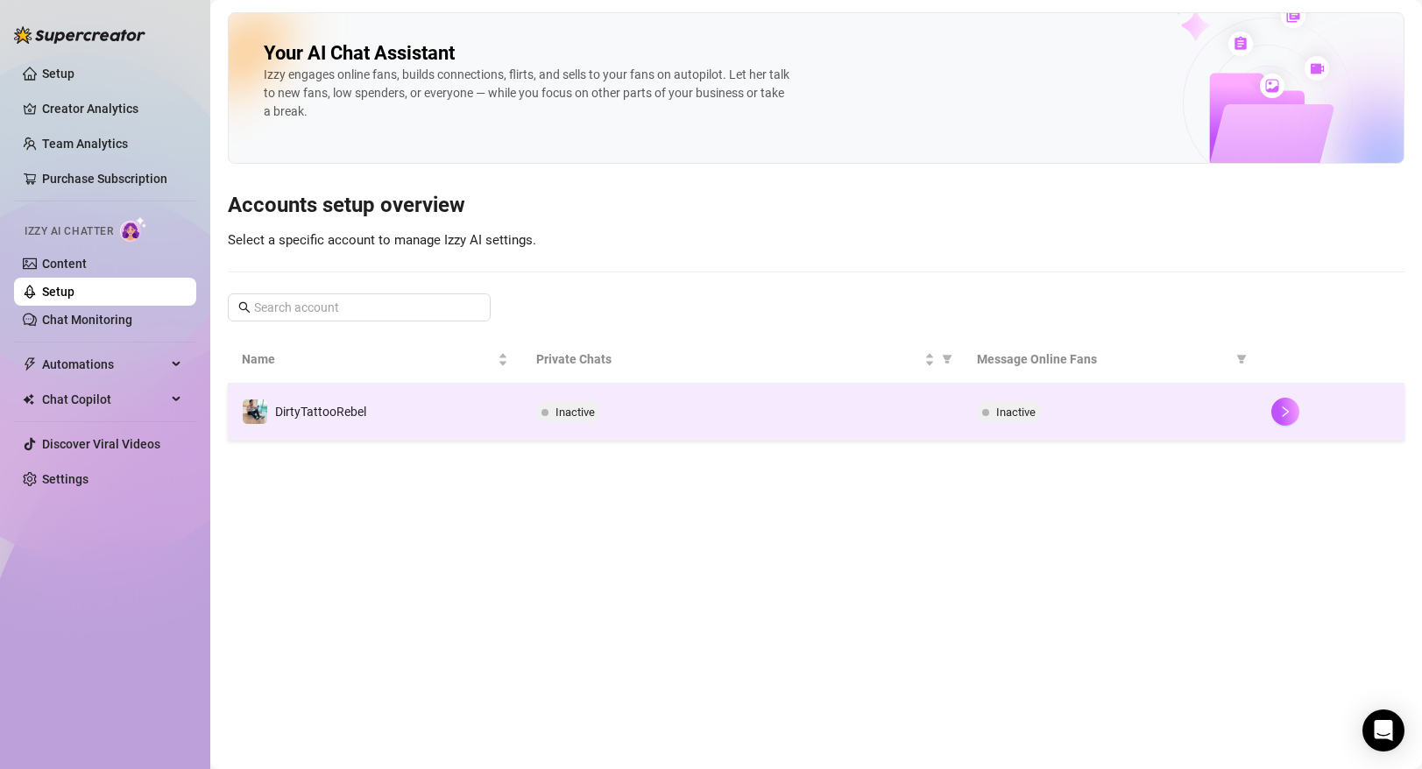
click at [572, 408] on span "Inactive" at bounding box center [575, 412] width 39 height 13
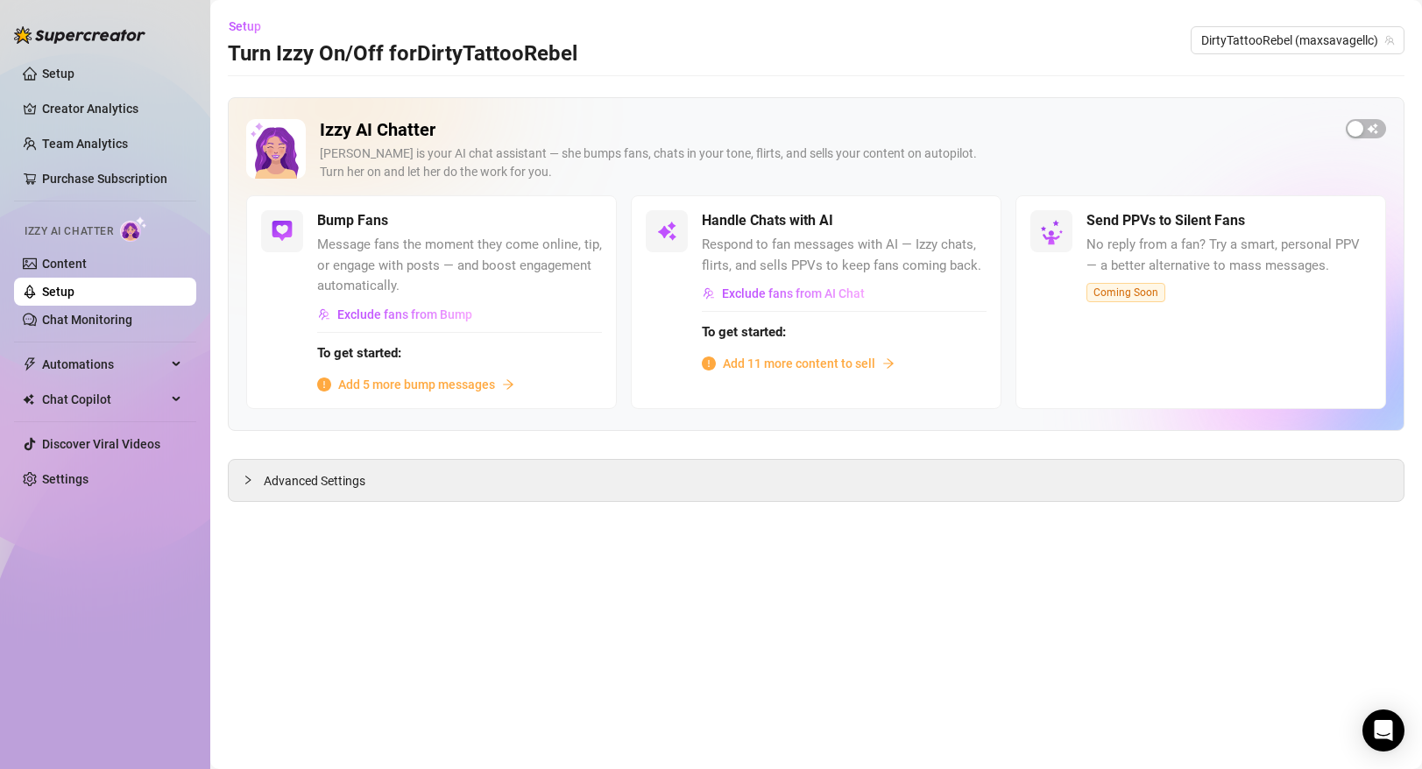
click at [744, 363] on span "Add 11 more content to sell" at bounding box center [799, 363] width 152 height 19
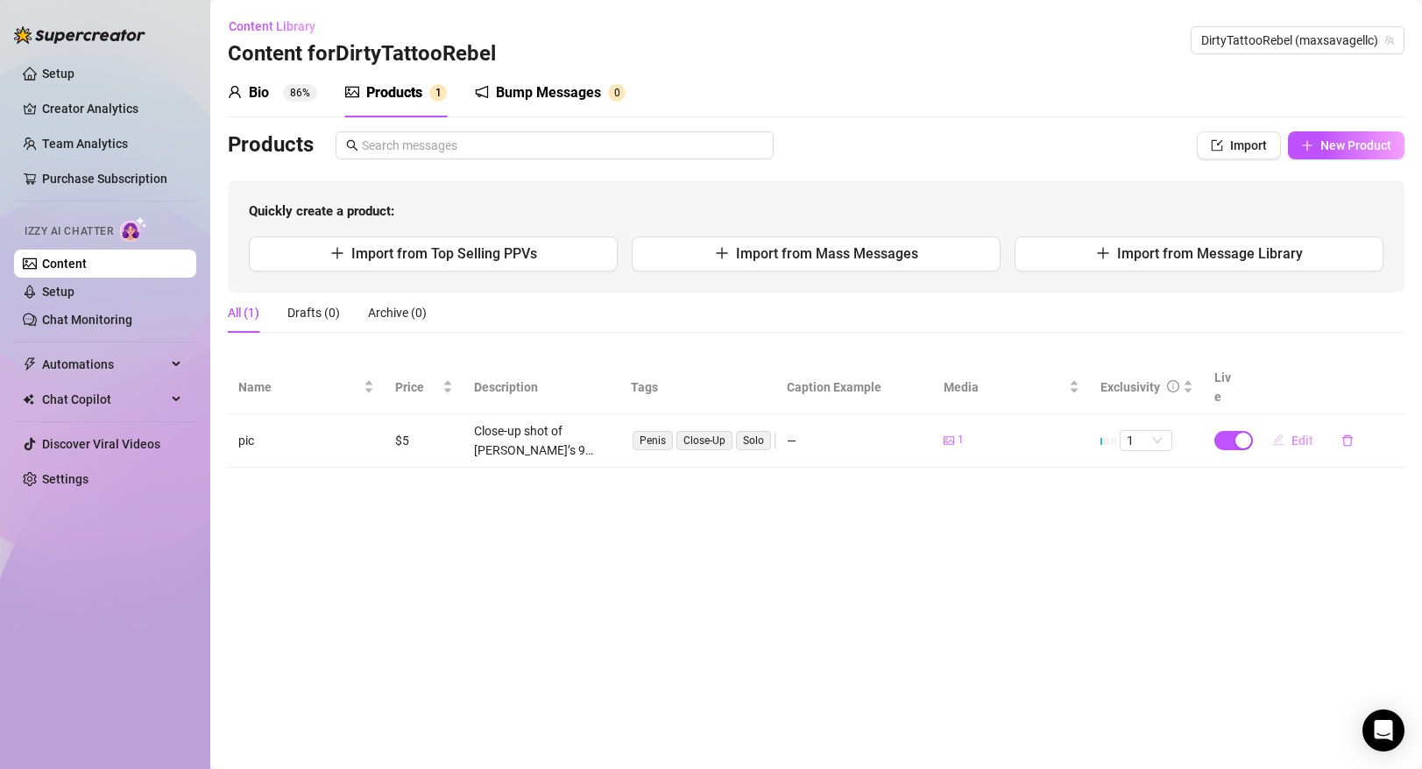
click at [1304, 434] on span "Edit" at bounding box center [1303, 441] width 22 height 14
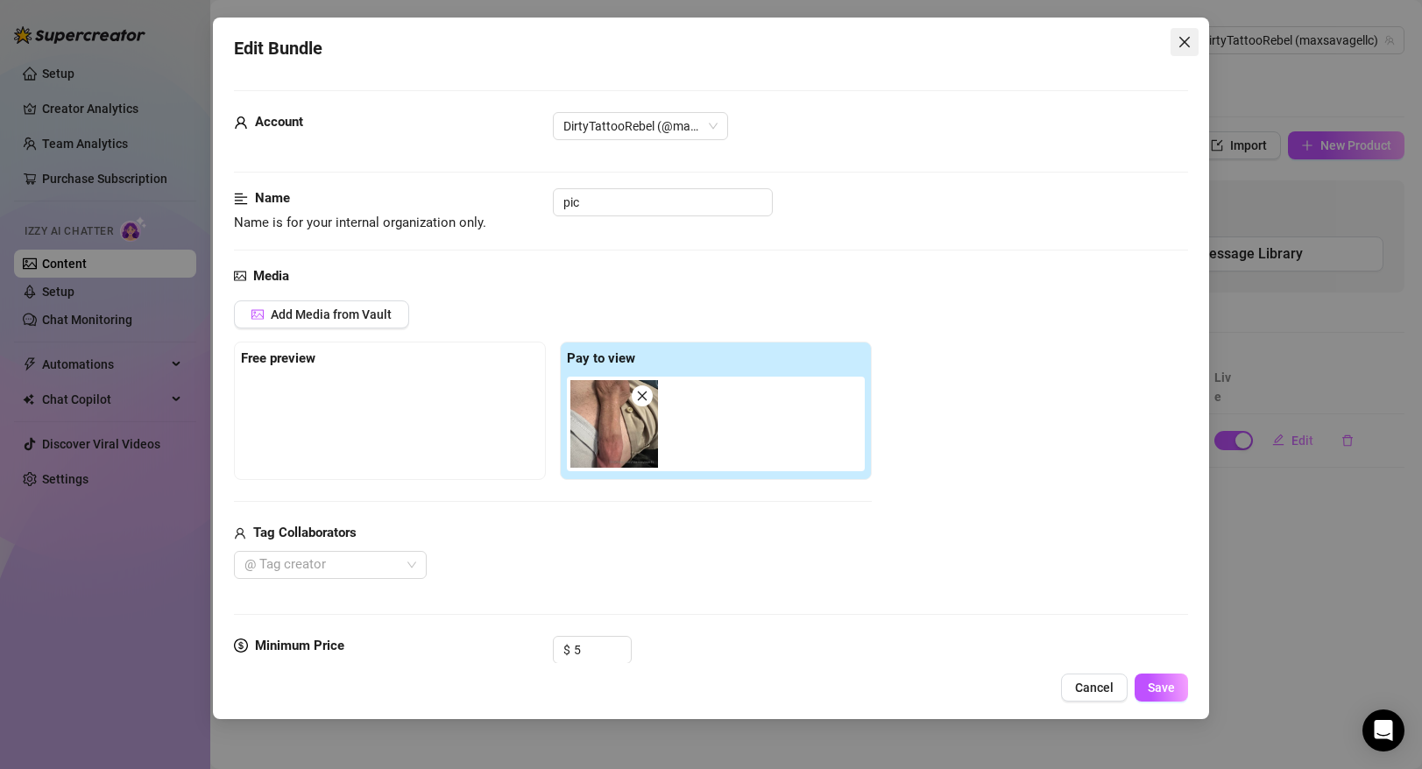
click at [1180, 52] on button "Close" at bounding box center [1185, 42] width 28 height 28
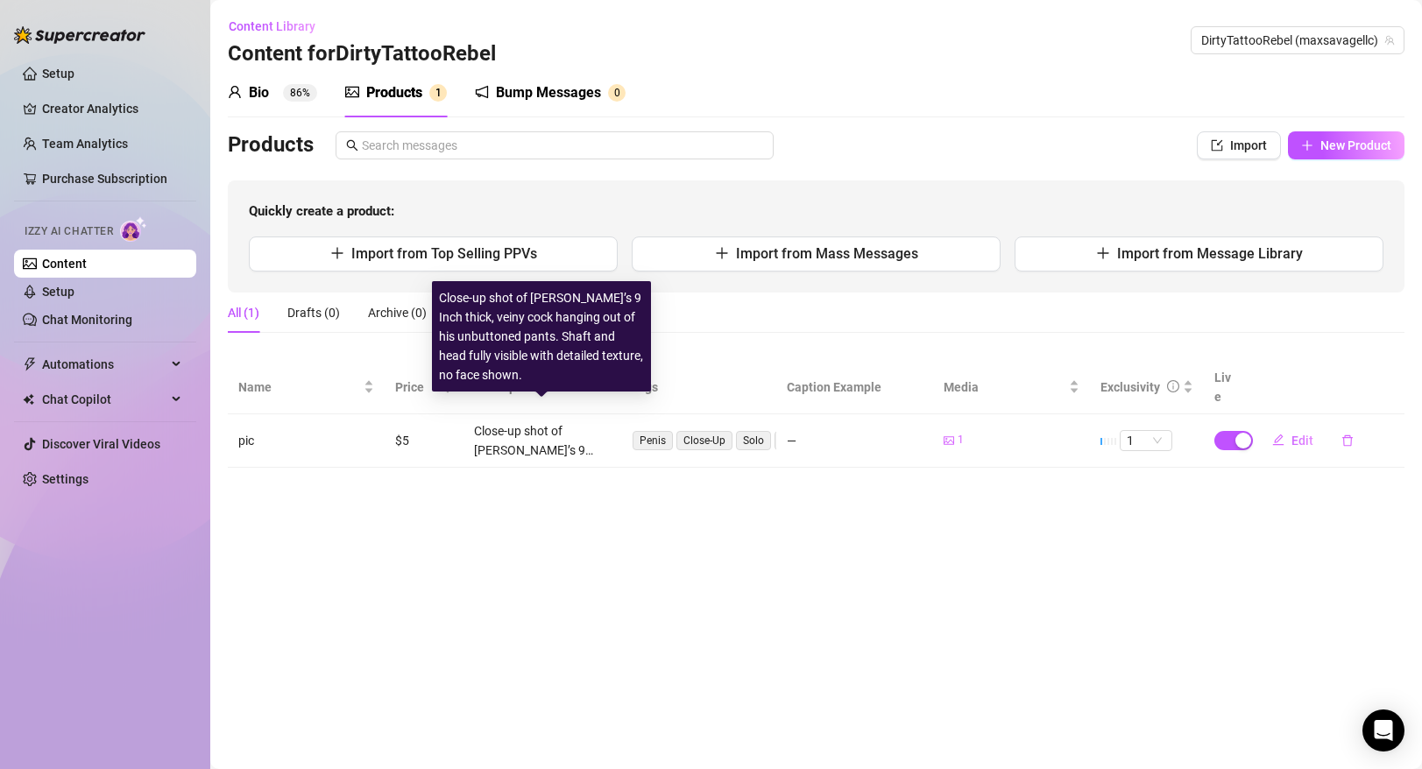
click at [520, 429] on div "Close-up shot of [PERSON_NAME]’s 9 Inch thick, veiny cock hanging out of his un…" at bounding box center [542, 440] width 136 height 39
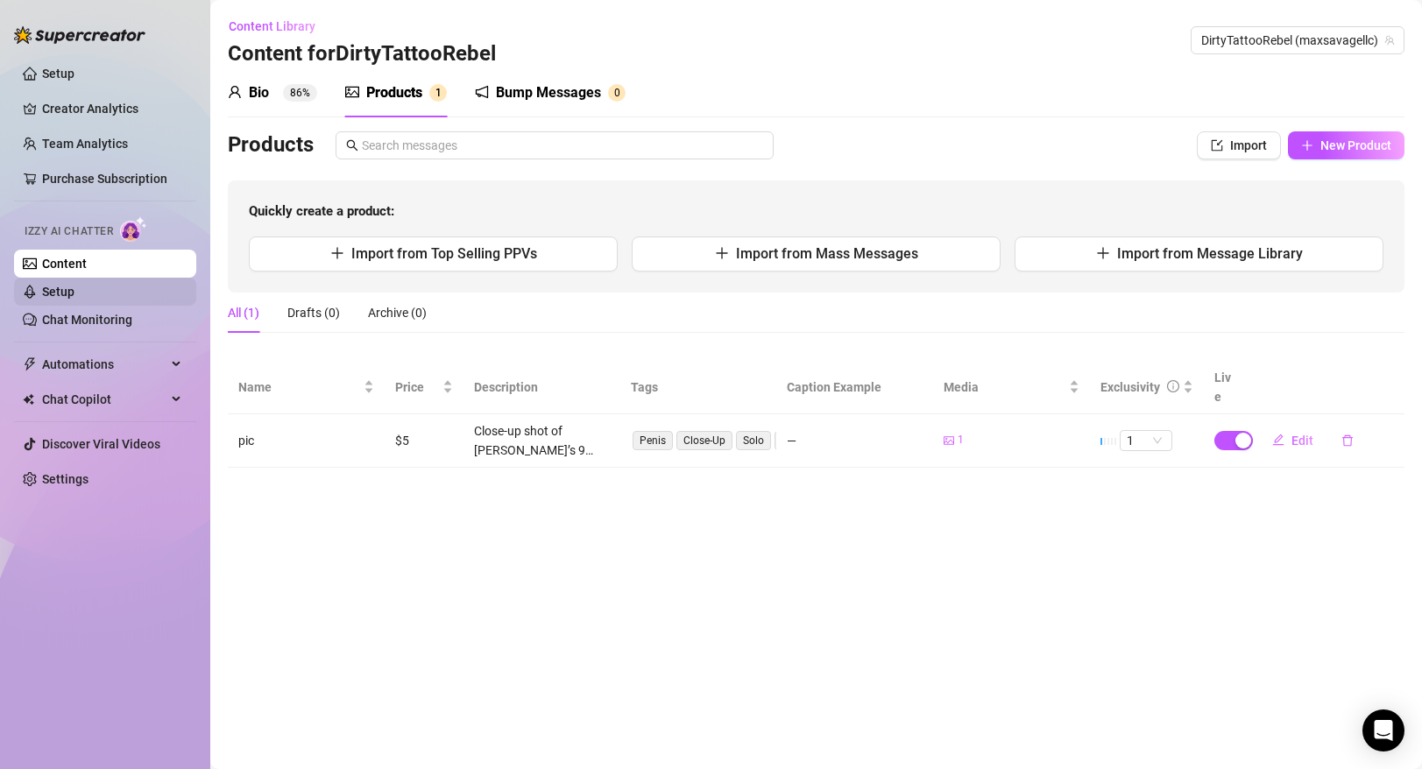
click at [74, 299] on link "Setup" at bounding box center [58, 292] width 32 height 14
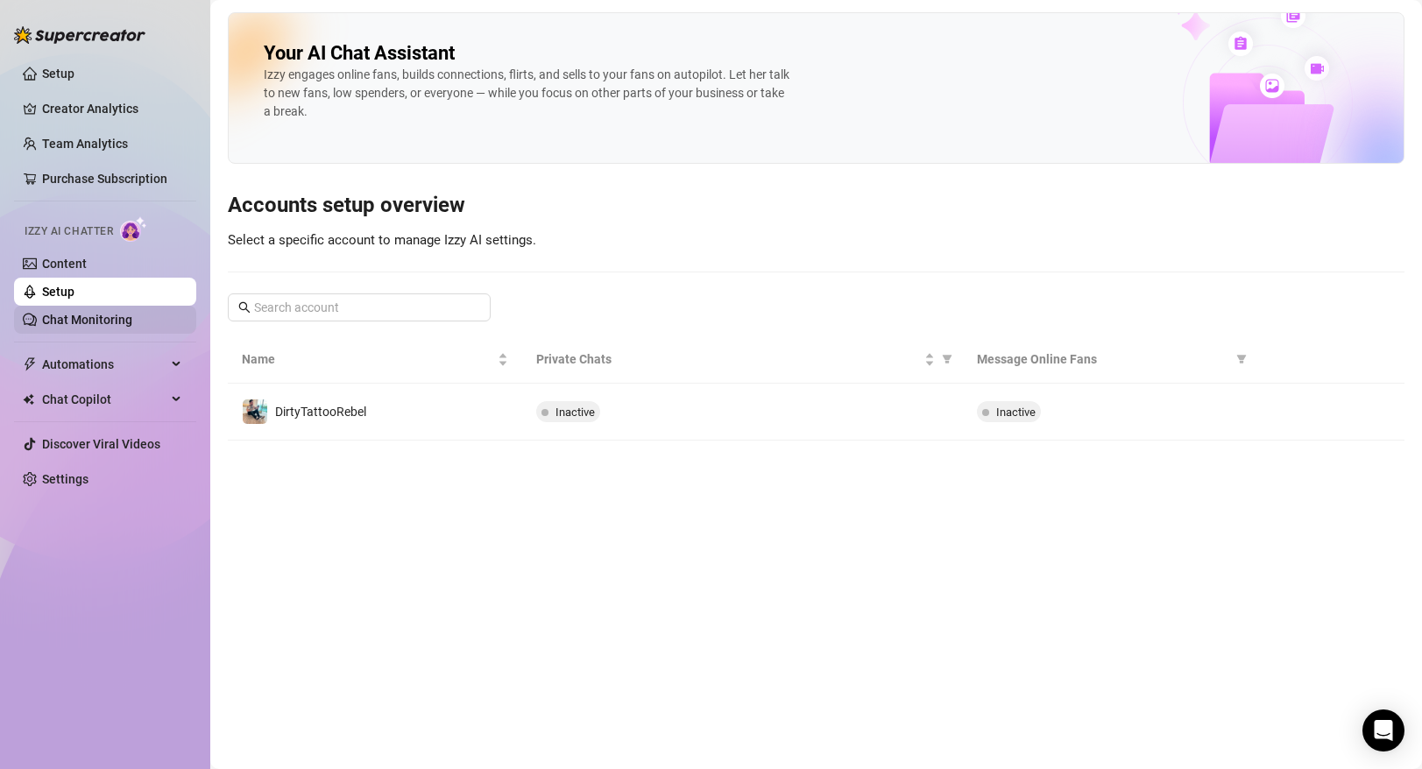
click at [102, 327] on link "Chat Monitoring" at bounding box center [87, 320] width 90 height 14
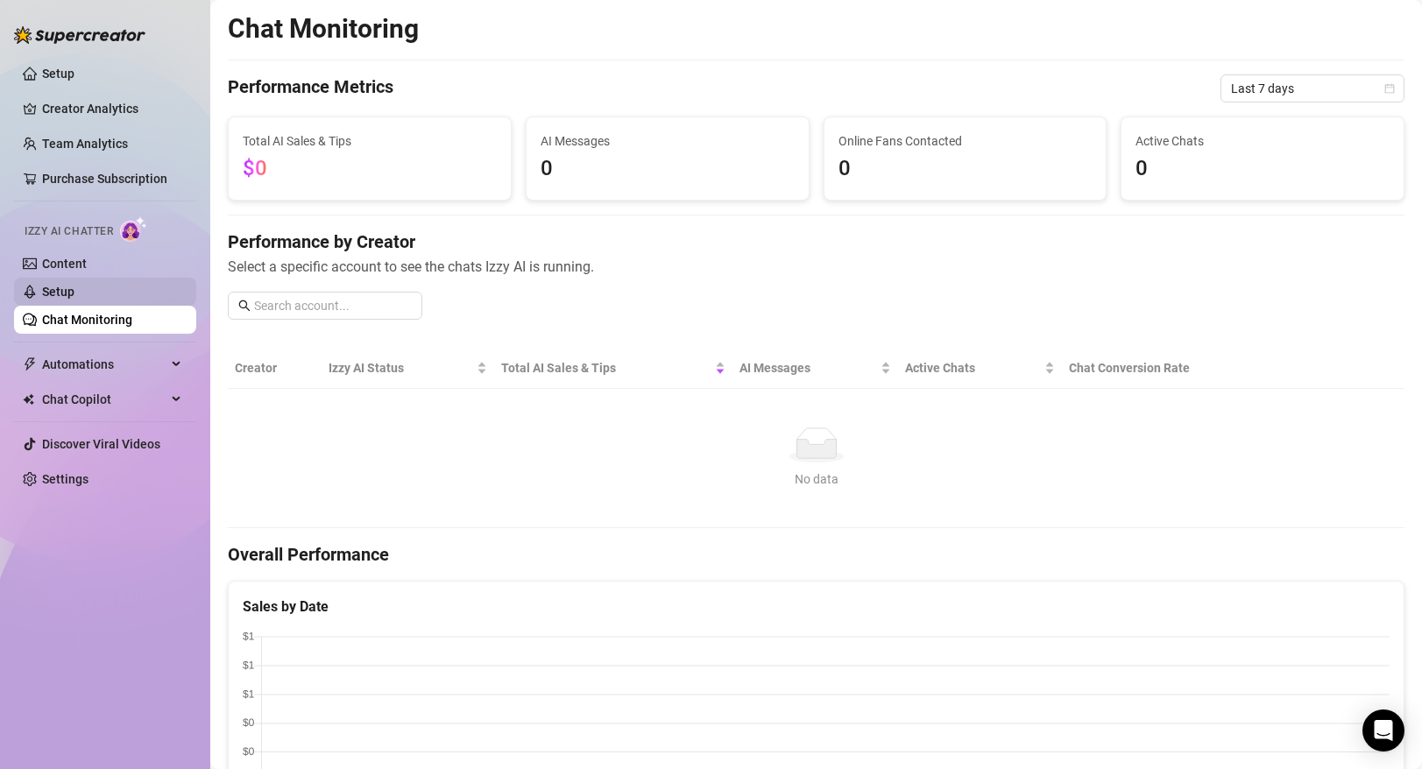
click at [74, 293] on link "Setup" at bounding box center [58, 292] width 32 height 14
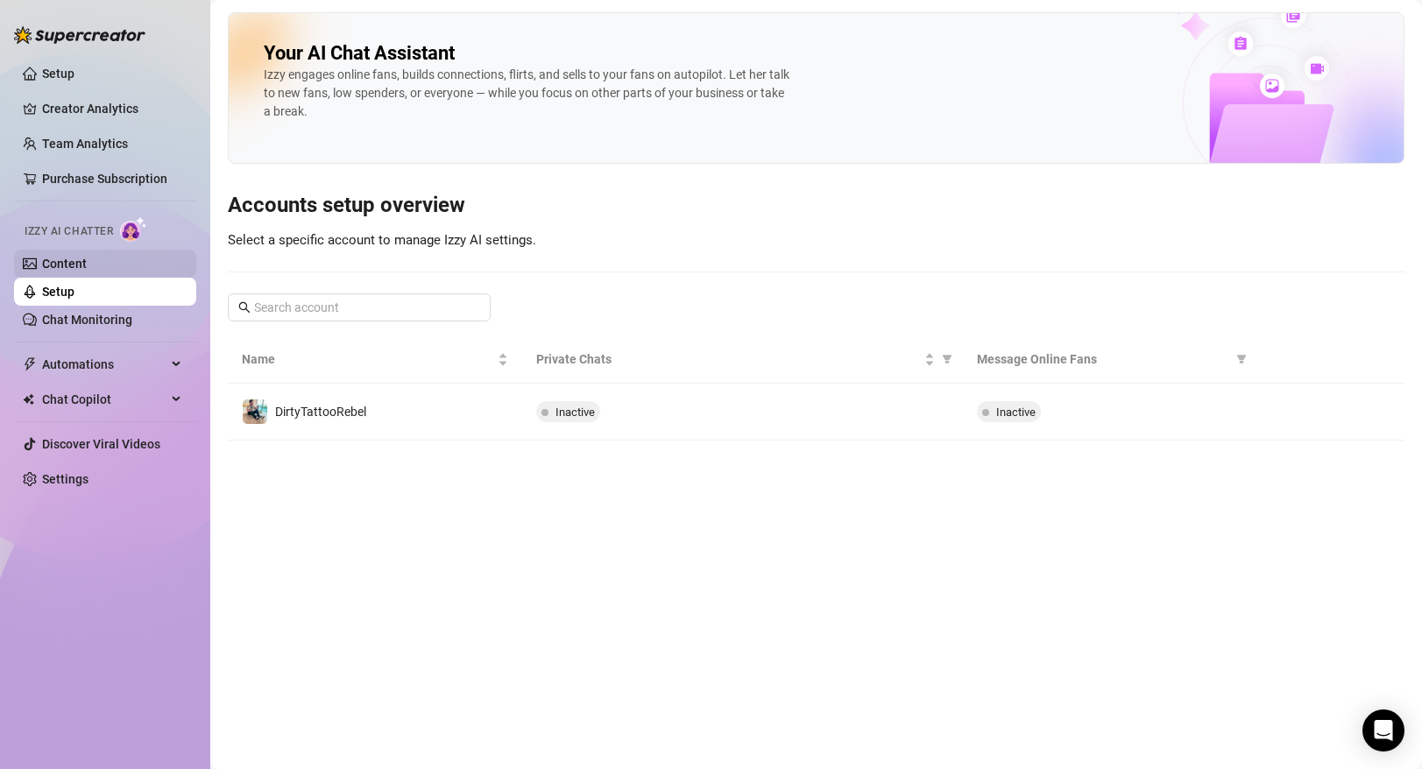
click at [87, 266] on link "Content" at bounding box center [64, 264] width 45 height 14
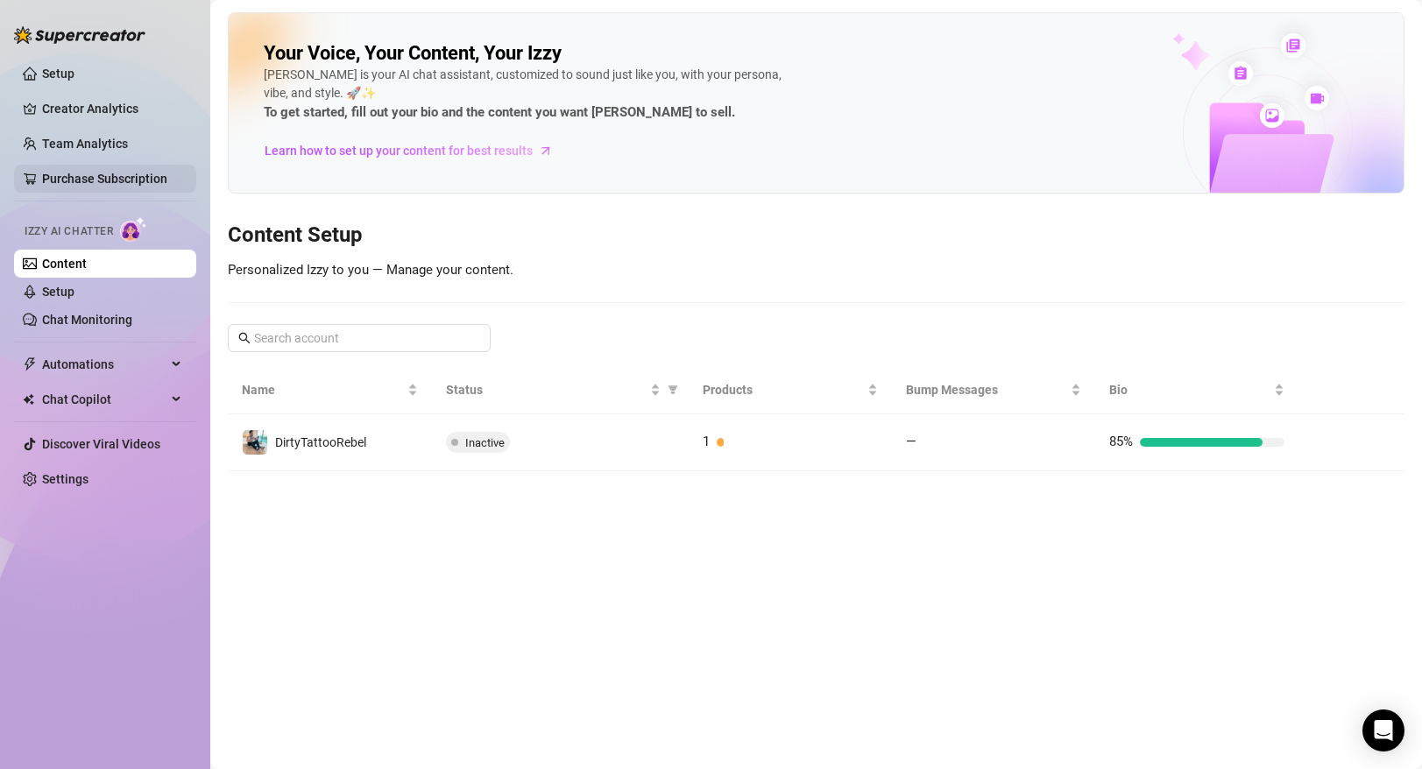
click at [107, 180] on link "Purchase Subscription" at bounding box center [104, 179] width 125 height 14
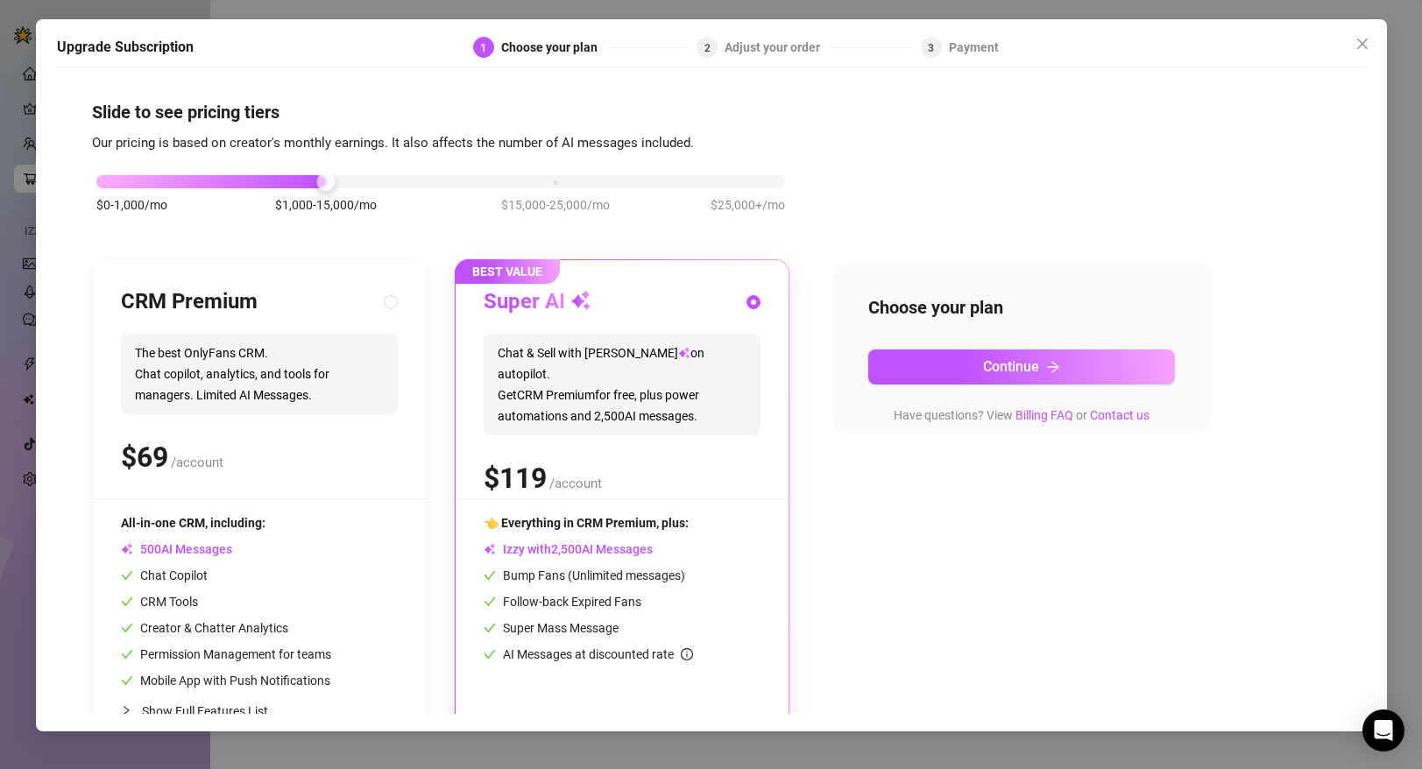
click at [109, 137] on span "Our pricing is based on creator's monthly earnings. It also affects the number …" at bounding box center [393, 143] width 602 height 16
click at [1362, 47] on icon "close" at bounding box center [1362, 44] width 14 height 14
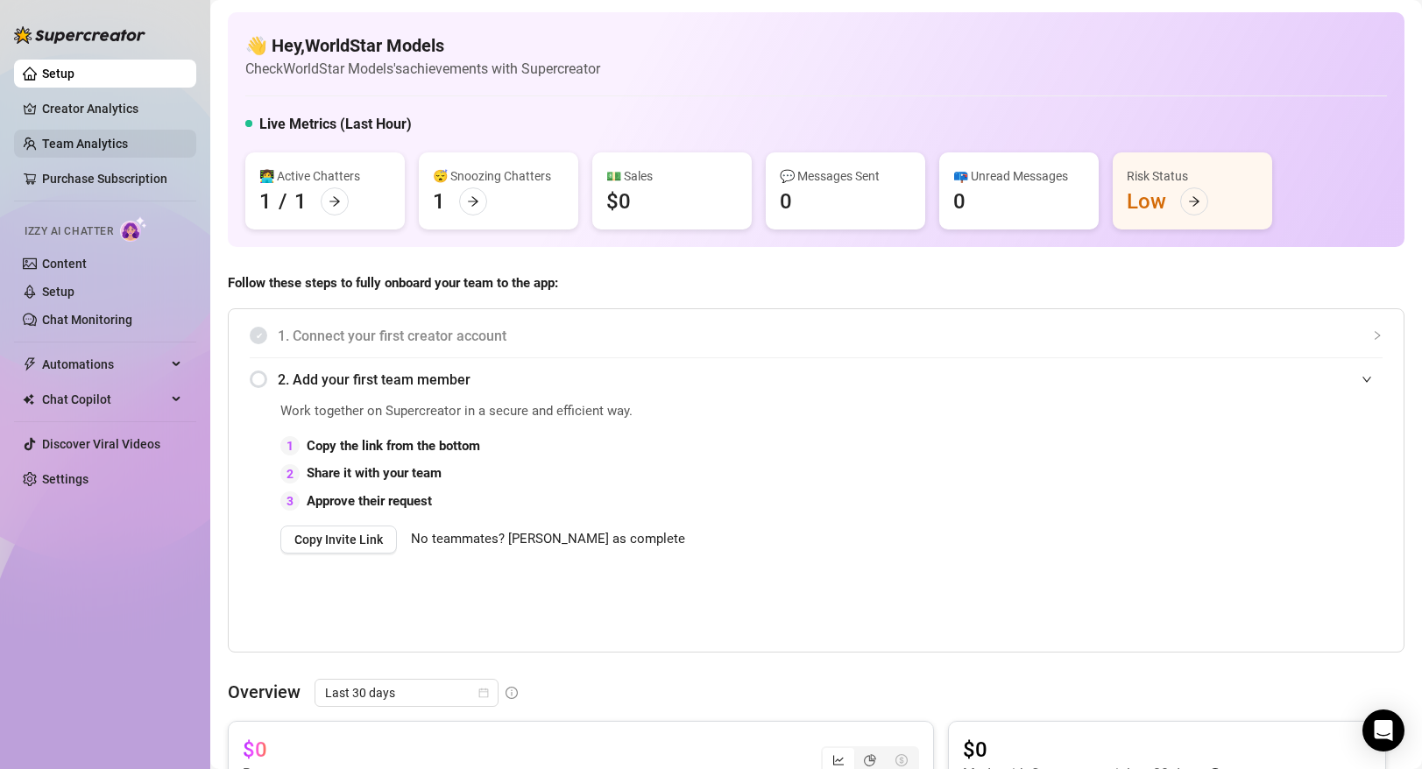
click at [94, 150] on link "Team Analytics" at bounding box center [85, 144] width 86 height 14
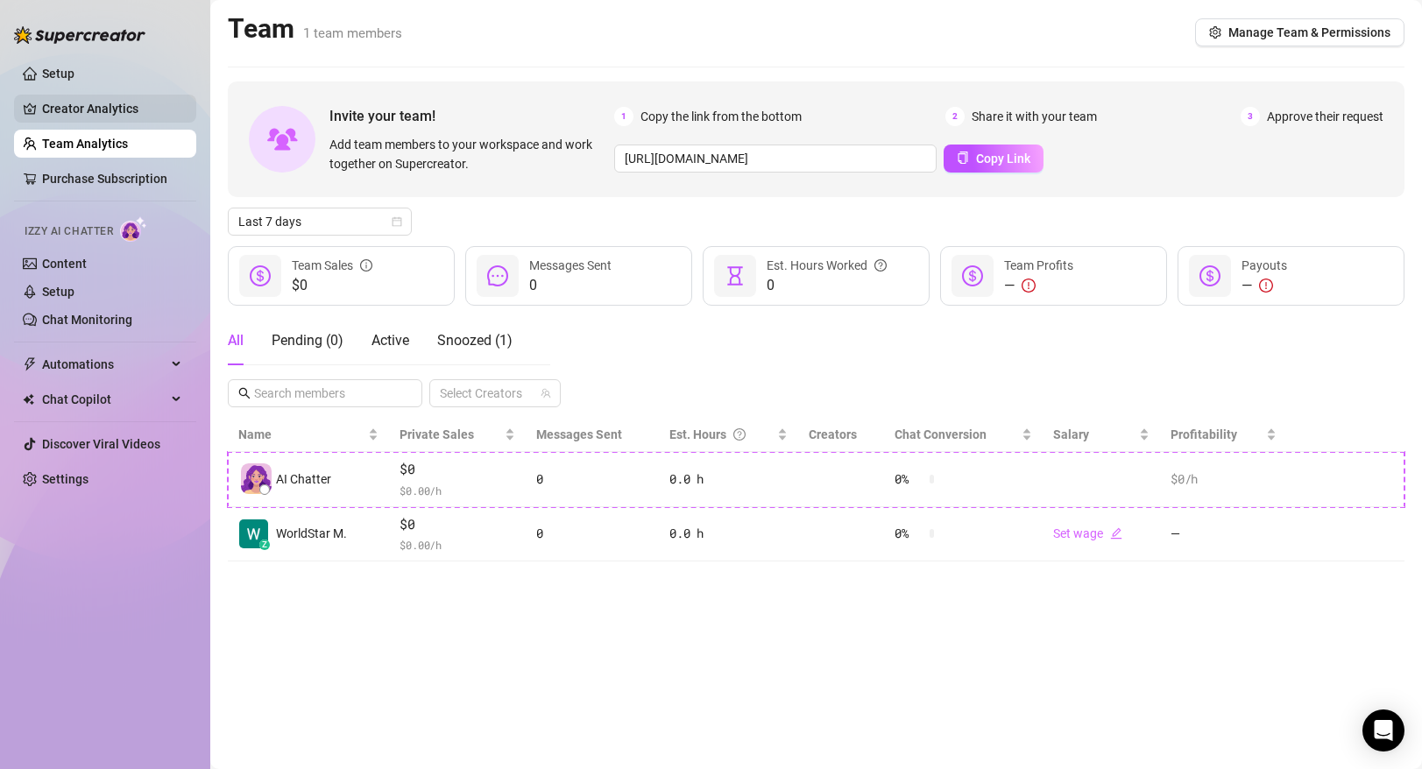
click at [100, 114] on link "Creator Analytics" at bounding box center [112, 109] width 140 height 28
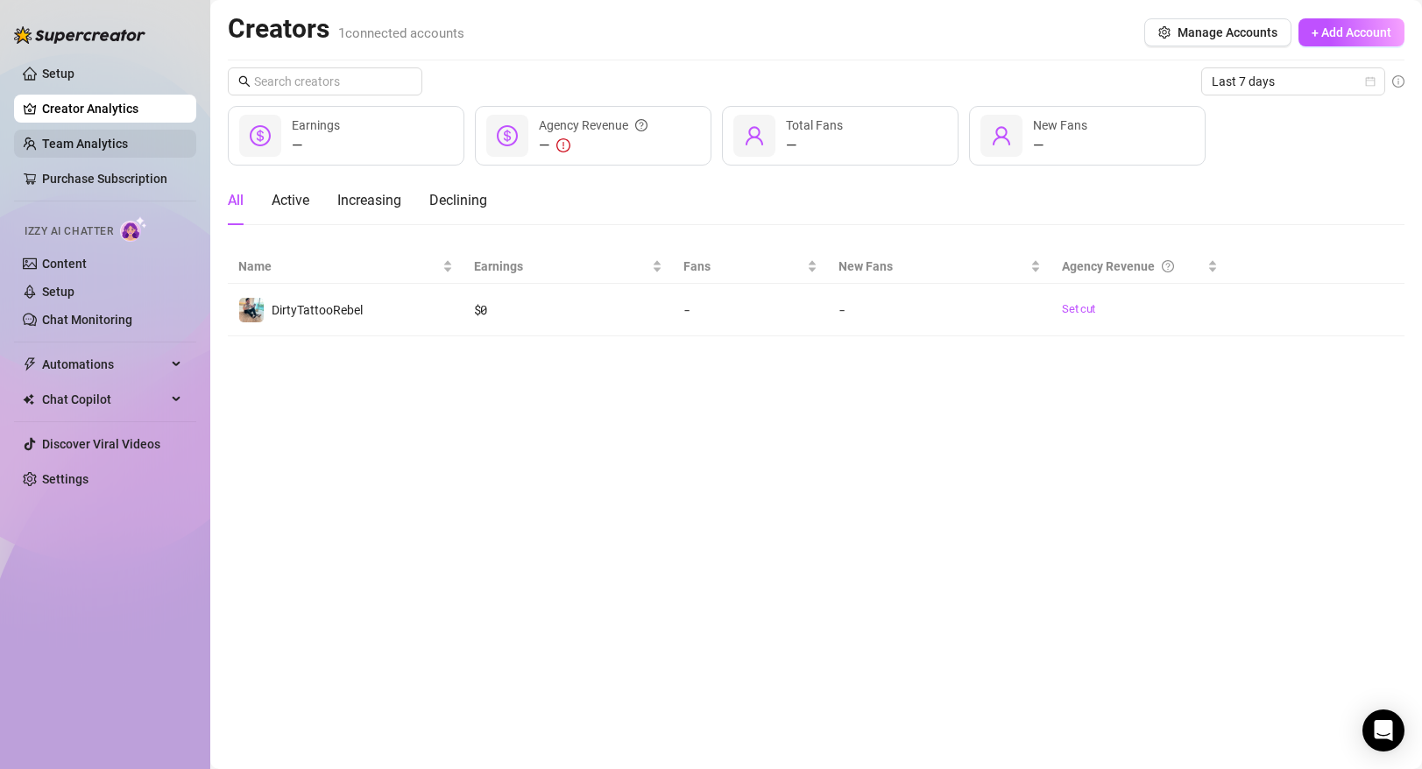
click at [89, 138] on link "Team Analytics" at bounding box center [85, 144] width 86 height 14
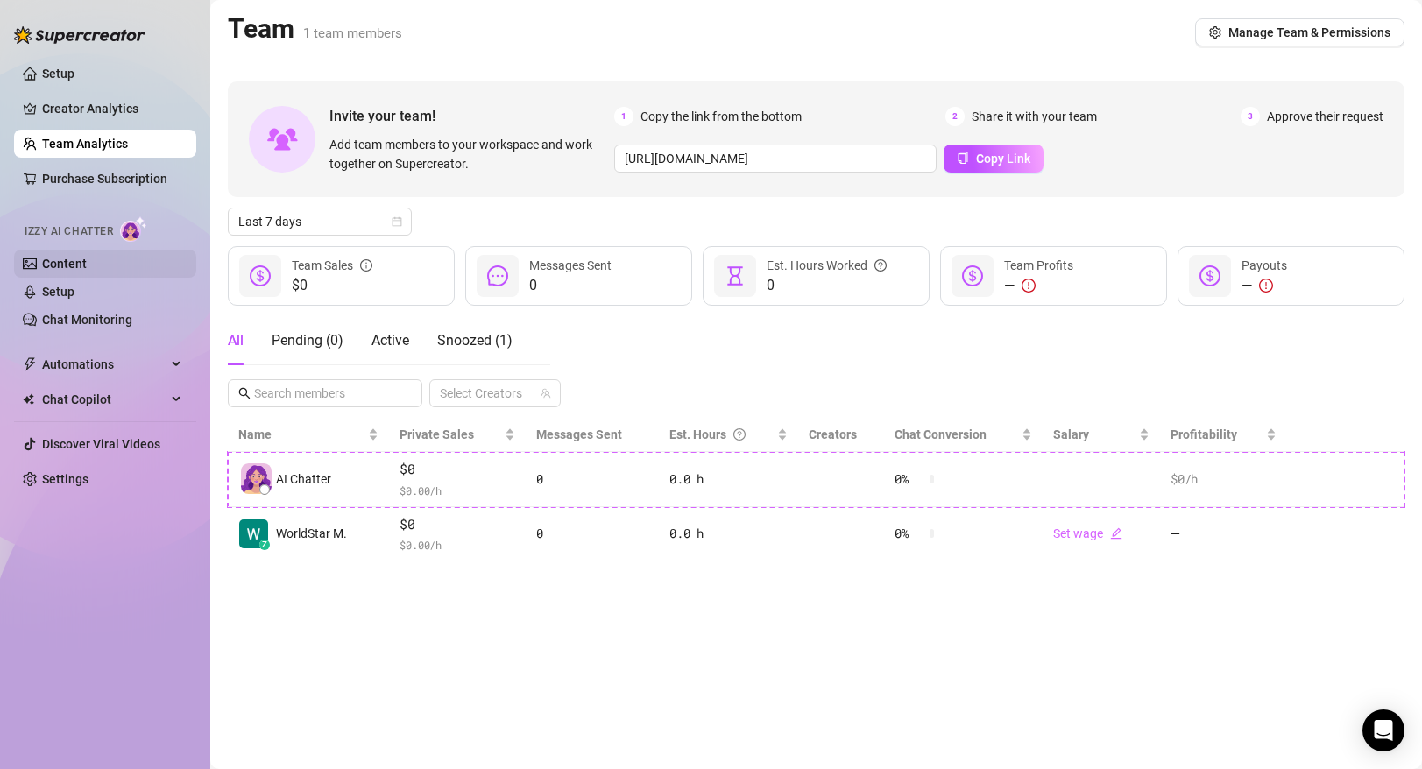
click at [87, 265] on link "Content" at bounding box center [64, 264] width 45 height 14
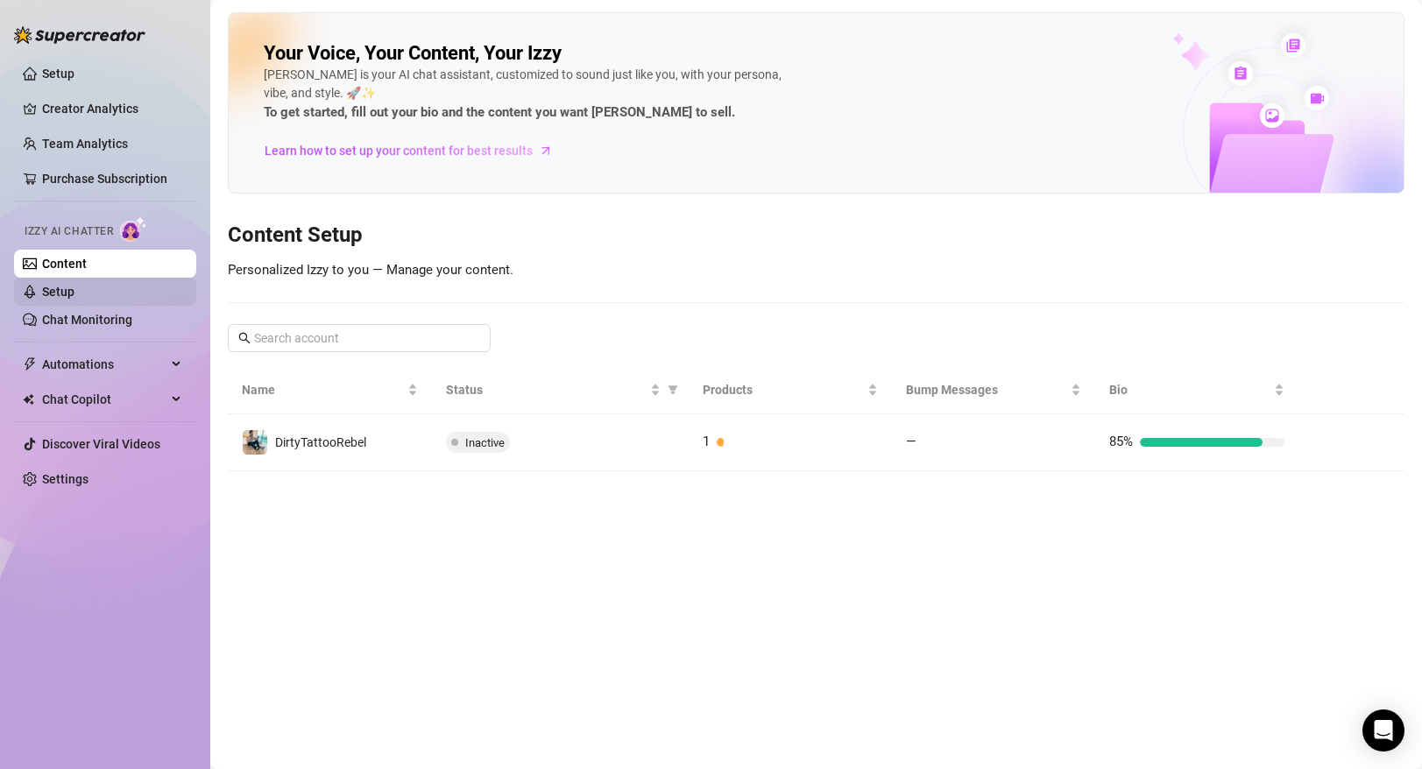
click at [74, 292] on link "Setup" at bounding box center [58, 292] width 32 height 14
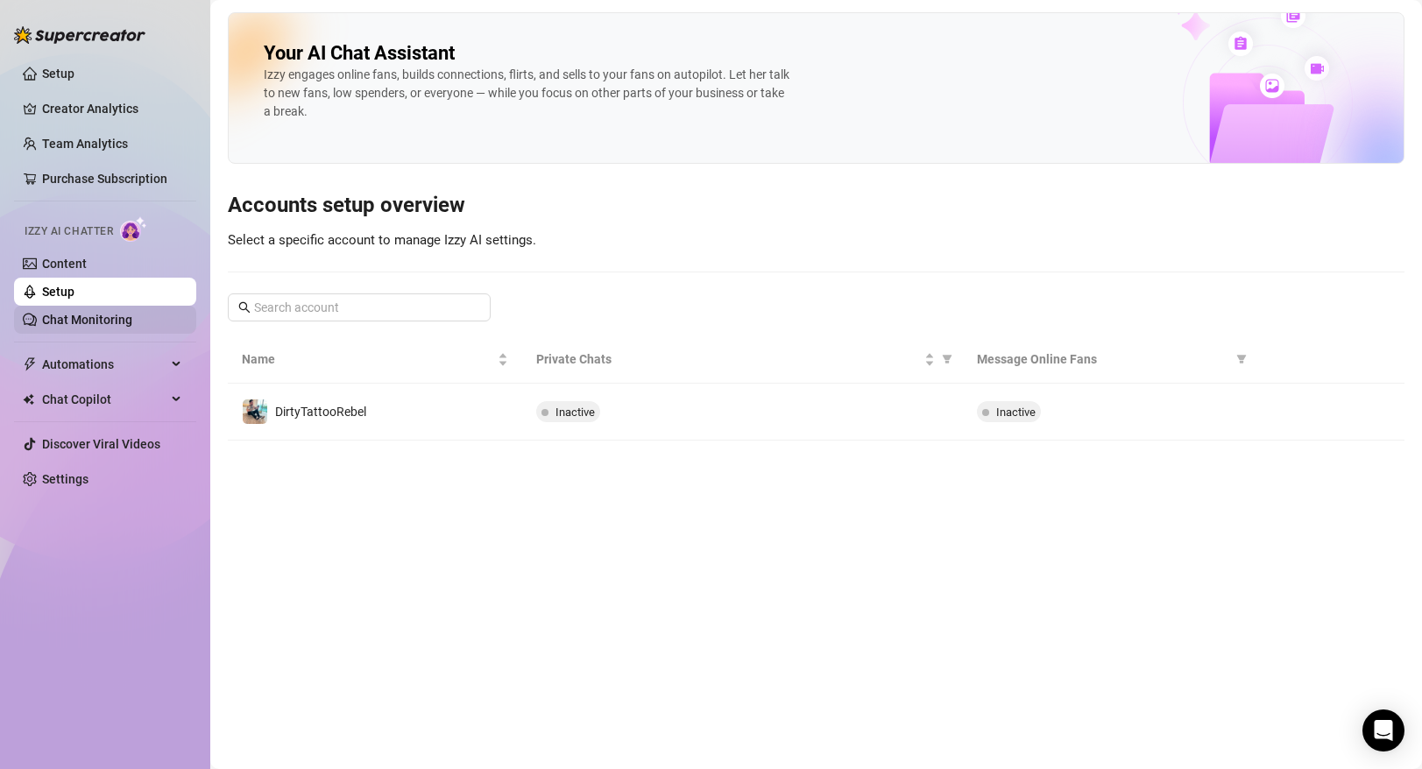
click at [108, 313] on link "Chat Monitoring" at bounding box center [87, 320] width 90 height 14
